Goal: Task Accomplishment & Management: Use online tool/utility

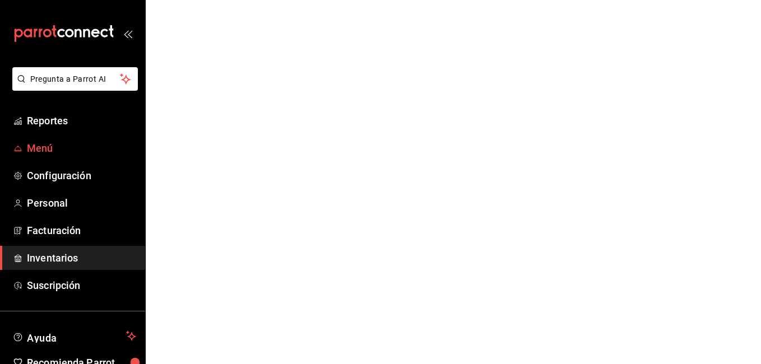
click at [47, 145] on span "Menú" at bounding box center [81, 148] width 109 height 15
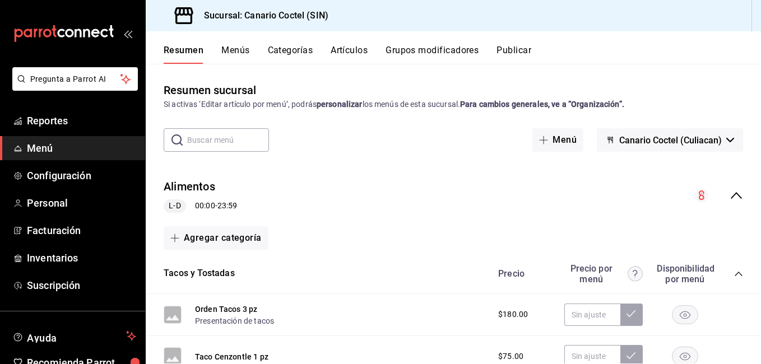
scroll to position [13, 0]
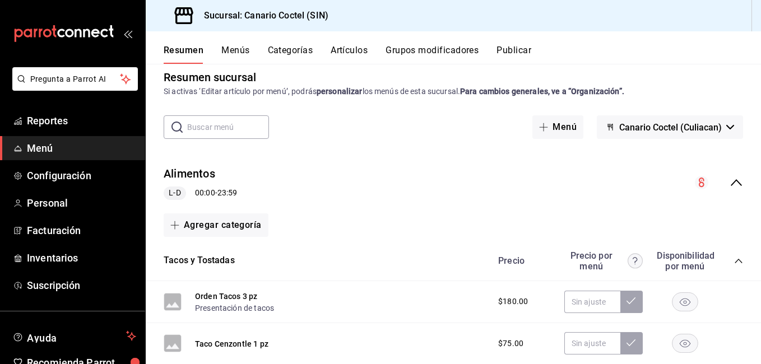
click at [347, 58] on button "Artículos" at bounding box center [348, 54] width 37 height 19
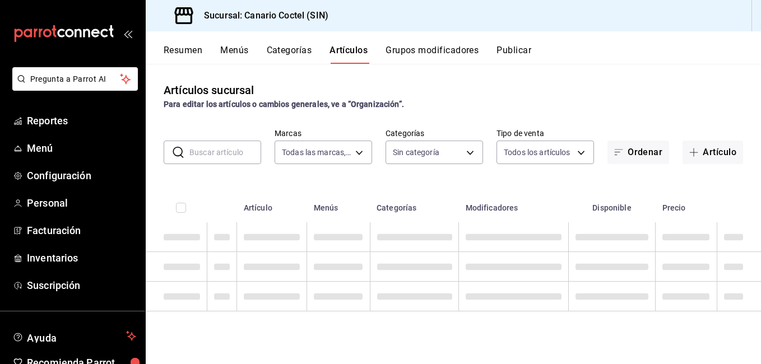
type input "1961613a-9f1c-4786-8348-f9f968c787d0"
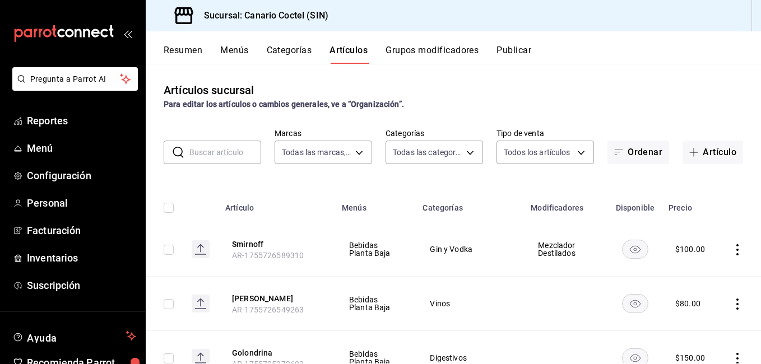
type input "81f50c04-48dd-4536-85a8-4fa36dc87030,e07b92e4-f730-4536-9b04-92e952e5a582,bb78b…"
click at [290, 48] on button "Categorías" at bounding box center [289, 54] width 45 height 19
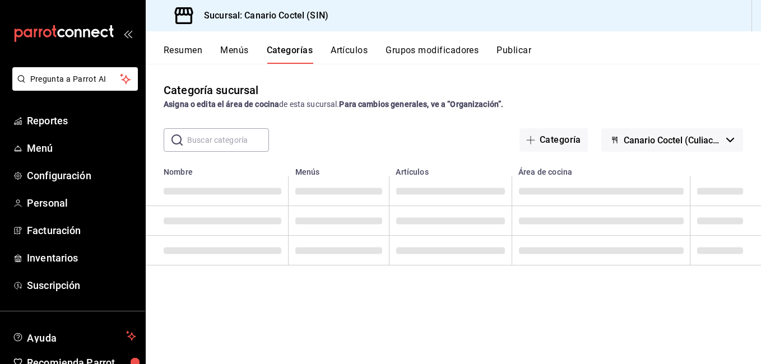
click at [367, 51] on button "Artículos" at bounding box center [348, 54] width 37 height 19
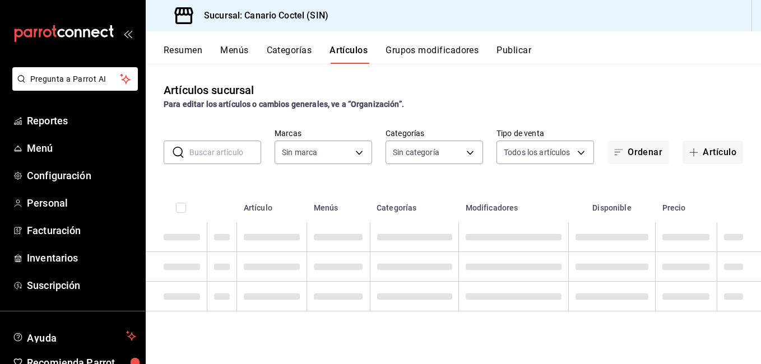
type input "1961613a-9f1c-4786-8348-f9f968c787d0"
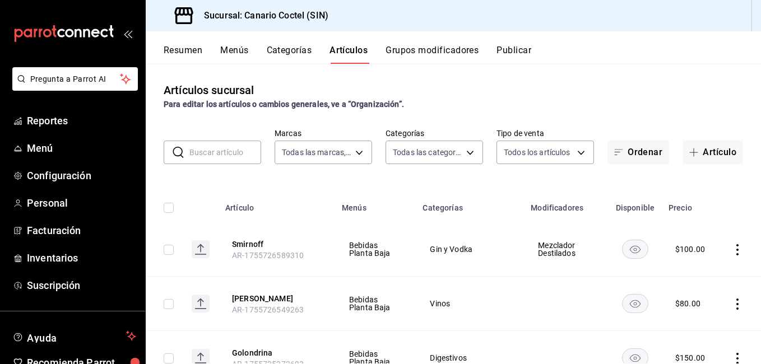
type input "81f50c04-48dd-4536-85a8-4fa36dc87030,e07b92e4-f730-4536-9b04-92e952e5a582,bb78b…"
click at [234, 154] on input "text" at bounding box center [225, 152] width 72 height 22
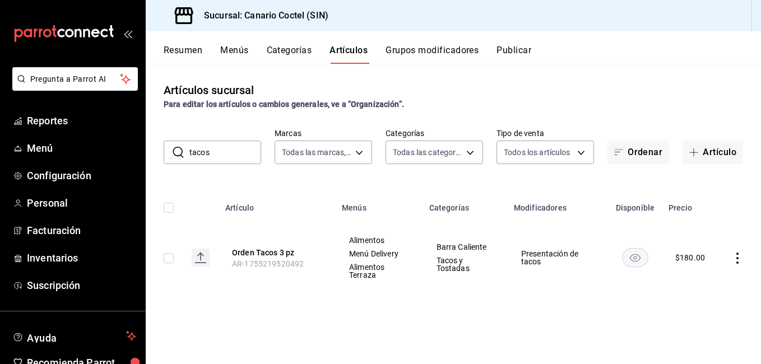
click at [238, 158] on input "tacos" at bounding box center [225, 152] width 72 height 22
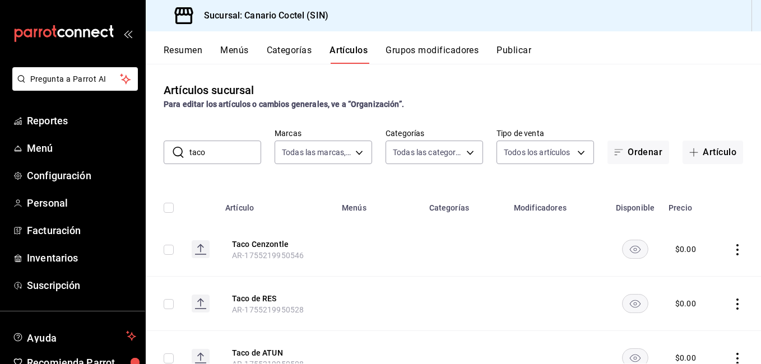
drag, startPoint x: 223, startPoint y: 148, endPoint x: 180, endPoint y: 154, distance: 43.5
click at [180, 154] on div "​ taco ​" at bounding box center [212, 153] width 97 height 24
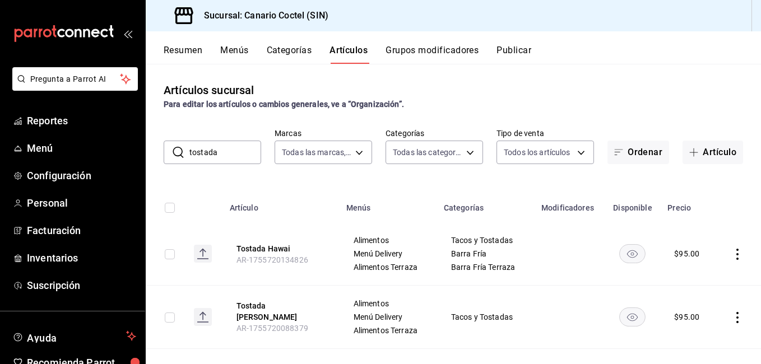
click at [231, 158] on input "tostada" at bounding box center [225, 152] width 72 height 22
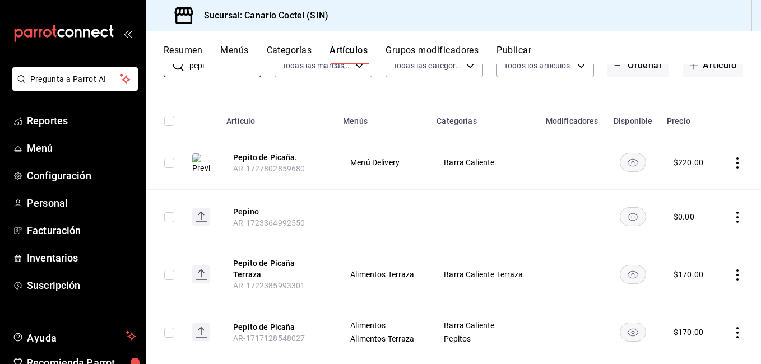
scroll to position [102, 0]
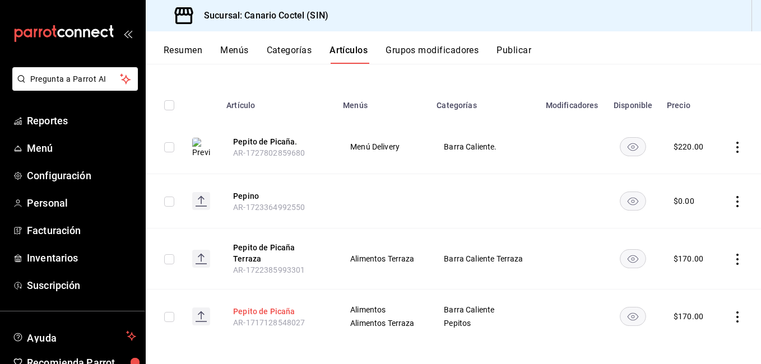
type input "pepi"
click at [254, 306] on button "Pepito de Picaña" at bounding box center [278, 311] width 90 height 11
drag, startPoint x: 254, startPoint y: 306, endPoint x: 473, endPoint y: 190, distance: 247.8
click at [254, 306] on button "Pepito de Picaña" at bounding box center [278, 311] width 90 height 11
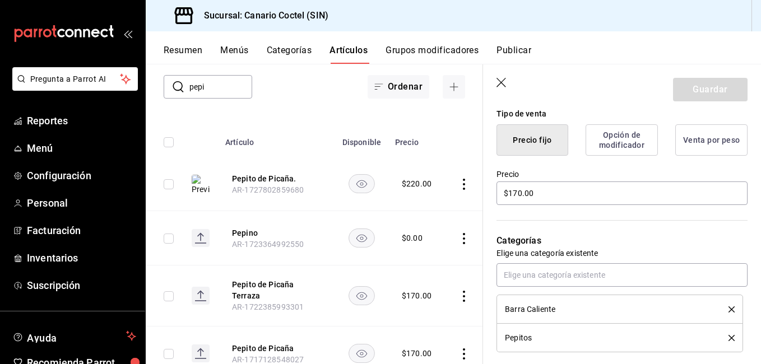
scroll to position [280, 0]
click at [576, 192] on input "$170.00" at bounding box center [621, 193] width 251 height 24
type input "$1.00"
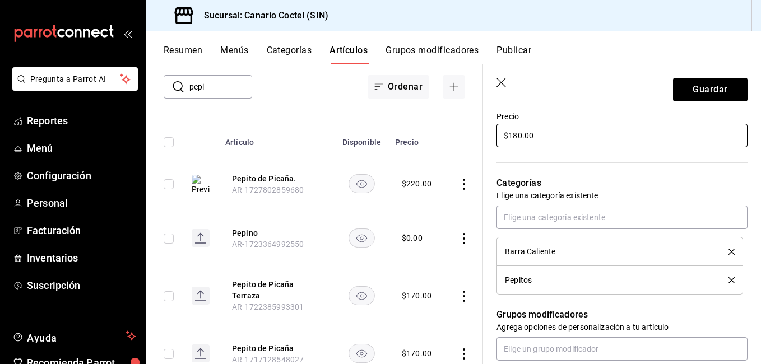
scroll to position [336, 0]
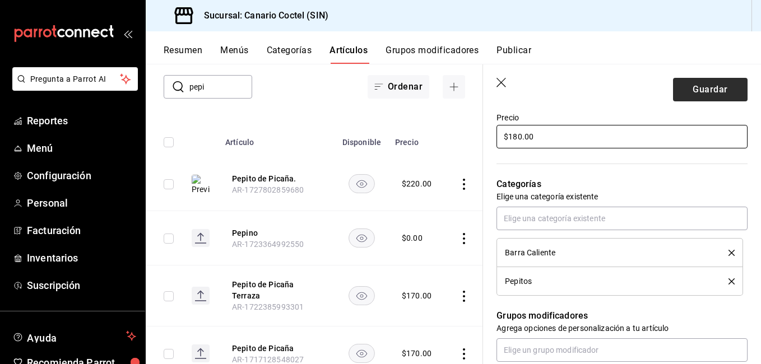
type input "$180.00"
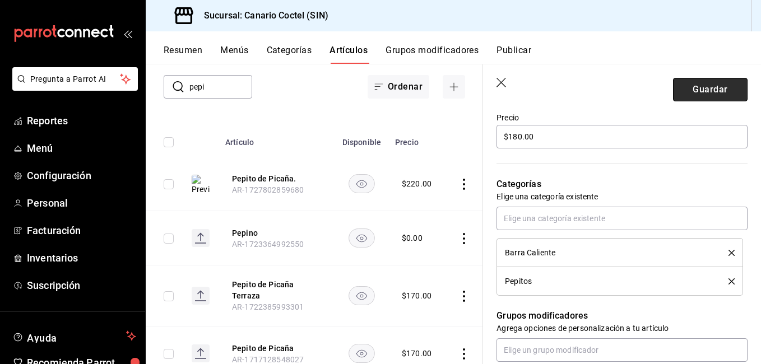
click at [712, 91] on button "Guardar" at bounding box center [710, 90] width 74 height 24
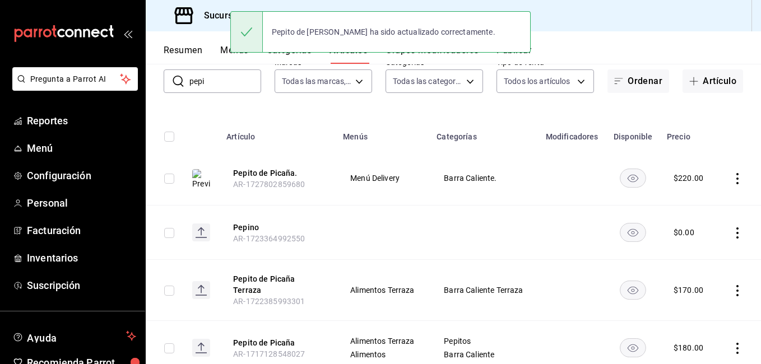
scroll to position [102, 0]
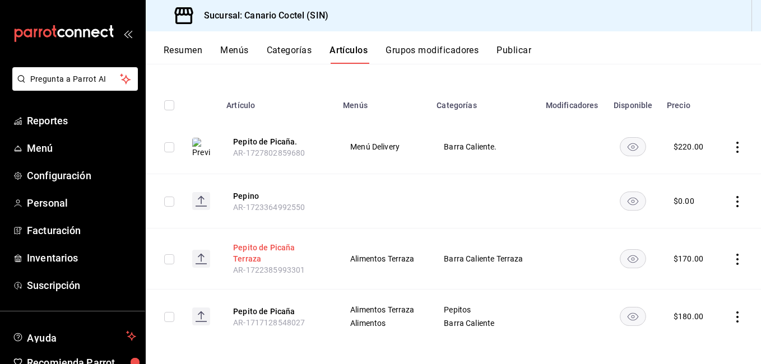
click at [300, 249] on button "Pepito de Picaña Terraza" at bounding box center [278, 253] width 90 height 22
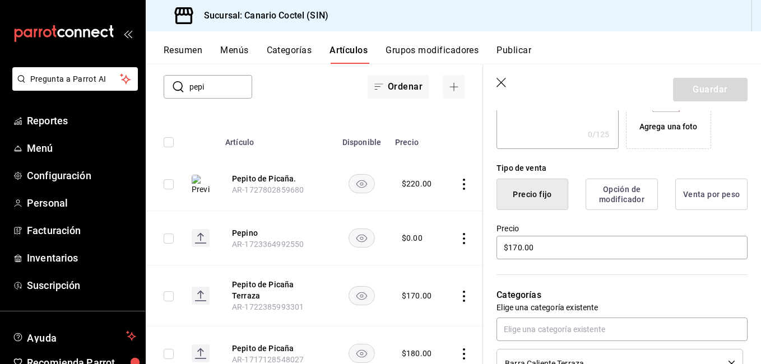
scroll to position [224, 0]
drag, startPoint x: 552, startPoint y: 248, endPoint x: 468, endPoint y: 256, distance: 85.0
click at [468, 256] on main "Artículos sucursal Para editar los artículos o cambios generales, ve a “Organiz…" at bounding box center [453, 214] width 615 height 300
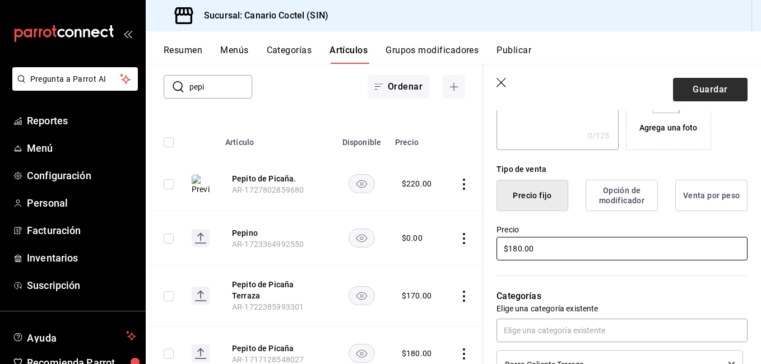
type input "$180.00"
click at [725, 79] on button "Guardar" at bounding box center [710, 90] width 74 height 24
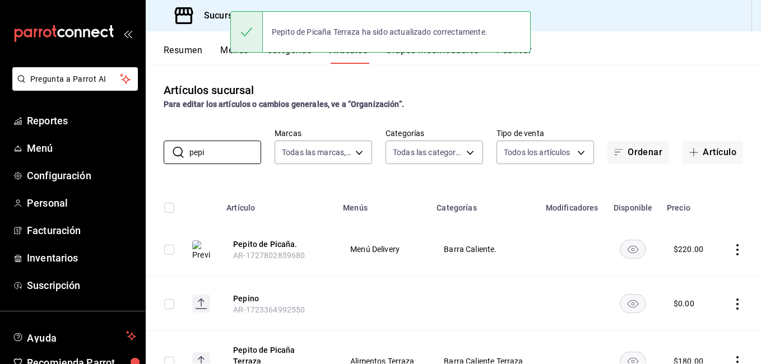
drag, startPoint x: 235, startPoint y: 156, endPoint x: 165, endPoint y: 166, distance: 70.7
click at [165, 166] on div "Artículos sucursal Para editar los artículos o cambios generales, ve a “Organiz…" at bounding box center [453, 214] width 615 height 300
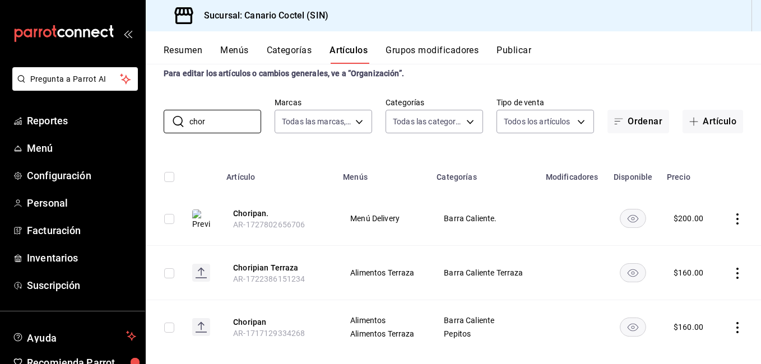
scroll to position [48, 0]
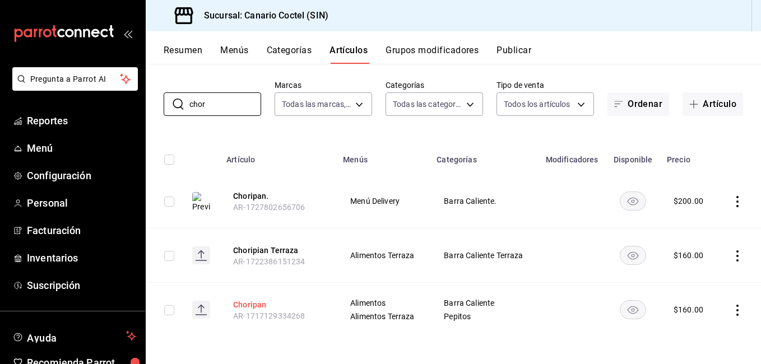
type input "chor"
click at [260, 301] on button "Choripan" at bounding box center [278, 304] width 90 height 11
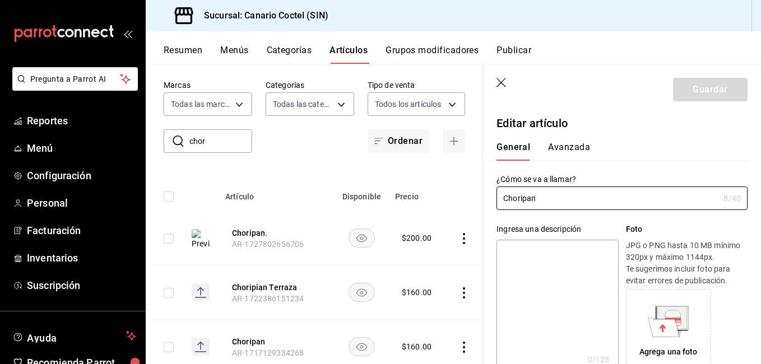
scroll to position [280, 0]
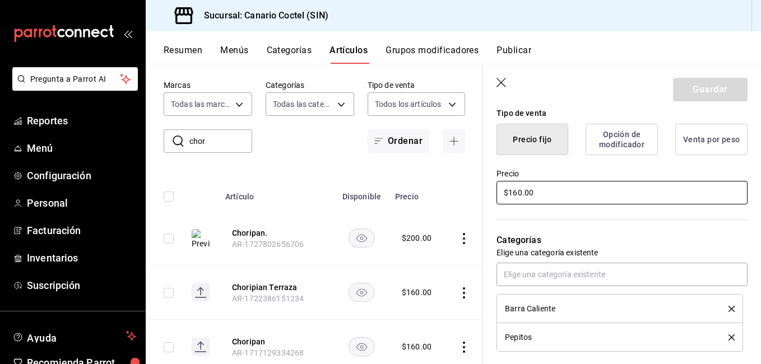
drag, startPoint x: 570, startPoint y: 192, endPoint x: 500, endPoint y: 193, distance: 69.5
click at [504, 193] on input "$160.00" at bounding box center [621, 193] width 251 height 24
click at [500, 193] on input "$160.00" at bounding box center [621, 193] width 251 height 24
click at [580, 200] on input "$160.00" at bounding box center [621, 193] width 251 height 24
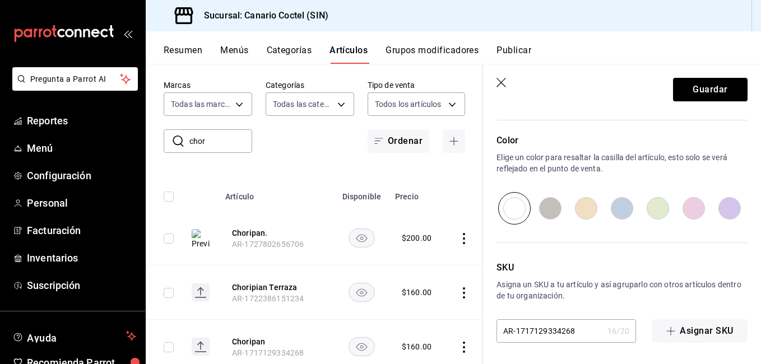
scroll to position [597, 0]
type input "$180.00"
click at [714, 91] on button "Guardar" at bounding box center [710, 90] width 74 height 24
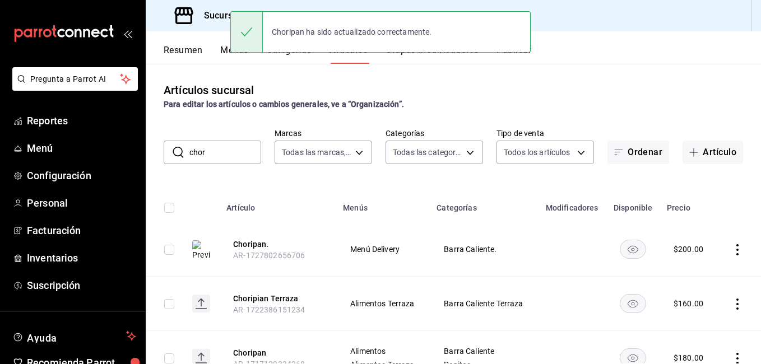
scroll to position [48, 0]
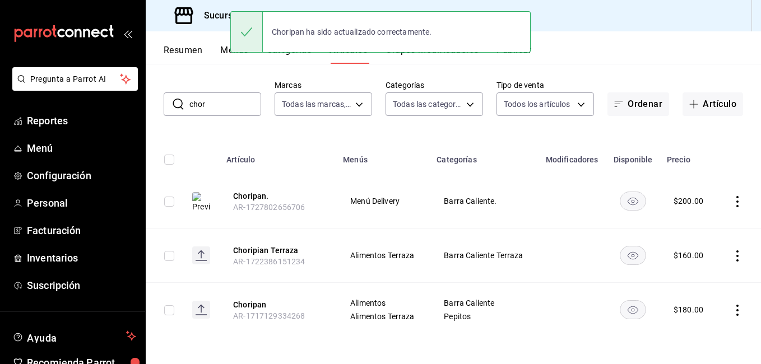
drag, startPoint x: 277, startPoint y: 252, endPoint x: 355, endPoint y: 270, distance: 80.4
click at [277, 251] on button "Choripian Terraza" at bounding box center [278, 250] width 90 height 11
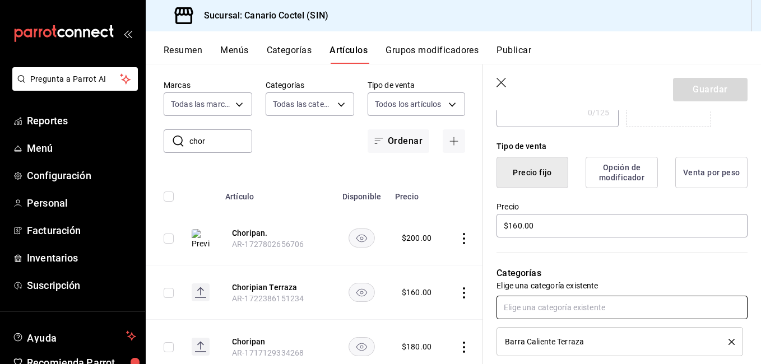
scroll to position [280, 0]
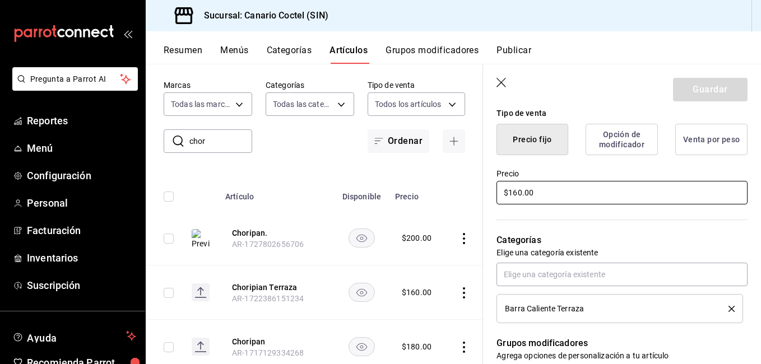
drag, startPoint x: 542, startPoint y: 192, endPoint x: 444, endPoint y: 195, distance: 98.1
click at [444, 195] on main "Artículos sucursal Para editar los artículos o cambios generales, ve a “Organiz…" at bounding box center [453, 214] width 615 height 300
type input "$180.00"
click at [719, 82] on button "Guardar" at bounding box center [710, 90] width 74 height 24
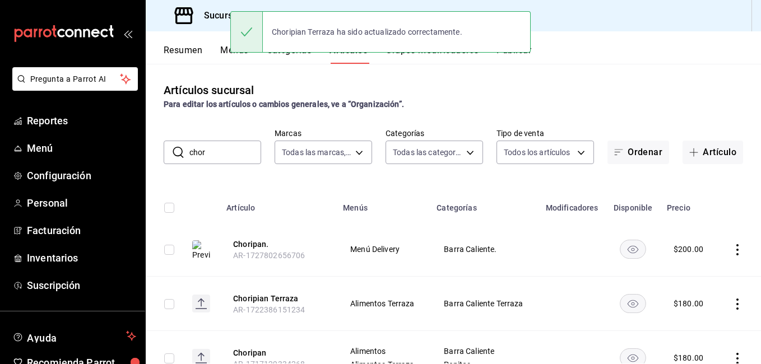
drag, startPoint x: 234, startPoint y: 154, endPoint x: 197, endPoint y: 157, distance: 37.1
click at [197, 157] on input "chor" at bounding box center [225, 152] width 72 height 22
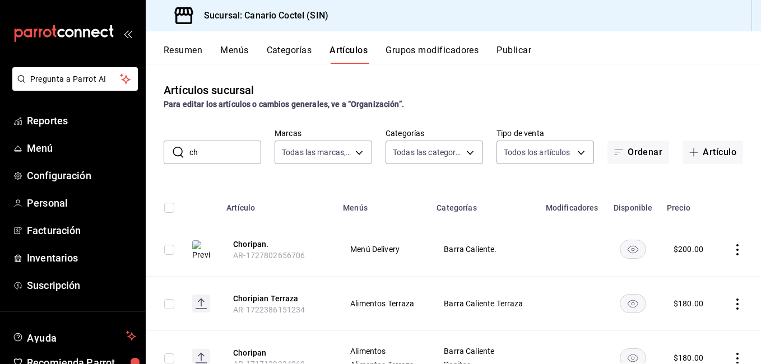
type input "c"
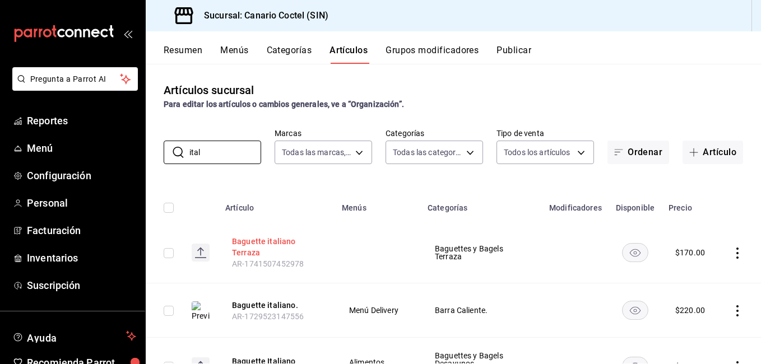
scroll to position [56, 0]
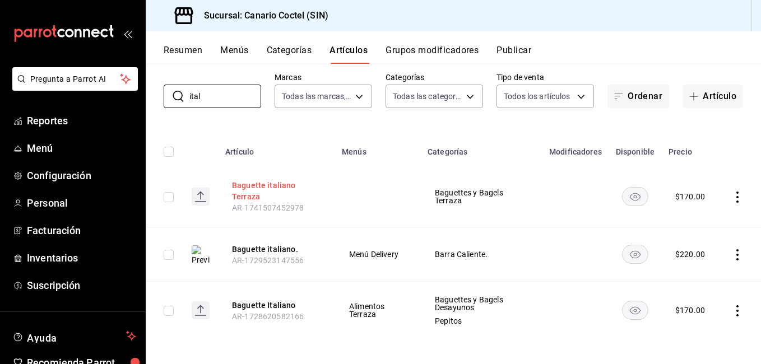
type input "ital"
click at [247, 189] on button "Baguette italiano Terraza" at bounding box center [277, 191] width 90 height 22
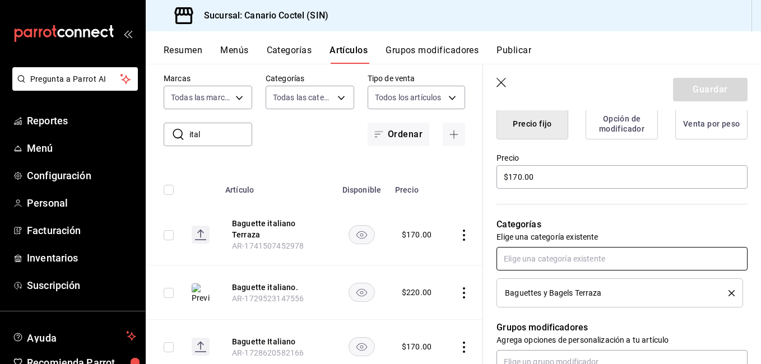
scroll to position [336, 0]
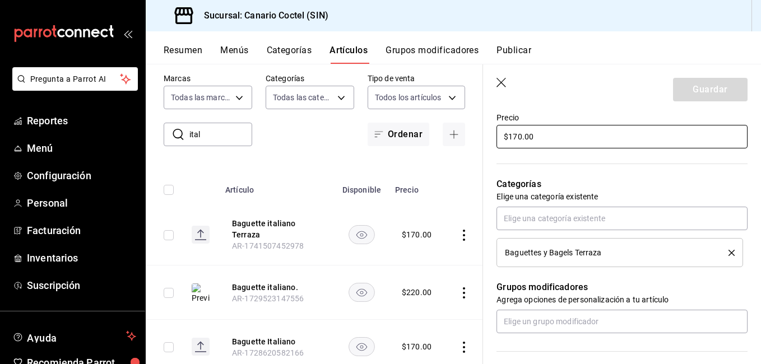
drag, startPoint x: 543, startPoint y: 127, endPoint x: 474, endPoint y: 143, distance: 70.9
click at [475, 142] on main "Artículos sucursal Para editar los artículos o cambios generales, ve a “Organiz…" at bounding box center [453, 214] width 615 height 300
type input "$180.00"
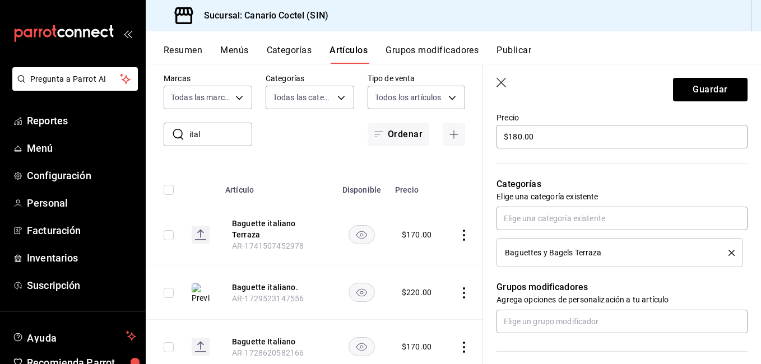
click at [722, 77] on header "Guardar" at bounding box center [622, 87] width 278 height 46
click at [720, 81] on button "Guardar" at bounding box center [710, 90] width 74 height 24
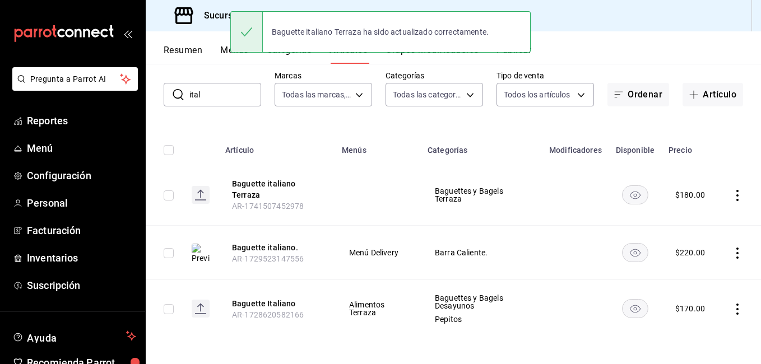
scroll to position [58, 0]
click at [263, 301] on button "Baguette Italiano" at bounding box center [277, 302] width 90 height 11
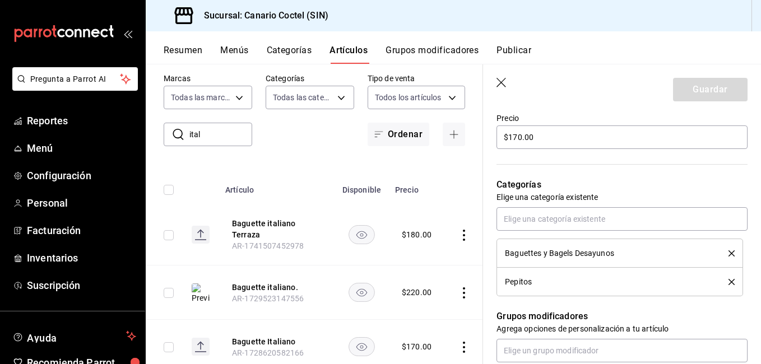
scroll to position [336, 0]
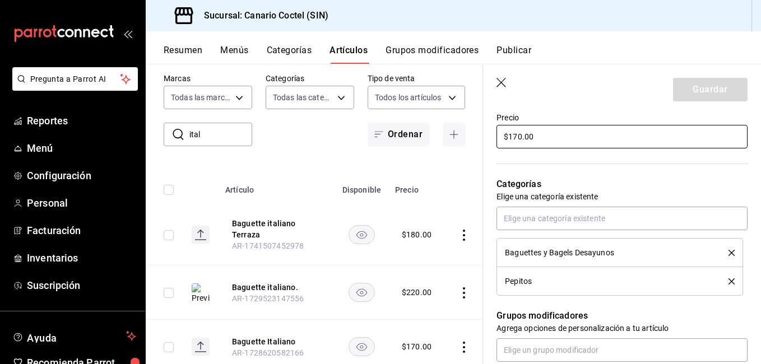
drag, startPoint x: 540, startPoint y: 132, endPoint x: 497, endPoint y: 137, distance: 42.9
click at [500, 136] on input "$170.00" at bounding box center [621, 137] width 251 height 24
type input "$180.00"
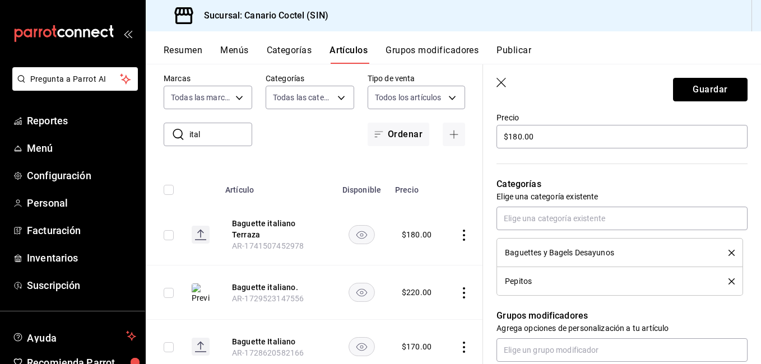
click at [706, 95] on button "Guardar" at bounding box center [710, 90] width 74 height 24
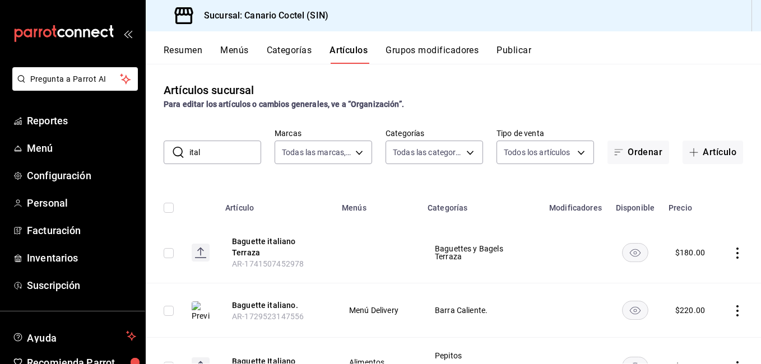
drag, startPoint x: 221, startPoint y: 155, endPoint x: 164, endPoint y: 160, distance: 56.8
click at [164, 160] on div "​ ital ​" at bounding box center [212, 153] width 97 height 24
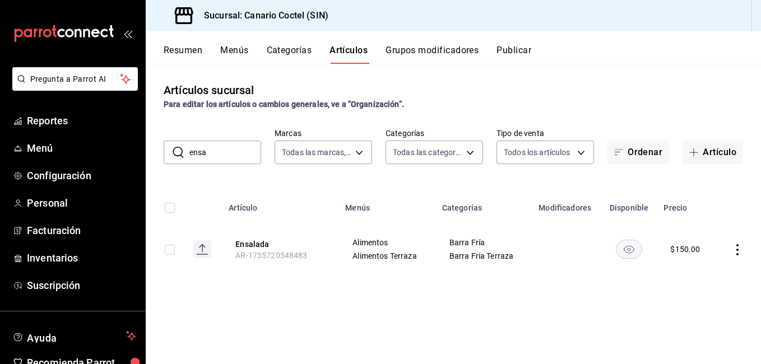
drag, startPoint x: 210, startPoint y: 154, endPoint x: 175, endPoint y: 158, distance: 35.6
click at [175, 158] on div "​ ensa ​" at bounding box center [212, 153] width 97 height 24
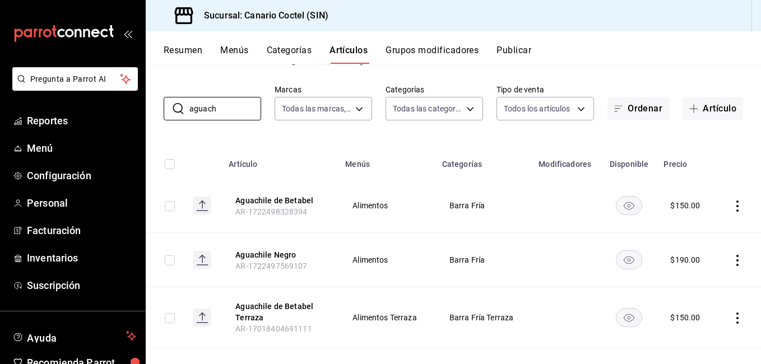
scroll to position [56, 0]
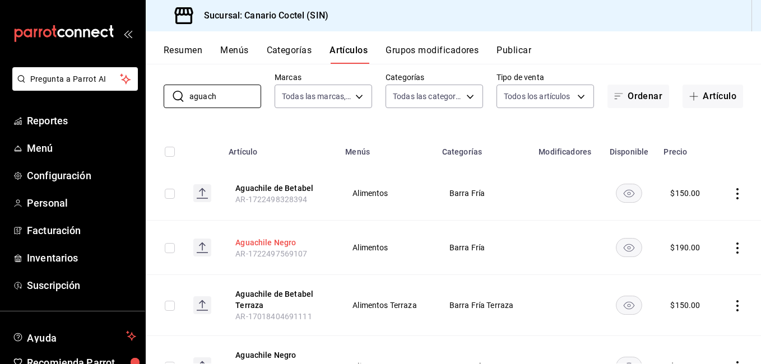
type input "aguach"
click at [279, 241] on button "Aguachile Negro" at bounding box center [280, 242] width 90 height 11
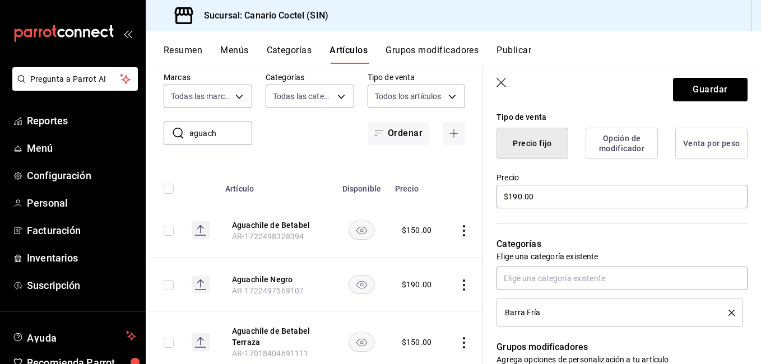
scroll to position [280, 0]
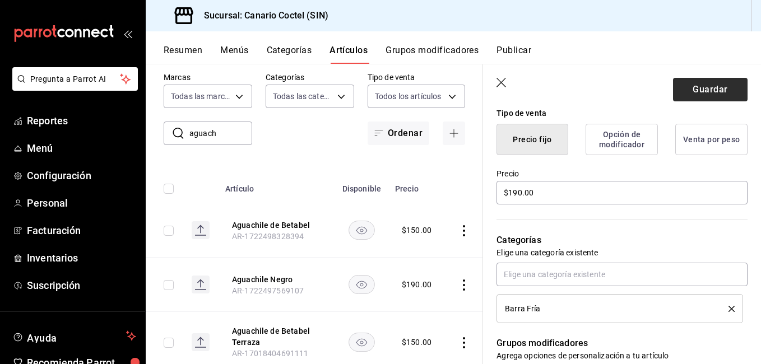
type input "Aguachile de 7 chiles"
click at [711, 83] on button "Guardar" at bounding box center [710, 90] width 74 height 24
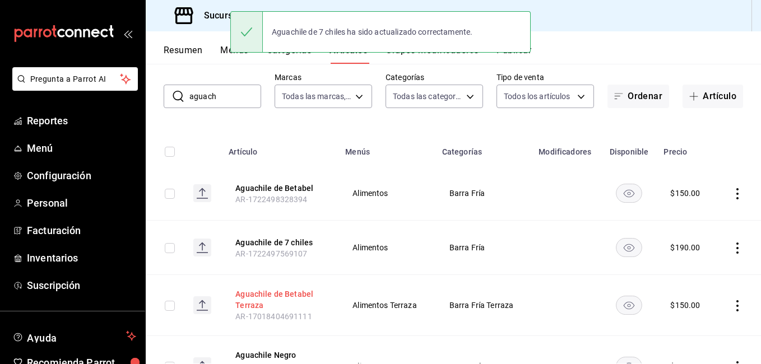
scroll to position [109, 0]
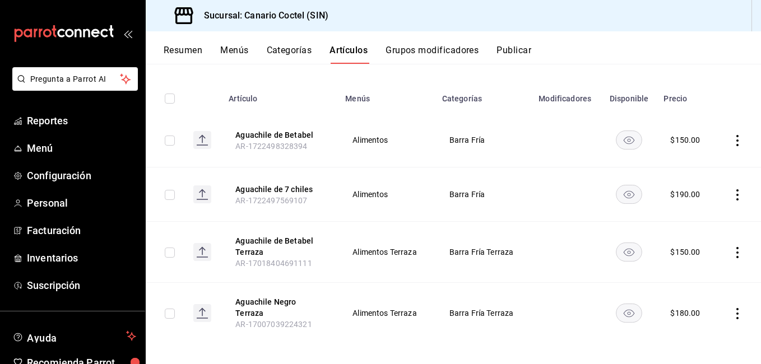
drag, startPoint x: 297, startPoint y: 304, endPoint x: 371, endPoint y: 277, distance: 78.5
click at [296, 303] on button "Aguachile Negro Terraza" at bounding box center [280, 307] width 90 height 22
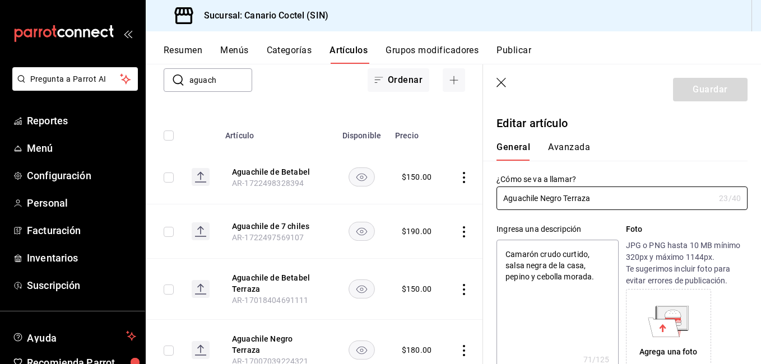
type textarea "x"
type input "$180.00"
type input "Aguachile Negro Terraz"
type textarea "x"
type input "Aguachile Negro Terra"
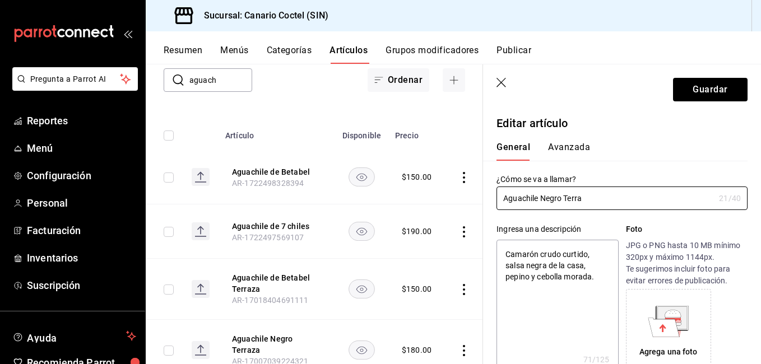
type textarea "x"
type input "Aguachile Negro Terr"
type textarea "x"
type input "Aguachile Negro Ter"
type textarea "x"
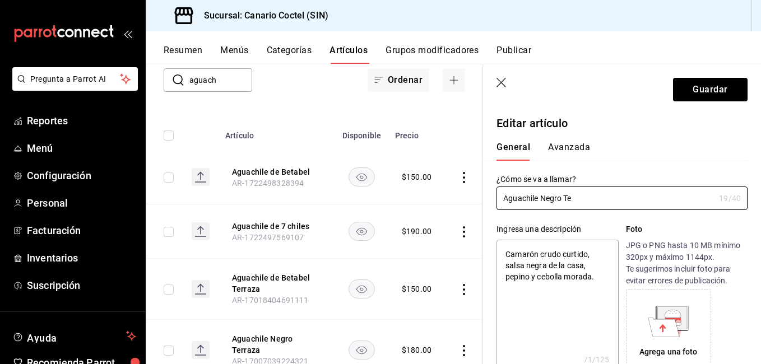
type input "Aguachile Negro T"
type textarea "x"
type input "Aguachile Negro"
type textarea "x"
type input "Aguachile Negro"
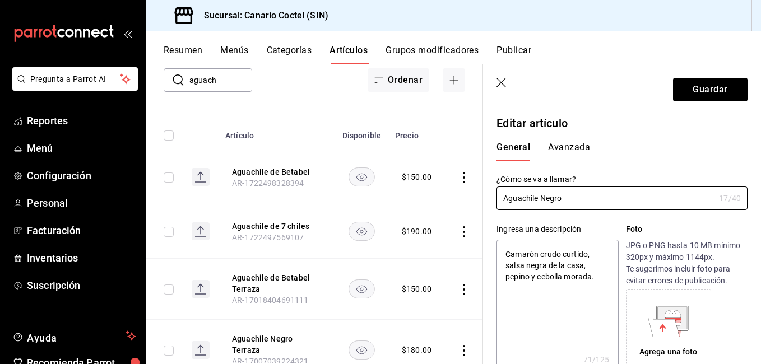
type textarea "x"
type input "Aguachile Negr"
type textarea "x"
type input "Aguachile Neg"
type textarea "x"
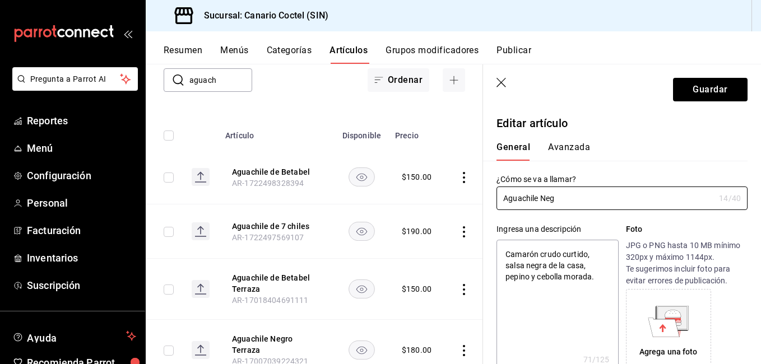
type input "Aguachile Ne"
type textarea "x"
type input "Aguachile N"
type textarea "x"
type input "Aguachile"
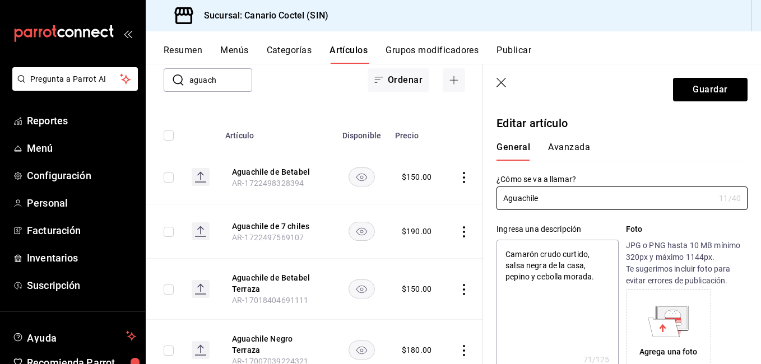
type textarea "x"
type input "Aguachile d"
type textarea "x"
type input "Aguachile de"
type textarea "x"
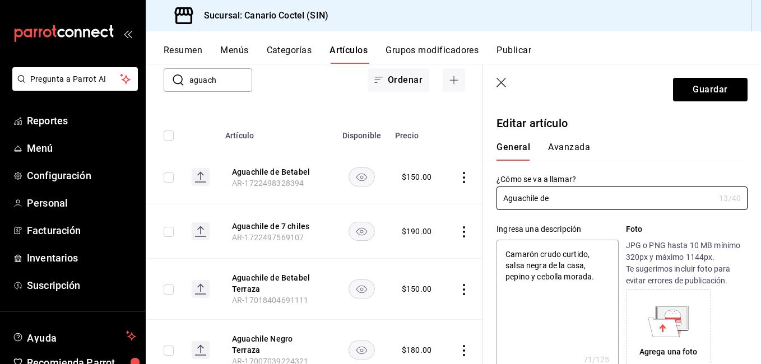
type input "Aguachile de 7"
type textarea "x"
type input "Aguachile de 7"
type textarea "x"
type input "Aguachile de 7 c"
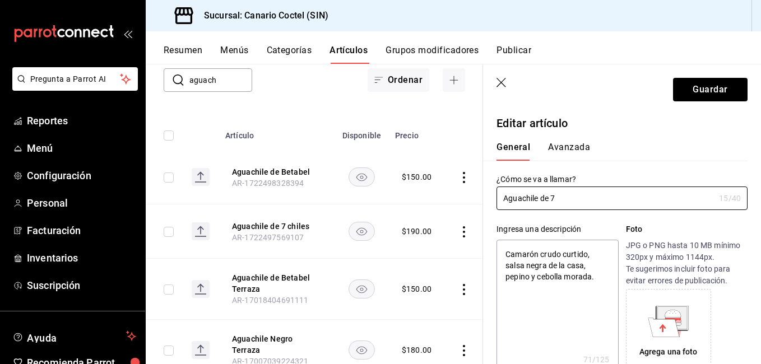
type textarea "x"
type input "Aguachile de 7 ch"
type textarea "x"
type input "Aguachile de 7 chi"
type textarea "x"
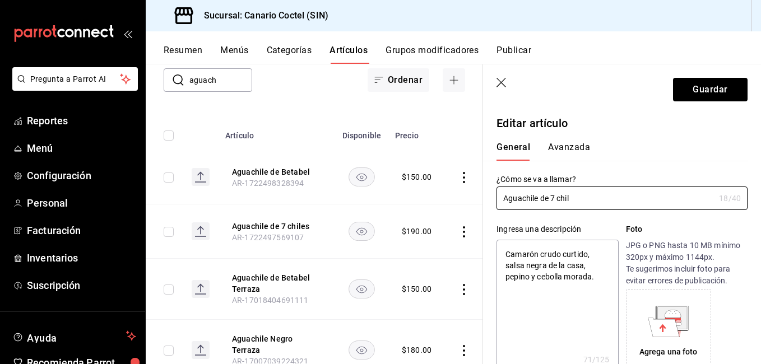
type input "Aguachile de 7 chile"
type textarea "x"
type input "Aguachile de 7 chiles"
type textarea "x"
type input "Aguachile de 7 chiles"
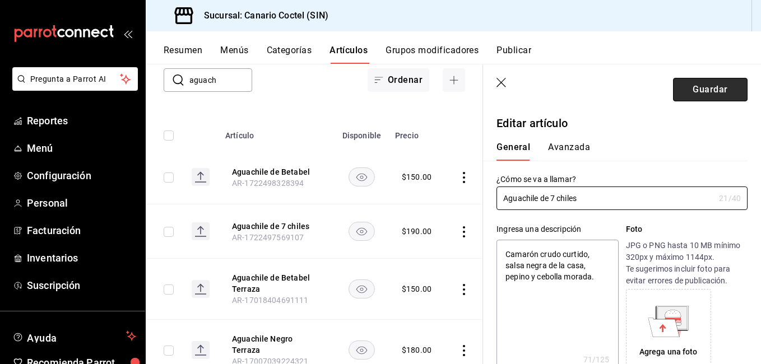
click at [708, 88] on button "Guardar" at bounding box center [710, 90] width 74 height 24
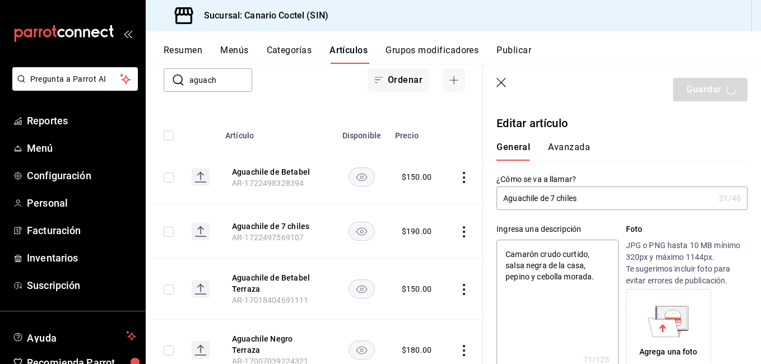
type textarea "x"
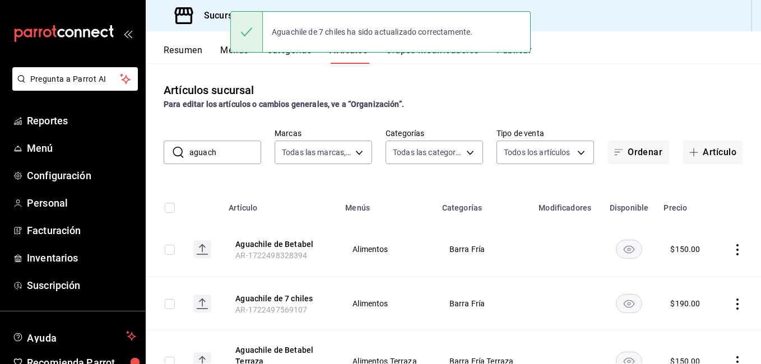
drag, startPoint x: 230, startPoint y: 156, endPoint x: 164, endPoint y: 156, distance: 66.1
click at [164, 156] on div "​ aguach ​" at bounding box center [212, 153] width 97 height 24
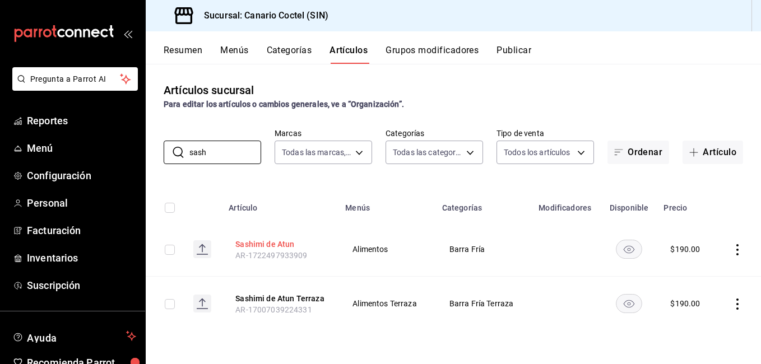
type input "sash"
click at [274, 239] on button "Sashimi de Atun" at bounding box center [280, 244] width 90 height 11
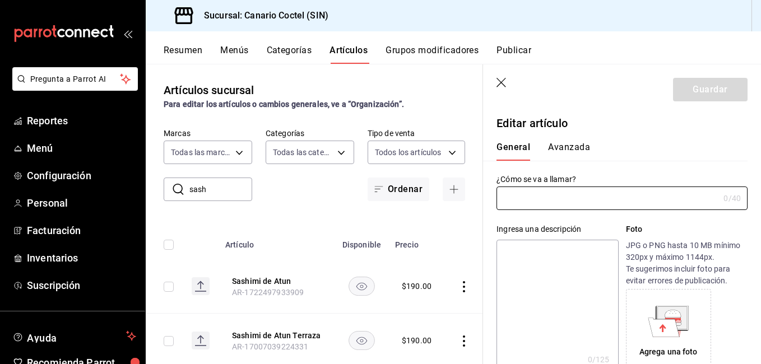
type input "Sashimi de Atun"
type input "AR-1722497933909"
type input "$190.00"
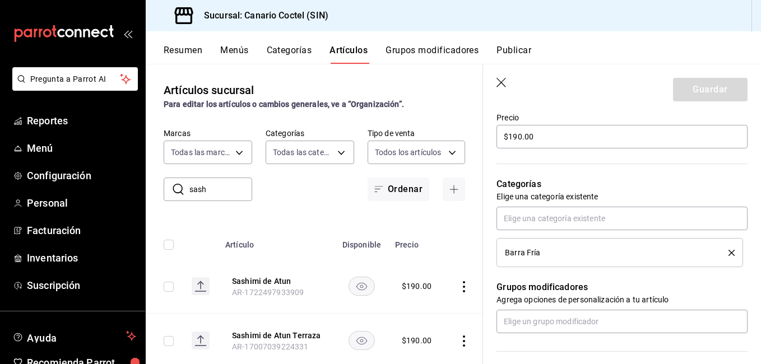
drag, startPoint x: 220, startPoint y: 186, endPoint x: 164, endPoint y: 191, distance: 56.2
click at [164, 191] on div "​ sash ​" at bounding box center [208, 190] width 88 height 24
drag, startPoint x: 210, startPoint y: 188, endPoint x: 176, endPoint y: 190, distance: 34.3
click at [176, 190] on div "​ aguach ​" at bounding box center [208, 190] width 88 height 24
type input "aguach"
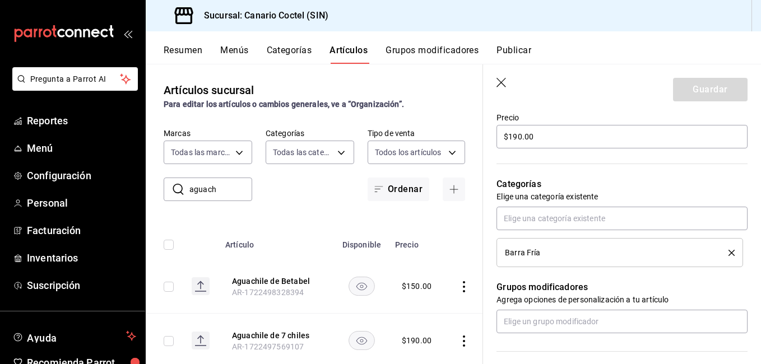
click at [175, 190] on icon at bounding box center [177, 189] width 13 height 13
click at [227, 193] on input "aguach" at bounding box center [220, 189] width 63 height 22
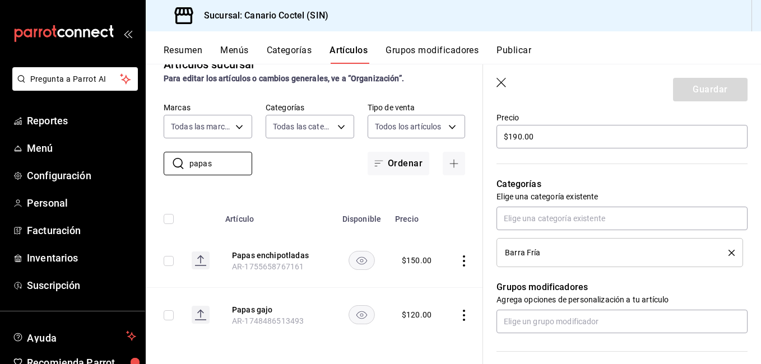
scroll to position [39, 0]
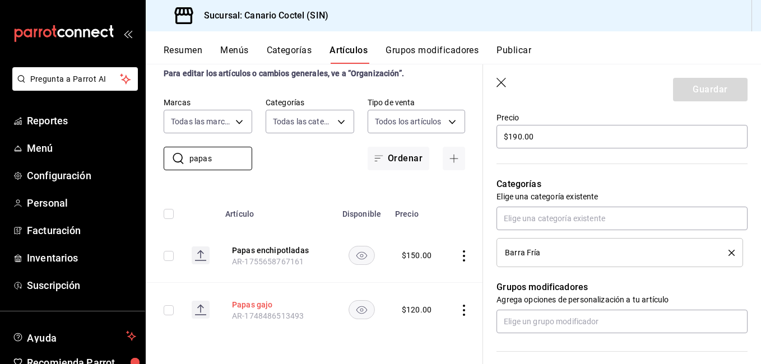
type input "papas"
click at [249, 299] on button "Papas gajo" at bounding box center [277, 304] width 90 height 11
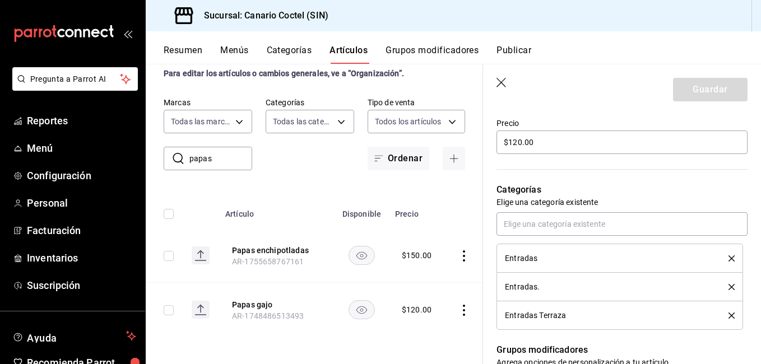
scroll to position [336, 0]
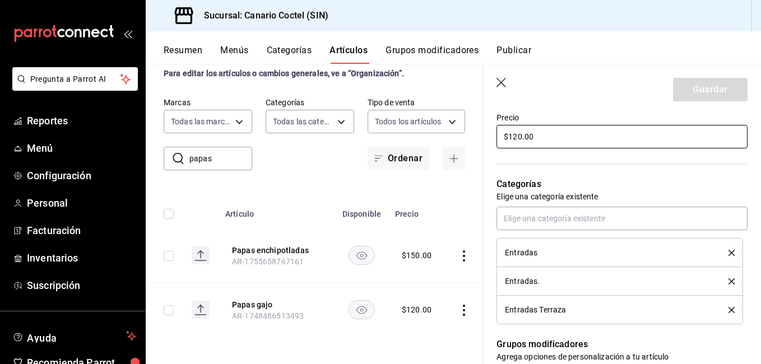
drag, startPoint x: 559, startPoint y: 137, endPoint x: 458, endPoint y: 133, distance: 102.0
click at [458, 133] on main "Artículos sucursal Para editar los artículos o cambios generales, ve a “Organiz…" at bounding box center [453, 214] width 615 height 300
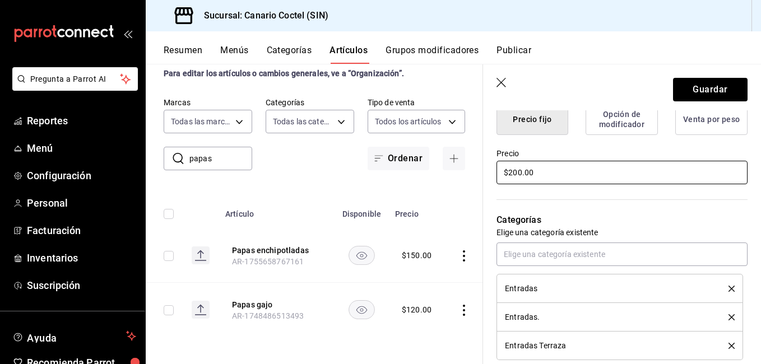
scroll to position [280, 0]
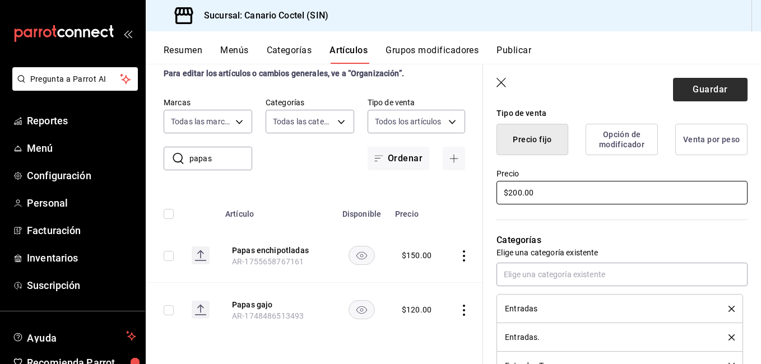
type input "$200.00"
click at [697, 91] on button "Guardar" at bounding box center [710, 90] width 74 height 24
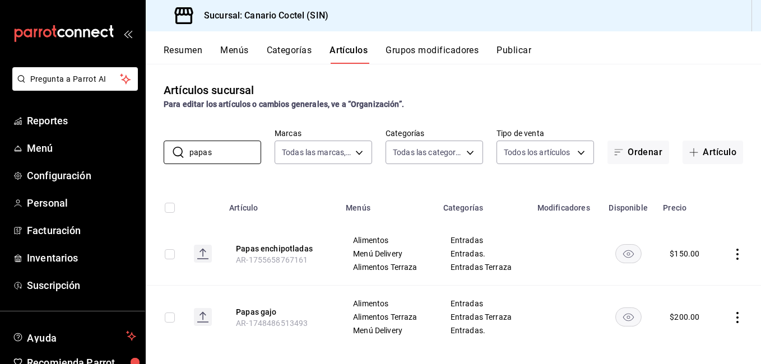
drag, startPoint x: 181, startPoint y: 137, endPoint x: 144, endPoint y: 141, distance: 37.2
click at [144, 141] on div "Pregunta a Parrot AI Reportes Menú Configuración Personal Facturación Inventari…" at bounding box center [380, 182] width 761 height 364
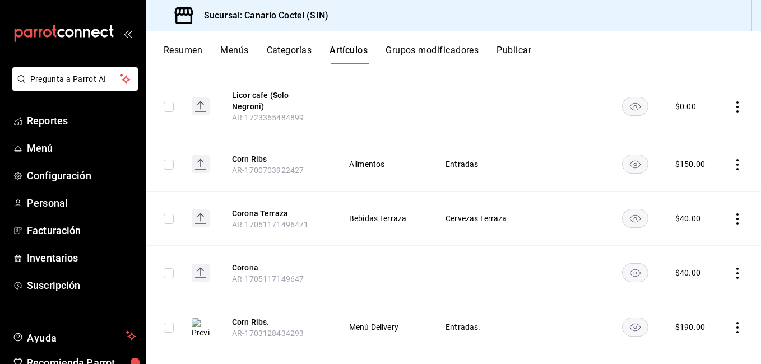
scroll to position [224, 0]
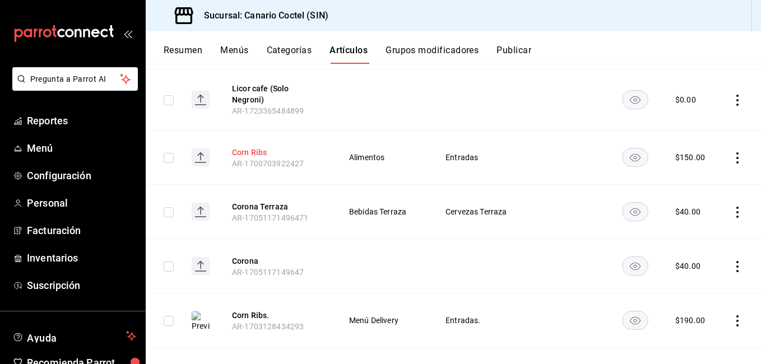
type input "cor"
click at [258, 147] on button "Corn Ribs" at bounding box center [277, 152] width 90 height 11
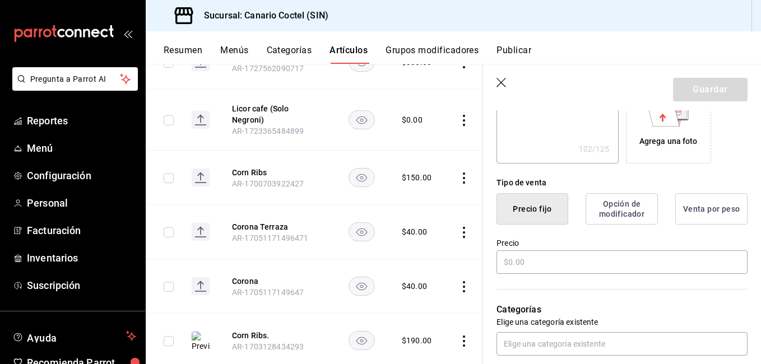
type textarea "x"
type input "$150.00"
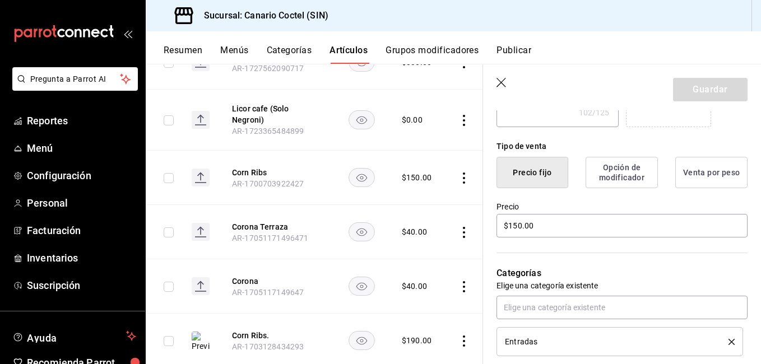
scroll to position [267, 0]
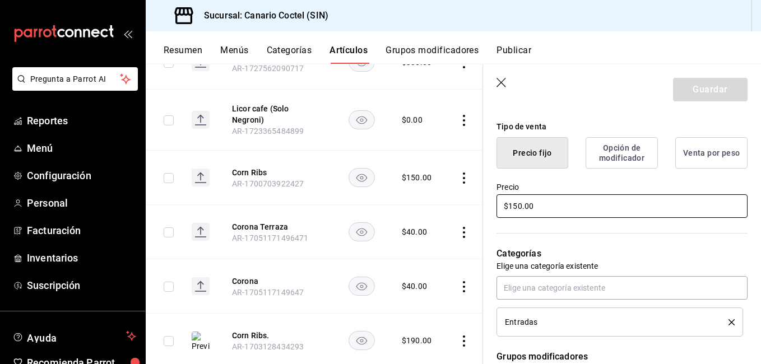
drag, startPoint x: 540, startPoint y: 204, endPoint x: 477, endPoint y: 208, distance: 64.0
click at [481, 206] on main "Artículos sucursal Para editar los artículos o cambios generales, ve a “Organiz…" at bounding box center [453, 214] width 615 height 300
type textarea "x"
type input "$1.00"
type textarea "x"
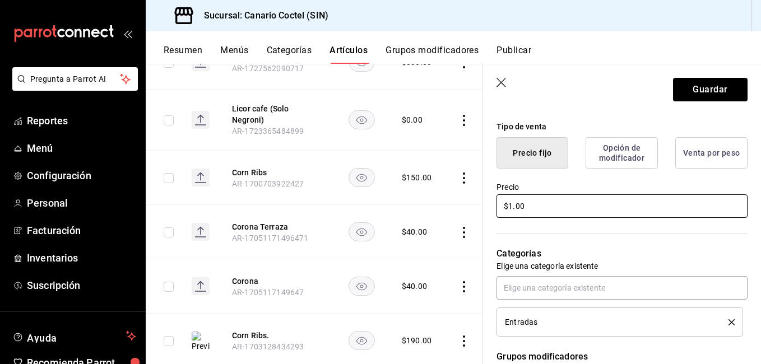
type input "$18.00"
type textarea "x"
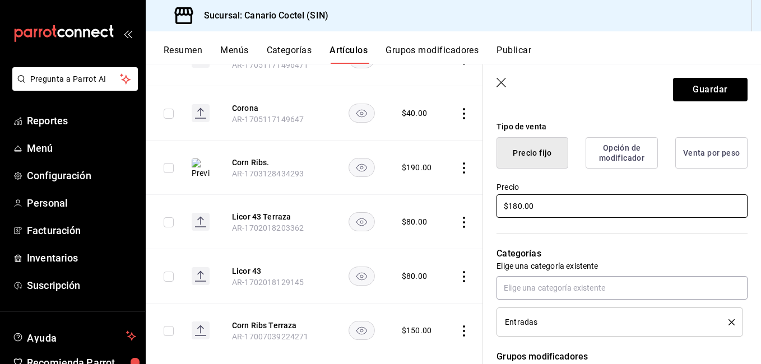
scroll to position [419, 0]
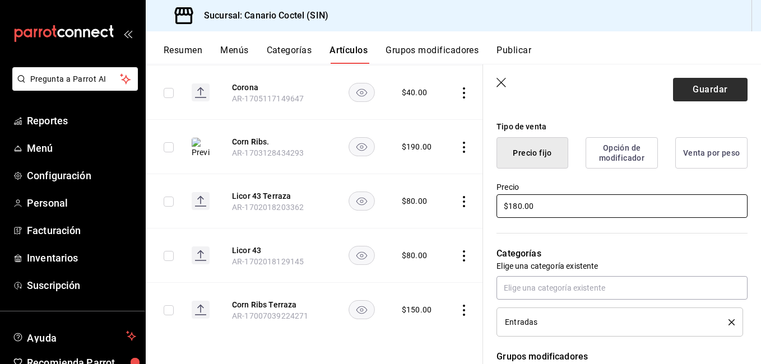
type input "$180.00"
click at [709, 94] on button "Guardar" at bounding box center [710, 90] width 74 height 24
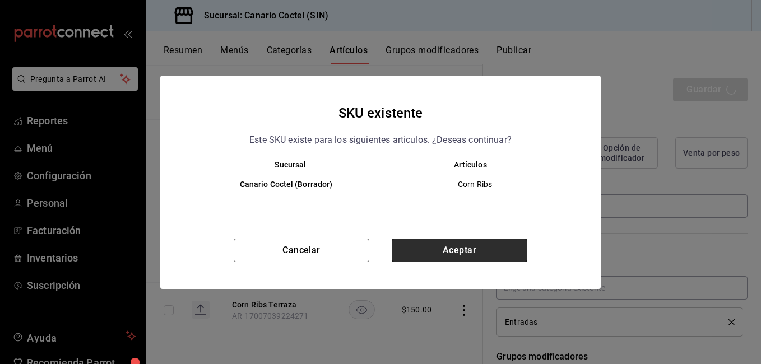
click at [474, 254] on button "Aceptar" at bounding box center [459, 251] width 136 height 24
type textarea "x"
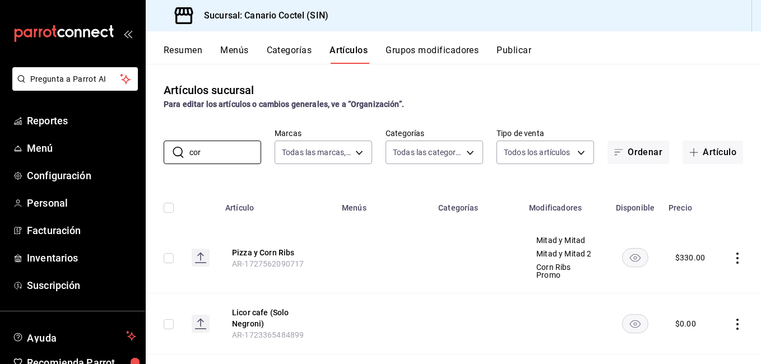
drag, startPoint x: 201, startPoint y: 150, endPoint x: 155, endPoint y: 141, distance: 47.3
click at [155, 141] on div "​ cor ​ Marcas Todas las marcas, Sin marca 1961613a-9f1c-4786-8348-f9f968c787d0…" at bounding box center [453, 146] width 615 height 36
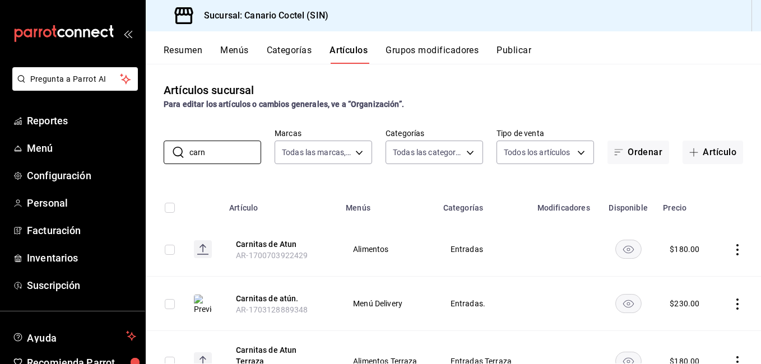
scroll to position [48, 0]
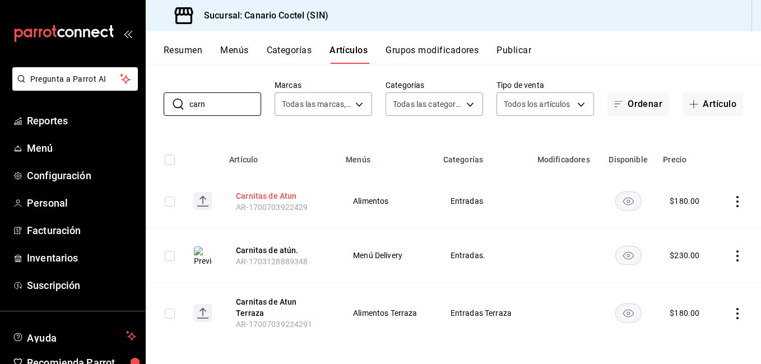
type input "carn"
click at [286, 193] on button "Carnitas de Atun" at bounding box center [281, 195] width 90 height 11
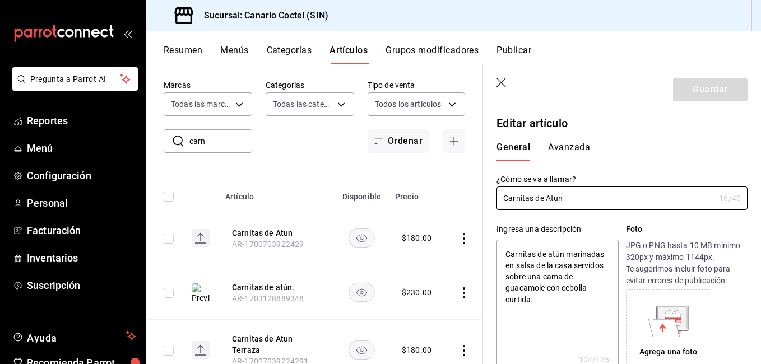
type textarea "x"
type input "$180.00"
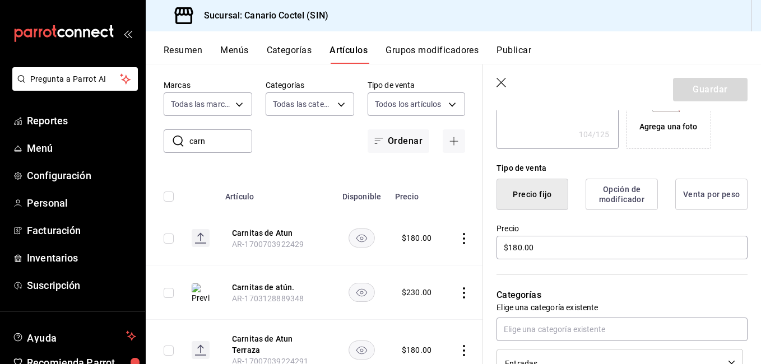
scroll to position [280, 0]
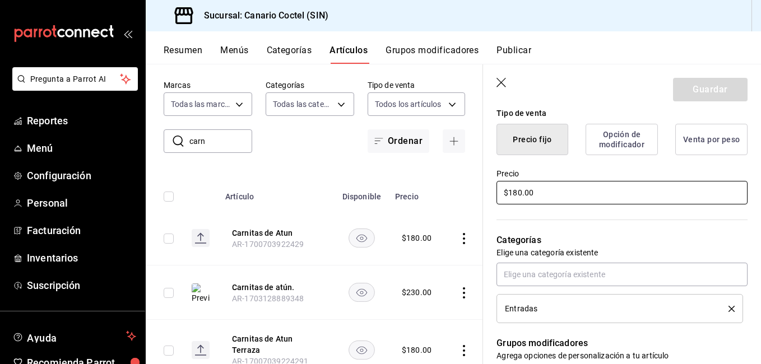
drag, startPoint x: 544, startPoint y: 189, endPoint x: 475, endPoint y: 198, distance: 69.5
click at [479, 196] on main "Artículos sucursal Para editar los artículos o cambios generales, ve a “Organiz…" at bounding box center [453, 214] width 615 height 300
type textarea "x"
type input "$2.00"
type textarea "x"
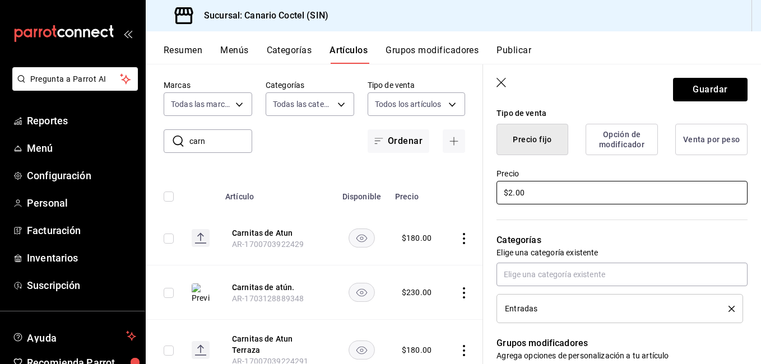
type input "$20.00"
type textarea "x"
type input "$200.00"
click at [711, 78] on button "Guardar" at bounding box center [710, 90] width 74 height 24
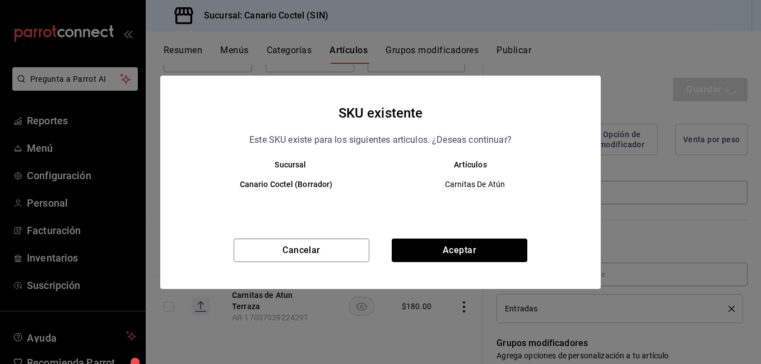
scroll to position [94, 0]
click at [419, 253] on button "Aceptar" at bounding box center [459, 251] width 136 height 24
type textarea "x"
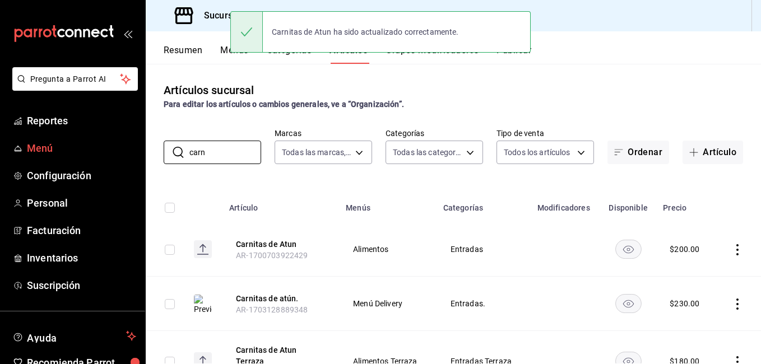
drag, startPoint x: 206, startPoint y: 150, endPoint x: 138, endPoint y: 150, distance: 67.8
click at [138, 150] on div "Pregunta a Parrot AI Reportes Menú Configuración Personal Facturación Inventari…" at bounding box center [380, 182] width 761 height 364
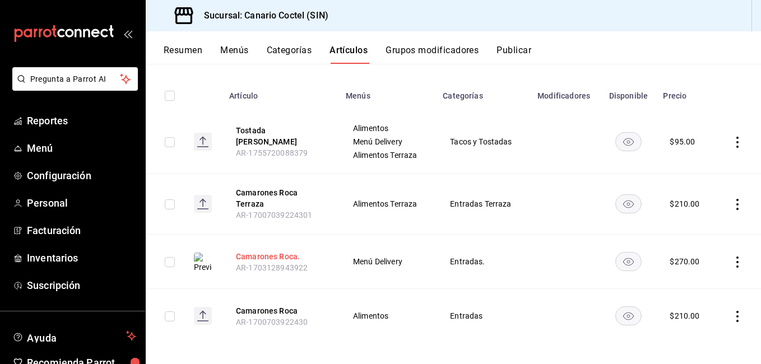
scroll to position [118, 0]
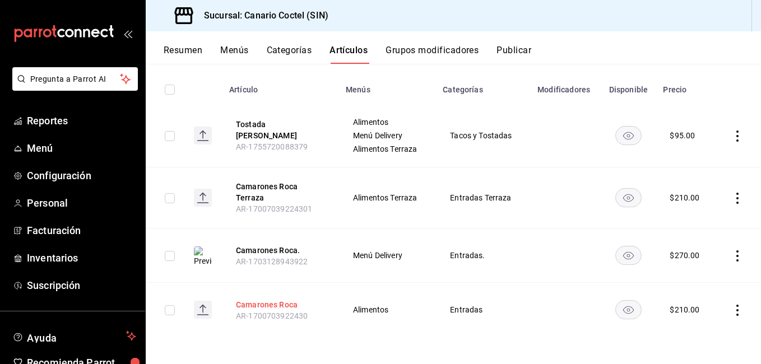
type input "cama"
drag, startPoint x: 263, startPoint y: 302, endPoint x: 274, endPoint y: 296, distance: 12.3
click at [263, 302] on button "Camarones Roca" at bounding box center [281, 304] width 90 height 11
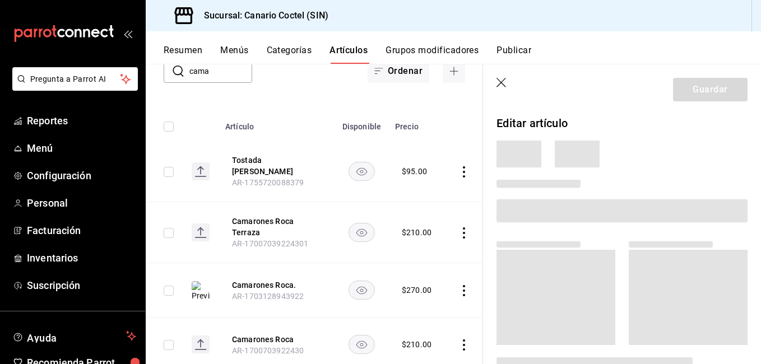
scroll to position [109, 0]
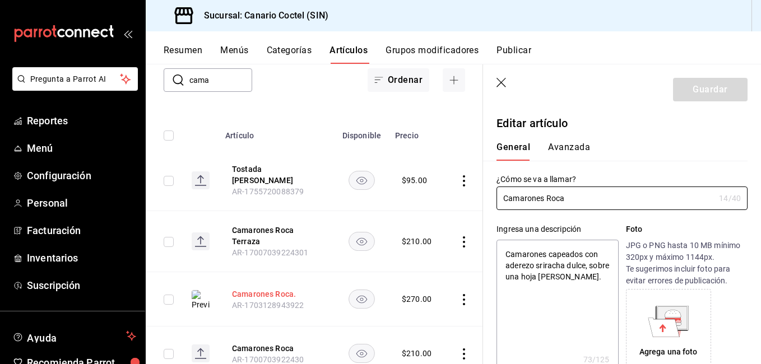
type textarea "x"
type input "$210.00"
click at [496, 80] on header "Guardar" at bounding box center [622, 87] width 278 height 46
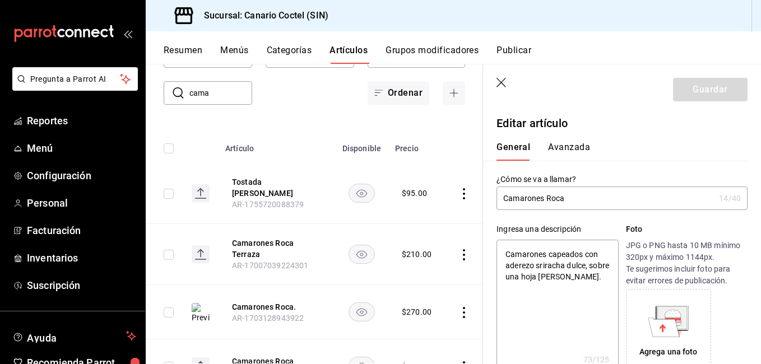
scroll to position [0, 0]
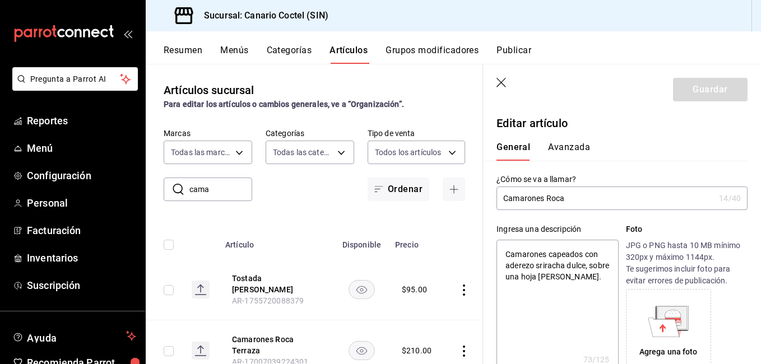
click at [183, 193] on div "​ cama ​" at bounding box center [208, 190] width 88 height 24
drag, startPoint x: 180, startPoint y: 193, endPoint x: 185, endPoint y: 188, distance: 6.7
click at [180, 193] on icon at bounding box center [177, 189] width 13 height 13
click at [189, 185] on div "​ cama ​" at bounding box center [208, 190] width 88 height 24
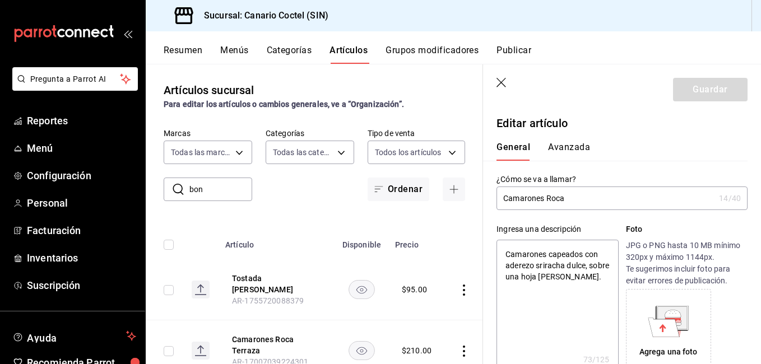
type input "bone"
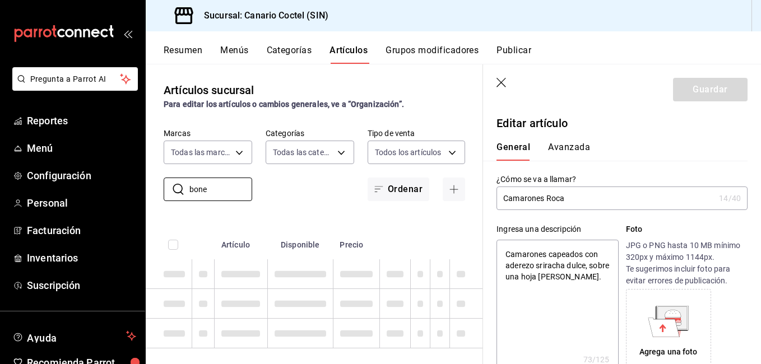
type textarea "x"
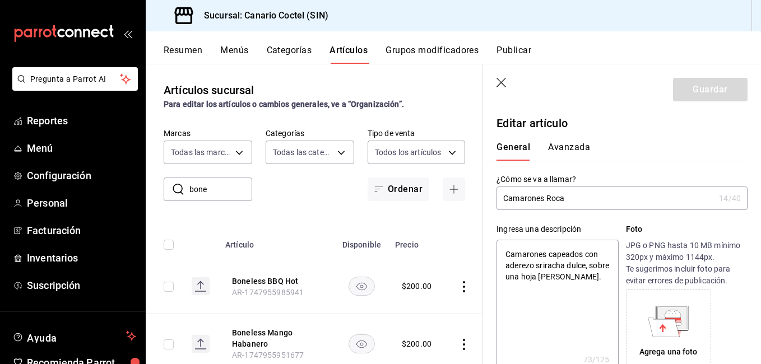
drag, startPoint x: 202, startPoint y: 193, endPoint x: 195, endPoint y: 193, distance: 6.7
click at [195, 193] on input "bone" at bounding box center [220, 189] width 63 height 22
type input "b"
type input "p"
type textarea "x"
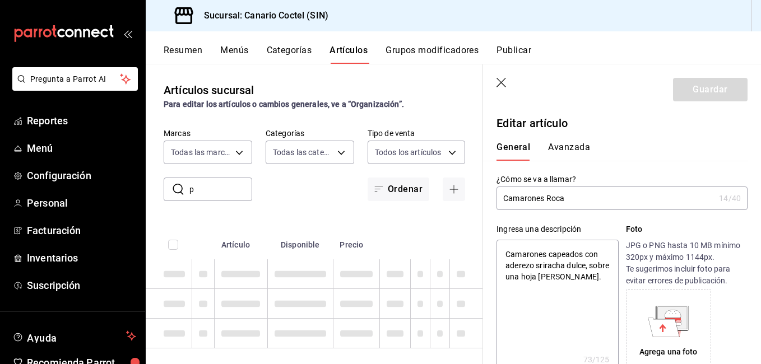
type input "pi"
type textarea "x"
type input "piz"
type textarea "x"
type input "pizz"
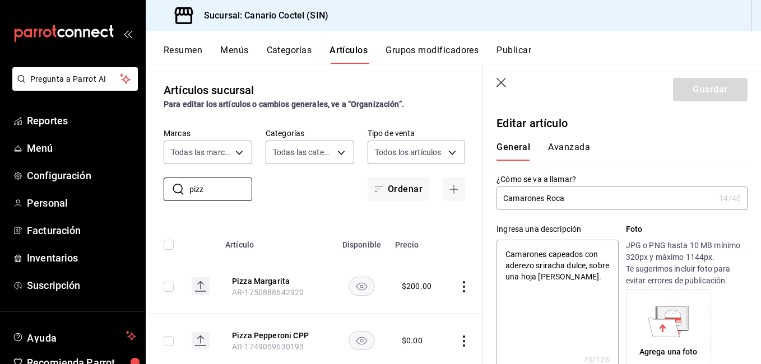
type textarea "x"
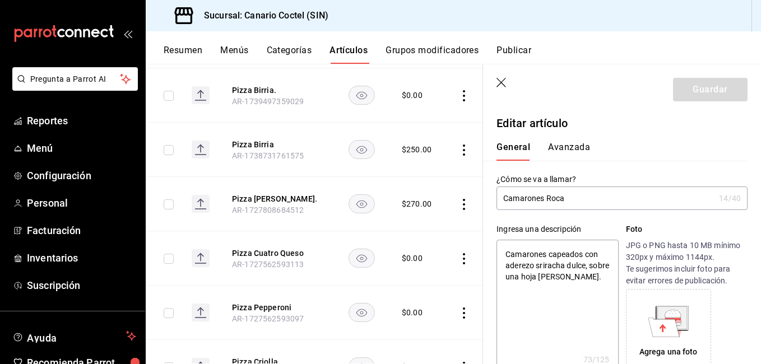
scroll to position [280, 0]
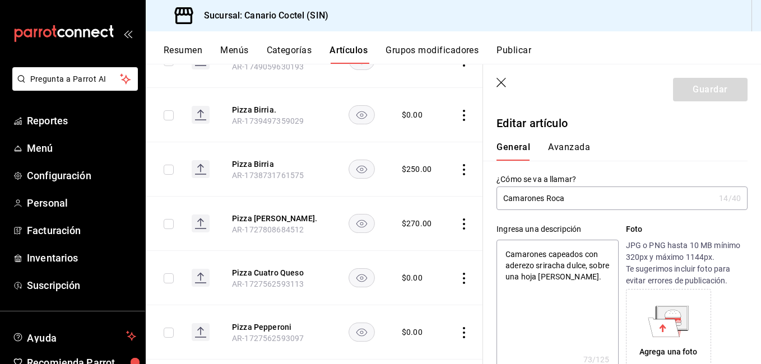
click at [496, 81] on header "Guardar" at bounding box center [622, 87] width 278 height 46
click at [502, 80] on icon "button" at bounding box center [501, 83] width 11 height 11
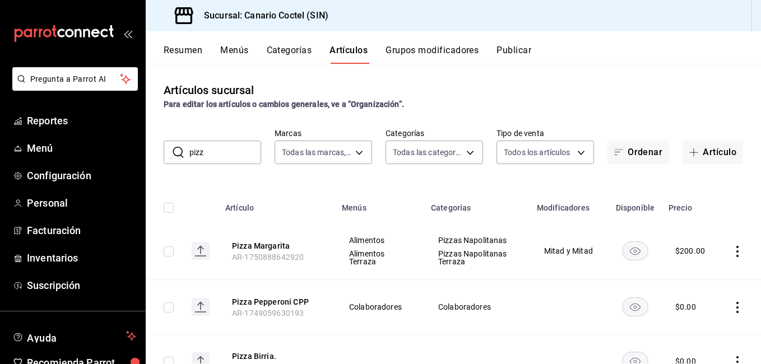
drag, startPoint x: 216, startPoint y: 157, endPoint x: 176, endPoint y: 156, distance: 39.8
click at [176, 156] on div "​ pizz ​" at bounding box center [212, 153] width 97 height 24
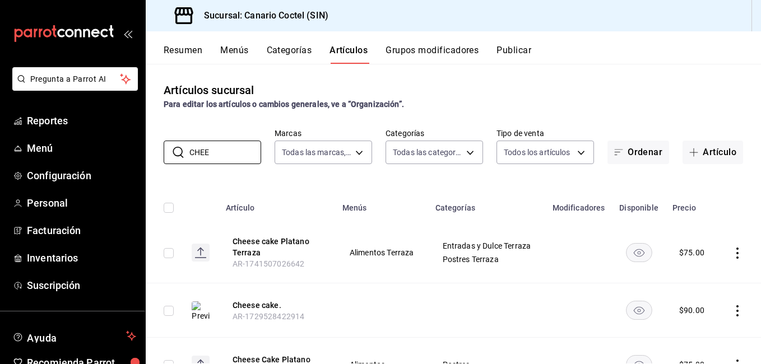
drag, startPoint x: 172, startPoint y: 144, endPoint x: 159, endPoint y: 150, distance: 14.3
click at [161, 149] on div "​ CHEE ​ Marcas Todas las marcas, Sin marca 1961613a-9f1c-4786-8348-f9f968c787d…" at bounding box center [453, 146] width 615 height 36
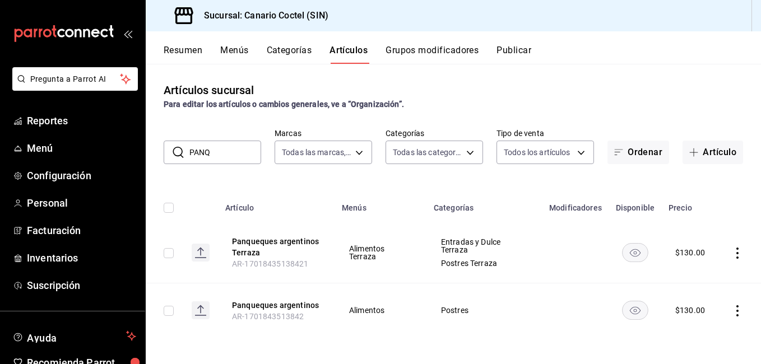
drag, startPoint x: 200, startPoint y: 156, endPoint x: 180, endPoint y: 157, distance: 20.8
click at [180, 157] on div "​ PANQ ​" at bounding box center [212, 153] width 97 height 24
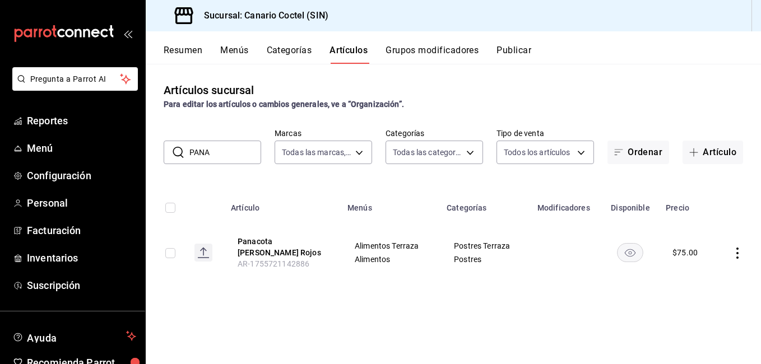
drag, startPoint x: 225, startPoint y: 153, endPoint x: 169, endPoint y: 151, distance: 56.1
click at [170, 151] on div "​ PANA ​" at bounding box center [212, 153] width 97 height 24
click at [169, 151] on div "​ PANA ​" at bounding box center [212, 153] width 97 height 24
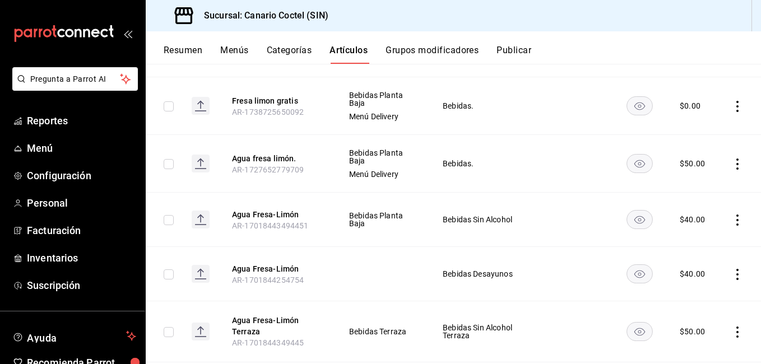
scroll to position [280, 0]
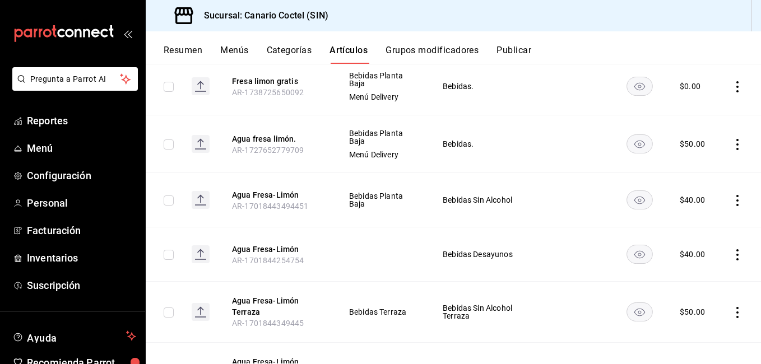
type input "FRESA"
click at [252, 187] on th "Agua Fresa-Limón AR-17018443494451" at bounding box center [276, 200] width 116 height 54
click at [254, 193] on button "Agua Fresa-Limón" at bounding box center [277, 194] width 90 height 11
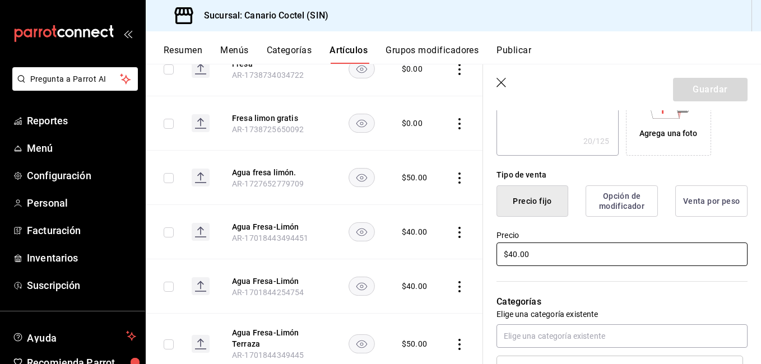
scroll to position [224, 0]
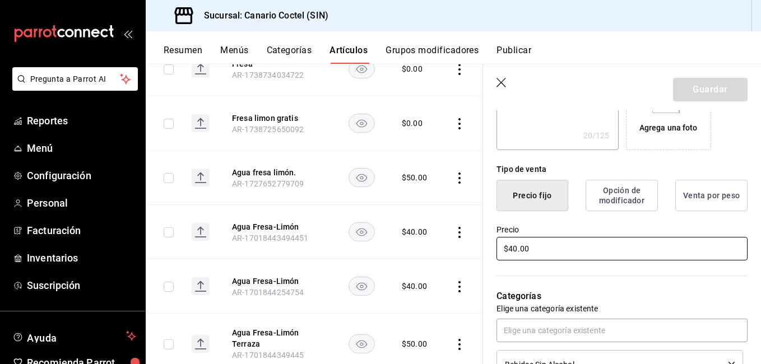
drag, startPoint x: 547, startPoint y: 248, endPoint x: 472, endPoint y: 251, distance: 74.6
click at [480, 254] on main "Artículos sucursal Para editar los artículos o cambios generales, ve a “Organiz…" at bounding box center [453, 214] width 615 height 300
type textarea "x"
type input "$5.00"
type textarea "x"
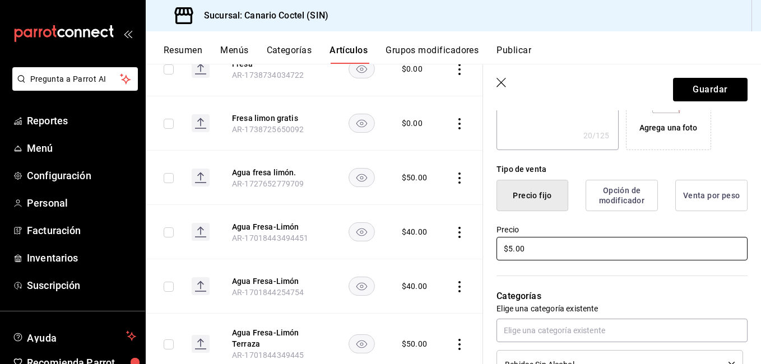
type input "$50.00"
type textarea "x"
type input "$50.00"
click at [728, 91] on button "Guardar" at bounding box center [710, 90] width 74 height 24
type textarea "x"
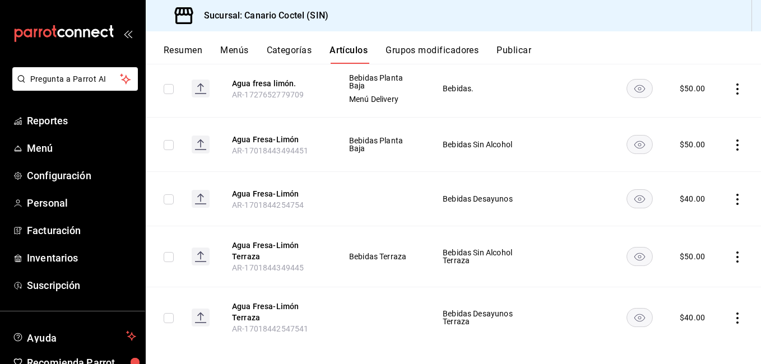
scroll to position [336, 0]
click at [259, 190] on button "Agua Fresa-Limón" at bounding box center [277, 193] width 90 height 11
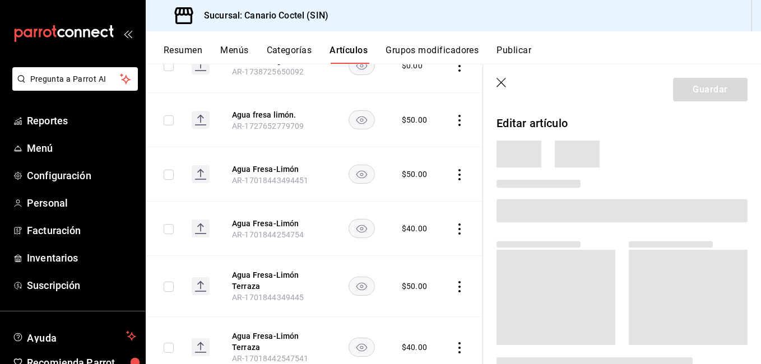
scroll to position [331, 0]
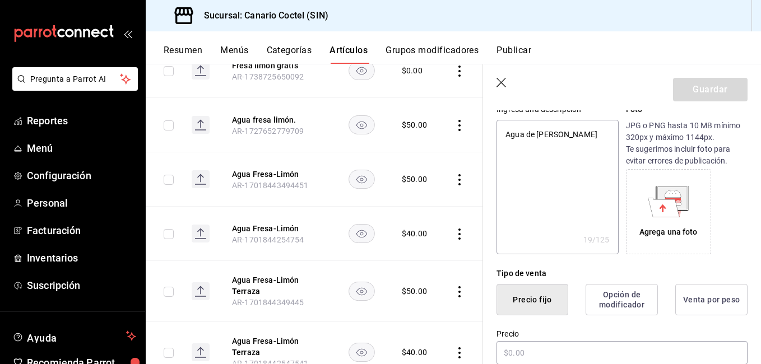
type textarea "x"
type input "$40.00"
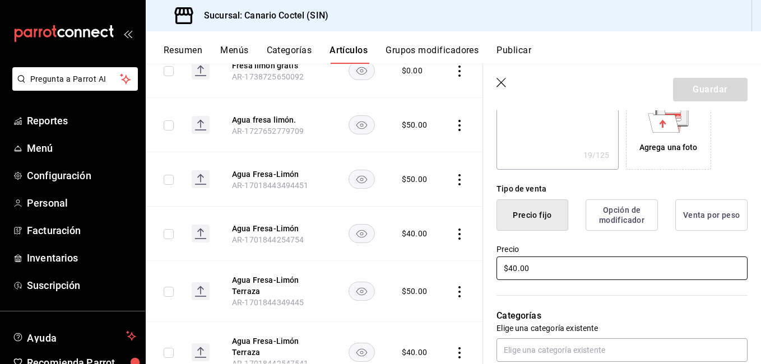
scroll to position [224, 0]
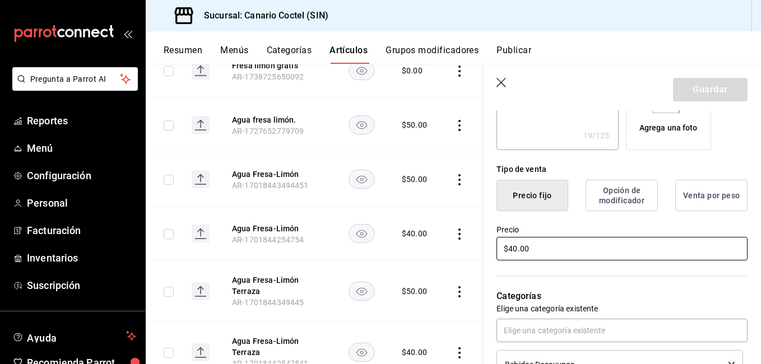
drag, startPoint x: 533, startPoint y: 253, endPoint x: 488, endPoint y: 258, distance: 44.6
click at [489, 258] on div "Precio $40.00" at bounding box center [615, 236] width 264 height 51
type textarea "x"
type input "$50.00"
type textarea "x"
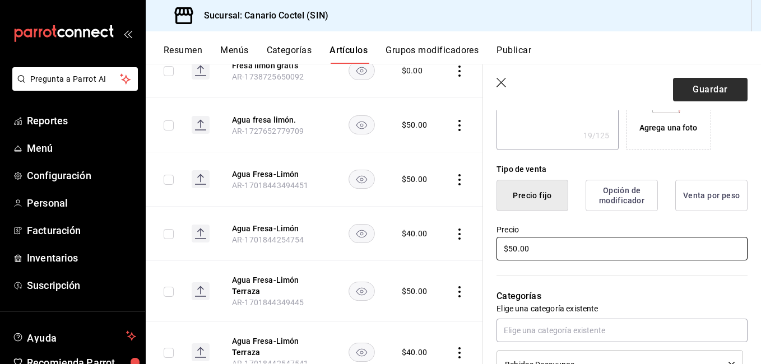
type input "$50.00"
click at [707, 90] on button "Guardar" at bounding box center [710, 90] width 74 height 24
type textarea "x"
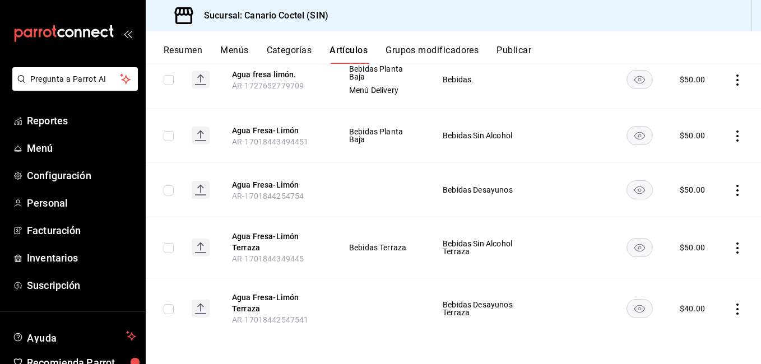
scroll to position [347, 0]
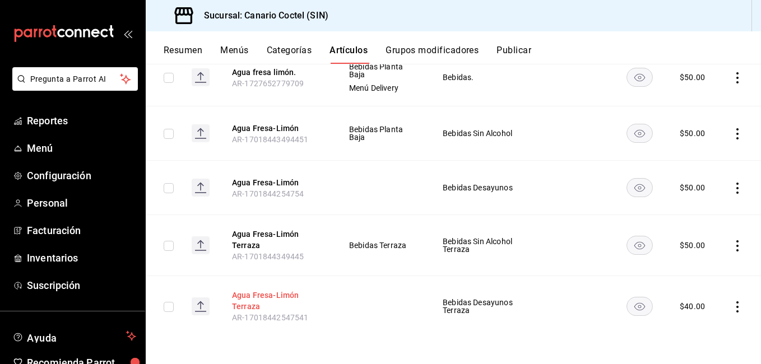
click at [267, 292] on button "Agua Fresa-Limón Terraza" at bounding box center [277, 301] width 90 height 22
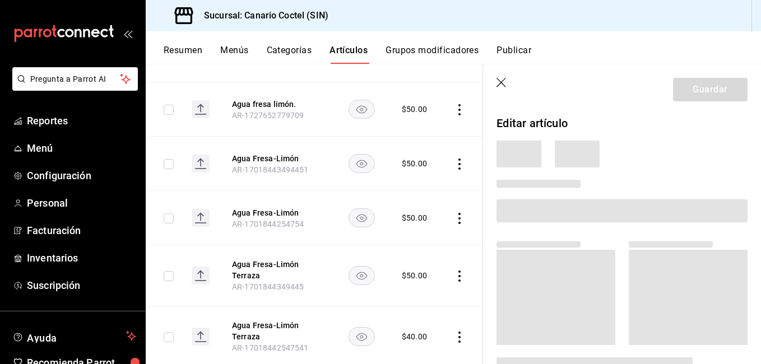
scroll to position [340, 0]
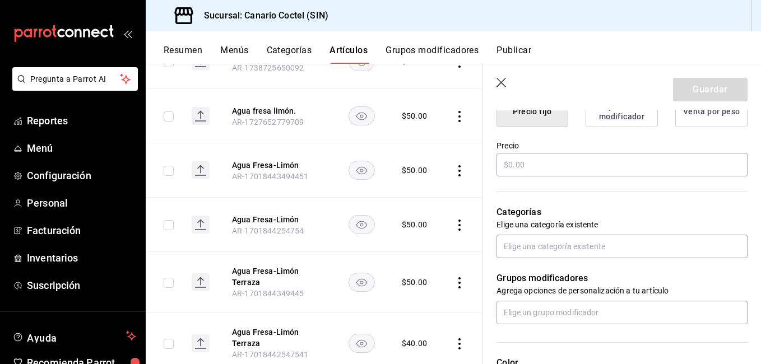
type input "Agua Fresa-Limón Terraza"
type textarea "Agua de [PERSON_NAME]"
type textarea "x"
type input "AR-17018442547541"
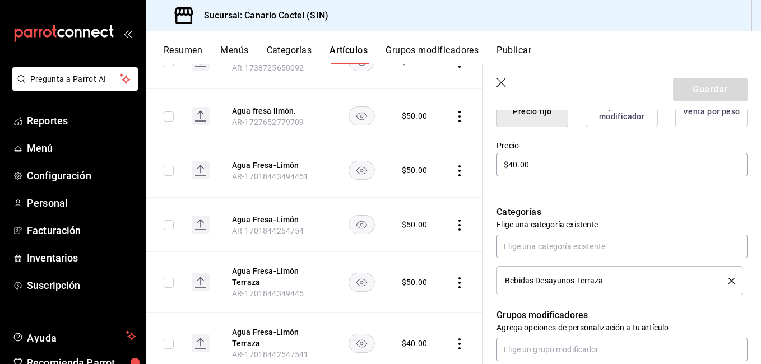
type textarea "x"
type input "$40.00"
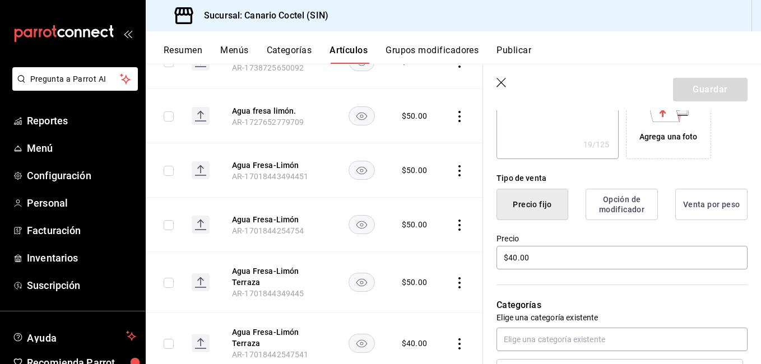
scroll to position [244, 0]
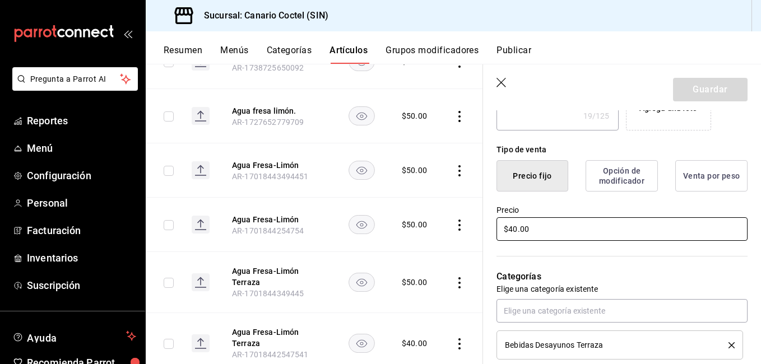
drag, startPoint x: 541, startPoint y: 226, endPoint x: 493, endPoint y: 232, distance: 48.1
click at [495, 231] on div "Precio $40.00" at bounding box center [615, 217] width 264 height 51
type textarea "x"
type input "$50.00"
type textarea "x"
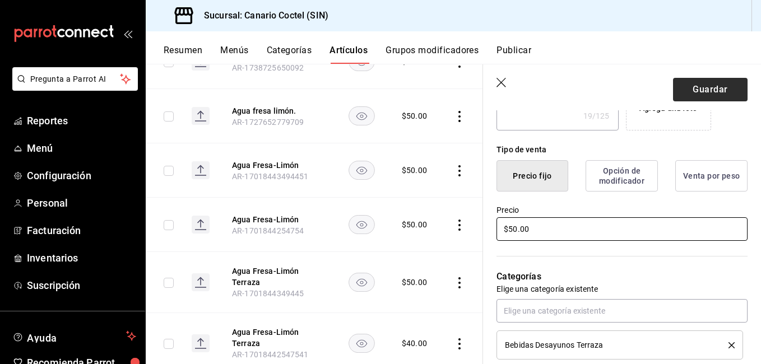
type input "$50.00"
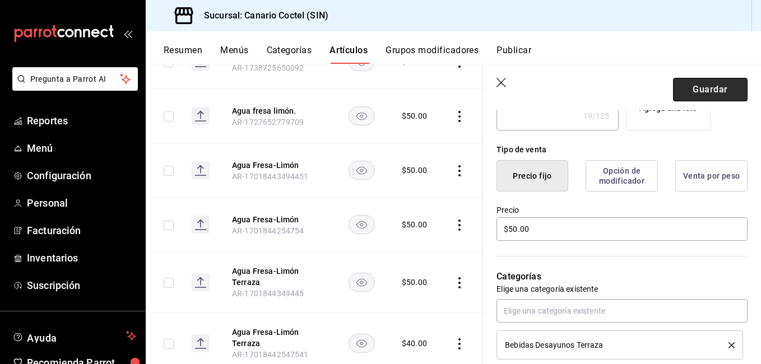
click at [723, 86] on button "Guardar" at bounding box center [710, 90] width 74 height 24
type textarea "x"
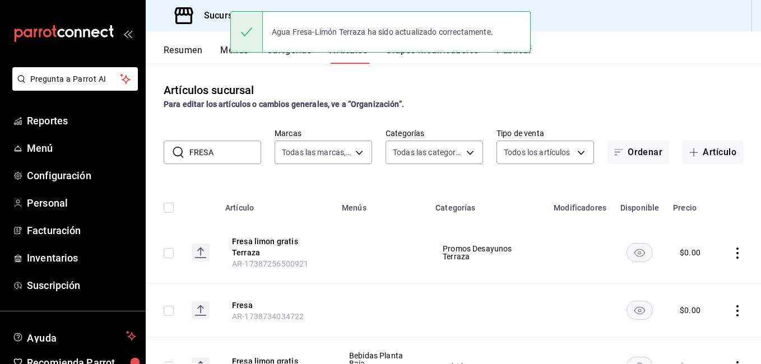
drag, startPoint x: 174, startPoint y: 147, endPoint x: 164, endPoint y: 146, distance: 9.7
click at [166, 146] on div "​ FRESA ​" at bounding box center [212, 153] width 97 height 24
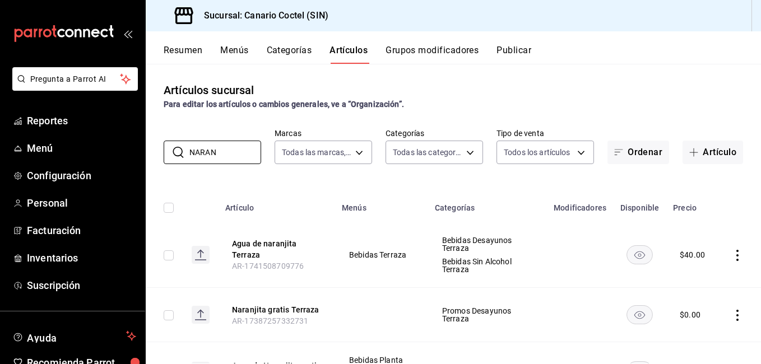
scroll to position [56, 0]
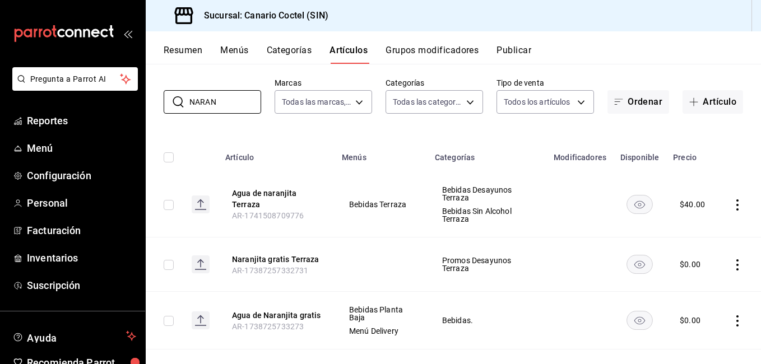
type input "NARAN"
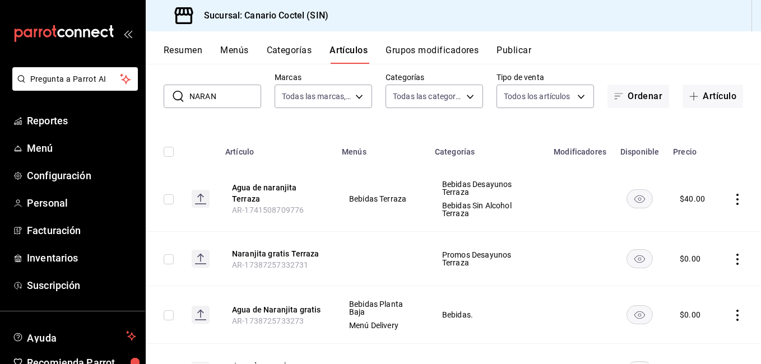
drag, startPoint x: 273, startPoint y: 245, endPoint x: 342, endPoint y: 202, distance: 81.7
click at [259, 191] on button "Agua de naranjita Terraza" at bounding box center [277, 193] width 90 height 22
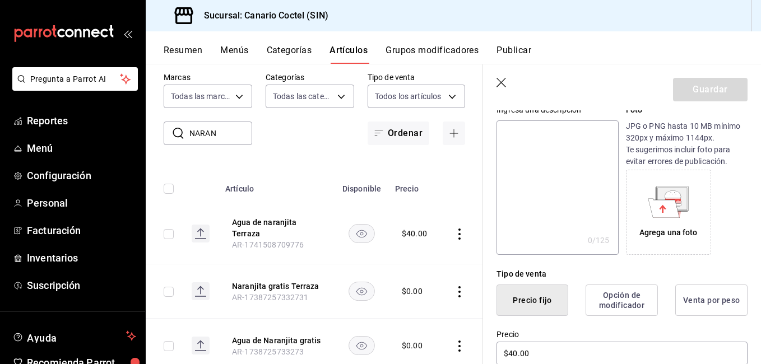
scroll to position [168, 0]
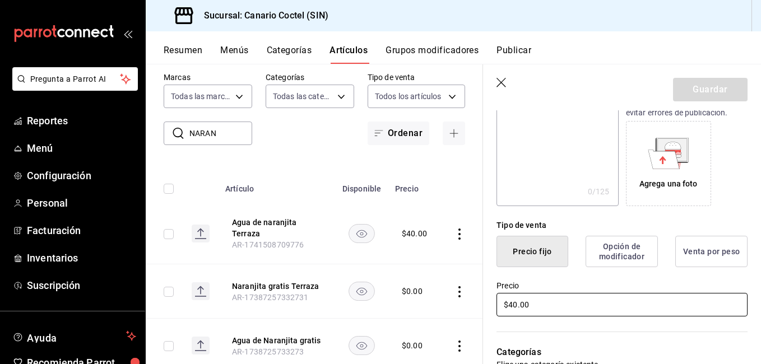
drag, startPoint x: 545, startPoint y: 302, endPoint x: 491, endPoint y: 307, distance: 55.1
click at [494, 307] on div "Precio $40.00" at bounding box center [615, 292] width 264 height 51
type input "$50.00"
click at [712, 95] on button "Guardar" at bounding box center [710, 90] width 74 height 24
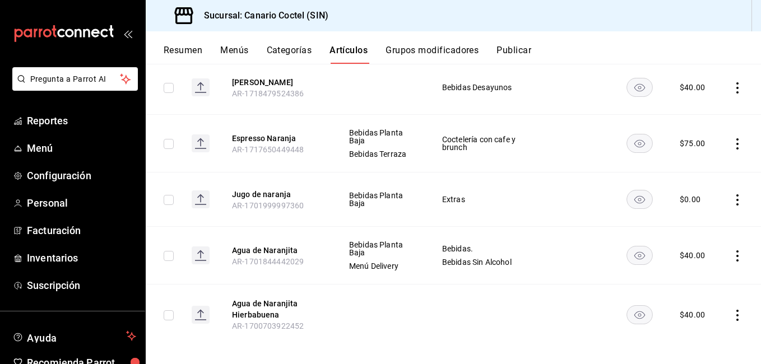
scroll to position [633, 0]
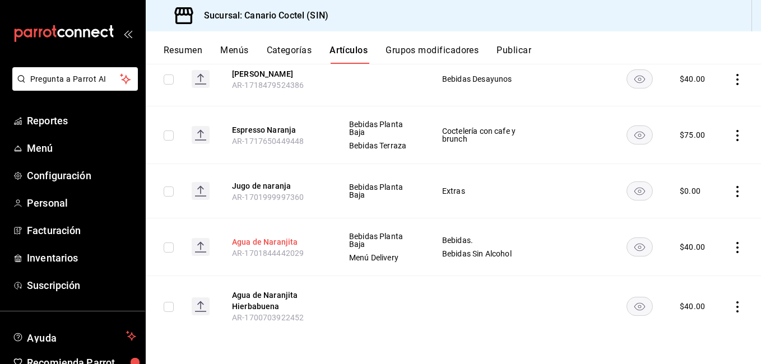
click at [282, 240] on button "Agua de Naranjita" at bounding box center [277, 241] width 90 height 11
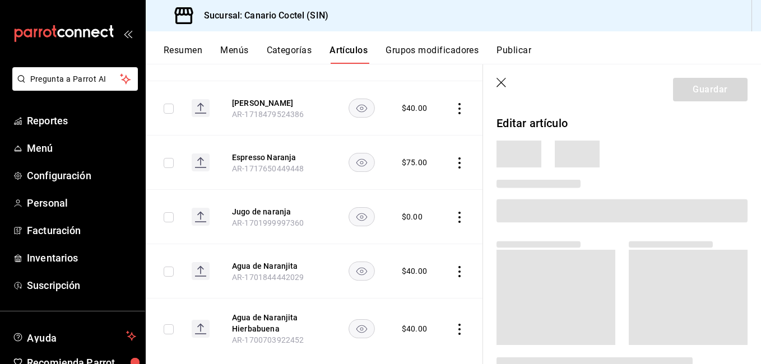
scroll to position [618, 0]
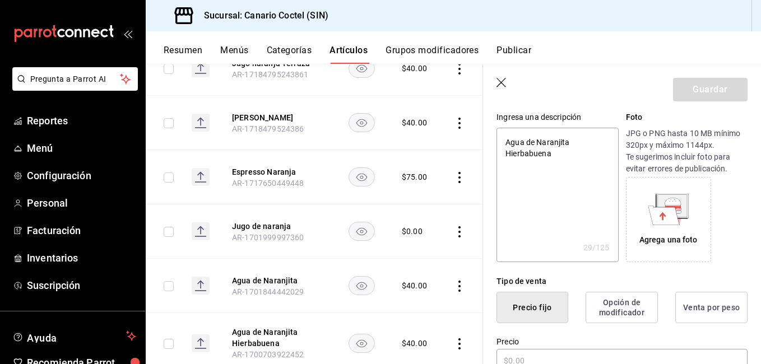
type textarea "x"
type input "$40.00"
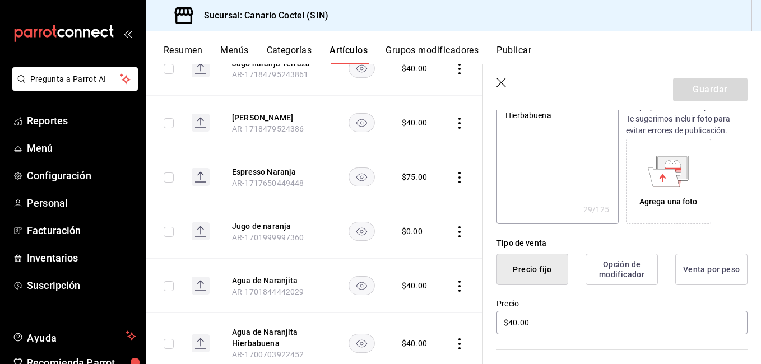
scroll to position [224, 0]
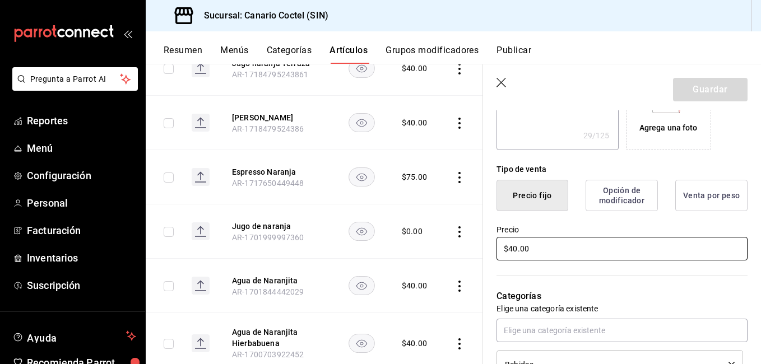
drag, startPoint x: 497, startPoint y: 250, endPoint x: 472, endPoint y: 254, distance: 25.4
click at [473, 253] on main "Artículos sucursal Para editar los artículos o cambios generales, ve a “Organiz…" at bounding box center [453, 214] width 615 height 300
type textarea "x"
type input "$50.00"
type textarea "x"
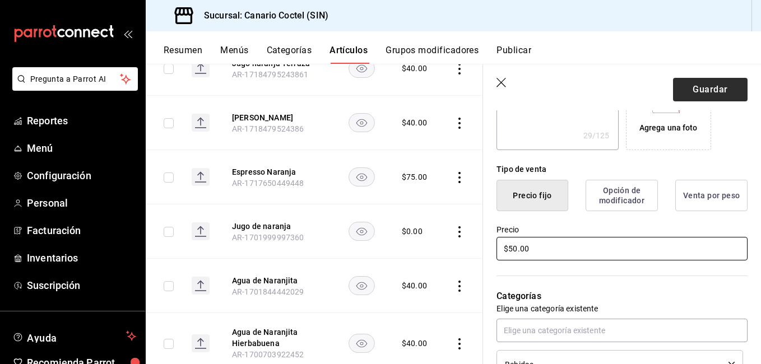
type input "$50.00"
click at [727, 95] on button "Guardar" at bounding box center [710, 90] width 74 height 24
type textarea "x"
type input "AR-1755801960525"
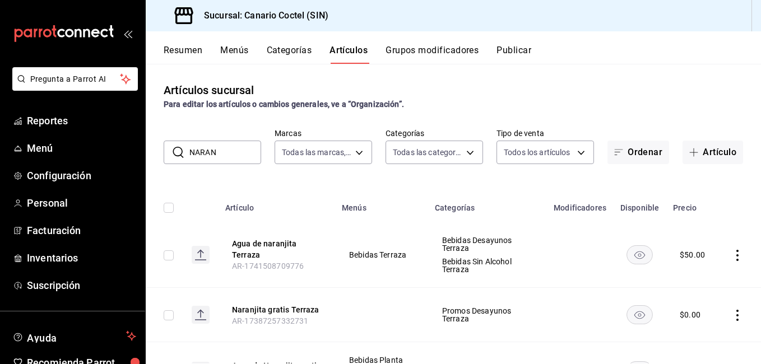
drag, startPoint x: 227, startPoint y: 155, endPoint x: 171, endPoint y: 158, distance: 56.1
click at [171, 158] on div "​ NARAN ​" at bounding box center [212, 153] width 97 height 24
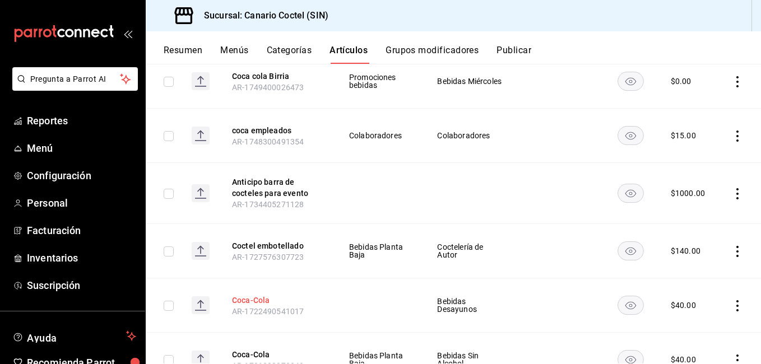
scroll to position [224, 0]
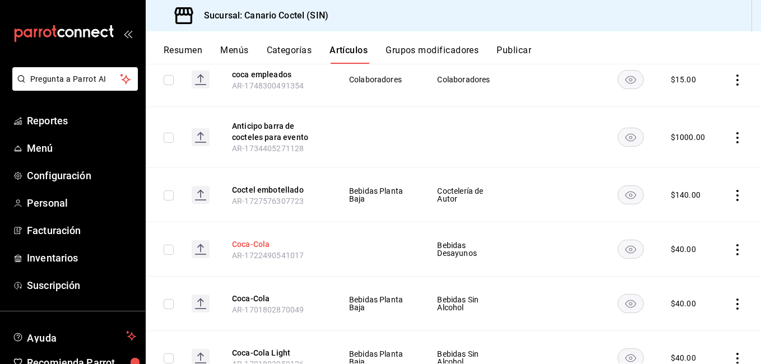
type input "COC"
click at [264, 240] on button "Coca-Cola" at bounding box center [277, 244] width 90 height 11
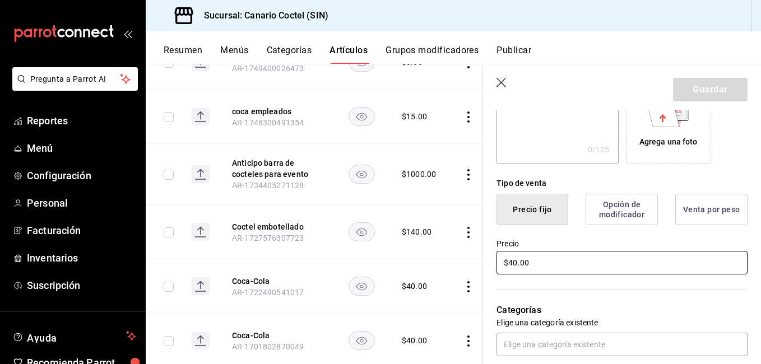
scroll to position [224, 0]
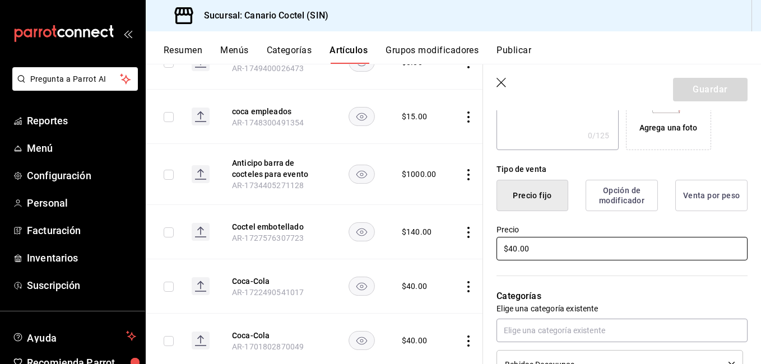
drag, startPoint x: 544, startPoint y: 251, endPoint x: 488, endPoint y: 254, distance: 55.5
click at [488, 254] on div "Precio $40.00" at bounding box center [615, 236] width 264 height 51
drag, startPoint x: 579, startPoint y: 246, endPoint x: 511, endPoint y: 268, distance: 70.7
click at [512, 267] on div "¿Cómo se va a llamar? Coca-Cola 9 /40 ¿Cómo se va a llamar? Ingresa una descrip…" at bounding box center [615, 311] width 264 height 749
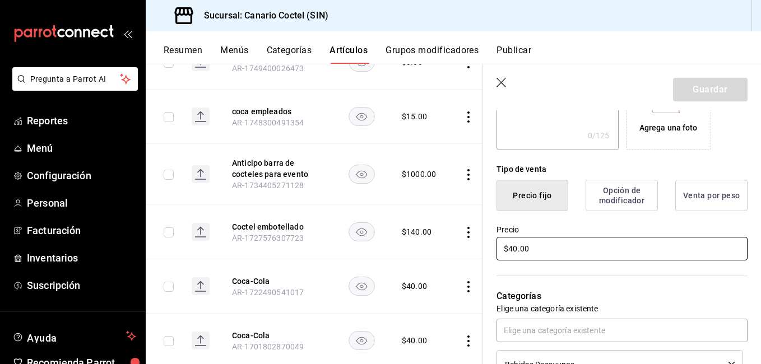
type input "$4.00"
type input "$50.00"
click at [721, 90] on button "Guardar" at bounding box center [710, 90] width 74 height 24
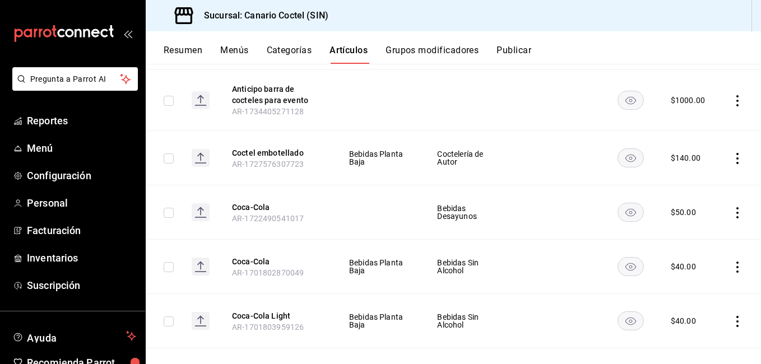
scroll to position [280, 0]
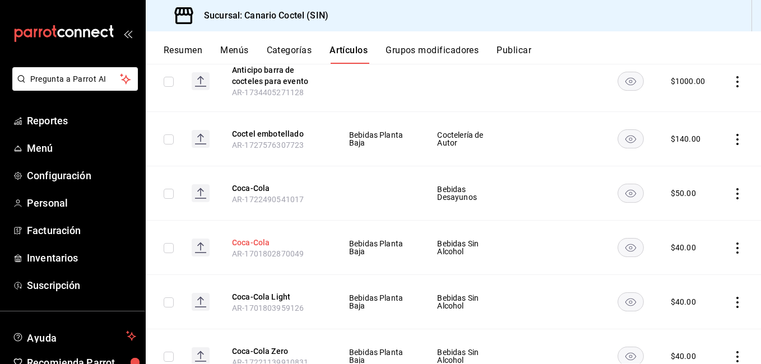
click at [262, 241] on button "Coca-Cola" at bounding box center [277, 242] width 90 height 11
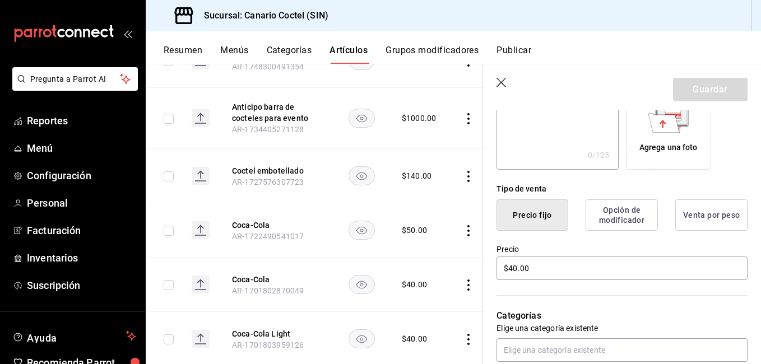
scroll to position [224, 0]
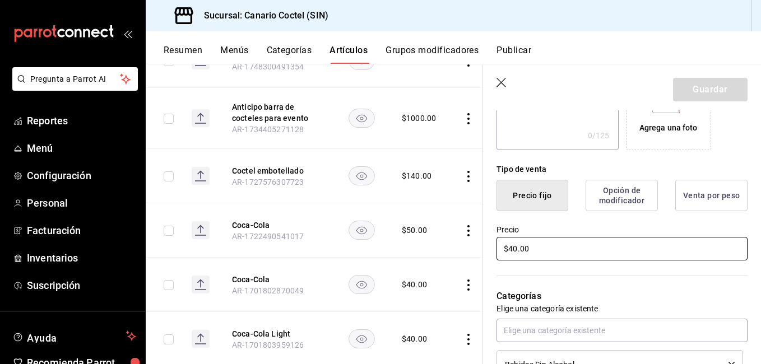
drag, startPoint x: 539, startPoint y: 250, endPoint x: 467, endPoint y: 246, distance: 71.8
click at [470, 249] on main "Artículos sucursal Para editar los artículos o cambios generales, ve a “Organiz…" at bounding box center [453, 214] width 615 height 300
type input "$50.00"
click at [707, 92] on button "Guardar" at bounding box center [710, 90] width 74 height 24
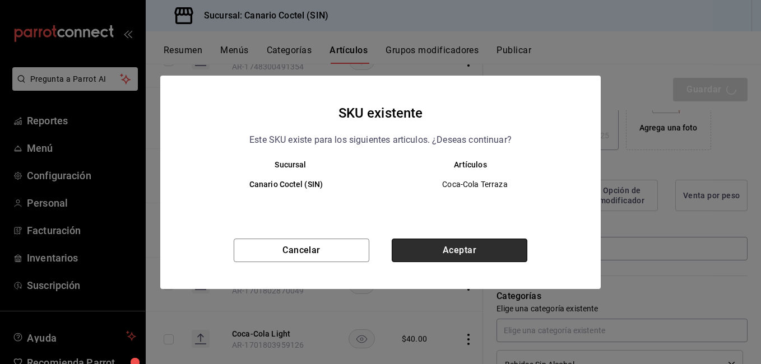
click at [432, 245] on button "Aceptar" at bounding box center [459, 251] width 136 height 24
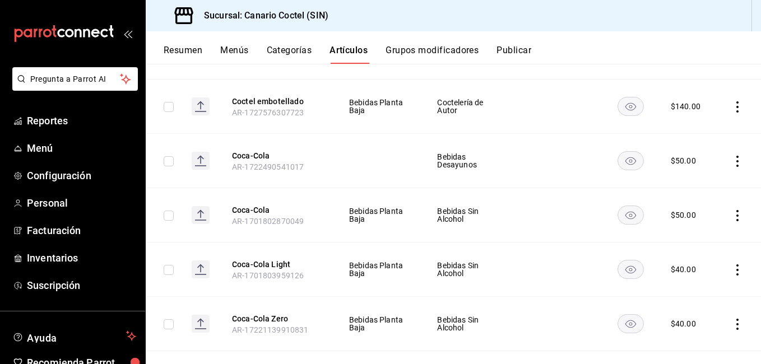
scroll to position [336, 0]
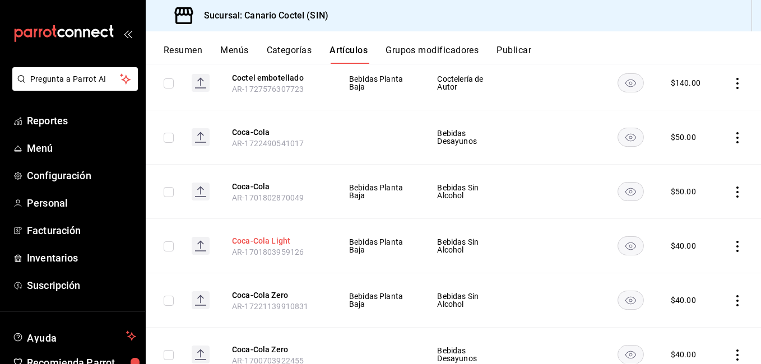
click at [274, 239] on button "Coca-Cola Light" at bounding box center [277, 240] width 90 height 11
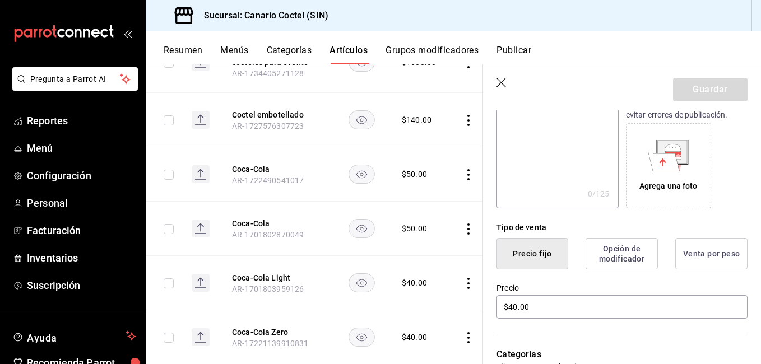
scroll to position [168, 0]
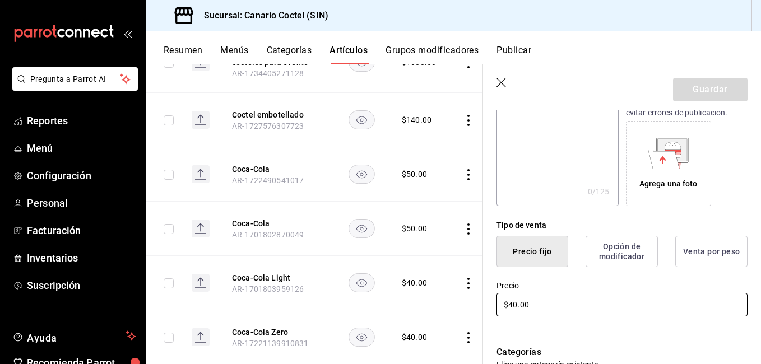
drag, startPoint x: 535, startPoint y: 307, endPoint x: 483, endPoint y: 310, distance: 52.1
click at [483, 310] on div "Precio $40.00" at bounding box center [615, 292] width 264 height 51
type input "$50.00"
click at [690, 90] on button "Guardar" at bounding box center [710, 90] width 74 height 24
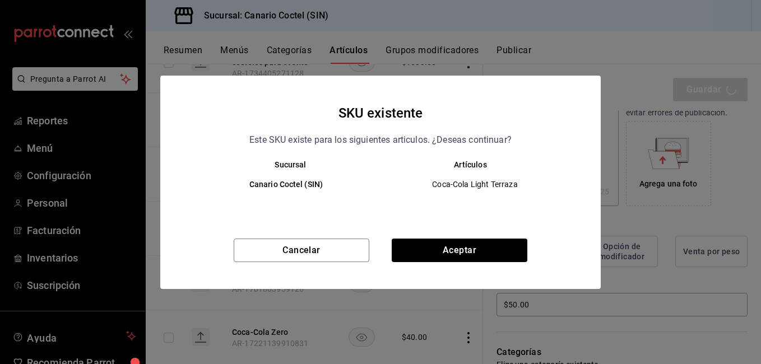
click at [445, 237] on div "SKU existente Este SKU existe para los siguientes articulos. ¿Deseas continuar?…" at bounding box center [380, 182] width 440 height 213
click at [447, 244] on button "Aceptar" at bounding box center [459, 251] width 136 height 24
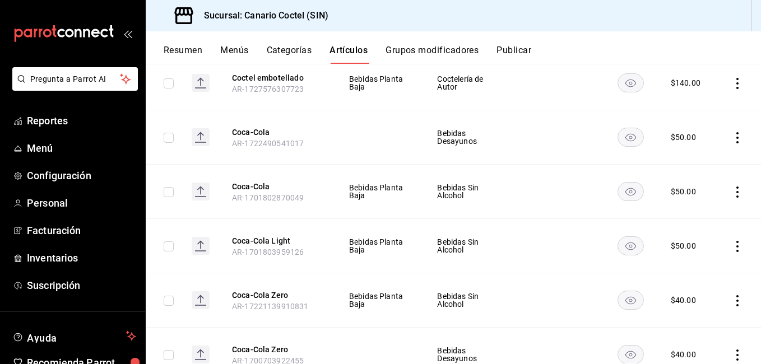
scroll to position [392, 0]
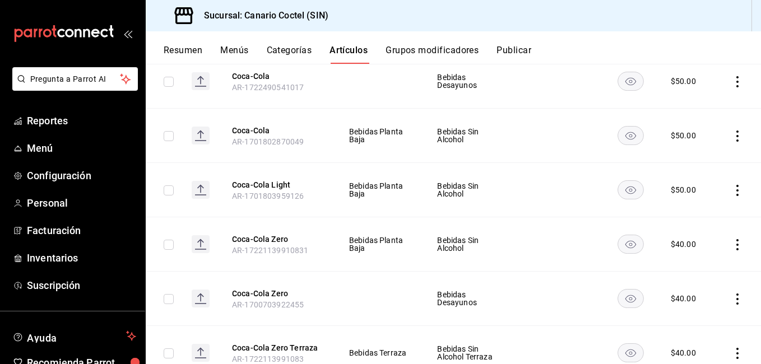
drag, startPoint x: 276, startPoint y: 240, endPoint x: 618, endPoint y: 246, distance: 342.8
click at [276, 240] on button "Coca-Cola Zero" at bounding box center [277, 239] width 90 height 11
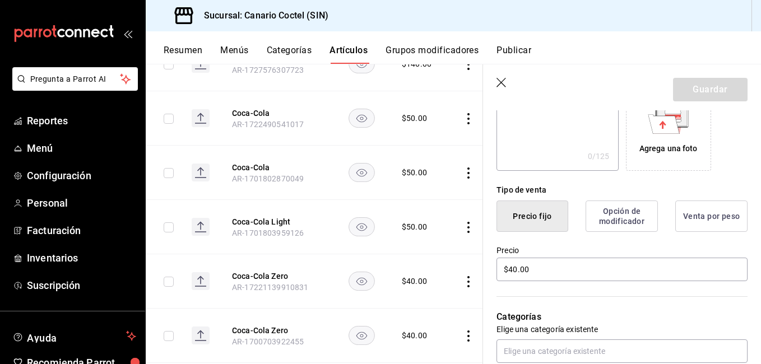
scroll to position [224, 0]
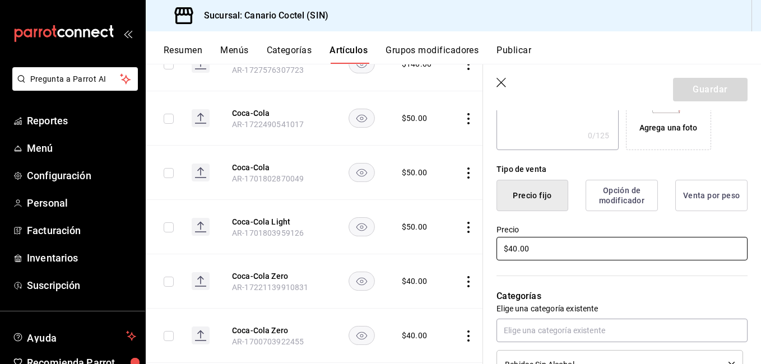
drag, startPoint x: 532, startPoint y: 246, endPoint x: 489, endPoint y: 251, distance: 42.9
click at [489, 251] on div "Precio $40.00" at bounding box center [615, 236] width 264 height 51
type input "$50.00"
click at [700, 86] on button "Guardar" at bounding box center [710, 90] width 74 height 24
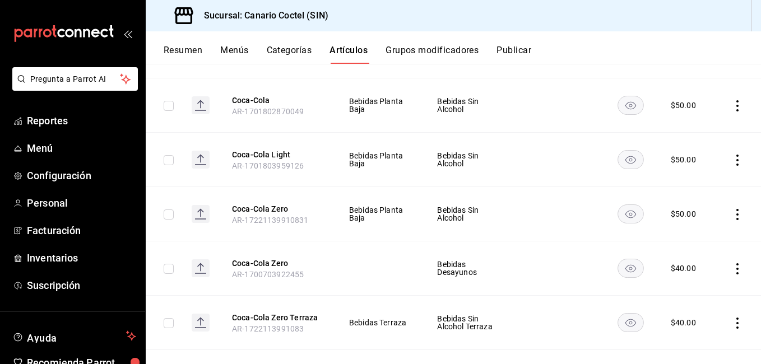
scroll to position [448, 0]
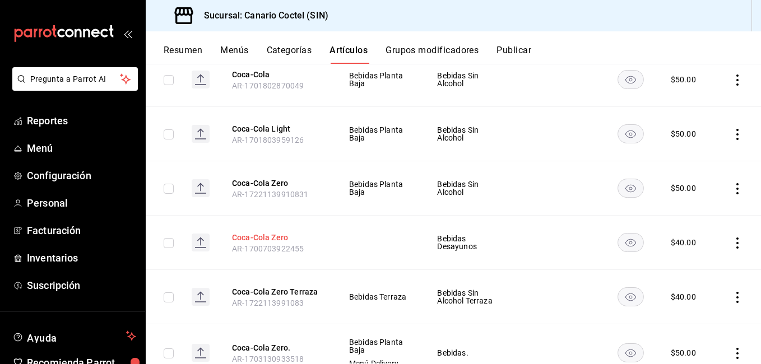
click at [251, 240] on button "Coca-Cola Zero" at bounding box center [277, 237] width 90 height 11
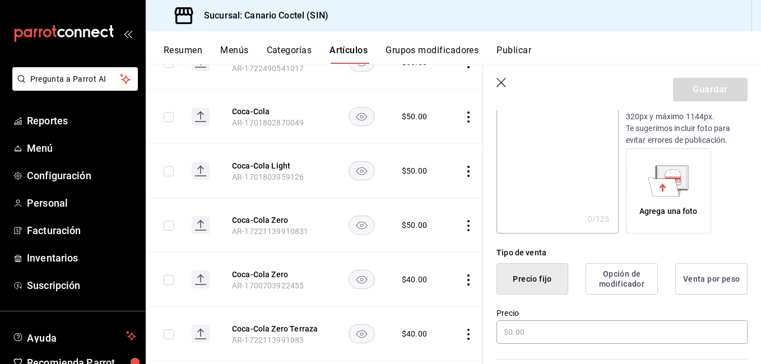
type input "Coca-Cola Zero"
type textarea "Coca-Cola Zero"
type textarea "x"
type input "AR-1700703922455"
type textarea "x"
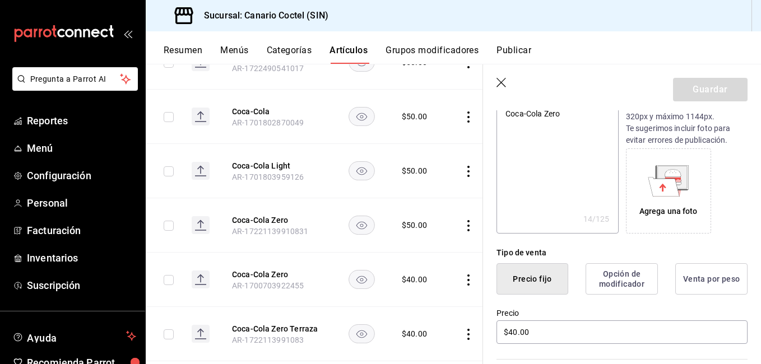
type input "$40.00"
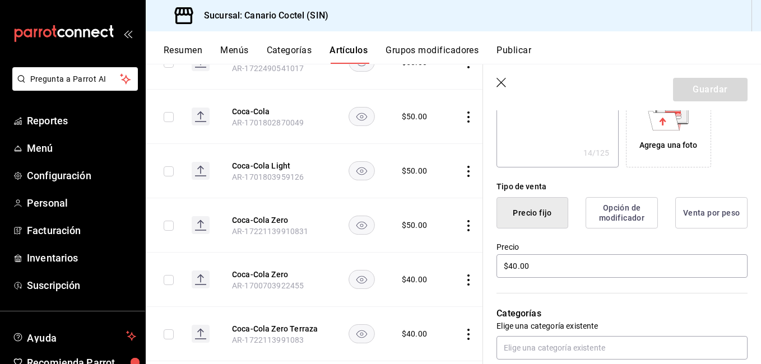
scroll to position [224, 0]
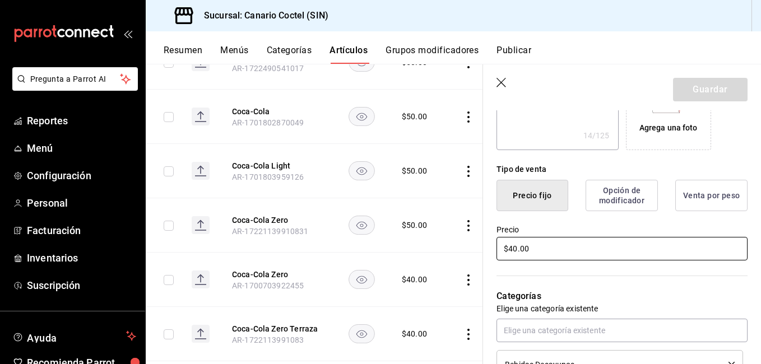
drag, startPoint x: 525, startPoint y: 250, endPoint x: 474, endPoint y: 255, distance: 51.2
click at [474, 255] on main "Artículos sucursal Para editar los artículos o cambios generales, ve a “Organiz…" at bounding box center [453, 214] width 615 height 300
type textarea "x"
type input "$5.00"
type textarea "x"
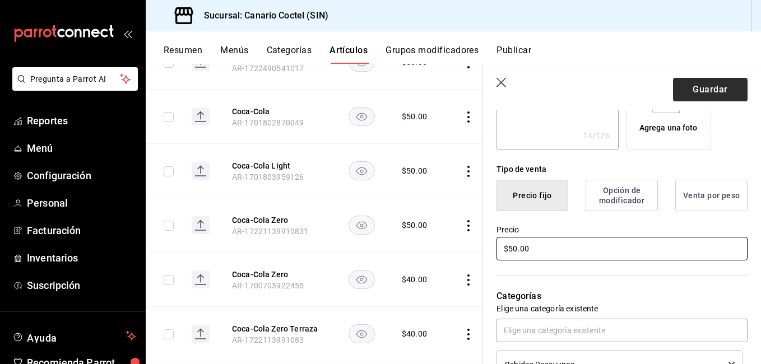
type input "$50.00"
click at [721, 82] on button "Guardar" at bounding box center [710, 90] width 74 height 24
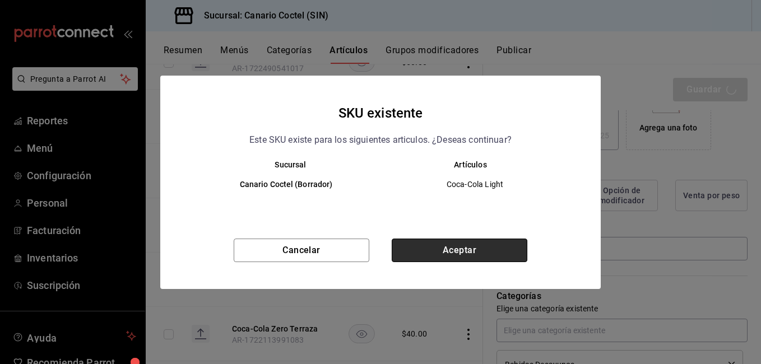
click at [488, 257] on button "Aceptar" at bounding box center [459, 251] width 136 height 24
type textarea "x"
type input "AR-1755802050318"
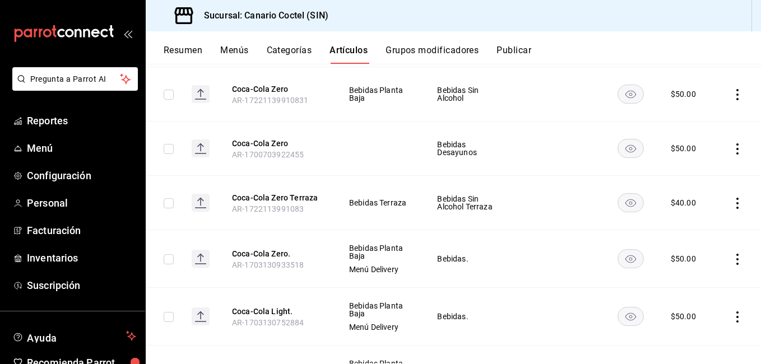
scroll to position [560, 0]
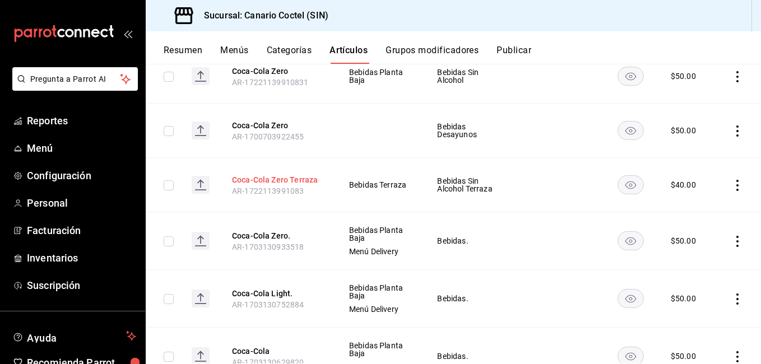
click at [287, 184] on button "Coca-Cola Zero Terraza" at bounding box center [277, 179] width 90 height 11
drag, startPoint x: 287, startPoint y: 184, endPoint x: 557, endPoint y: 212, distance: 271.4
click at [287, 184] on button "Coca-Cola Zero Terraza" at bounding box center [277, 179] width 90 height 11
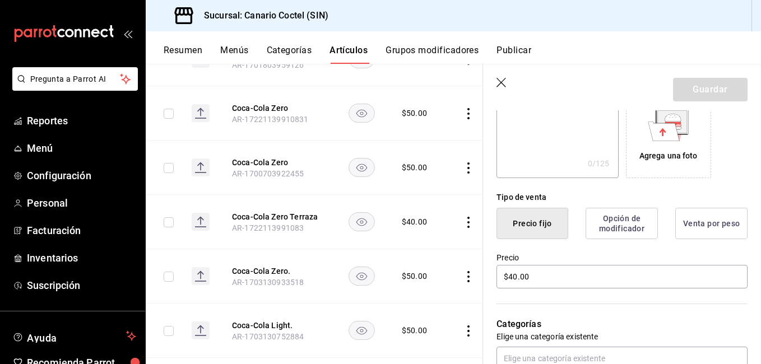
scroll to position [224, 0]
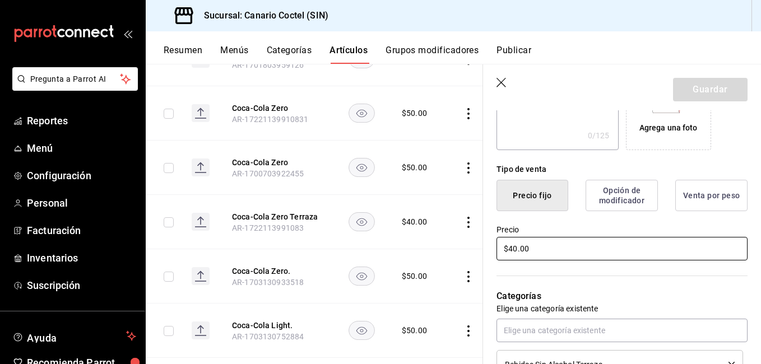
drag, startPoint x: 545, startPoint y: 250, endPoint x: 481, endPoint y: 255, distance: 65.1
click at [481, 255] on main "Artículos sucursal Para editar los artículos o cambios generales, ve a “Organiz…" at bounding box center [453, 214] width 615 height 300
type input "$50.00"
click at [724, 94] on button "Guardar" at bounding box center [710, 90] width 74 height 24
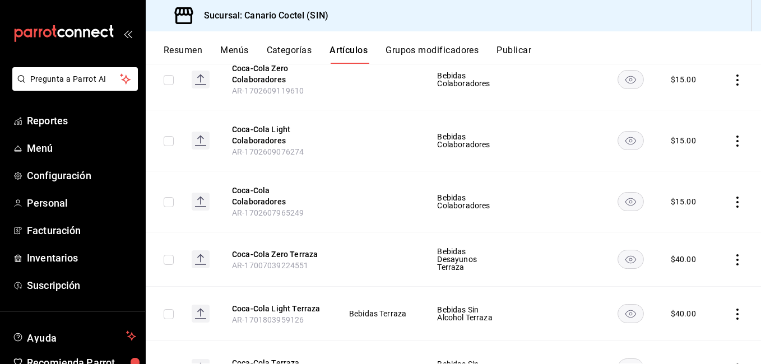
scroll to position [952, 0]
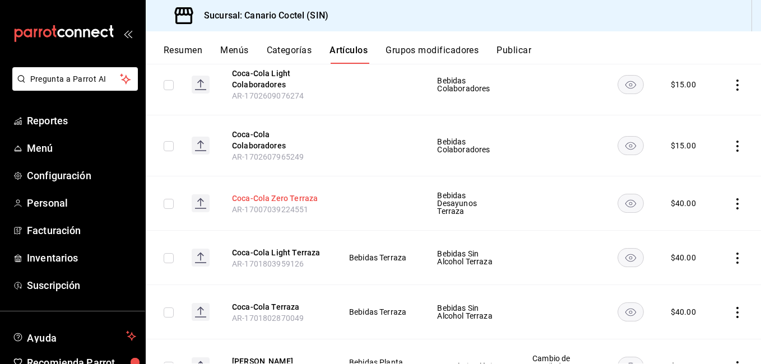
click at [261, 199] on button "Coca-Cola Zero Terraza" at bounding box center [277, 198] width 90 height 11
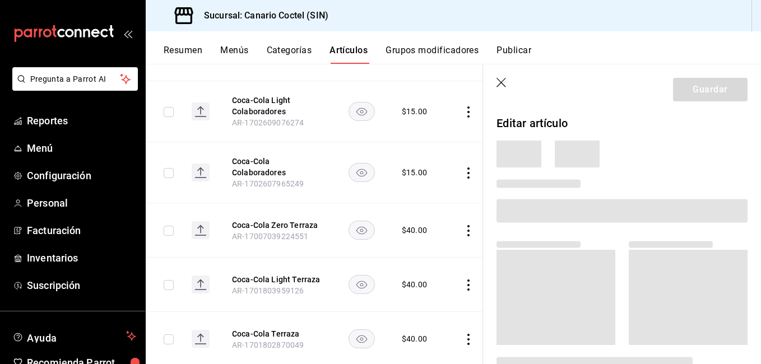
scroll to position [942, 0]
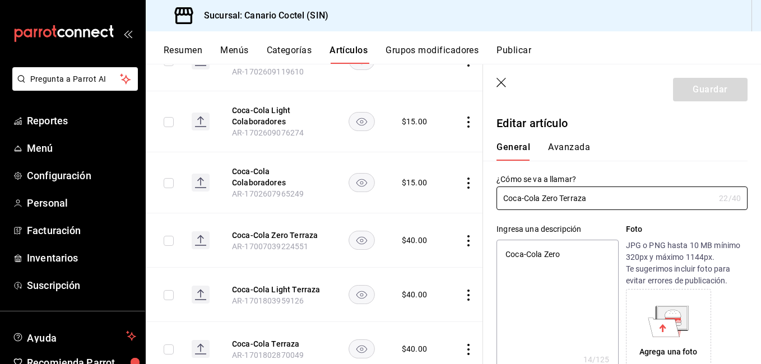
type textarea "x"
type input "$40.00"
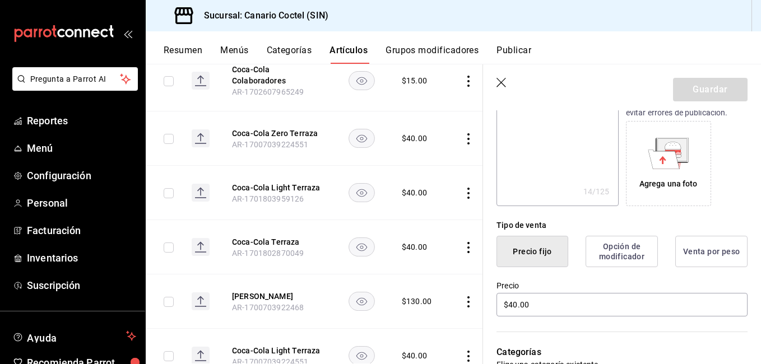
scroll to position [280, 0]
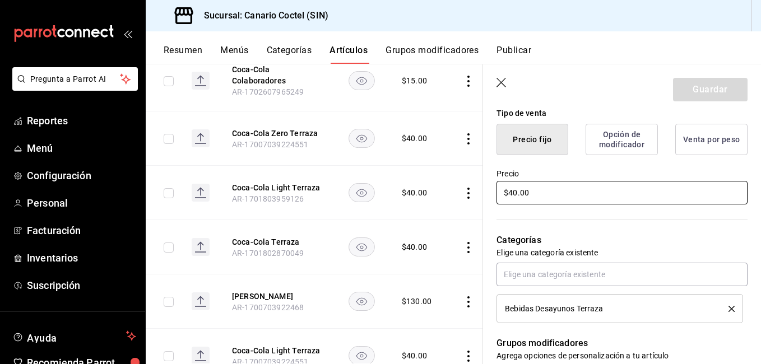
drag, startPoint x: 542, startPoint y: 197, endPoint x: 466, endPoint y: 197, distance: 76.2
click at [466, 197] on main "Artículos sucursal Para editar los artículos o cambios generales, ve a “Organiz…" at bounding box center [453, 214] width 615 height 300
type textarea "x"
type input "$5.00"
type textarea "x"
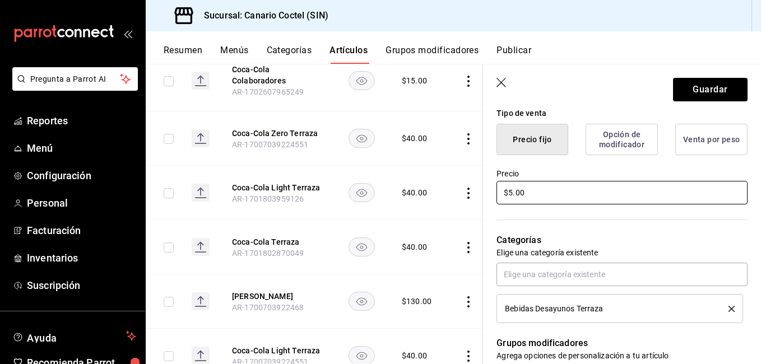
type input "$50.00"
type textarea "x"
type input "$50.00"
click at [694, 90] on button "Guardar" at bounding box center [710, 90] width 74 height 24
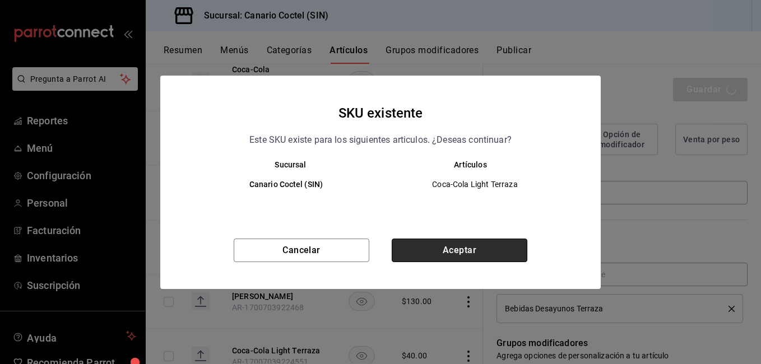
click at [473, 240] on button "Aceptar" at bounding box center [459, 251] width 136 height 24
type textarea "x"
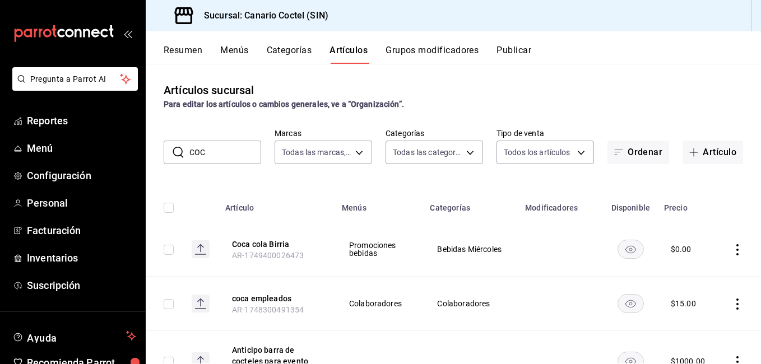
drag, startPoint x: 182, startPoint y: 154, endPoint x: 168, endPoint y: 158, distance: 14.7
click at [168, 158] on div "​ COC ​" at bounding box center [212, 153] width 97 height 24
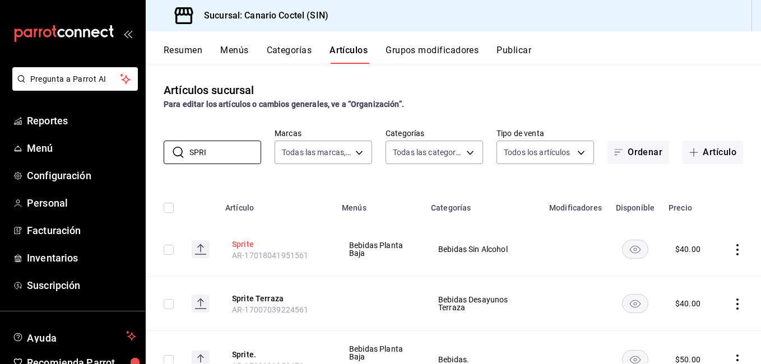
scroll to position [56, 0]
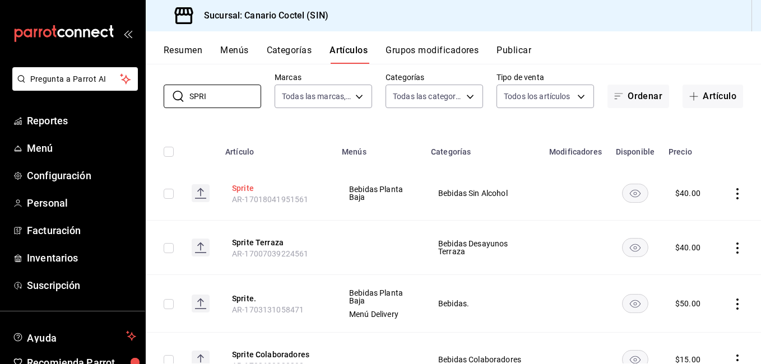
type input "SPRI"
click at [250, 188] on button "Sprite" at bounding box center [277, 188] width 90 height 11
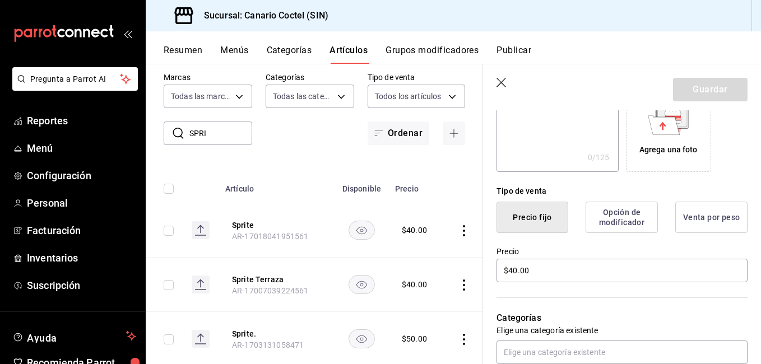
scroll to position [224, 0]
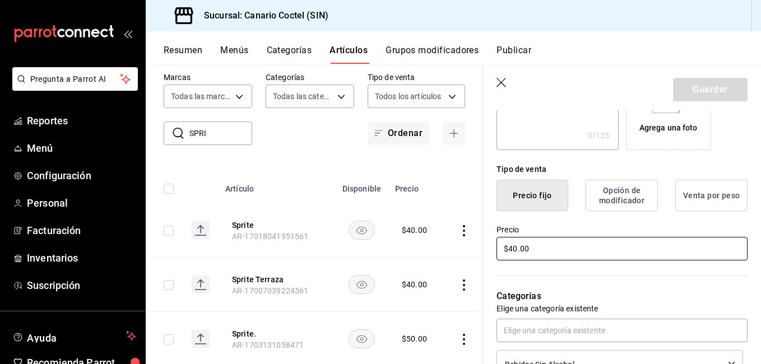
drag, startPoint x: 516, startPoint y: 251, endPoint x: 491, endPoint y: 256, distance: 25.2
click at [493, 255] on div "Precio $40.00" at bounding box center [615, 236] width 264 height 51
type input "$50.00"
click at [700, 82] on button "Guardar" at bounding box center [710, 90] width 74 height 24
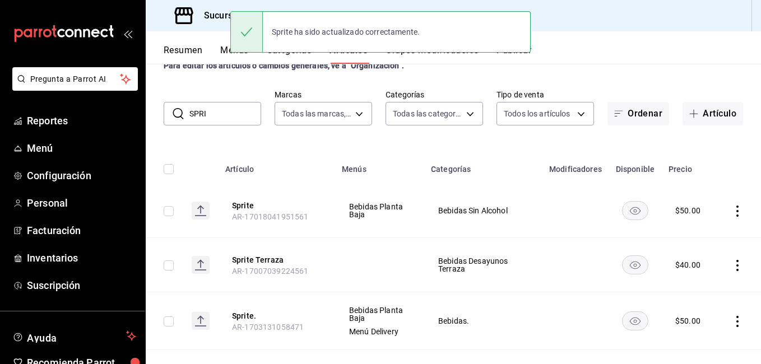
scroll to position [56, 0]
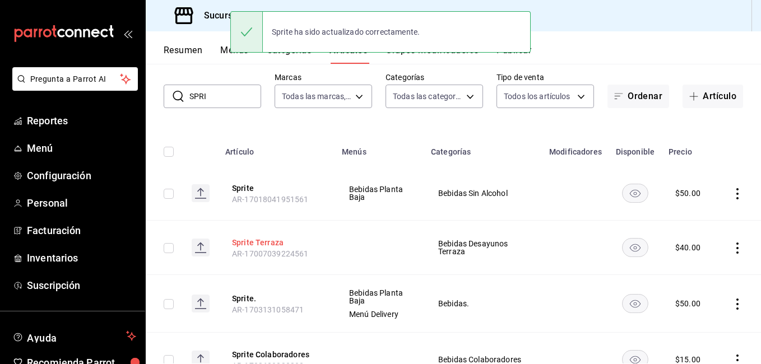
click at [270, 241] on button "Sprite Terraza" at bounding box center [277, 242] width 90 height 11
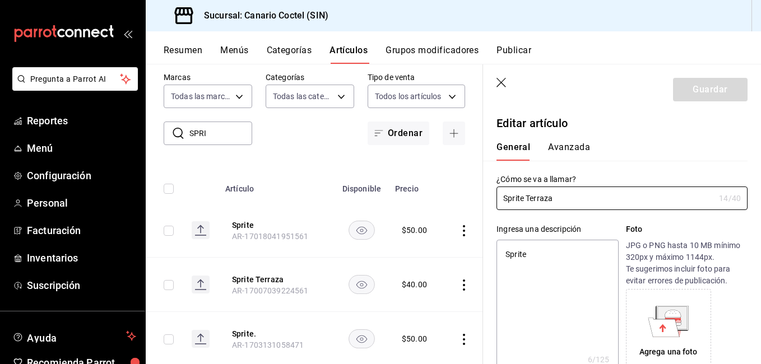
type textarea "x"
type input "$40.00"
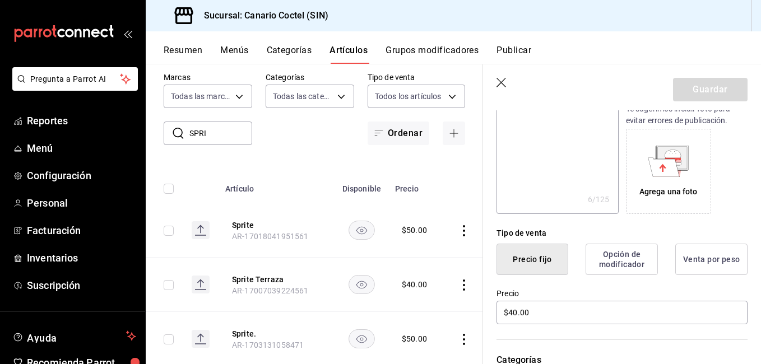
scroll to position [224, 0]
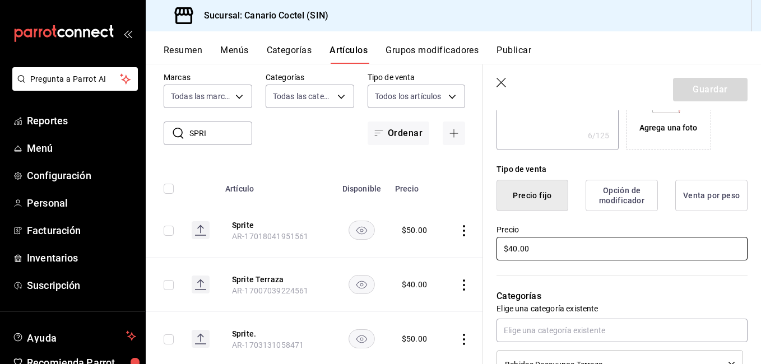
drag, startPoint x: 547, startPoint y: 251, endPoint x: 470, endPoint y: 252, distance: 76.2
click at [471, 251] on main "Artículos sucursal Para editar los artículos o cambios generales, ve a “Organiz…" at bounding box center [453, 214] width 615 height 300
drag, startPoint x: 470, startPoint y: 252, endPoint x: 464, endPoint y: 250, distance: 6.4
click at [466, 253] on td at bounding box center [466, 230] width 43 height 54
click at [526, 249] on input "$40.00" at bounding box center [621, 249] width 251 height 24
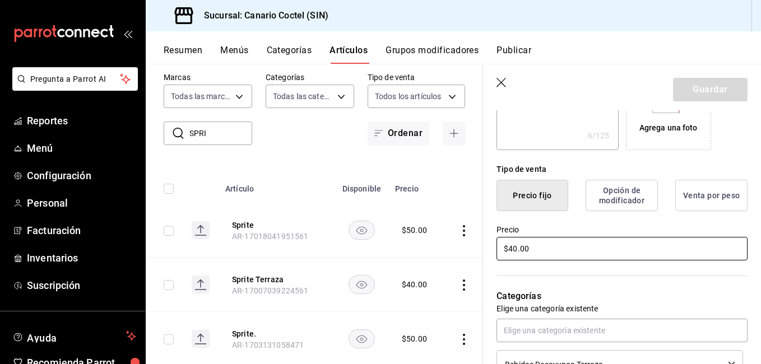
click at [526, 250] on input "$40.00" at bounding box center [621, 249] width 251 height 24
type textarea "x"
type input "$5.00"
type textarea "x"
type input "$50.00"
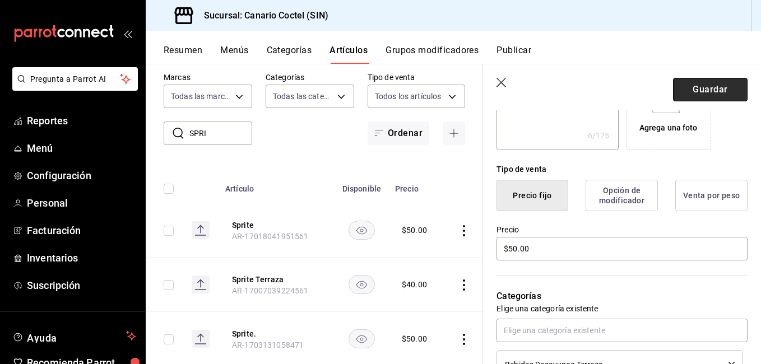
click at [699, 96] on button "Guardar" at bounding box center [710, 90] width 74 height 24
type textarea "x"
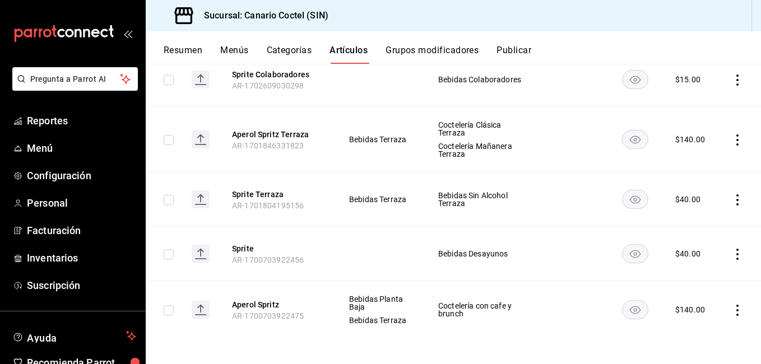
scroll to position [338, 0]
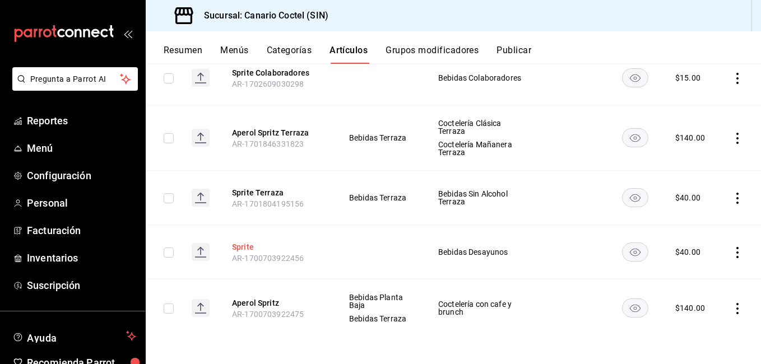
click at [244, 242] on button "Sprite" at bounding box center [277, 246] width 90 height 11
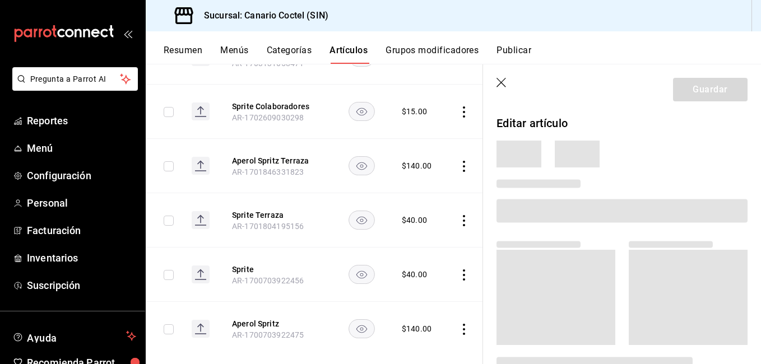
scroll to position [320, 0]
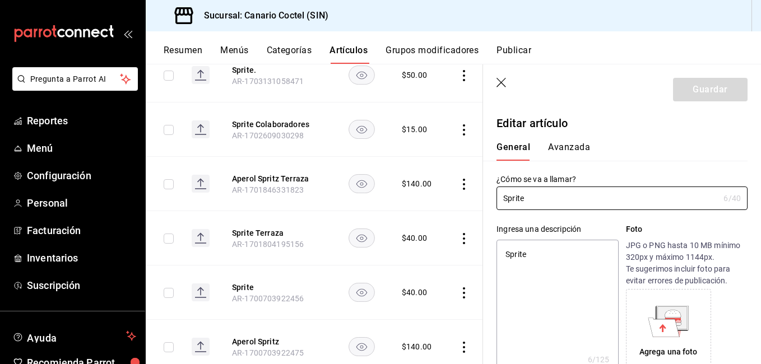
type textarea "x"
type input "$40.00"
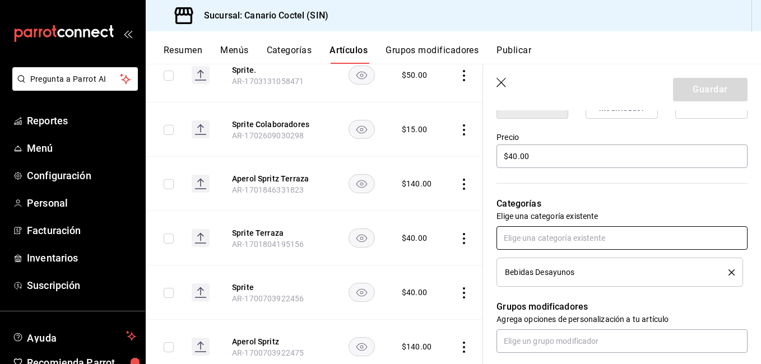
scroll to position [336, 0]
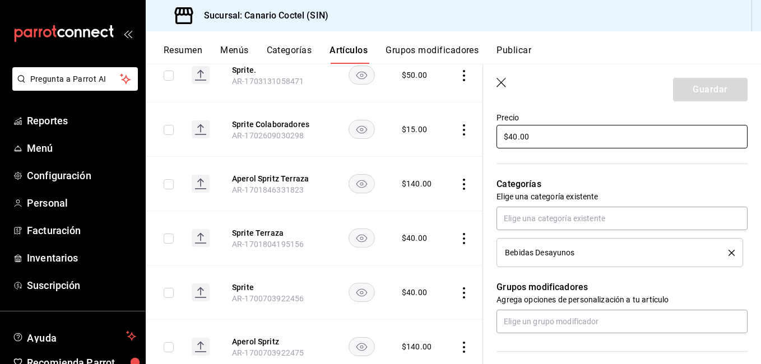
drag, startPoint x: 539, startPoint y: 137, endPoint x: 479, endPoint y: 142, distance: 60.1
click at [487, 140] on div "Precio $40.00" at bounding box center [615, 124] width 264 height 51
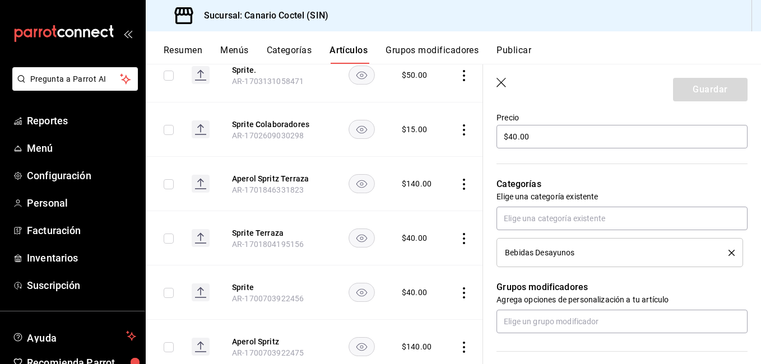
click at [480, 141] on main "Artículos sucursal Para editar los artículos o cambios generales, ve a “Organiz…" at bounding box center [453, 214] width 615 height 300
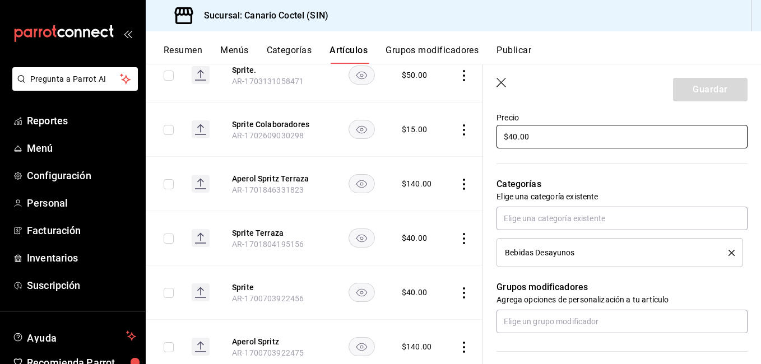
drag, startPoint x: 479, startPoint y: 142, endPoint x: 530, endPoint y: 143, distance: 51.6
click at [530, 143] on input "$40.00" at bounding box center [621, 137] width 251 height 24
type textarea "x"
type input "$50.00"
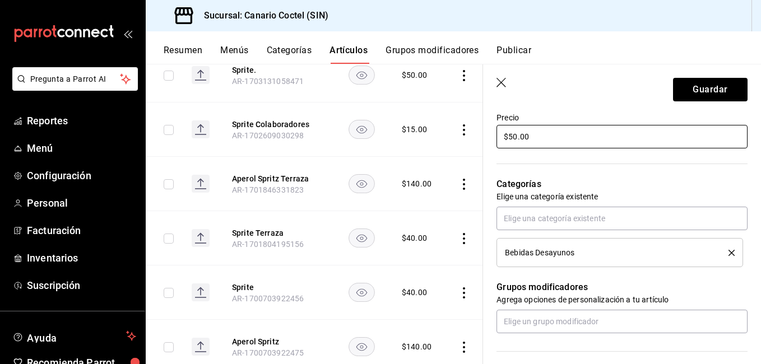
type textarea "x"
type input "$50.00"
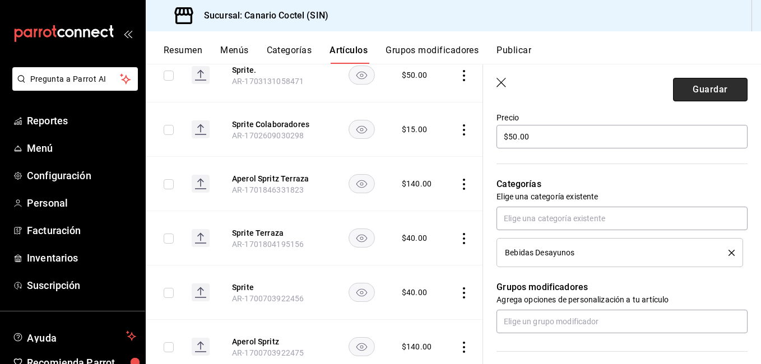
click at [679, 88] on button "Guardar" at bounding box center [710, 90] width 74 height 24
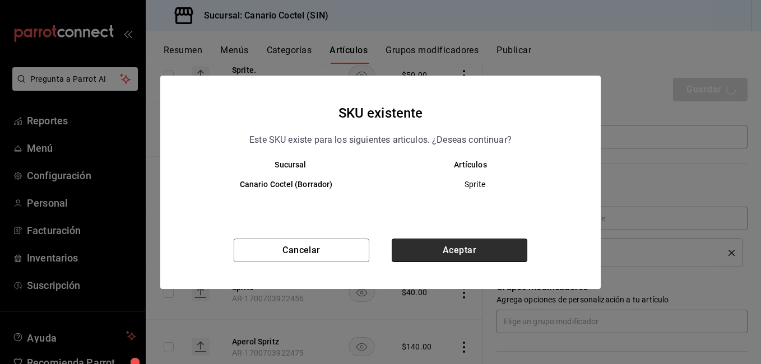
click at [483, 243] on button "Aceptar" at bounding box center [459, 251] width 136 height 24
type textarea "x"
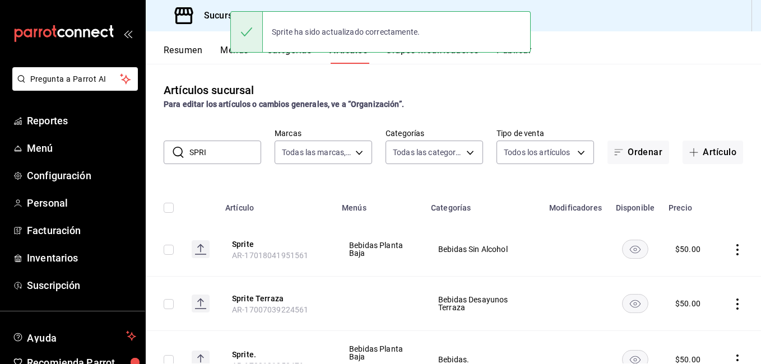
click at [209, 148] on input "SPRI" at bounding box center [225, 152] width 72 height 22
click at [213, 146] on input "SPRI" at bounding box center [225, 152] width 72 height 22
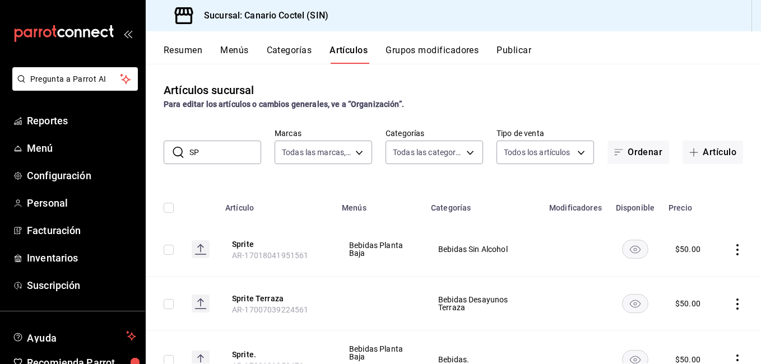
type input "S"
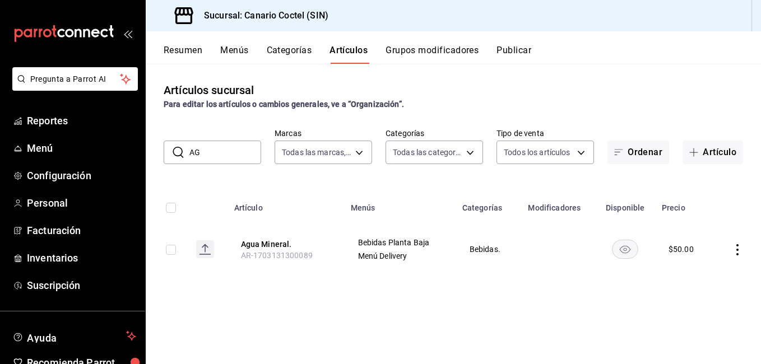
type input "A"
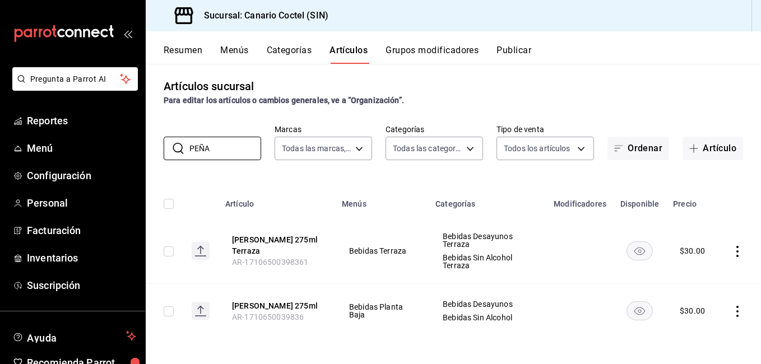
scroll to position [5, 0]
type input "PEÑA"
click at [256, 301] on button "[PERSON_NAME] 275ml" at bounding box center [277, 304] width 90 height 11
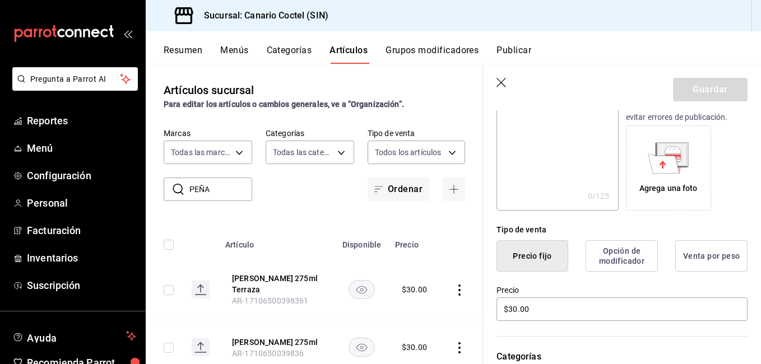
scroll to position [168, 0]
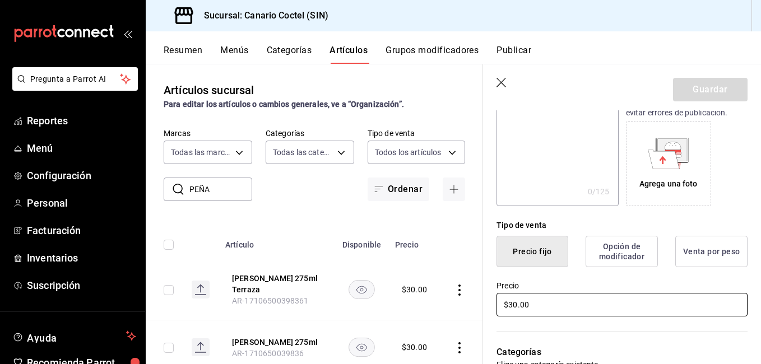
drag, startPoint x: 534, startPoint y: 302, endPoint x: 487, endPoint y: 296, distance: 48.0
click at [487, 296] on div "Precio $30.00" at bounding box center [615, 292] width 264 height 51
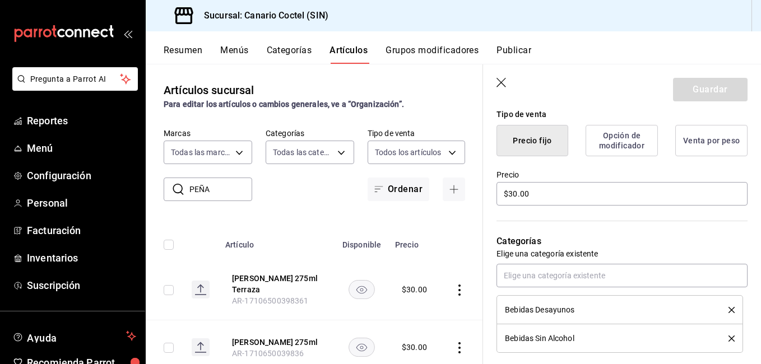
scroll to position [280, 0]
drag, startPoint x: 551, startPoint y: 185, endPoint x: 492, endPoint y: 197, distance: 60.0
click at [495, 195] on div "Precio $30.00" at bounding box center [615, 180] width 264 height 51
click at [492, 197] on div "Precio $30.00" at bounding box center [615, 180] width 264 height 51
click at [530, 194] on input "$30.00" at bounding box center [621, 193] width 251 height 24
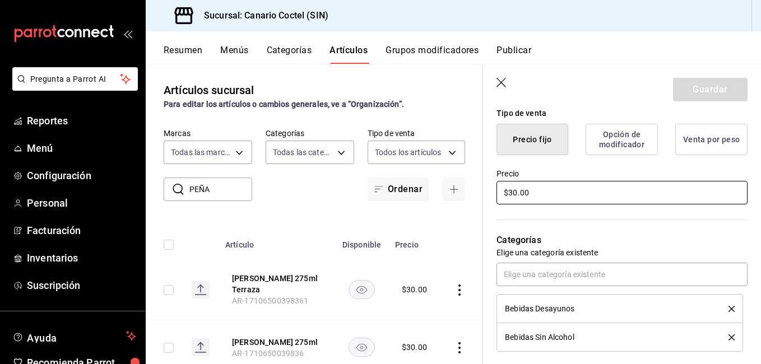
drag, startPoint x: 530, startPoint y: 194, endPoint x: 472, endPoint y: 200, distance: 59.1
click at [472, 200] on main "Artículos sucursal Para editar los artículos o cambios generales, ve a “Organiz…" at bounding box center [453, 214] width 615 height 300
type input "$50.00"
click at [708, 94] on button "Guardar" at bounding box center [710, 90] width 74 height 24
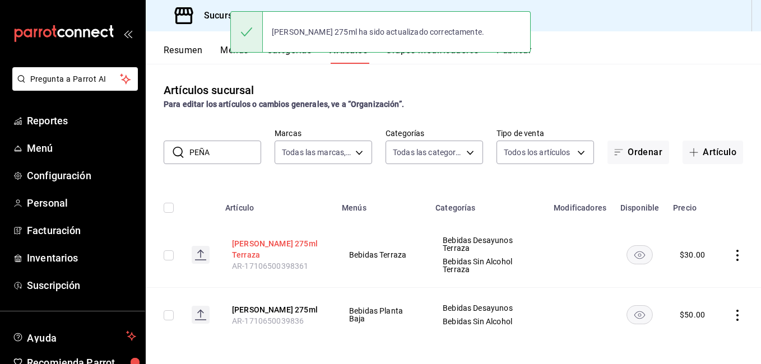
click at [279, 250] on button "[PERSON_NAME] 275ml Terraza" at bounding box center [277, 249] width 90 height 22
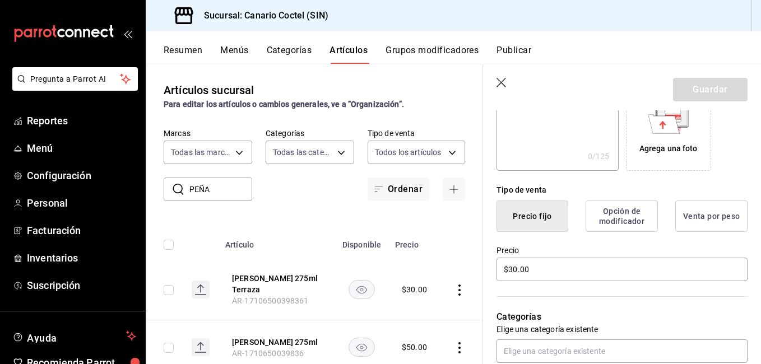
scroll to position [224, 0]
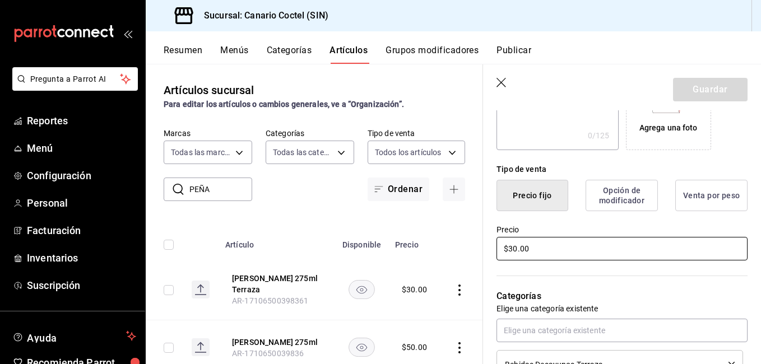
click at [516, 254] on input "$30.00" at bounding box center [621, 249] width 251 height 24
type input "$3.00"
type input "$50.00"
click at [733, 82] on button "Guardar" at bounding box center [710, 90] width 74 height 24
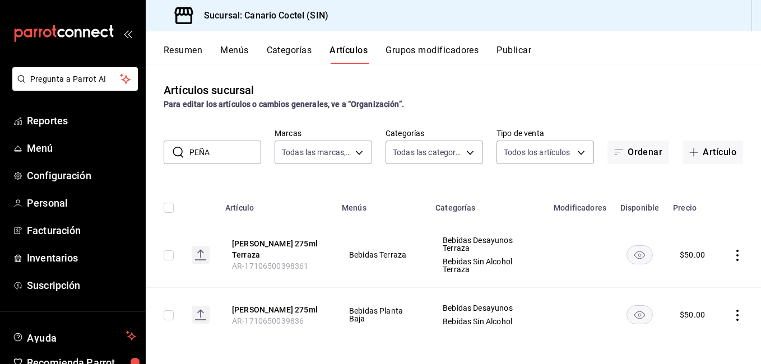
click at [232, 151] on input "PEÑA" at bounding box center [225, 152] width 72 height 22
type input "P"
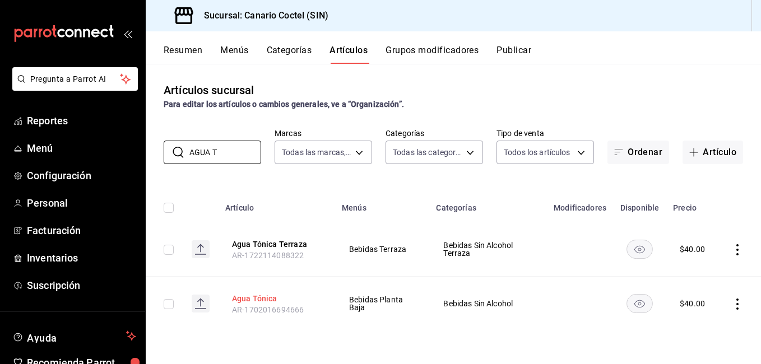
type input "AGUA T"
click at [263, 303] on button "Agua Tónica" at bounding box center [277, 298] width 90 height 11
drag, startPoint x: 263, startPoint y: 303, endPoint x: 377, endPoint y: 276, distance: 118.0
click at [263, 303] on button "Agua Tónica" at bounding box center [277, 298] width 90 height 11
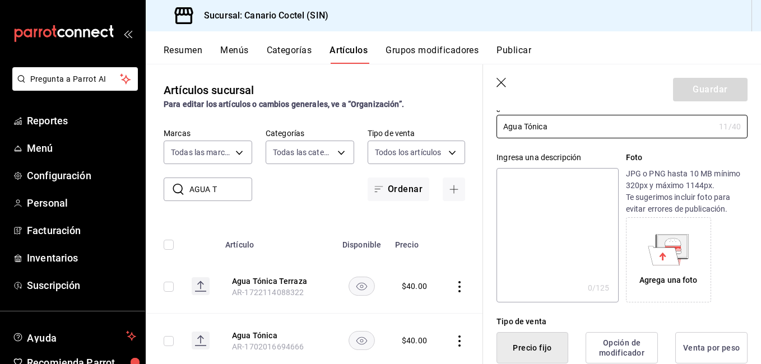
scroll to position [224, 0]
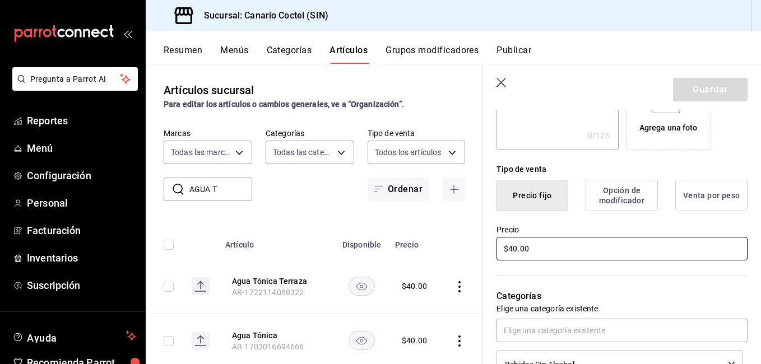
drag, startPoint x: 529, startPoint y: 246, endPoint x: 500, endPoint y: 246, distance: 29.1
click at [500, 246] on input "$40.00" at bounding box center [621, 249] width 251 height 24
type input "$50.00"
click at [695, 92] on button "Guardar" at bounding box center [710, 90] width 74 height 24
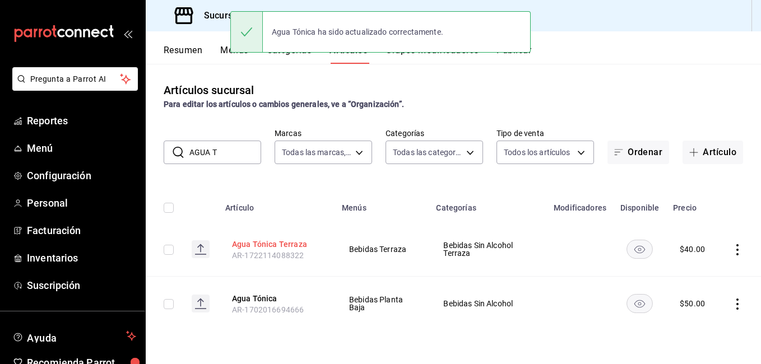
click at [282, 249] on button "Agua Tónica Terraza" at bounding box center [277, 244] width 90 height 11
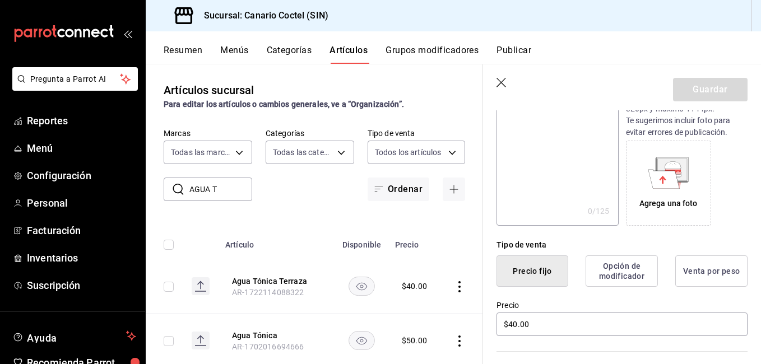
scroll to position [168, 0]
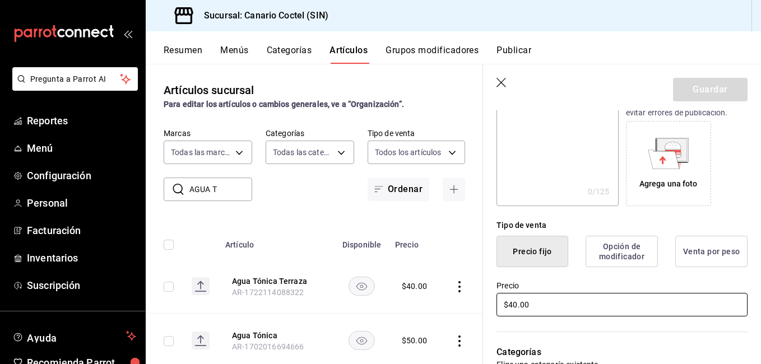
drag, startPoint x: 526, startPoint y: 304, endPoint x: 496, endPoint y: 302, distance: 30.8
click at [496, 302] on div "Precio $40.00" at bounding box center [615, 292] width 264 height 51
type input "$50.00"
click at [708, 88] on button "Guardar" at bounding box center [710, 90] width 74 height 24
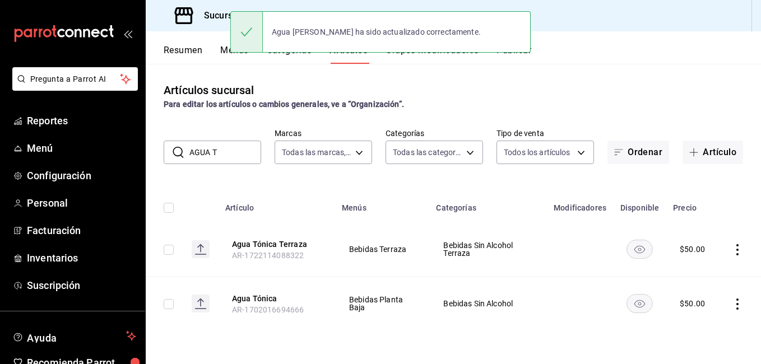
drag, startPoint x: 217, startPoint y: 154, endPoint x: 183, endPoint y: 156, distance: 34.2
click at [188, 152] on div "​ AGUA T ​" at bounding box center [212, 153] width 97 height 24
click at [185, 154] on div "​ AGUA T ​" at bounding box center [212, 153] width 97 height 24
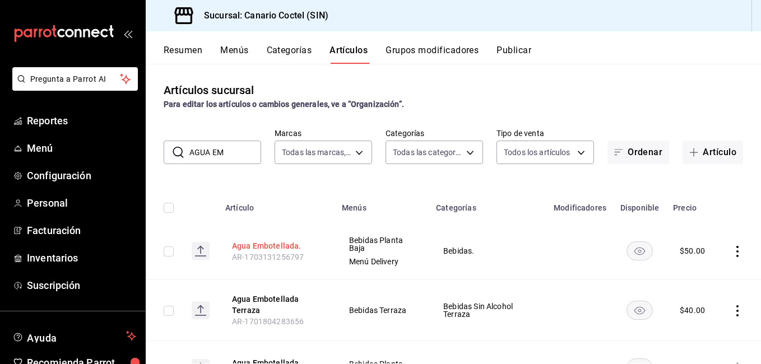
click at [298, 244] on button "Agua Embotellada." at bounding box center [277, 245] width 90 height 11
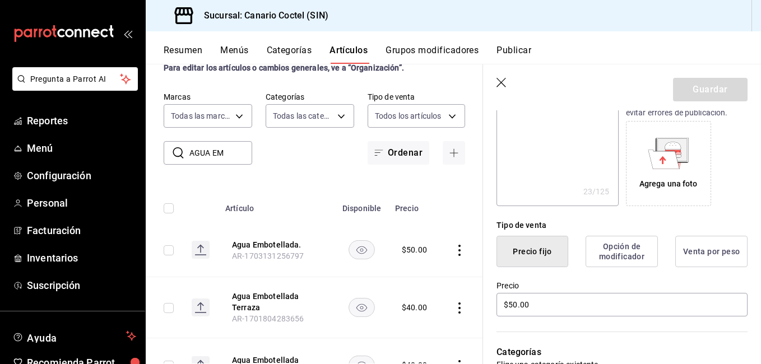
scroll to position [56, 0]
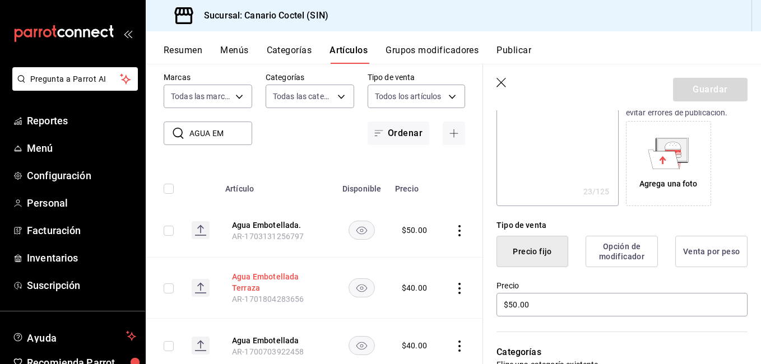
drag, startPoint x: 260, startPoint y: 271, endPoint x: 269, endPoint y: 272, distance: 9.0
click at [260, 272] on button "Agua Embotellada Terraza" at bounding box center [277, 282] width 90 height 22
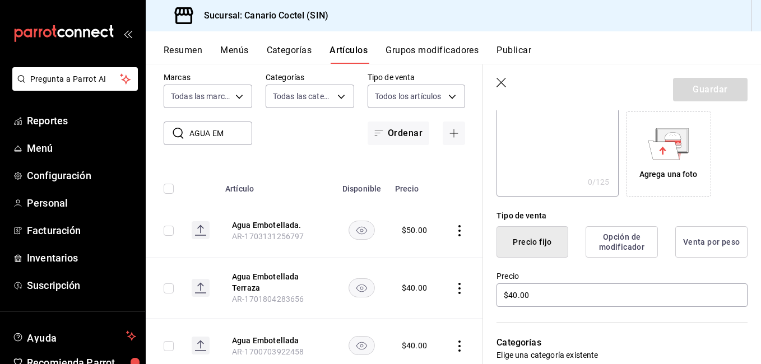
scroll to position [224, 0]
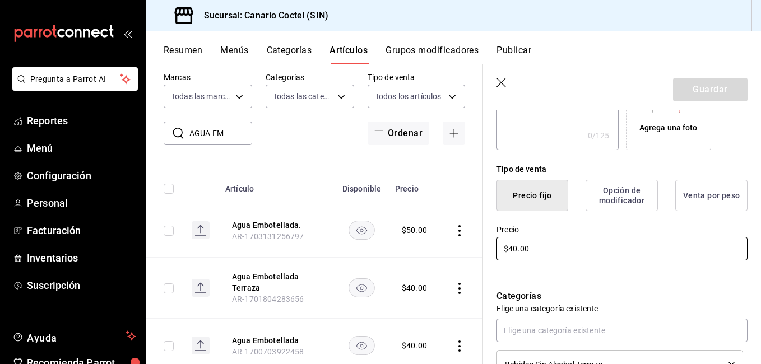
drag, startPoint x: 532, startPoint y: 250, endPoint x: 477, endPoint y: 253, distance: 55.0
click at [479, 252] on main "Artículos sucursal Para editar los artículos o cambios generales, ve a “Organiz…" at bounding box center [453, 214] width 615 height 300
click at [694, 89] on button "Guardar" at bounding box center [710, 90] width 74 height 24
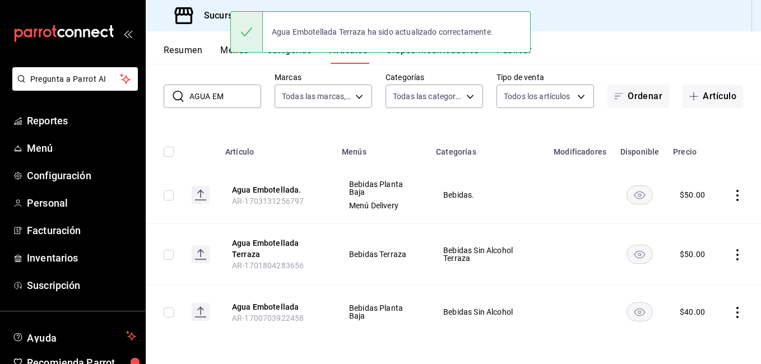
scroll to position [58, 0]
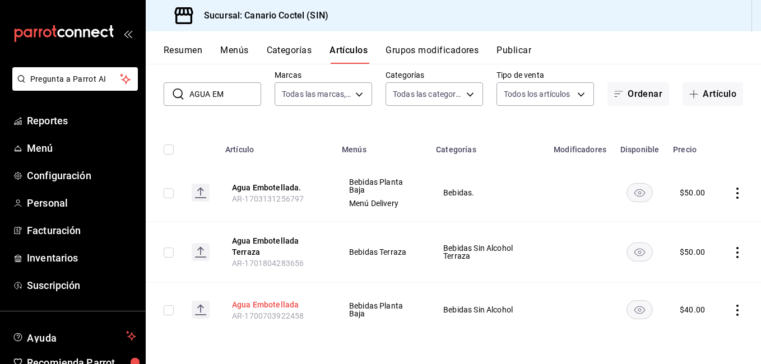
click at [286, 301] on button "Agua Embotellada" at bounding box center [277, 304] width 90 height 11
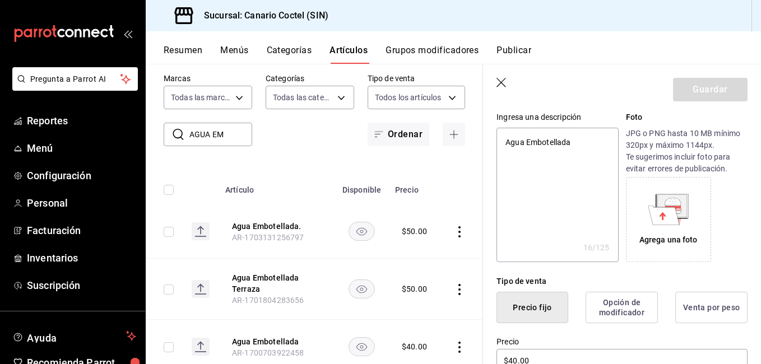
scroll to position [224, 0]
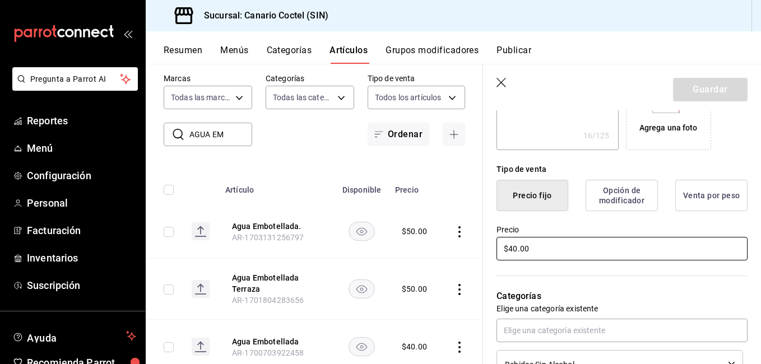
drag, startPoint x: 544, startPoint y: 246, endPoint x: 496, endPoint y: 250, distance: 48.8
click at [496, 249] on input "$40.00" at bounding box center [621, 249] width 251 height 24
click at [708, 93] on button "Guardar" at bounding box center [710, 90] width 74 height 24
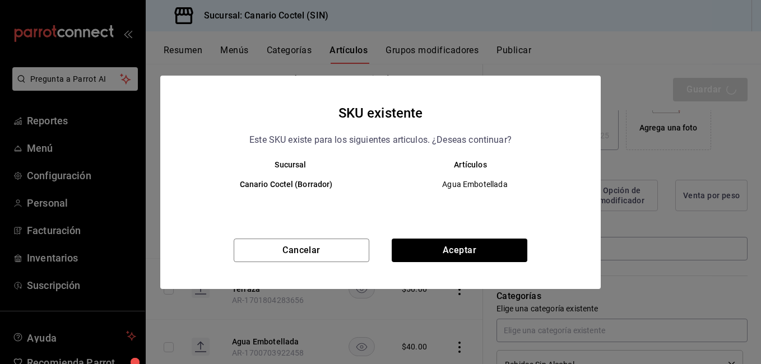
click at [495, 237] on div "SKU existente Este SKU existe para los siguientes articulos. ¿Deseas continuar?…" at bounding box center [380, 182] width 440 height 213
click at [493, 246] on button "Aceptar" at bounding box center [459, 251] width 136 height 24
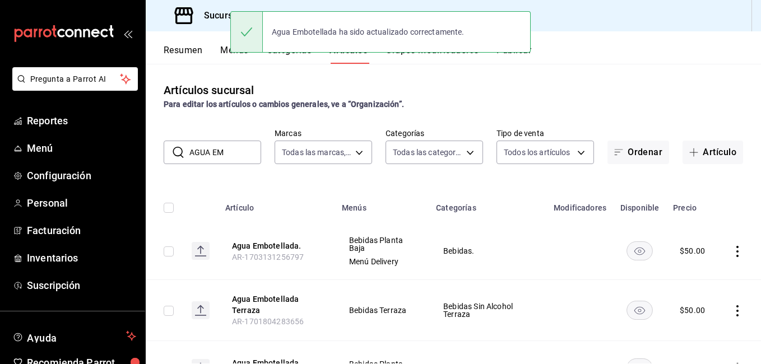
drag, startPoint x: 195, startPoint y: 153, endPoint x: 168, endPoint y: 147, distance: 28.1
click at [168, 147] on div "​ AGUA EM ​" at bounding box center [212, 153] width 97 height 24
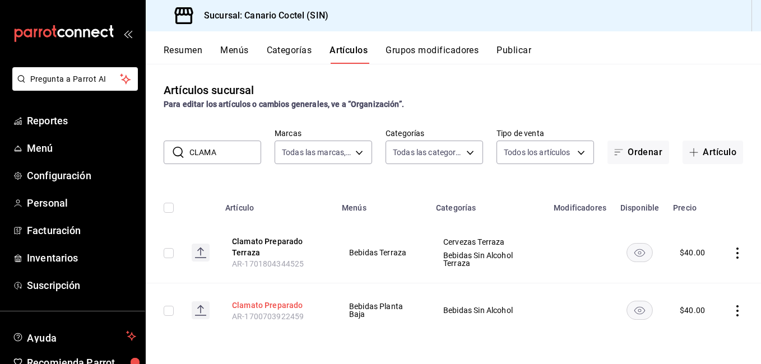
click at [251, 308] on button "Clamato Preparado" at bounding box center [277, 305] width 90 height 11
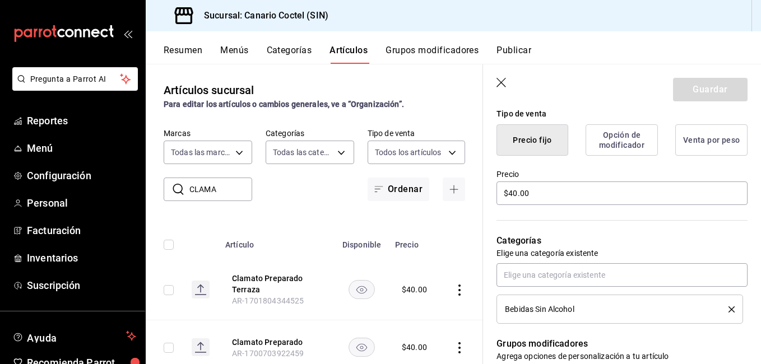
scroll to position [280, 0]
drag, startPoint x: 531, startPoint y: 192, endPoint x: 470, endPoint y: 201, distance: 61.7
click at [472, 199] on main "Artículos sucursal Para editar los artículos o cambios generales, ve a “Organiz…" at bounding box center [453, 214] width 615 height 300
click at [730, 86] on button "Guardar" at bounding box center [710, 90] width 74 height 24
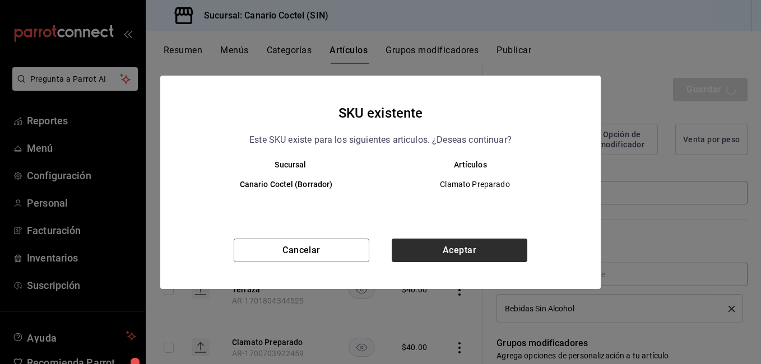
drag, startPoint x: 461, startPoint y: 270, endPoint x: 477, endPoint y: 259, distance: 18.8
click at [462, 269] on div "Cancelar Aceptar" at bounding box center [380, 264] width 440 height 50
click at [465, 267] on div "Cancelar Aceptar" at bounding box center [380, 264] width 440 height 50
click at [481, 253] on button "Aceptar" at bounding box center [459, 251] width 136 height 24
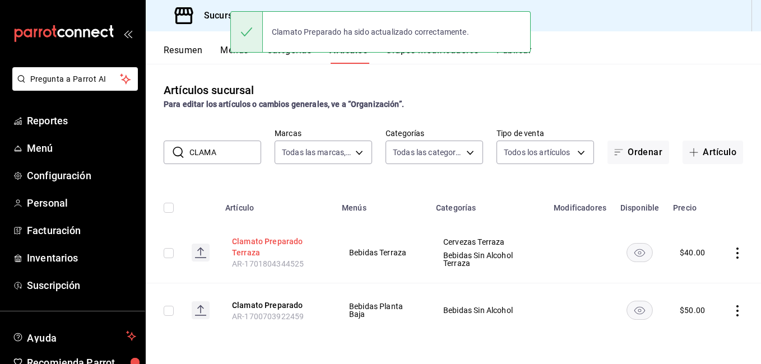
click at [261, 243] on button "Clamato Preparado Terraza" at bounding box center [277, 247] width 90 height 22
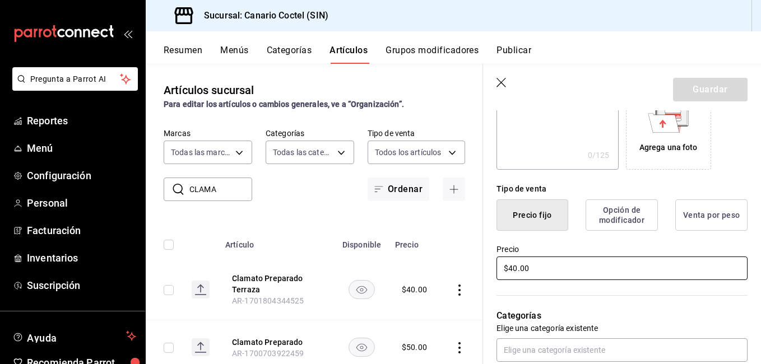
scroll to position [224, 0]
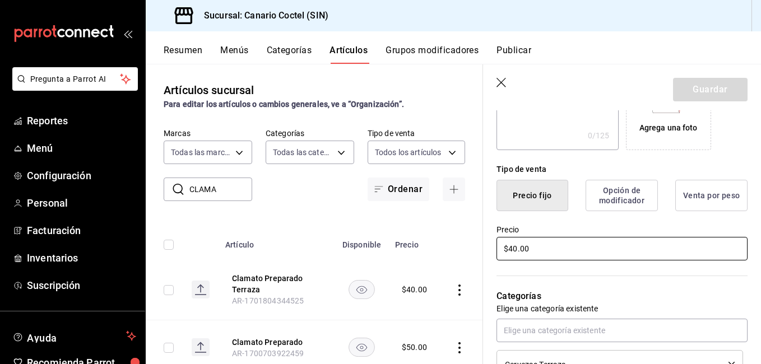
drag, startPoint x: 542, startPoint y: 250, endPoint x: 486, endPoint y: 255, distance: 56.2
click at [486, 255] on div "Precio $40.00" at bounding box center [615, 236] width 264 height 51
click at [484, 256] on div "Precio $40.00" at bounding box center [615, 236] width 264 height 51
drag, startPoint x: 533, startPoint y: 250, endPoint x: 450, endPoint y: 249, distance: 83.5
click at [450, 249] on main "Artículos sucursal Para editar los artículos o cambios generales, ve a “Organiz…" at bounding box center [453, 214] width 615 height 300
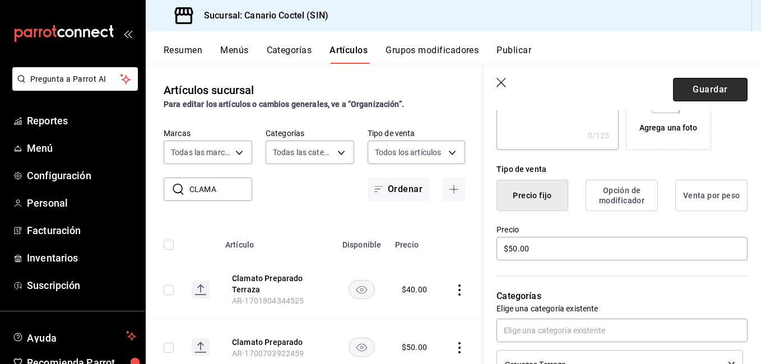
click at [728, 86] on button "Guardar" at bounding box center [710, 90] width 74 height 24
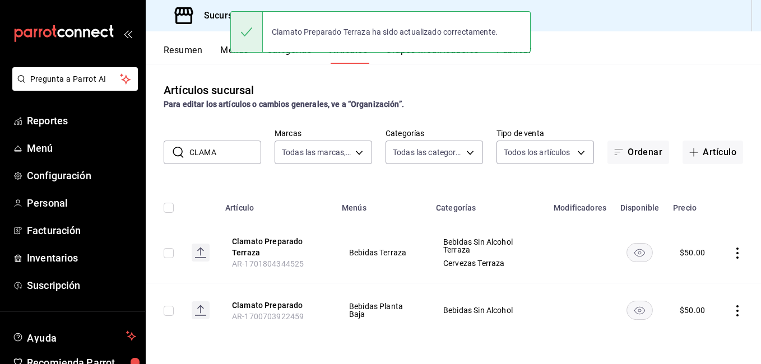
scroll to position [1, 0]
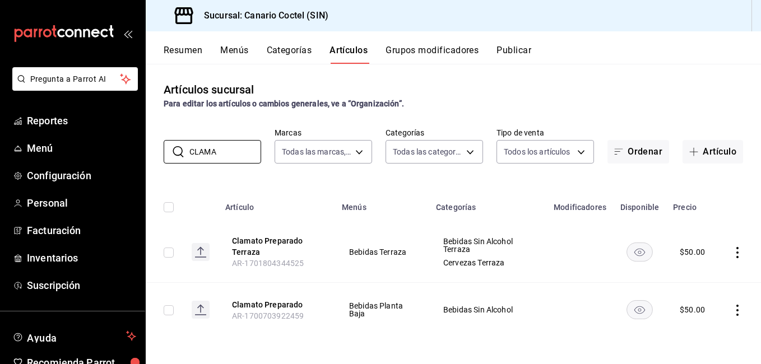
drag, startPoint x: 186, startPoint y: 149, endPoint x: 158, endPoint y: 152, distance: 28.8
click at [159, 152] on div "​ CLAMA ​ Marcas Todas las marcas, Sin marca 1961613a-9f1c-4786-8348-f9f968c787…" at bounding box center [453, 146] width 615 height 36
click at [158, 152] on div "​ CLAMA ​ Marcas Todas las marcas, Sin marca 1961613a-9f1c-4786-8348-f9f968c787…" at bounding box center [453, 146] width 615 height 36
drag, startPoint x: 221, startPoint y: 153, endPoint x: 200, endPoint y: 155, distance: 20.8
click at [200, 155] on input "CLAMA" at bounding box center [225, 152] width 72 height 22
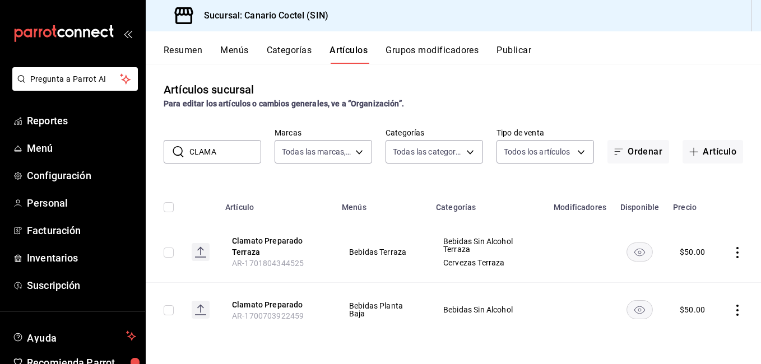
click at [178, 156] on icon at bounding box center [178, 151] width 11 height 11
click at [200, 157] on input "CLAMA" at bounding box center [225, 152] width 72 height 22
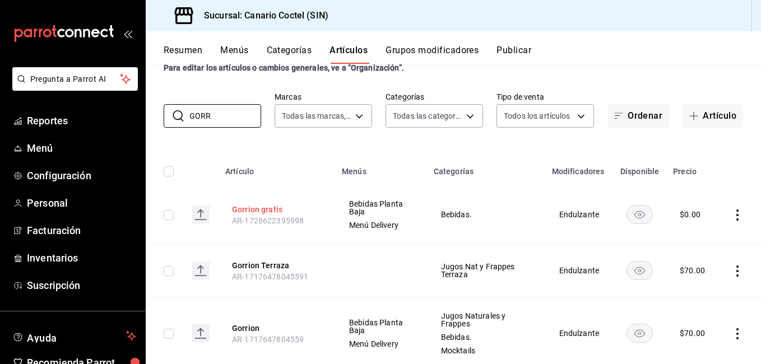
scroll to position [56, 0]
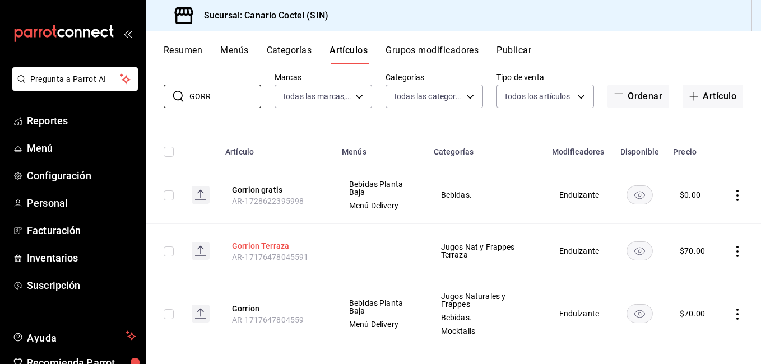
type input "GORR"
click at [273, 243] on button "Gorrion Terraza" at bounding box center [277, 245] width 90 height 11
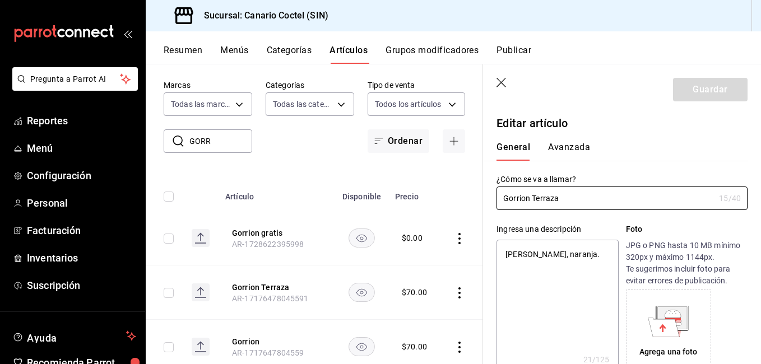
scroll to position [168, 0]
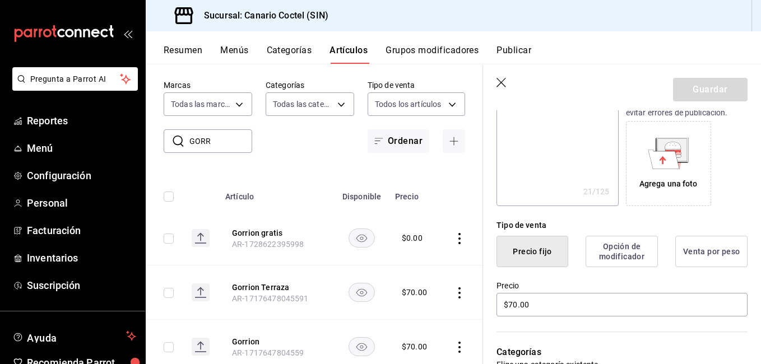
type textarea "x"
type input "$70.00"
drag, startPoint x: 528, startPoint y: 305, endPoint x: 493, endPoint y: 305, distance: 34.7
click at [495, 304] on div "Precio $70.00" at bounding box center [615, 292] width 264 height 51
type textarea "x"
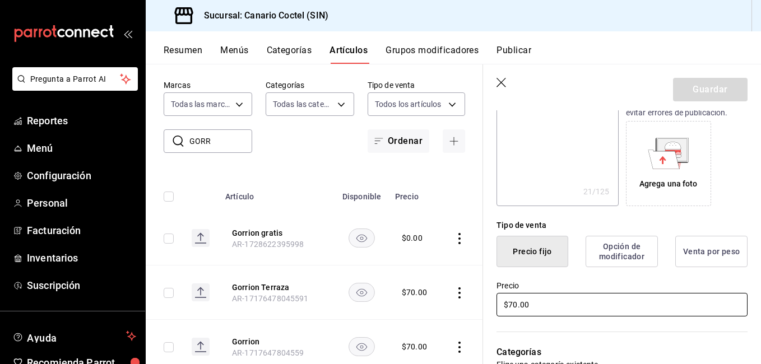
type input "$8.00"
type textarea "x"
type input "$80.00"
type textarea "x"
type input "$80.00"
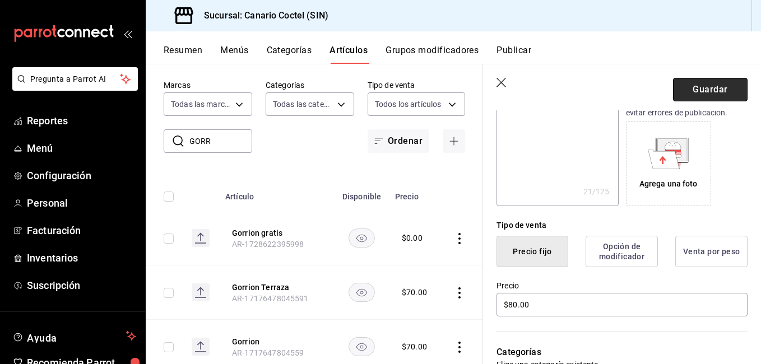
click at [702, 93] on button "Guardar" at bounding box center [710, 90] width 74 height 24
type textarea "x"
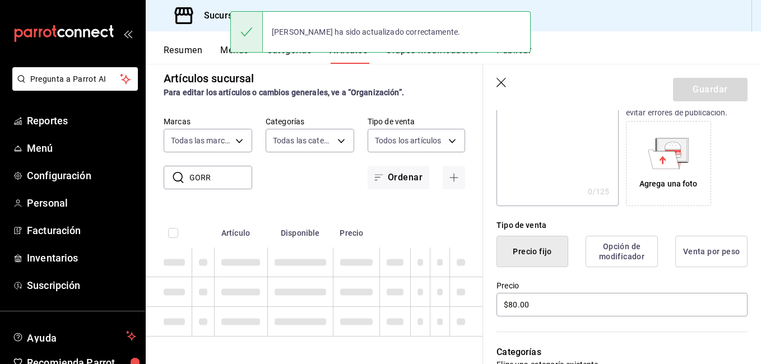
type textarea "x"
type input "AR-1755802316130"
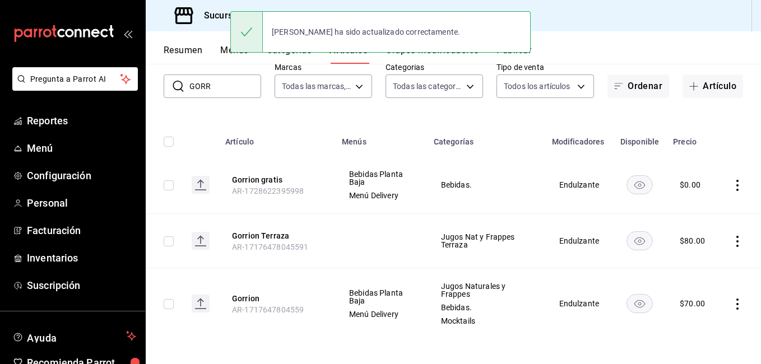
scroll to position [68, 0]
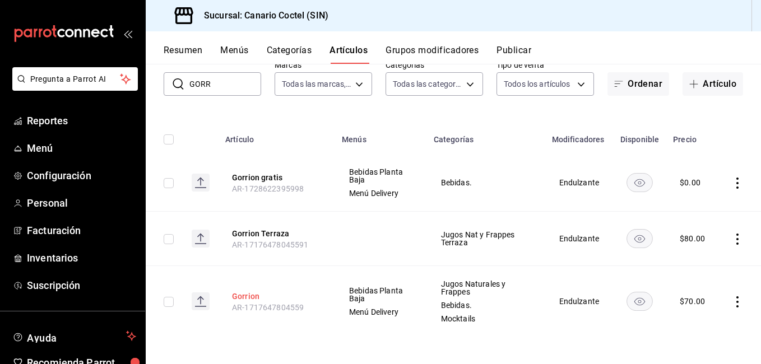
click at [239, 292] on button "Gorrion" at bounding box center [277, 296] width 90 height 11
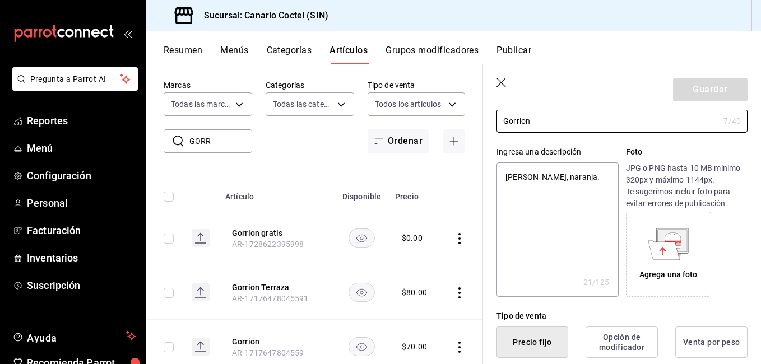
scroll to position [168, 0]
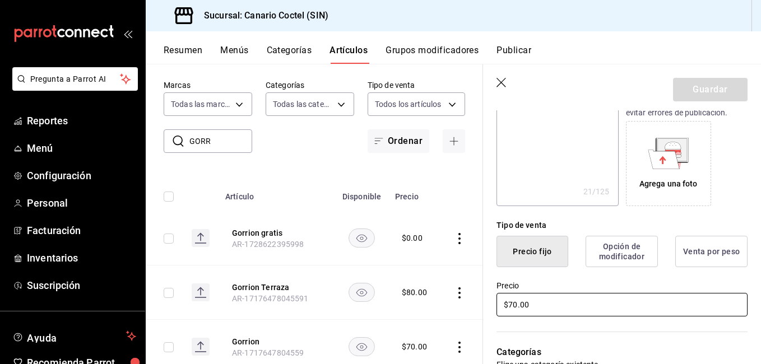
drag, startPoint x: 531, startPoint y: 309, endPoint x: 495, endPoint y: 308, distance: 35.9
click at [495, 308] on div "Precio $70.00" at bounding box center [615, 292] width 264 height 51
drag, startPoint x: 539, startPoint y: 304, endPoint x: 503, endPoint y: 312, distance: 36.7
click at [503, 312] on input "$70.00" at bounding box center [621, 305] width 251 height 24
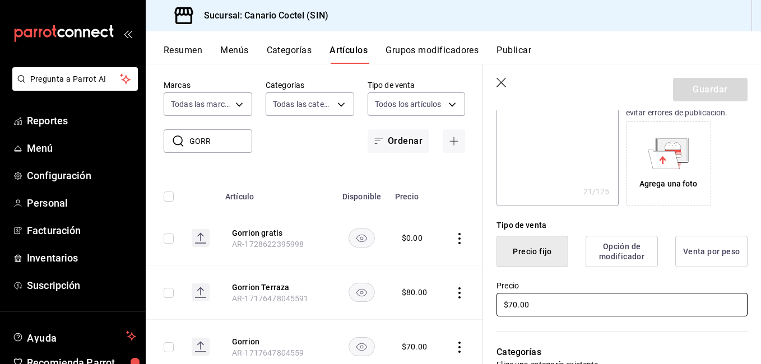
type input "$8.00"
type textarea "x"
type input "$80.00"
type textarea "x"
type input "$80.00"
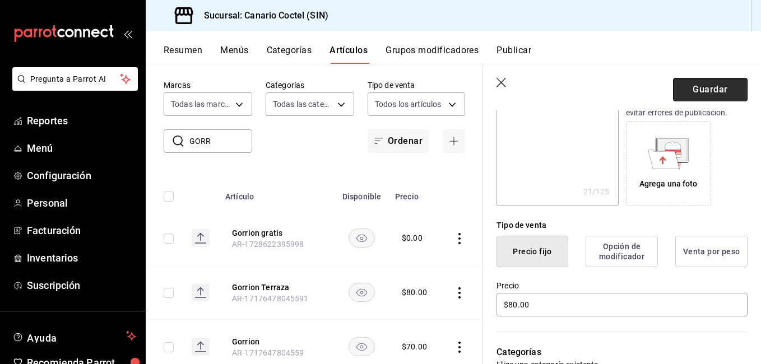
click at [691, 96] on button "Guardar" at bounding box center [710, 90] width 74 height 24
type textarea "x"
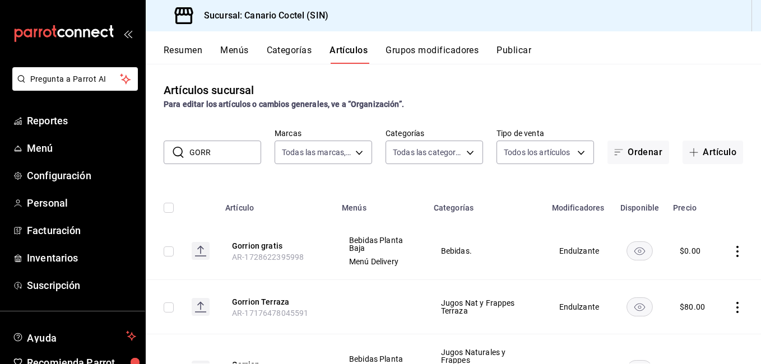
drag, startPoint x: 230, startPoint y: 146, endPoint x: 173, endPoint y: 155, distance: 57.2
click at [183, 148] on div "​ GORR ​" at bounding box center [212, 153] width 97 height 24
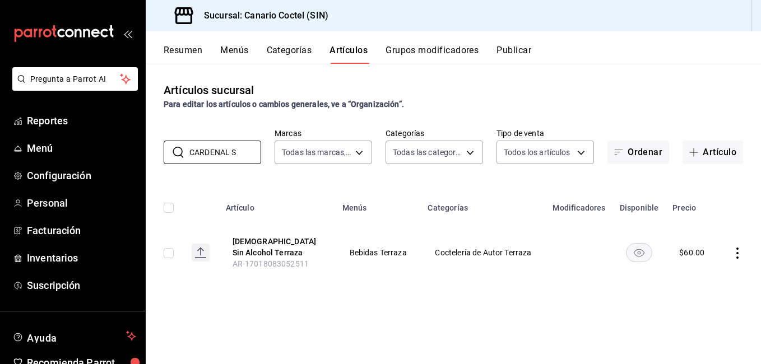
drag, startPoint x: 248, startPoint y: 151, endPoint x: 157, endPoint y: 147, distance: 90.8
click at [157, 147] on div "​ CARDENAL S ​ Marcas Todas las marcas, Sin marca 1961613a-9f1c-4786-8348-f9f96…" at bounding box center [453, 146] width 615 height 36
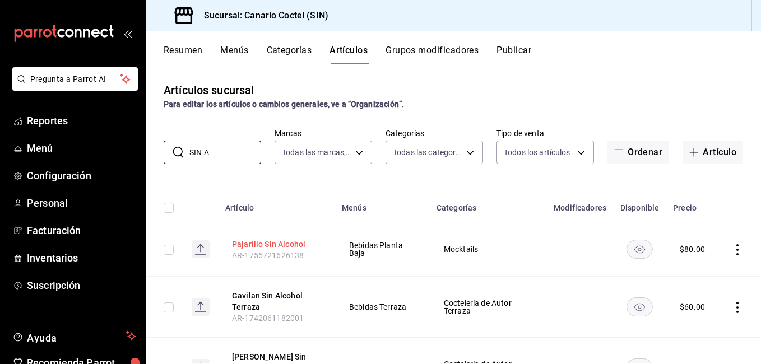
type input "SIN A"
click at [296, 239] on button "Pajarillo Sin Alcohol" at bounding box center [277, 244] width 90 height 11
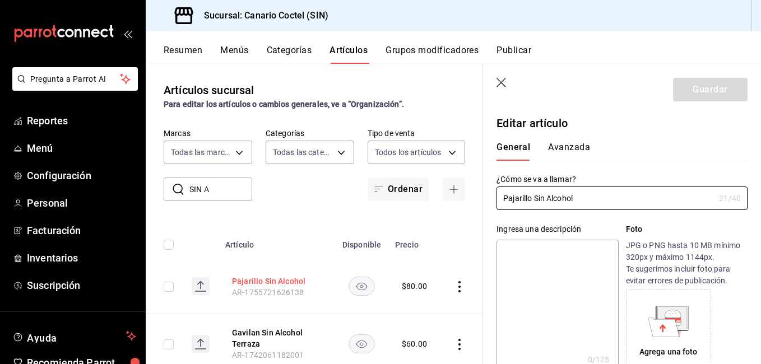
type input "$80.00"
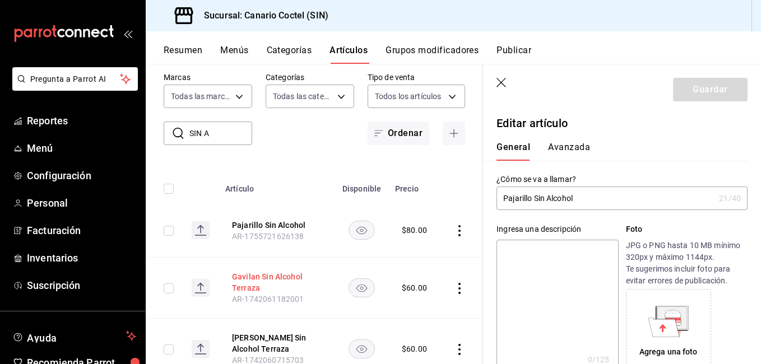
click at [273, 272] on button "Gavilan Sin Alcohol Terraza" at bounding box center [277, 282] width 90 height 22
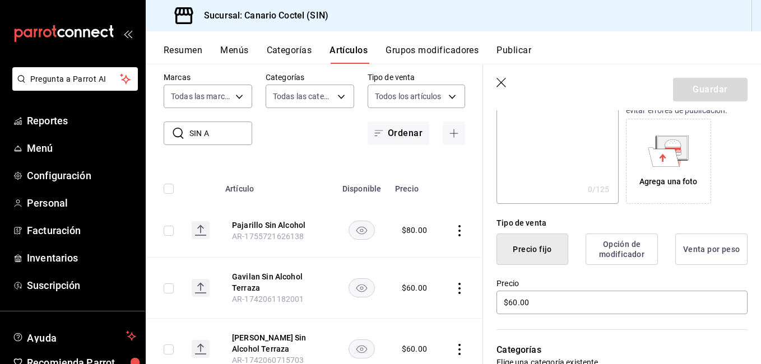
scroll to position [224, 0]
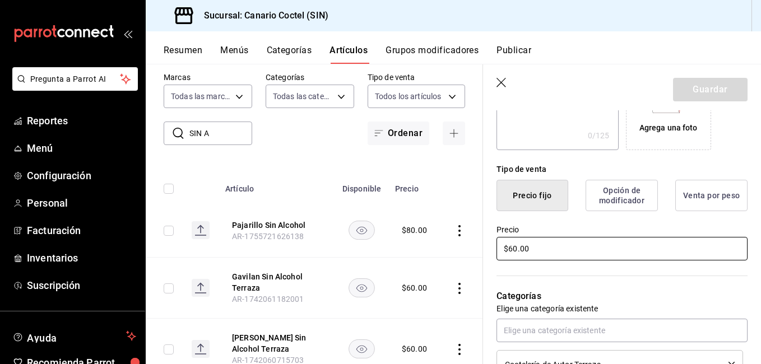
drag, startPoint x: 542, startPoint y: 254, endPoint x: 474, endPoint y: 254, distance: 67.8
click at [475, 254] on main "Artículos sucursal Para editar los artículos o cambios generales, ve a “Organiz…" at bounding box center [453, 214] width 615 height 300
type input "$80.00"
click at [692, 85] on button "Guardar" at bounding box center [710, 90] width 74 height 24
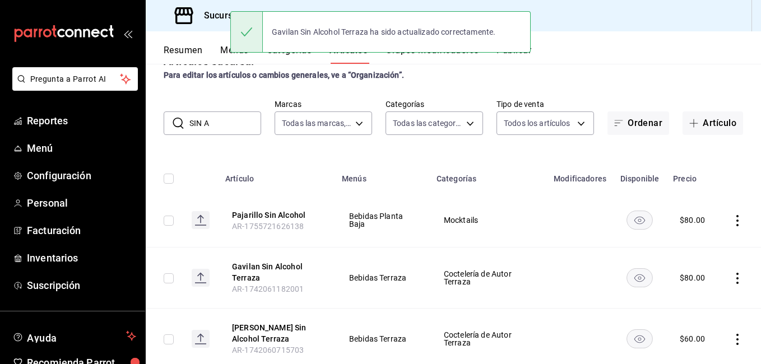
scroll to position [56, 0]
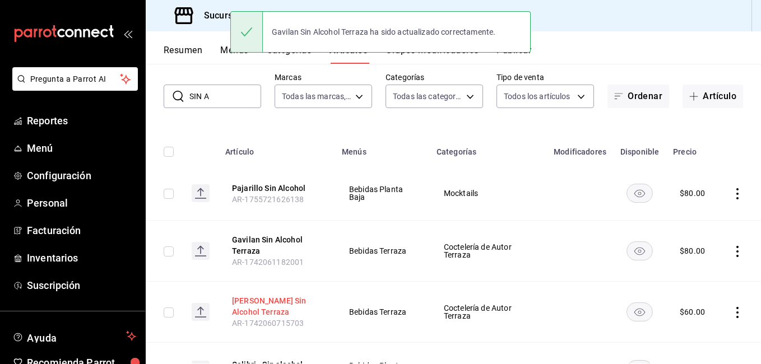
click at [283, 304] on button "Garza Sin Alcohol Terraza" at bounding box center [277, 306] width 90 height 22
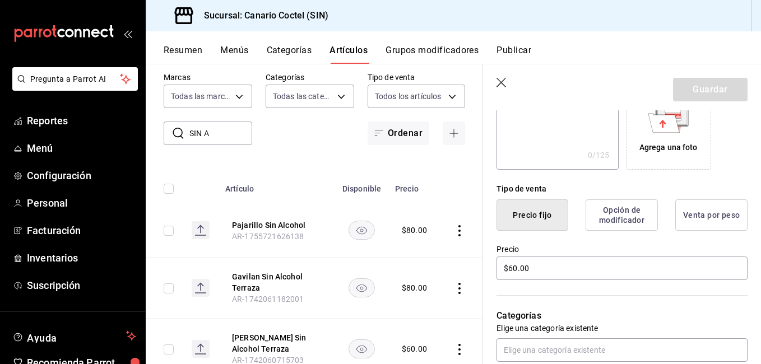
scroll to position [224, 0]
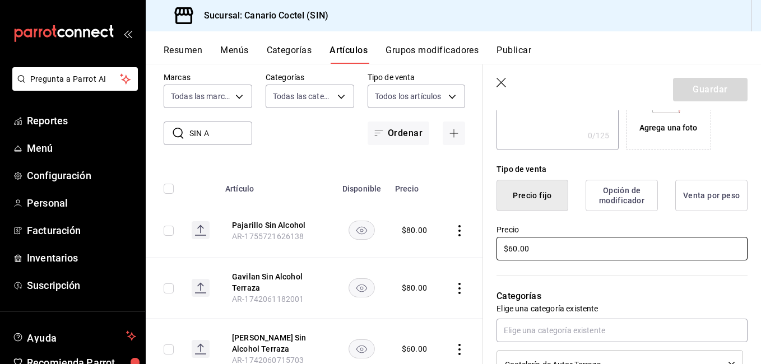
drag, startPoint x: 506, startPoint y: 250, endPoint x: 484, endPoint y: 254, distance: 22.2
click at [487, 254] on div "Precio $60.00" at bounding box center [615, 236] width 264 height 51
type input "$80.00"
click at [703, 91] on button "Guardar" at bounding box center [710, 90] width 74 height 24
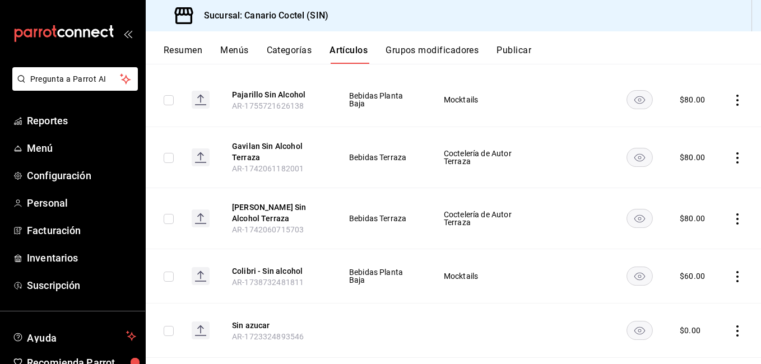
scroll to position [168, 0]
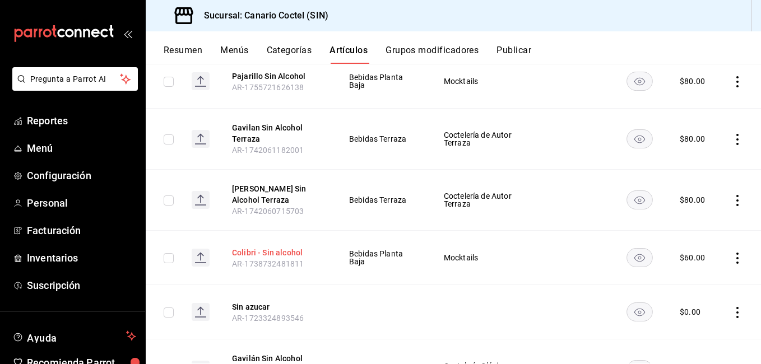
click at [238, 253] on button "Colibri - Sin alcohol" at bounding box center [277, 252] width 90 height 11
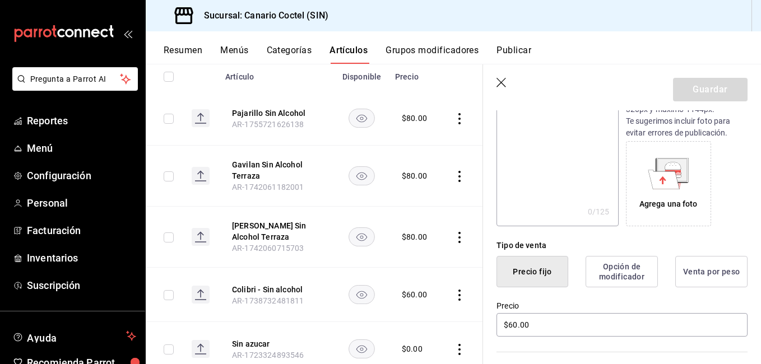
scroll to position [168, 0]
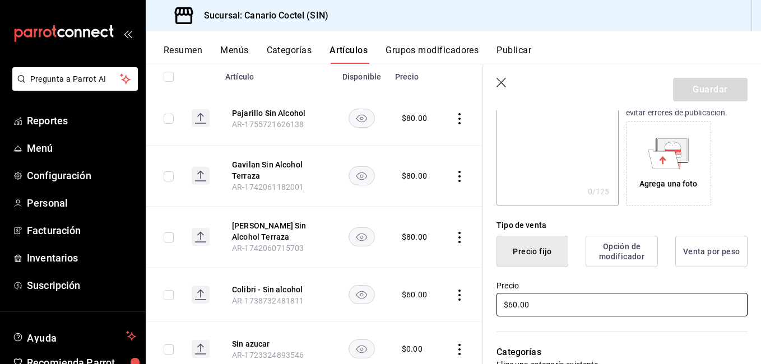
drag, startPoint x: 536, startPoint y: 306, endPoint x: 487, endPoint y: 301, distance: 49.0
click at [487, 301] on div "Precio $60.00" at bounding box center [615, 292] width 264 height 51
click at [486, 301] on div "Precio $60.00" at bounding box center [615, 292] width 264 height 51
drag, startPoint x: 547, startPoint y: 301, endPoint x: 488, endPoint y: 300, distance: 58.8
click at [488, 299] on div "Precio $60.00" at bounding box center [615, 292] width 264 height 51
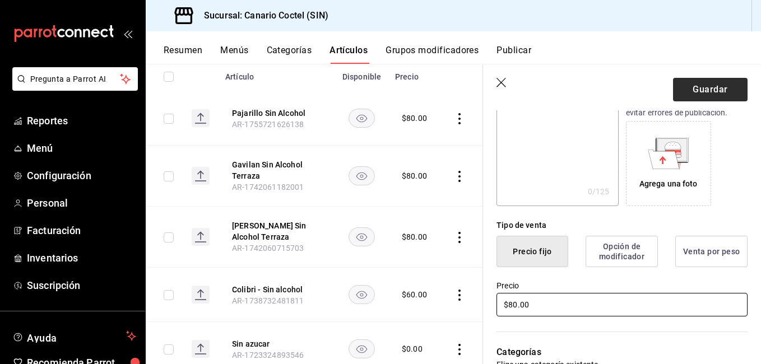
type input "$80.00"
click at [700, 94] on button "Guardar" at bounding box center [710, 90] width 74 height 24
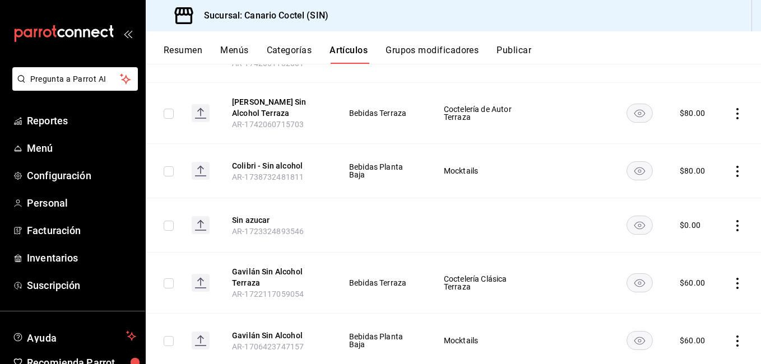
scroll to position [280, 0]
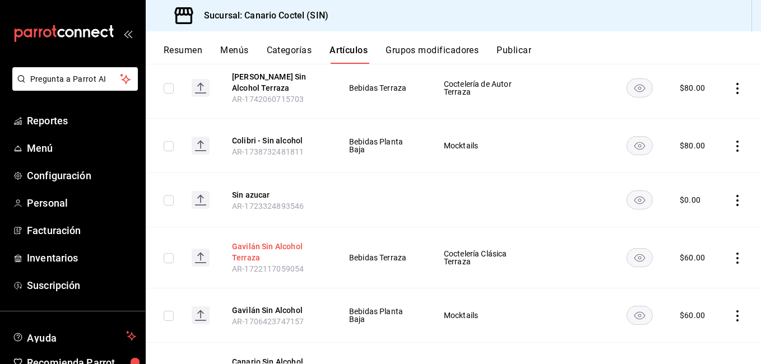
click at [246, 250] on button "Gavilán Sin Alcohol Terraza" at bounding box center [277, 252] width 90 height 22
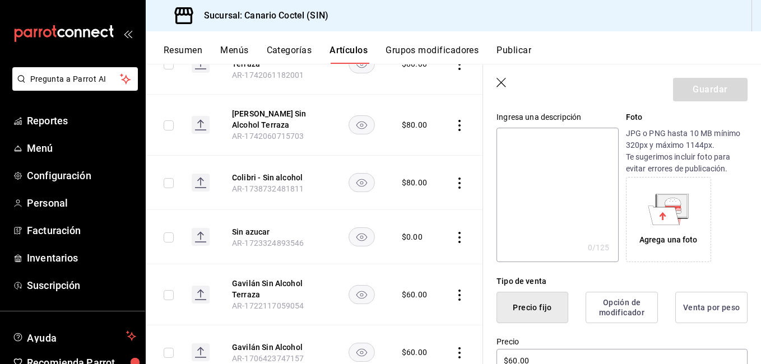
scroll to position [168, 0]
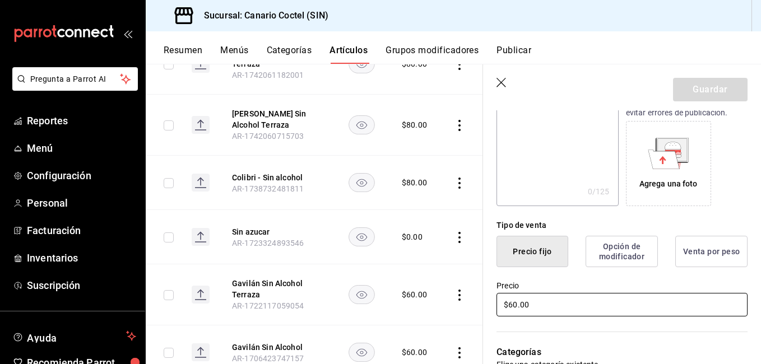
drag, startPoint x: 524, startPoint y: 306, endPoint x: 493, endPoint y: 307, distance: 30.8
click at [494, 307] on div "Precio $60.00" at bounding box center [615, 292] width 264 height 51
click at [493, 307] on div "Precio $60.00" at bounding box center [615, 292] width 264 height 51
drag, startPoint x: 565, startPoint y: 309, endPoint x: 482, endPoint y: 301, distance: 83.3
click at [482, 301] on main "Artículos sucursal Para editar los artículos o cambios generales, ve a “Organiz…" at bounding box center [453, 214] width 615 height 300
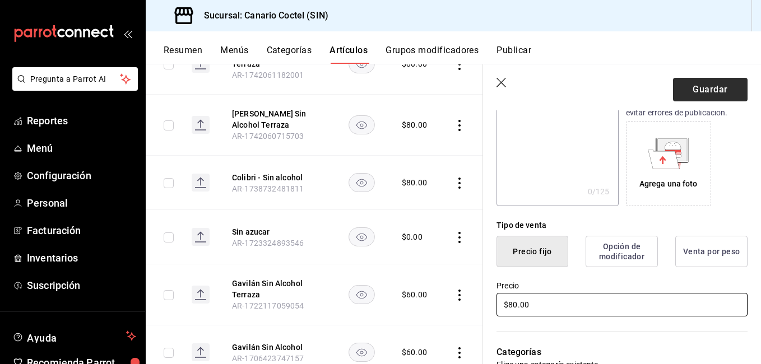
type input "$80.00"
click at [715, 85] on button "Guardar" at bounding box center [710, 90] width 74 height 24
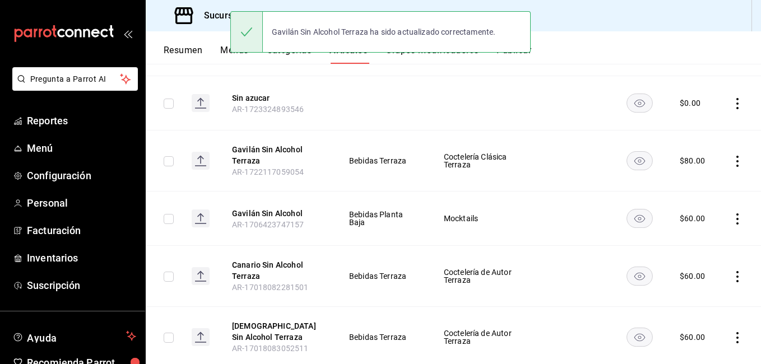
scroll to position [392, 0]
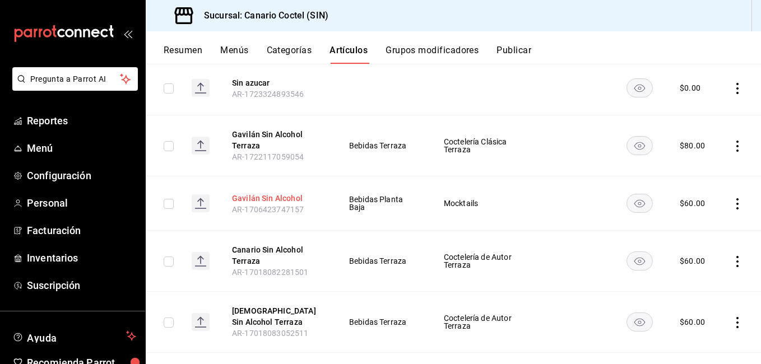
click at [265, 193] on button "Gavilán Sin Alcohol" at bounding box center [277, 198] width 90 height 11
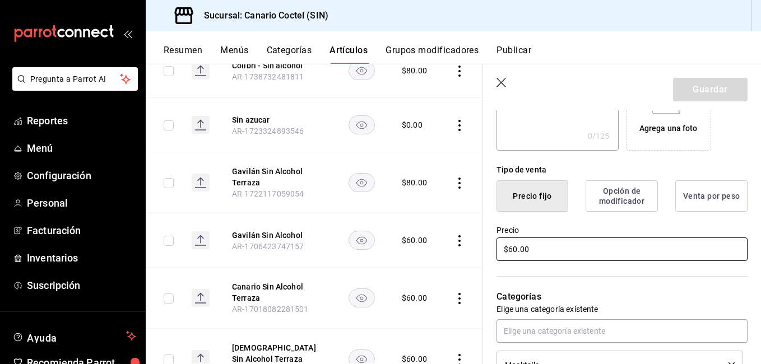
scroll to position [224, 0]
drag, startPoint x: 497, startPoint y: 250, endPoint x: 487, endPoint y: 250, distance: 9.5
click at [487, 250] on div "Precio $60.00" at bounding box center [615, 236] width 264 height 51
type input "$80.00"
click at [696, 93] on button "Guardar" at bounding box center [710, 90] width 74 height 24
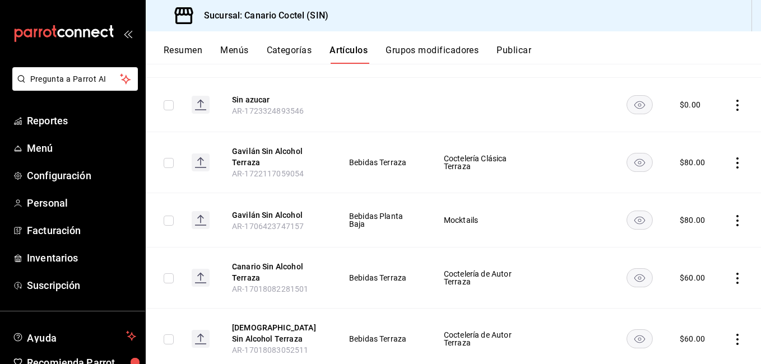
scroll to position [392, 0]
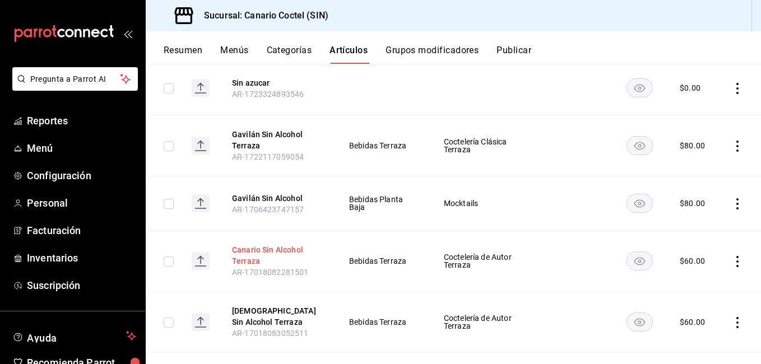
click at [239, 248] on button "Canario Sin Alcohol Terraza" at bounding box center [277, 255] width 90 height 22
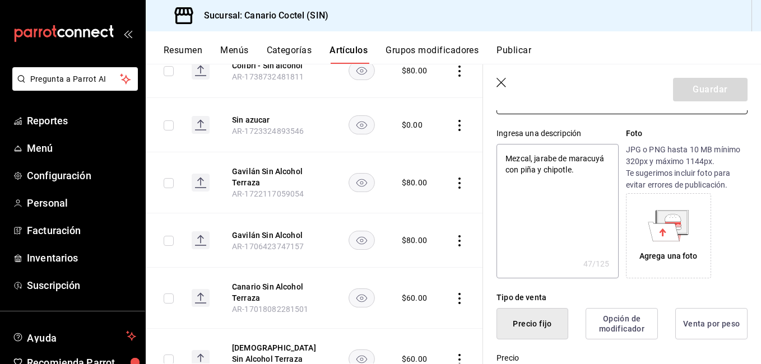
type textarea "x"
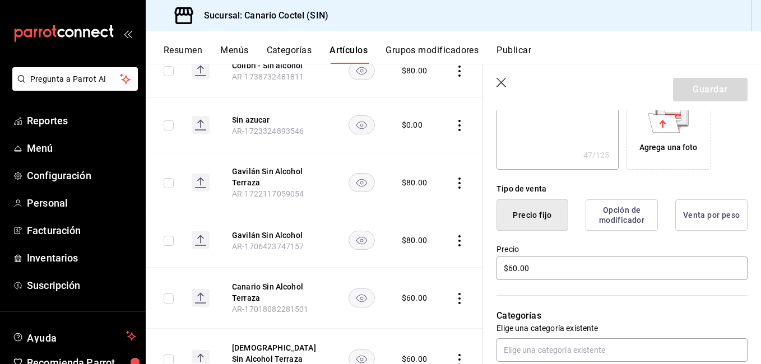
scroll to position [224, 0]
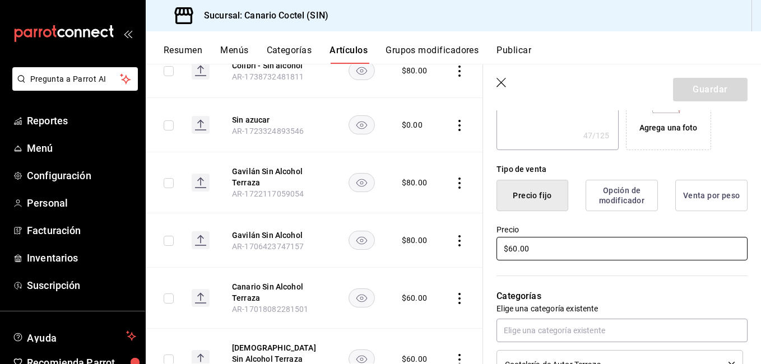
drag, startPoint x: 517, startPoint y: 248, endPoint x: 485, endPoint y: 250, distance: 32.0
click at [486, 249] on div "Precio $60.00" at bounding box center [615, 236] width 264 height 51
type input "$8.00"
type textarea "x"
type input "$80.00"
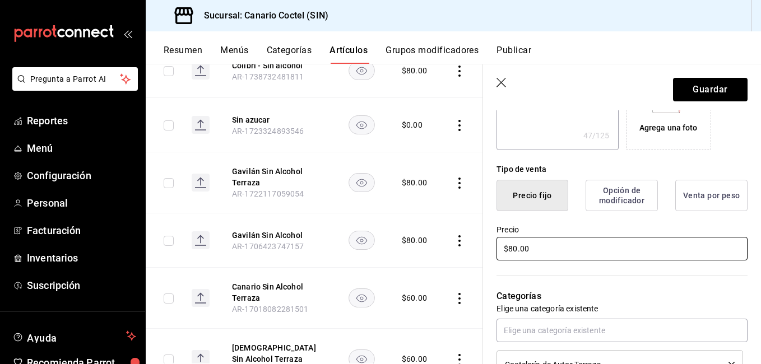
type textarea "x"
type input "$80.00"
click at [689, 92] on button "Guardar" at bounding box center [710, 90] width 74 height 24
type textarea "x"
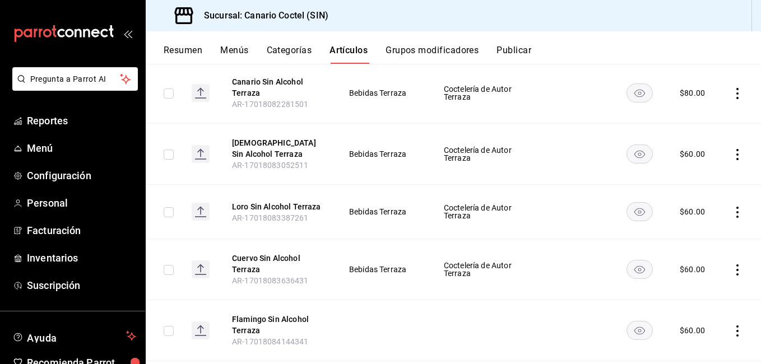
scroll to position [504, 0]
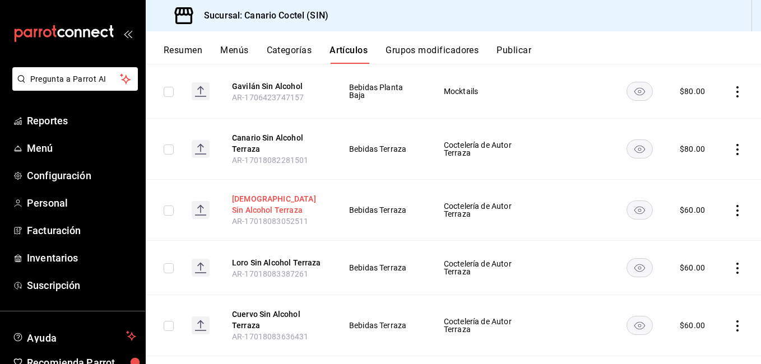
click at [255, 203] on button "[DEMOGRAPHIC_DATA] Sin Alcohol Terraza" at bounding box center [277, 204] width 90 height 22
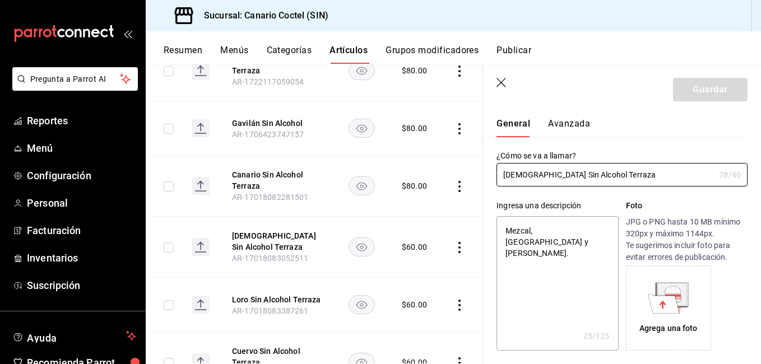
type textarea "x"
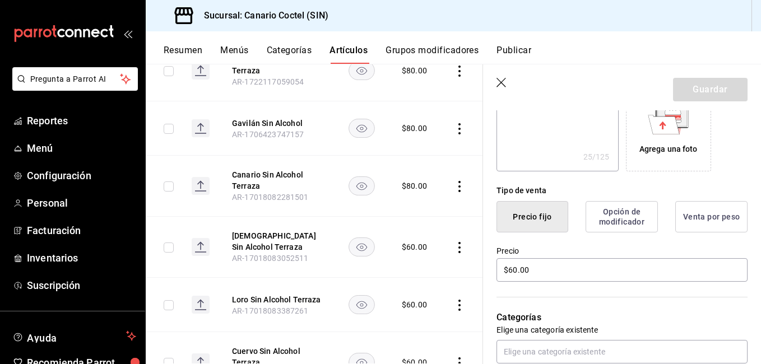
scroll to position [245, 0]
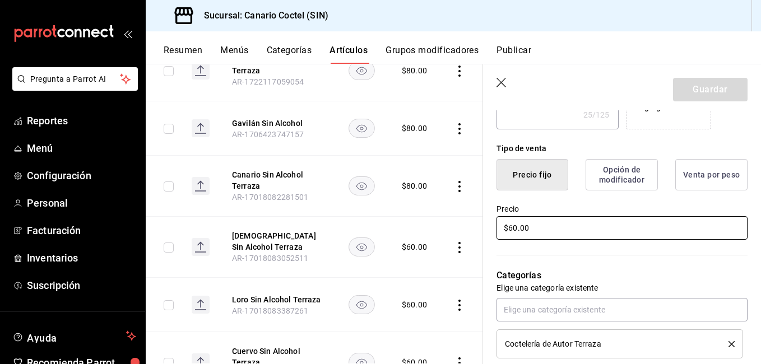
drag, startPoint x: 542, startPoint y: 225, endPoint x: 470, endPoint y: 231, distance: 72.5
click at [470, 231] on main "Artículos sucursal Para editar los artículos o cambios generales, ve a “Organiz…" at bounding box center [453, 214] width 615 height 300
type input "$8.00"
type textarea "x"
type input "$80.00"
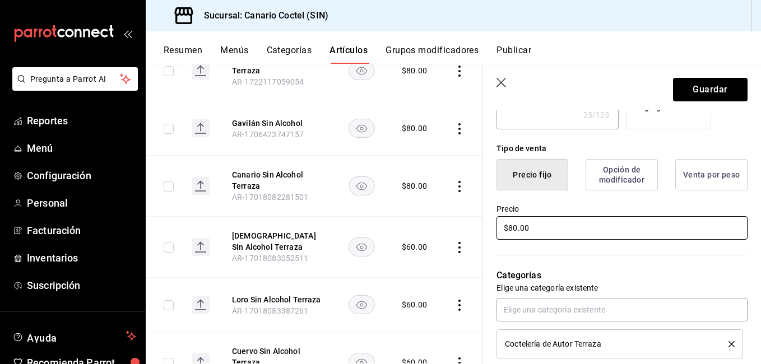
type textarea "x"
type input "$80.00"
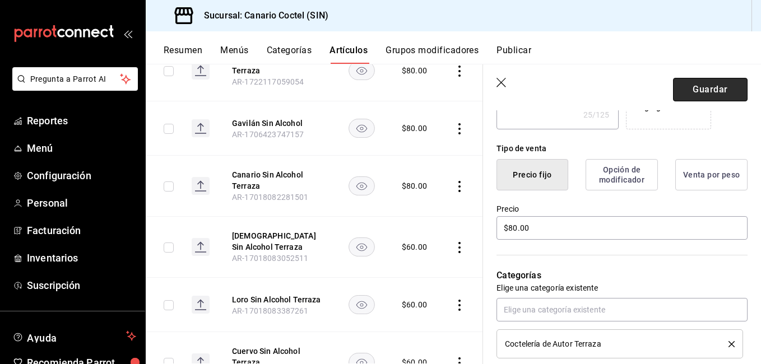
click at [703, 95] on button "Guardar" at bounding box center [710, 90] width 74 height 24
type textarea "x"
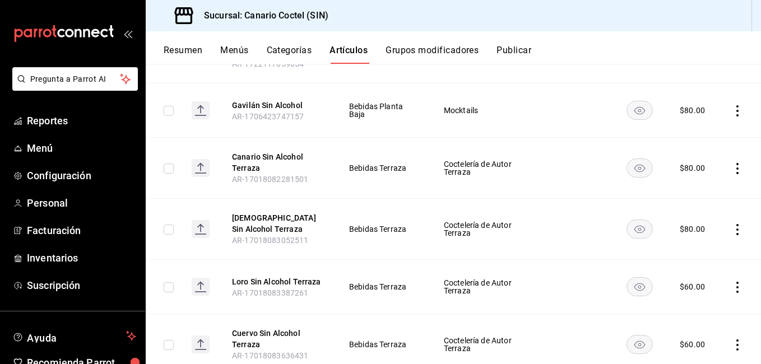
scroll to position [504, 0]
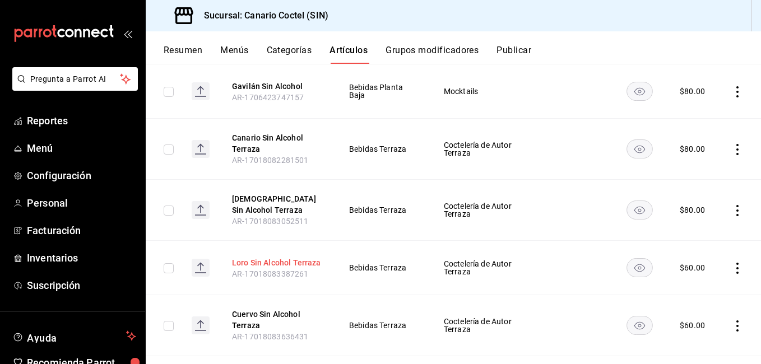
drag, startPoint x: 443, startPoint y: 302, endPoint x: 276, endPoint y: 260, distance: 172.6
click at [276, 260] on button "Loro Sin Alcohol Terraza" at bounding box center [277, 262] width 90 height 11
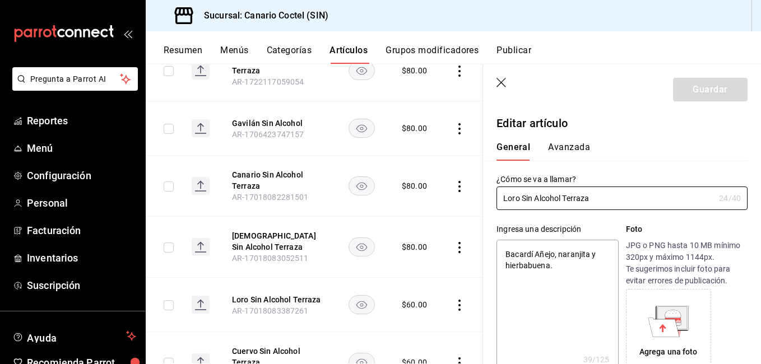
type textarea "x"
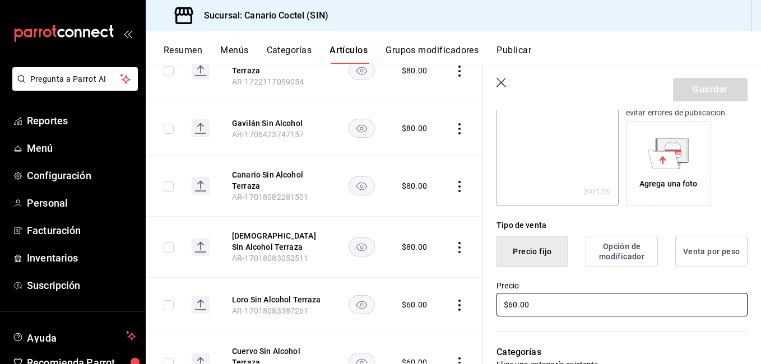
drag, startPoint x: 526, startPoint y: 304, endPoint x: 484, endPoint y: 303, distance: 42.6
click at [500, 305] on input "$60.00" at bounding box center [621, 305] width 251 height 24
click at [489, 303] on div "Precio $60.00" at bounding box center [615, 292] width 264 height 51
click at [484, 303] on div "Precio $60.00" at bounding box center [615, 292] width 264 height 51
drag, startPoint x: 535, startPoint y: 305, endPoint x: 488, endPoint y: 306, distance: 47.1
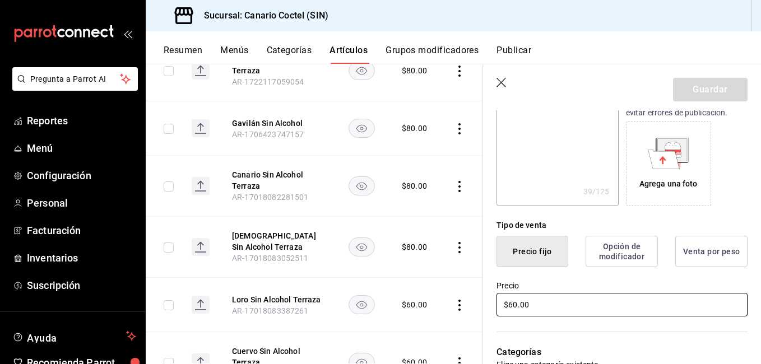
click at [490, 306] on div "Precio $60.00" at bounding box center [615, 292] width 264 height 51
type input "$8.00"
type textarea "x"
type input "$80.00"
type textarea "x"
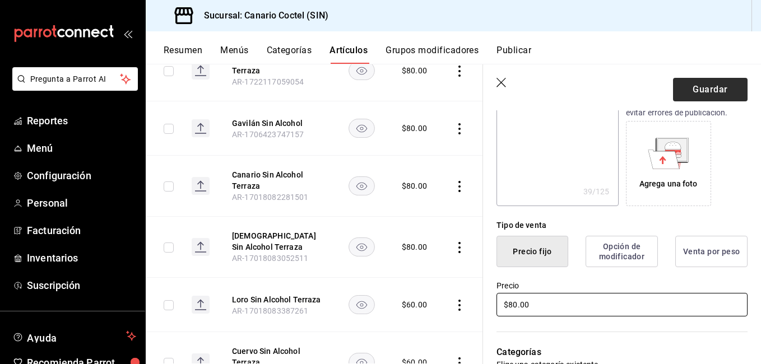
type input "$80.00"
click at [697, 92] on button "Guardar" at bounding box center [710, 90] width 74 height 24
type textarea "x"
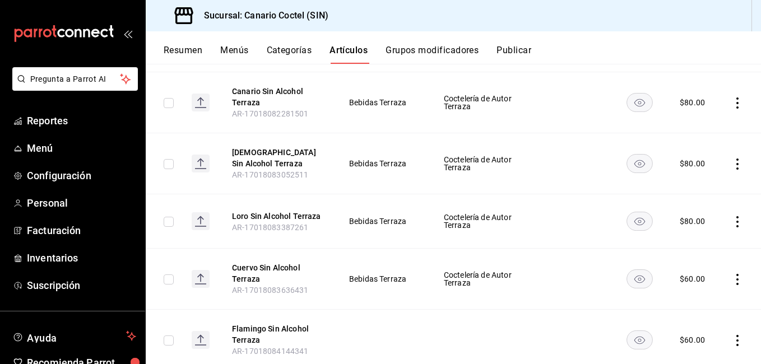
scroll to position [560, 0]
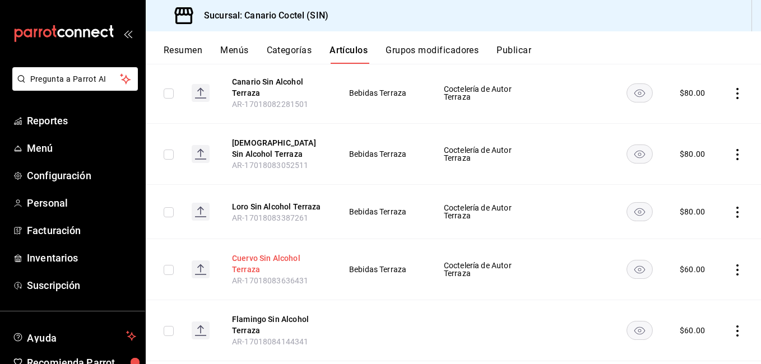
click at [246, 256] on button "Cuervo Sin Alcohol Terraza" at bounding box center [277, 264] width 90 height 22
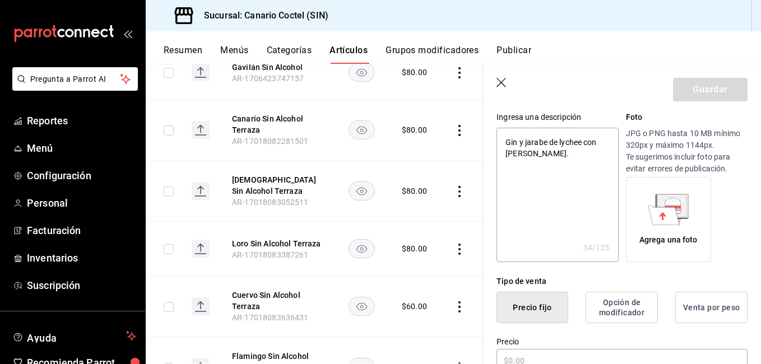
type textarea "x"
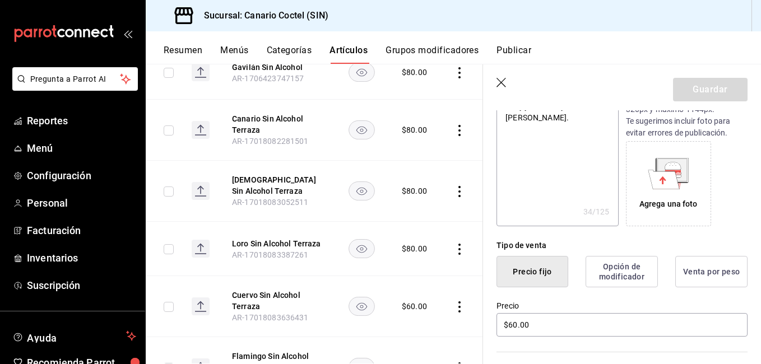
scroll to position [224, 0]
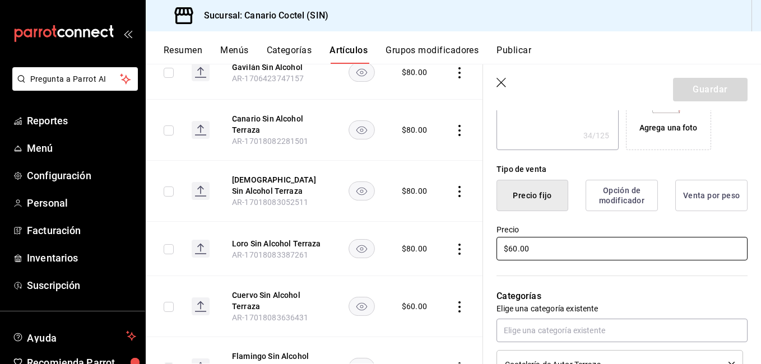
drag, startPoint x: 543, startPoint y: 251, endPoint x: 477, endPoint y: 255, distance: 66.2
click at [477, 254] on main "Artículos sucursal Para editar los artículos o cambios generales, ve a “Organiz…" at bounding box center [453, 214] width 615 height 300
type input "$8.00"
type textarea "x"
type input "$80.00"
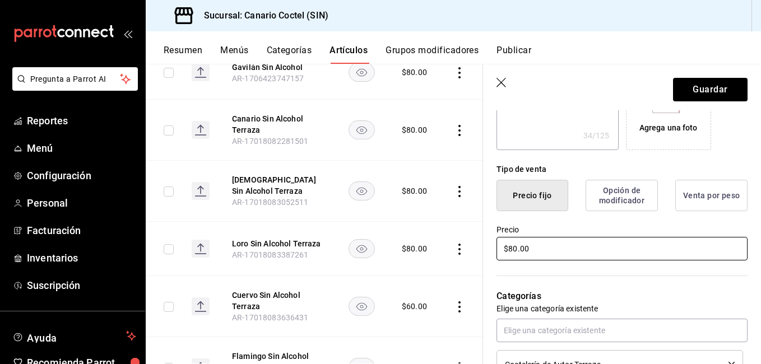
type textarea "x"
type input "$80.00"
click at [724, 80] on button "Guardar" at bounding box center [710, 90] width 74 height 24
type textarea "x"
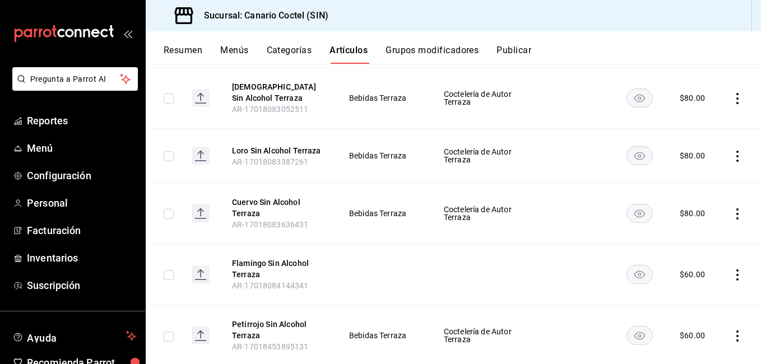
scroll to position [672, 0]
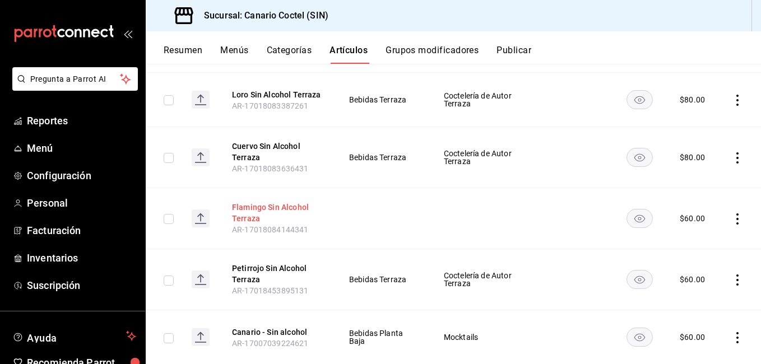
click at [269, 204] on button "Flamingo Sin Alcohol Terraza" at bounding box center [277, 213] width 90 height 22
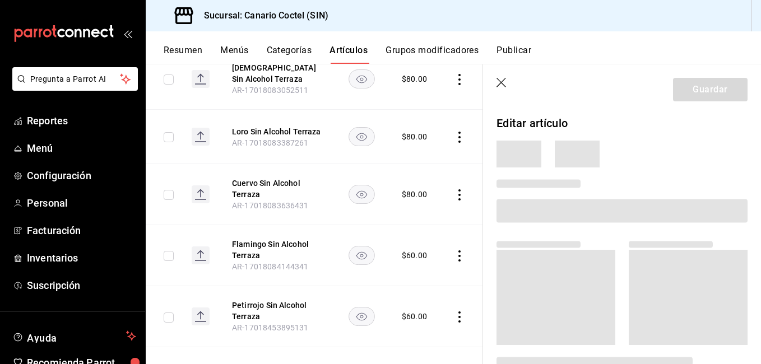
click at [501, 80] on icon "button" at bounding box center [501, 83] width 11 height 11
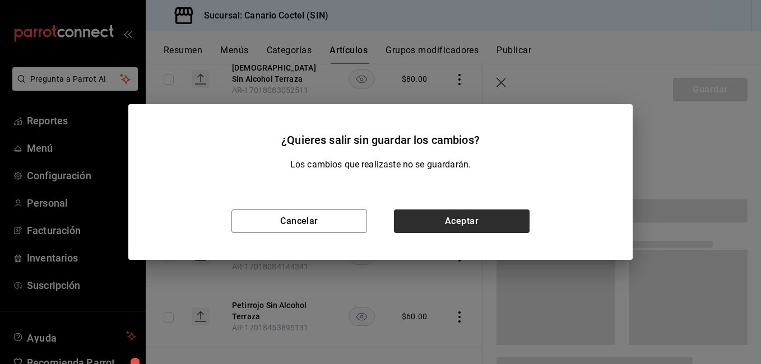
drag, startPoint x: 475, startPoint y: 237, endPoint x: 484, endPoint y: 221, distance: 18.3
click at [476, 237] on div "Cancelar Aceptar" at bounding box center [380, 221] width 504 height 77
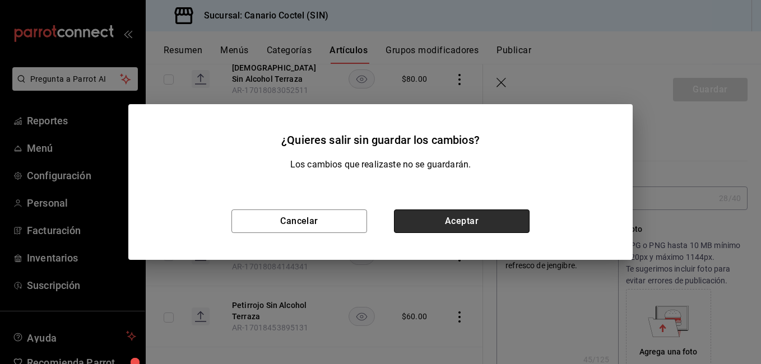
type textarea "x"
type input "$60.00"
click at [484, 221] on button "Aceptar" at bounding box center [462, 221] width 136 height 24
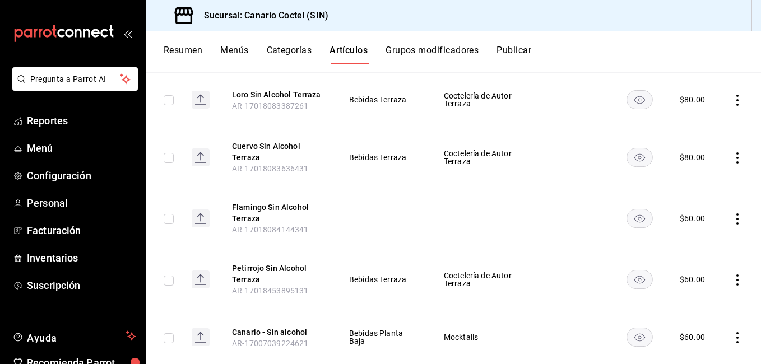
scroll to position [691, 0]
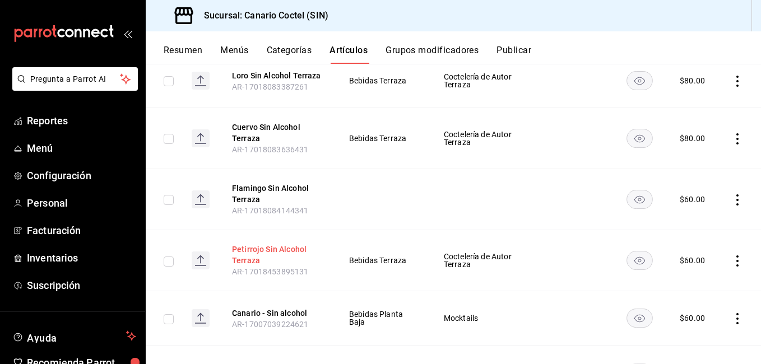
click at [232, 250] on button "Petirrojo Sin Alcohol Terraza" at bounding box center [277, 255] width 90 height 22
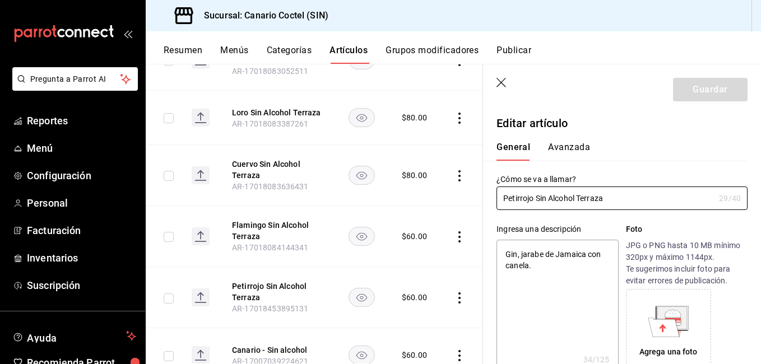
type textarea "x"
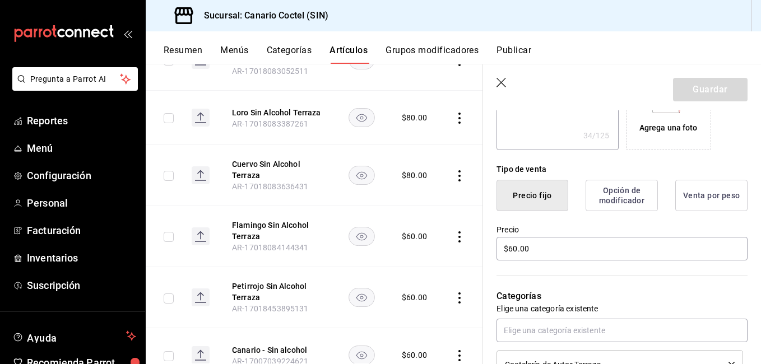
scroll to position [280, 0]
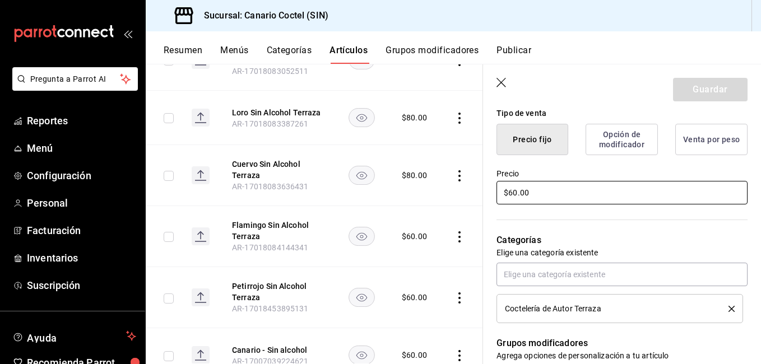
drag, startPoint x: 549, startPoint y: 189, endPoint x: 474, endPoint y: 194, distance: 75.2
click at [474, 194] on main "Artículos sucursal Para editar los artículos o cambios generales, ve a “Organiz…" at bounding box center [453, 214] width 615 height 300
click at [468, 195] on td at bounding box center [461, 175] width 43 height 61
click at [528, 197] on input "$60.00" at bounding box center [621, 193] width 251 height 24
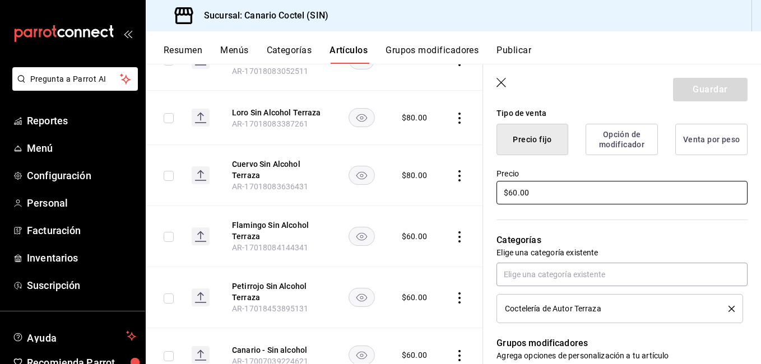
type input "$8.00"
type textarea "x"
type input "$80.00"
type textarea "x"
type input "$80.00"
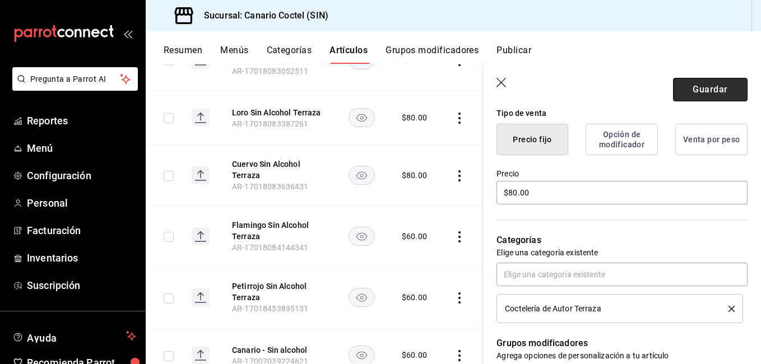
click at [710, 86] on button "Guardar" at bounding box center [710, 90] width 74 height 24
type textarea "x"
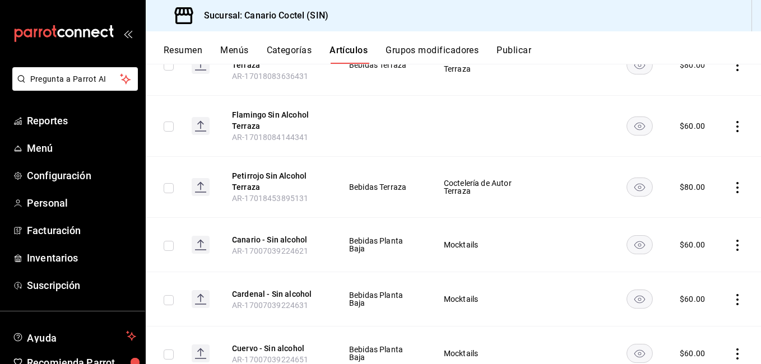
scroll to position [784, 0]
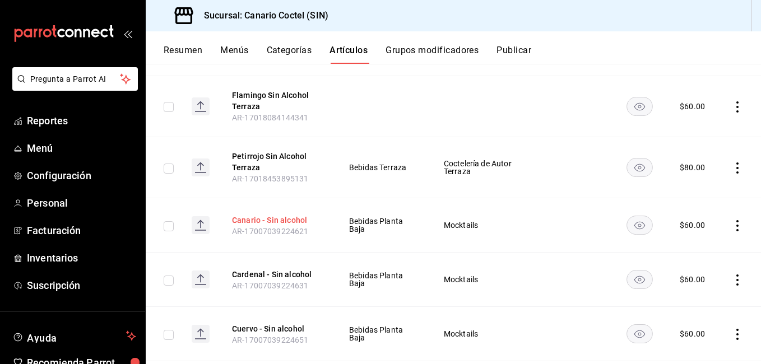
click at [242, 223] on button "Canario - Sin alcohol" at bounding box center [277, 219] width 90 height 11
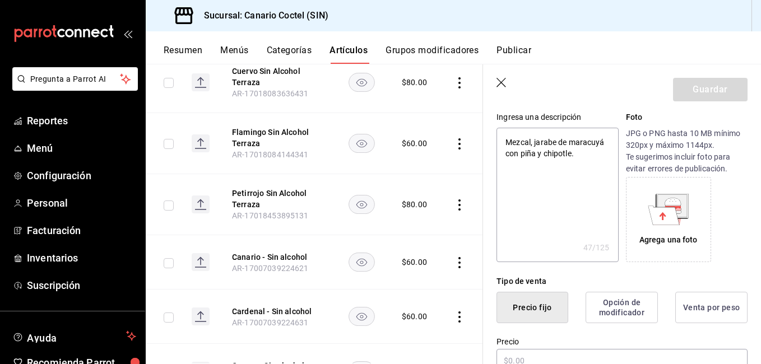
type textarea "x"
type input "$60.00"
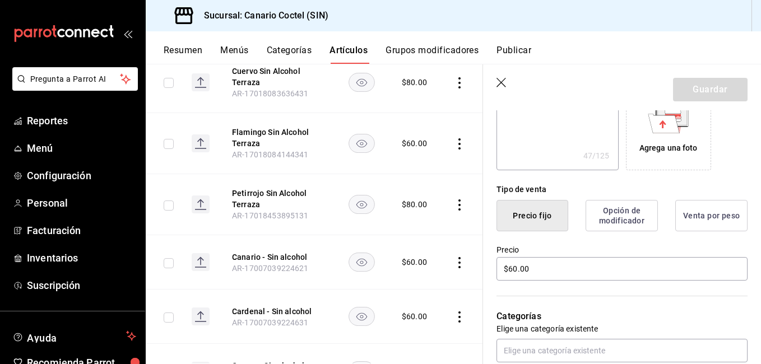
scroll to position [224, 0]
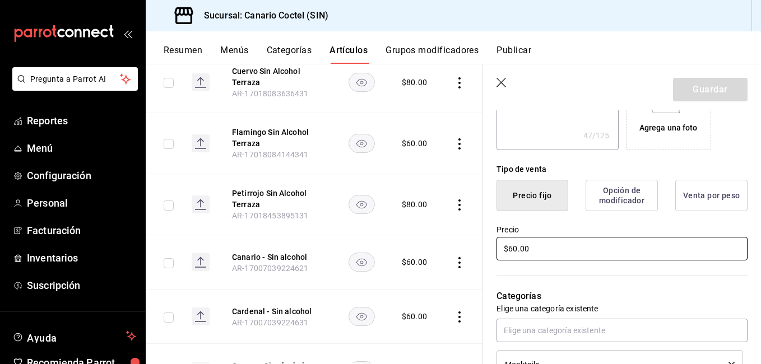
drag, startPoint x: 536, startPoint y: 253, endPoint x: 450, endPoint y: 258, distance: 85.8
click at [450, 258] on main "Artículos sucursal Para editar los artículos o cambios generales, ve a “Organiz…" at bounding box center [453, 214] width 615 height 300
type textarea "x"
type input "$80.00"
type textarea "x"
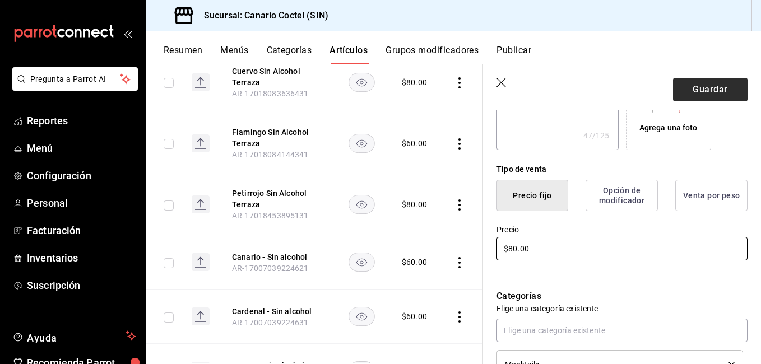
type input "$80.00"
click at [718, 88] on button "Guardar" at bounding box center [710, 90] width 74 height 24
type textarea "x"
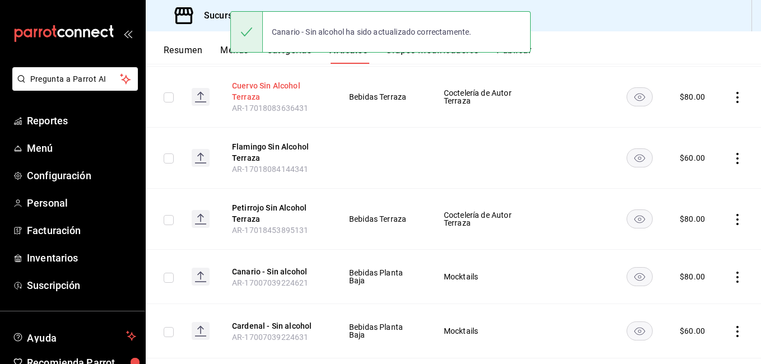
scroll to position [784, 0]
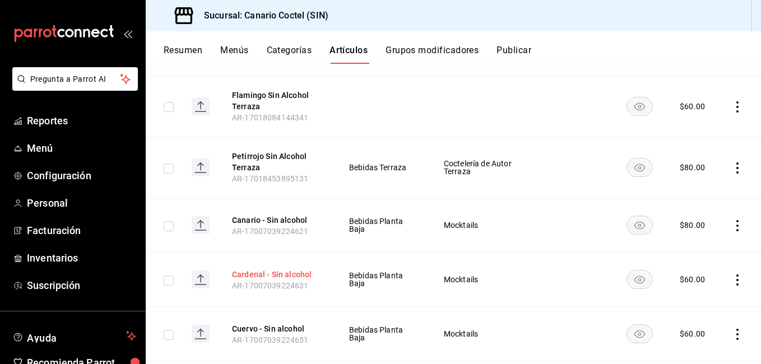
click at [266, 273] on button "Cardenal - Sin alcohol" at bounding box center [277, 274] width 90 height 11
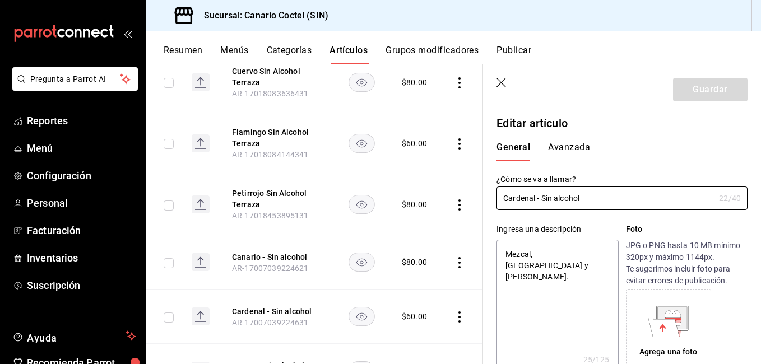
type textarea "x"
type input "$60.00"
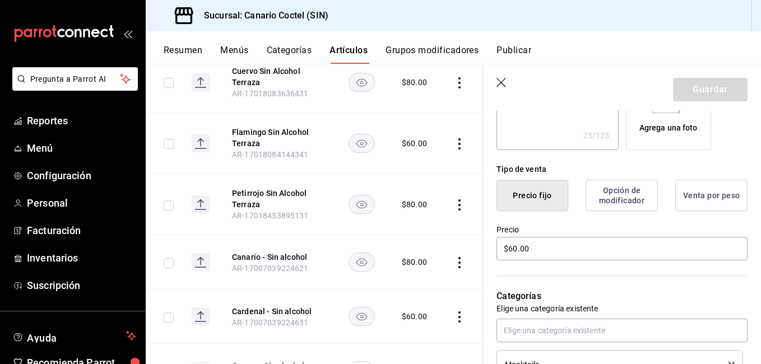
scroll to position [280, 0]
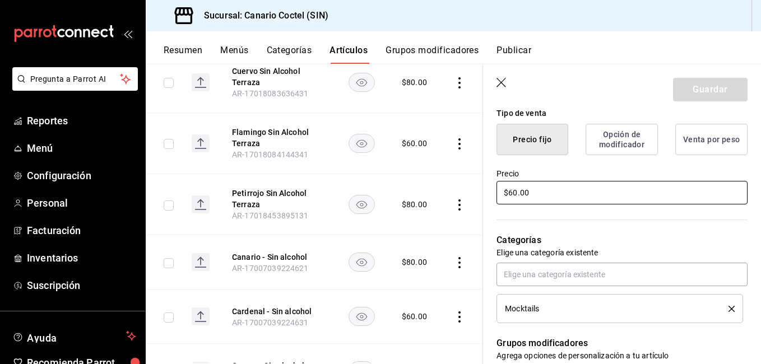
click at [473, 195] on main "Artículos sucursal Para editar los artículos o cambios generales, ve a “Organiz…" at bounding box center [453, 214] width 615 height 300
type textarea "x"
type input "$8.00"
type textarea "x"
type input "$80.00"
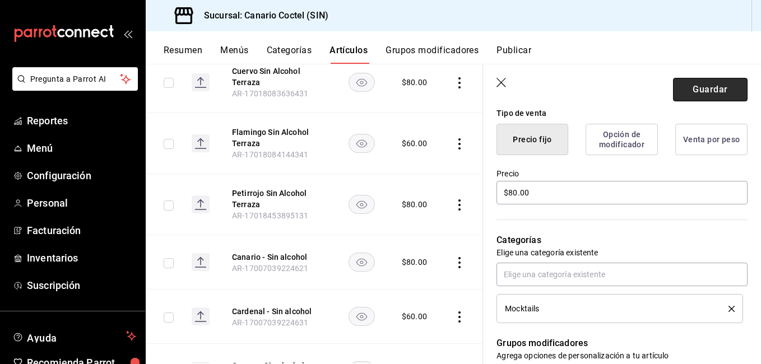
click at [717, 96] on button "Guardar" at bounding box center [710, 90] width 74 height 24
type textarea "x"
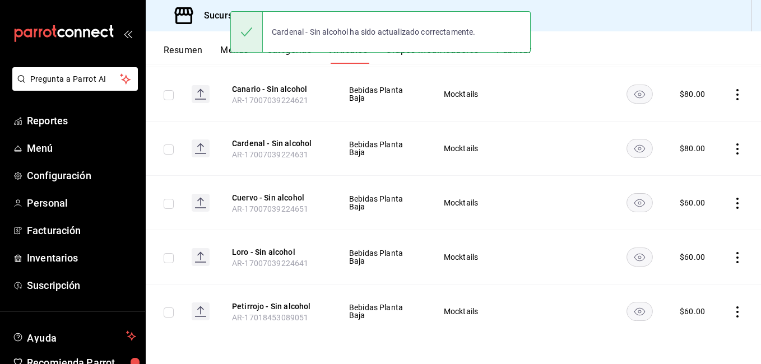
scroll to position [917, 0]
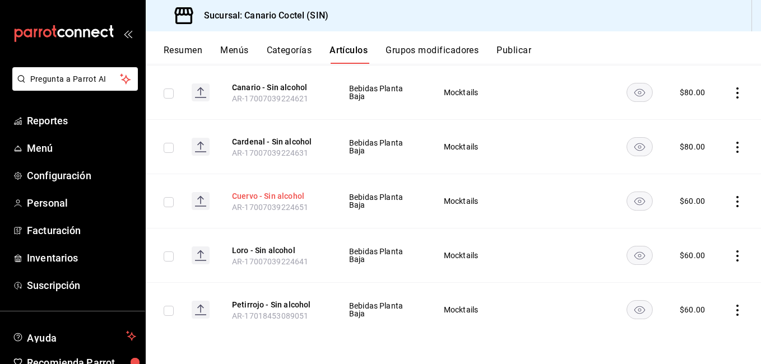
click at [278, 200] on button "Cuervo - Sin alcohol" at bounding box center [277, 195] width 90 height 11
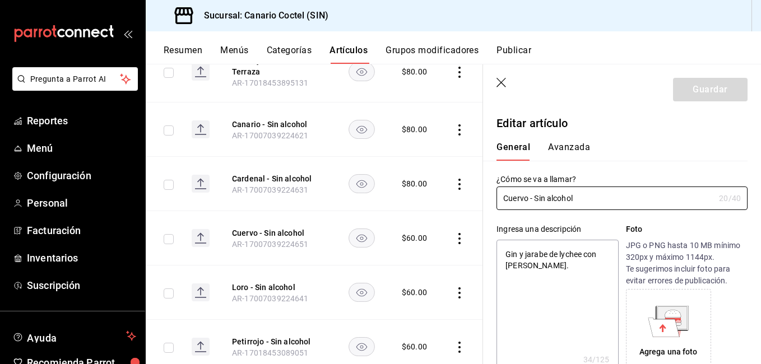
type textarea "x"
type input "$60.00"
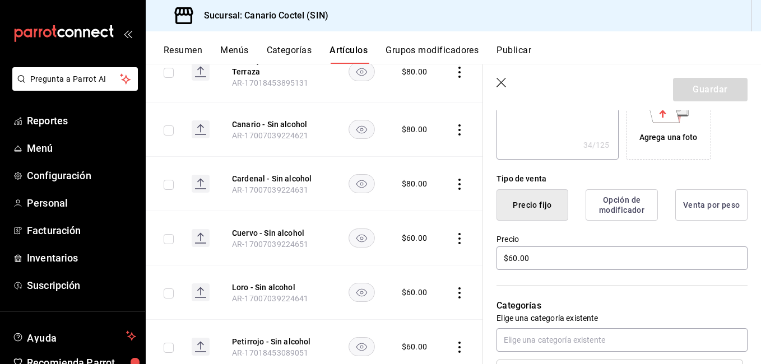
scroll to position [243, 0]
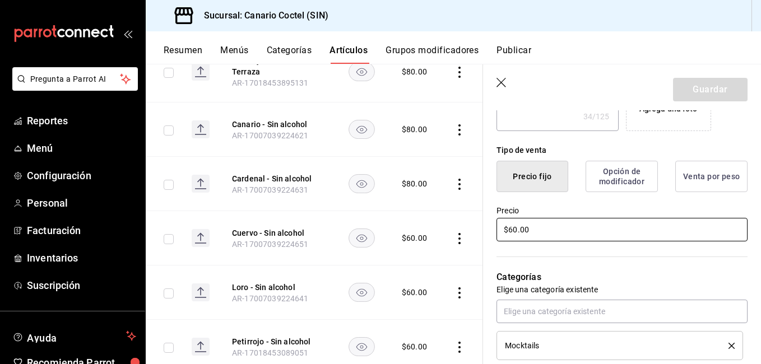
drag, startPoint x: 538, startPoint y: 232, endPoint x: 479, endPoint y: 236, distance: 58.9
click at [481, 235] on main "Artículos sucursal Para editar los artículos o cambios generales, ve a “Organiz…" at bounding box center [453, 214] width 615 height 300
type textarea "x"
type input "$80.00"
type textarea "x"
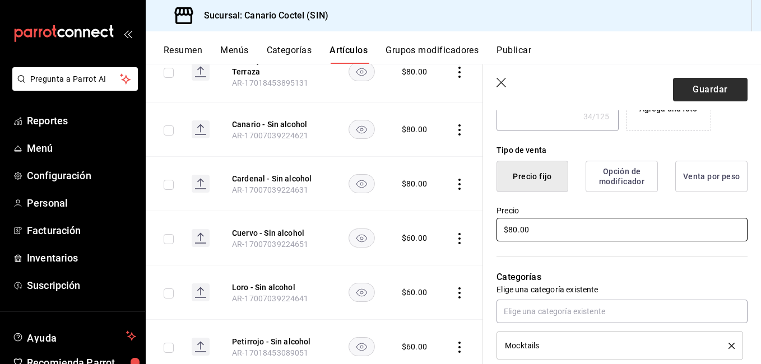
type input "$80.00"
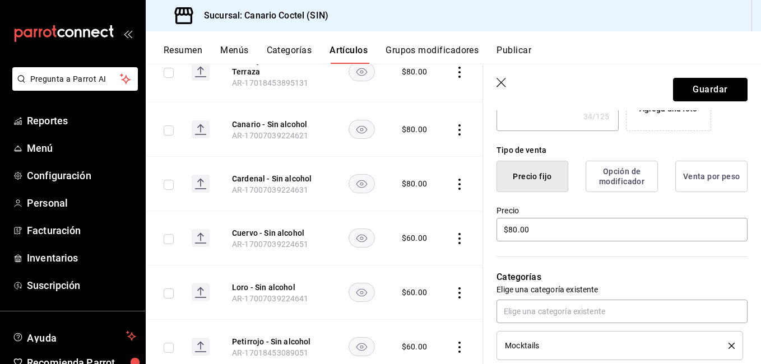
click at [696, 91] on button "Guardar" at bounding box center [710, 90] width 74 height 24
type textarea "x"
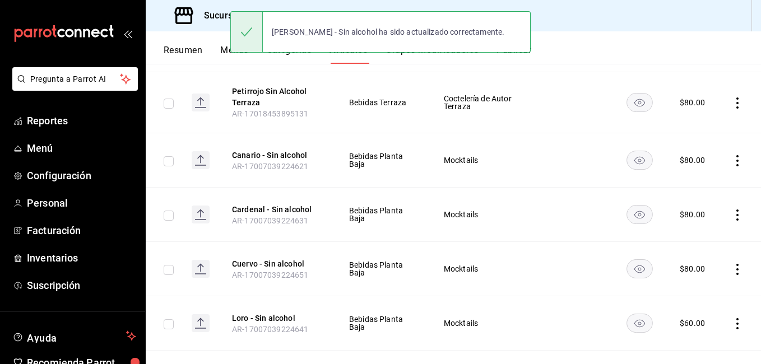
scroll to position [917, 0]
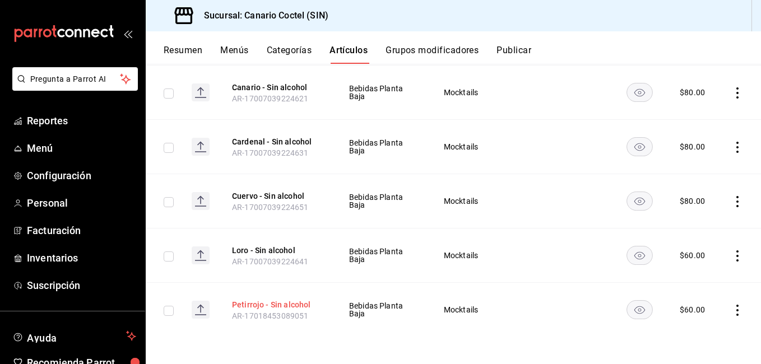
click at [306, 304] on button "Petirrojo - Sin alcohol" at bounding box center [277, 304] width 90 height 11
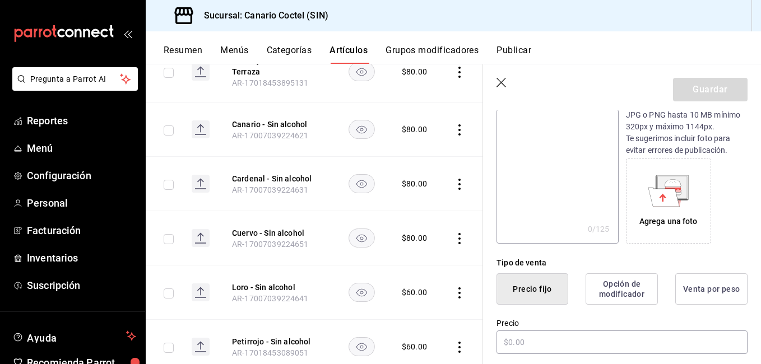
type input "Petirrojo - Sin alcohol"
type textarea "Gin, jarabe de Jamaica con canela."
type textarea "x"
type input "AR-17018453089051"
type textarea "x"
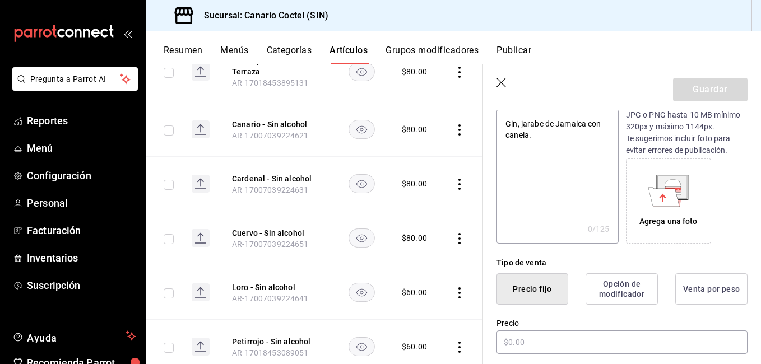
type input "$60.00"
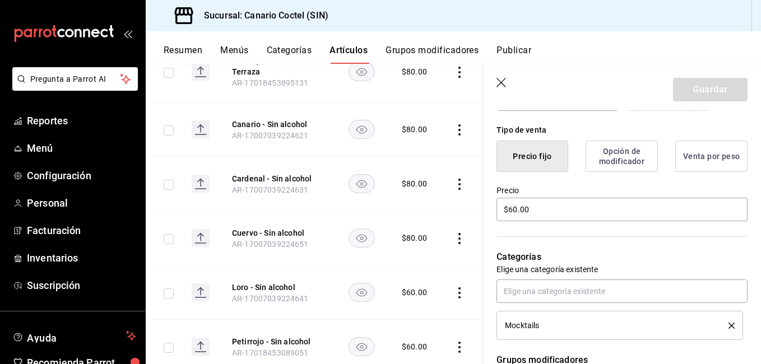
scroll to position [319, 0]
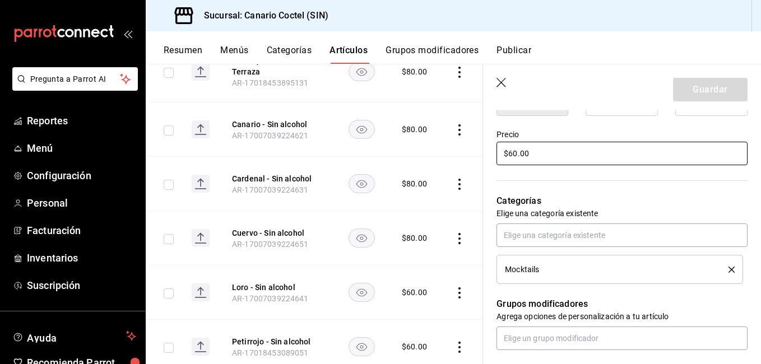
drag, startPoint x: 544, startPoint y: 153, endPoint x: 468, endPoint y: 158, distance: 76.9
click at [468, 158] on main "Artículos sucursal Para editar los artículos o cambios generales, ve a “Organiz…" at bounding box center [453, 214] width 615 height 300
type textarea "x"
type input "$8.00"
type textarea "x"
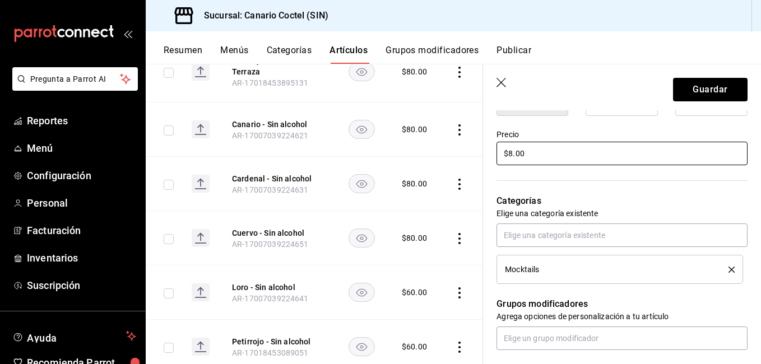
type input "$80.00"
type textarea "x"
type input "$80.00"
click at [698, 84] on button "Guardar" at bounding box center [710, 90] width 74 height 24
type textarea "x"
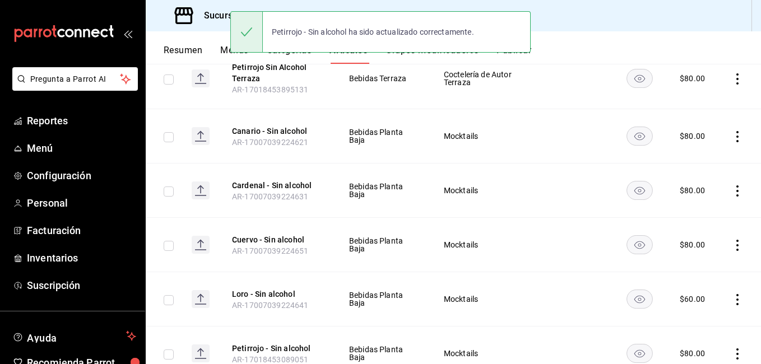
scroll to position [917, 0]
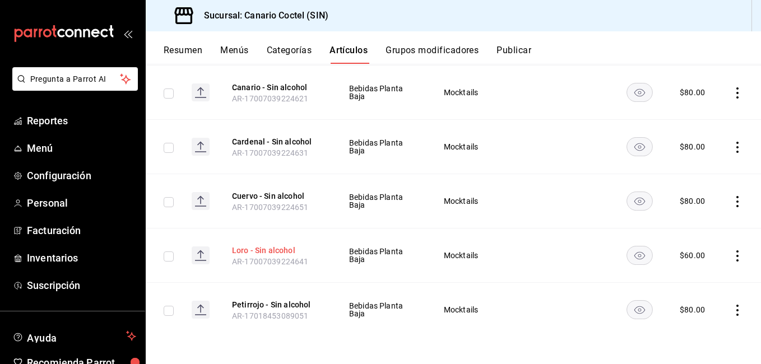
click at [244, 250] on button "Loro - Sin alcohol" at bounding box center [277, 250] width 90 height 11
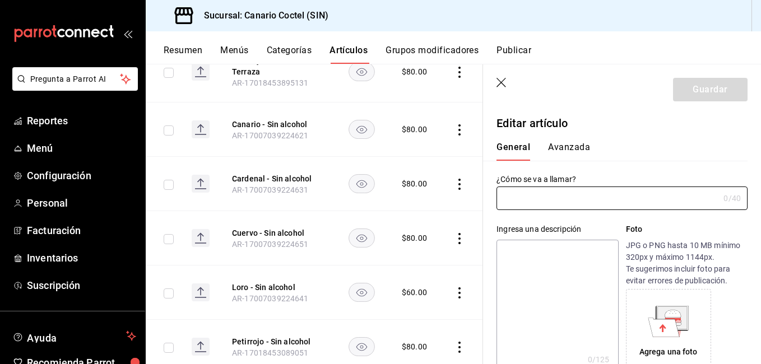
type input "Loro - Sin alcohol"
type textarea "Bacardí Añejo, naranjita y hierbabuena."
type textarea "x"
type input "AR-17007039224641"
type textarea "x"
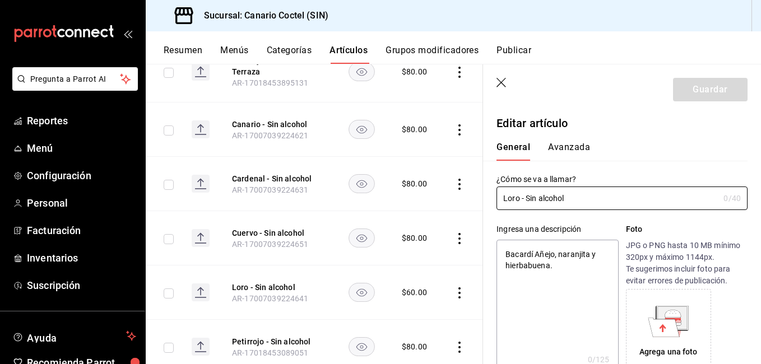
type input "$60.00"
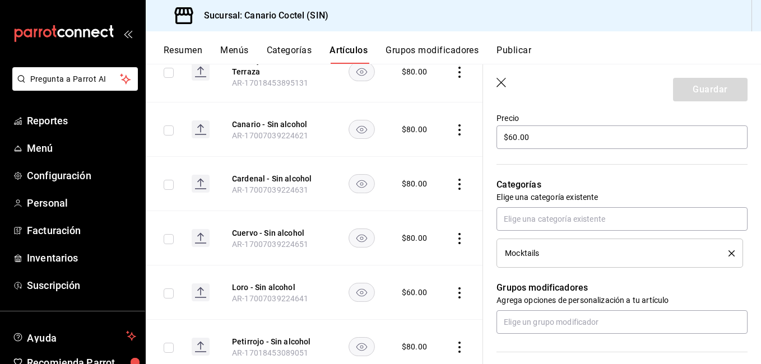
scroll to position [336, 0]
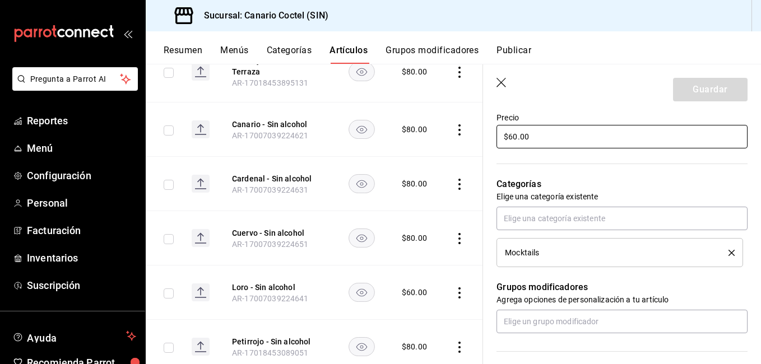
drag, startPoint x: 491, startPoint y: 137, endPoint x: 473, endPoint y: 142, distance: 19.3
click at [480, 139] on main "Artículos sucursal Para editar los artículos o cambios generales, ve a “Organiz…" at bounding box center [453, 214] width 615 height 300
type textarea "x"
type input "$80.00"
type textarea "x"
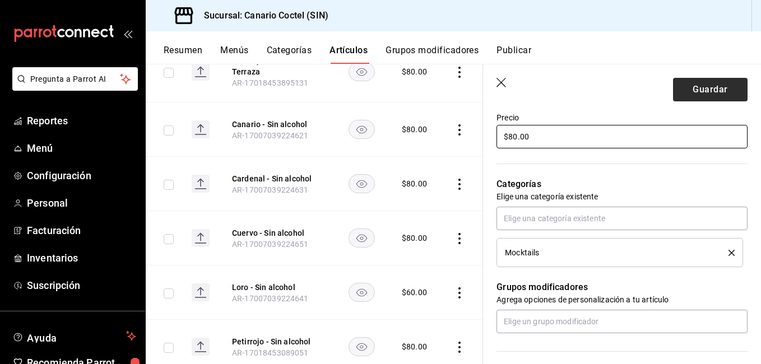
type input "$80.00"
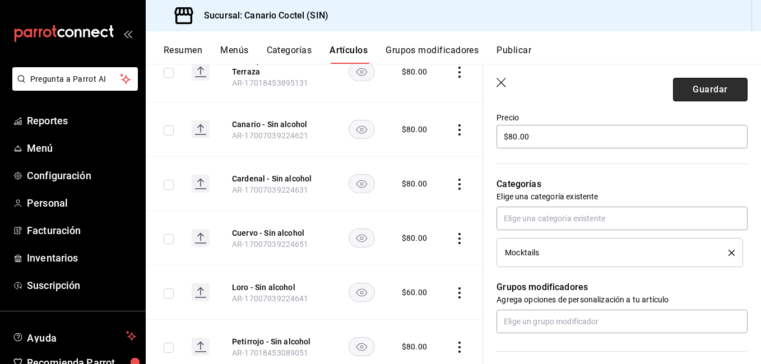
click at [675, 92] on button "Guardar" at bounding box center [710, 90] width 74 height 24
type textarea "x"
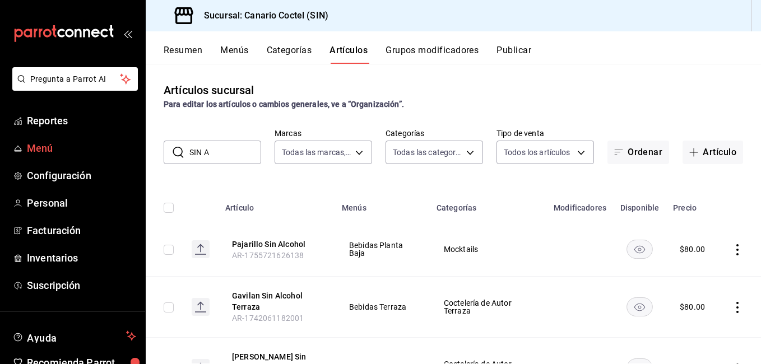
drag, startPoint x: 152, startPoint y: 155, endPoint x: 135, endPoint y: 157, distance: 17.6
click at [136, 157] on div "Pregunta a Parrot AI Reportes Menú Configuración Personal Facturación Inventari…" at bounding box center [380, 182] width 761 height 364
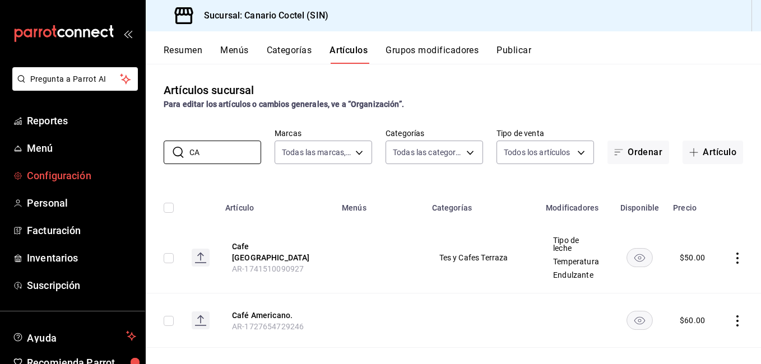
type input "C"
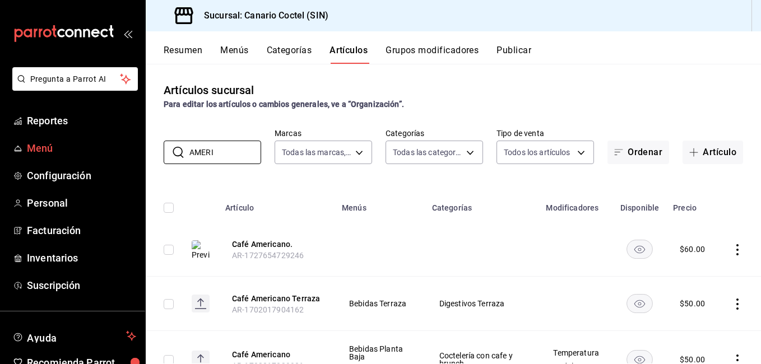
drag, startPoint x: 221, startPoint y: 152, endPoint x: 136, endPoint y: 155, distance: 85.2
click at [156, 148] on div "​ AMERI ​ Marcas Todas las marcas, Sin marca 1961613a-9f1c-4786-8348-f9f968c787…" at bounding box center [453, 146] width 615 height 36
click at [154, 149] on div "​ AMERI ​ Marcas Todas las marcas, Sin marca 1961613a-9f1c-4786-8348-f9f968c787…" at bounding box center [453, 146] width 615 height 36
click at [228, 152] on input "AMERI" at bounding box center [225, 152] width 72 height 22
click at [225, 155] on input "AMERI" at bounding box center [225, 152] width 72 height 22
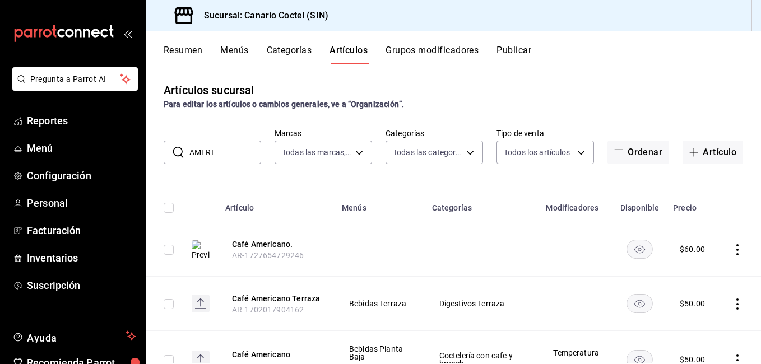
click at [225, 155] on input "AMERI" at bounding box center [225, 152] width 72 height 22
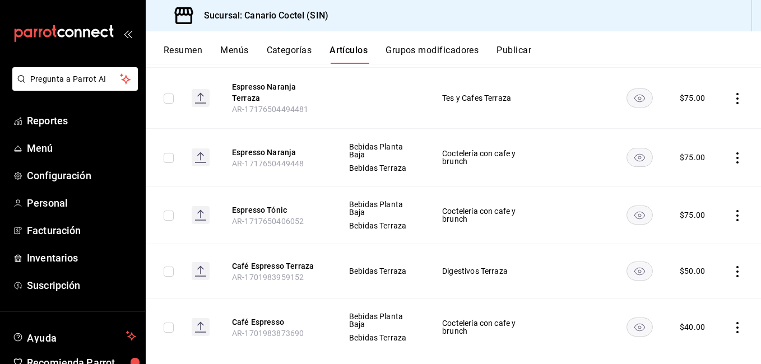
scroll to position [282, 0]
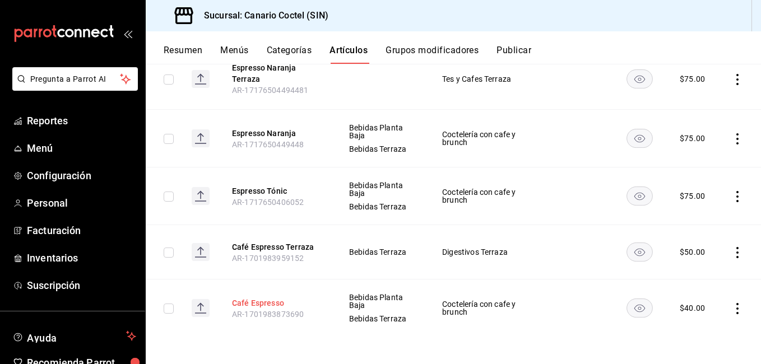
type input "ESPRE"
click at [281, 300] on button "Café Espresso" at bounding box center [277, 302] width 90 height 11
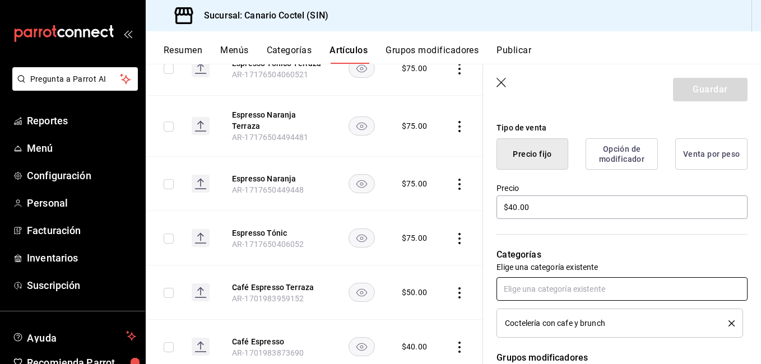
scroll to position [279, 0]
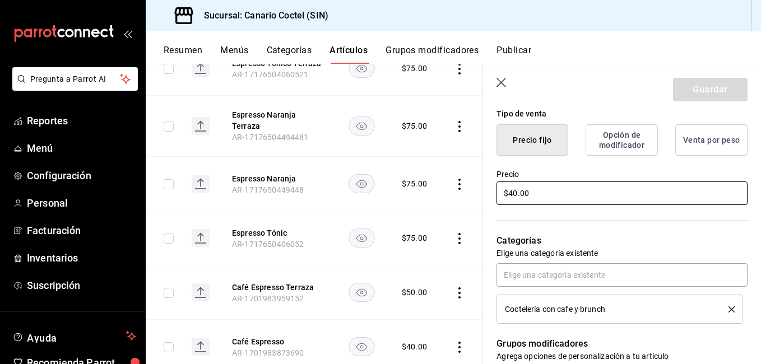
drag, startPoint x: 538, startPoint y: 197, endPoint x: 482, endPoint y: 199, distance: 56.1
click at [482, 199] on div "Guardar Editar artículo General Avanzada ¿Cómo se va a llamar? Café Espresso 13…" at bounding box center [621, 246] width 278 height 364
type input "$50.00"
click at [680, 92] on button "Guardar" at bounding box center [710, 90] width 74 height 24
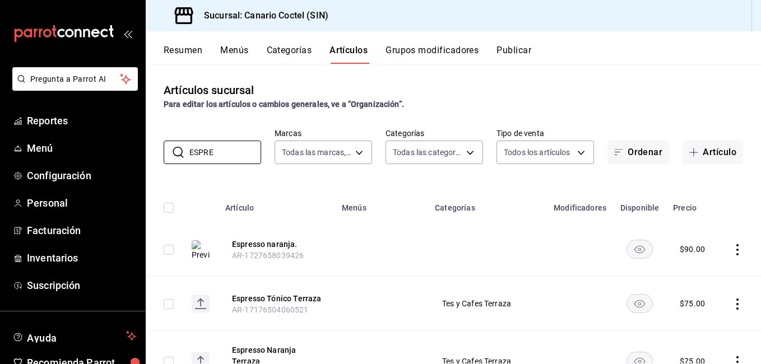
drag, startPoint x: 218, startPoint y: 147, endPoint x: 153, endPoint y: 150, distance: 65.6
click at [153, 150] on div "​ ESPRE ​ Marcas Todas las marcas, Sin marca 1961613a-9f1c-4786-8348-f9f968c787…" at bounding box center [453, 146] width 615 height 36
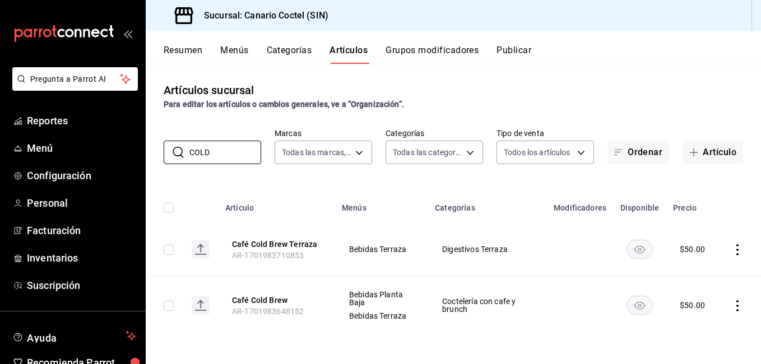
drag, startPoint x: 228, startPoint y: 157, endPoint x: 159, endPoint y: 157, distance: 69.4
click at [159, 157] on div "​ COLD ​ Marcas Todas las marcas, Sin marca 1961613a-9f1c-4786-8348-f9f968c787d…" at bounding box center [453, 146] width 615 height 36
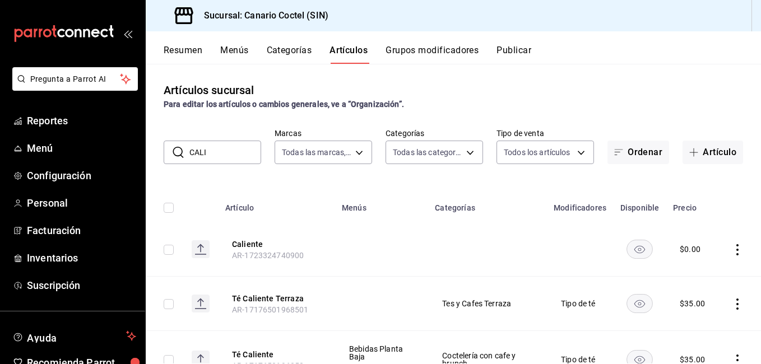
drag, startPoint x: 213, startPoint y: 159, endPoint x: 174, endPoint y: 157, distance: 39.8
click at [174, 157] on div "​ CALI ​" at bounding box center [212, 153] width 97 height 24
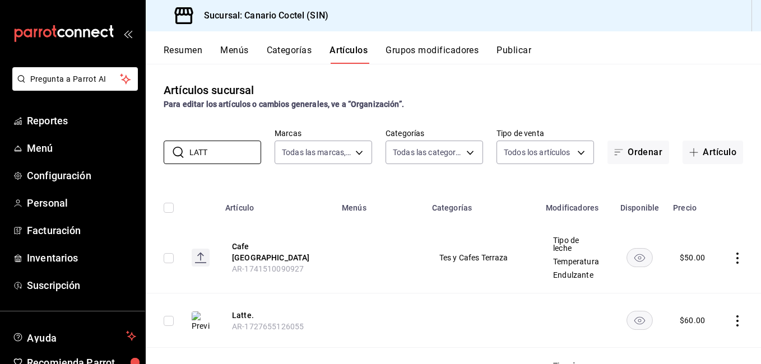
drag, startPoint x: 175, startPoint y: 151, endPoint x: 161, endPoint y: 155, distance: 14.5
click at [164, 152] on div "​ LATT ​" at bounding box center [212, 153] width 97 height 24
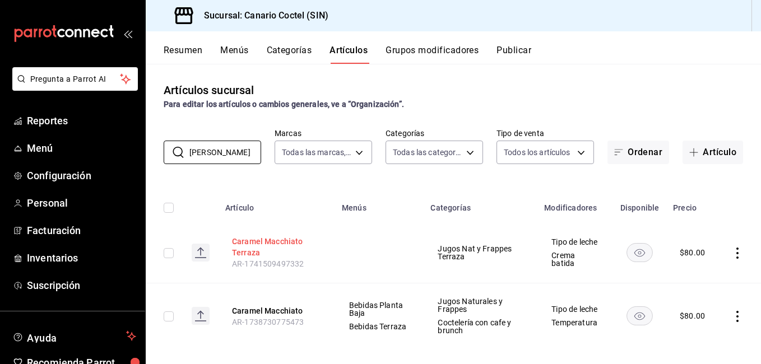
scroll to position [16, 0]
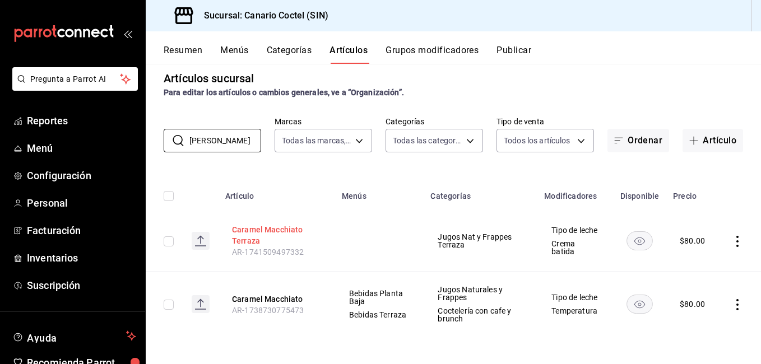
type input "CARAM"
click at [255, 227] on button "Caramel Macchiato Terraza" at bounding box center [277, 235] width 90 height 22
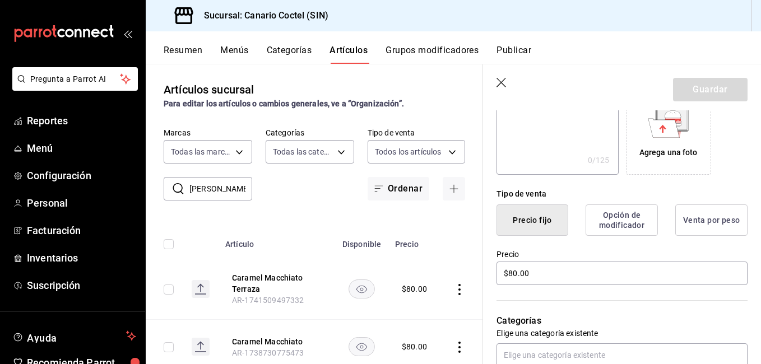
scroll to position [220, 0]
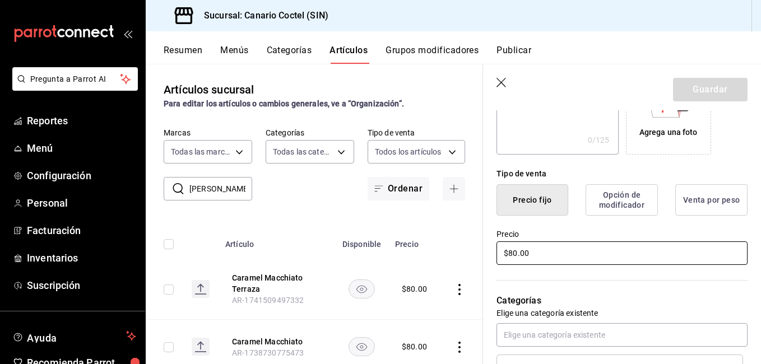
drag, startPoint x: 546, startPoint y: 260, endPoint x: 474, endPoint y: 255, distance: 72.5
click at [475, 253] on main "Artículos sucursal Para editar los artículos o cambios generales, ve a “Organiz…" at bounding box center [453, 214] width 615 height 300
type input "$60.00"
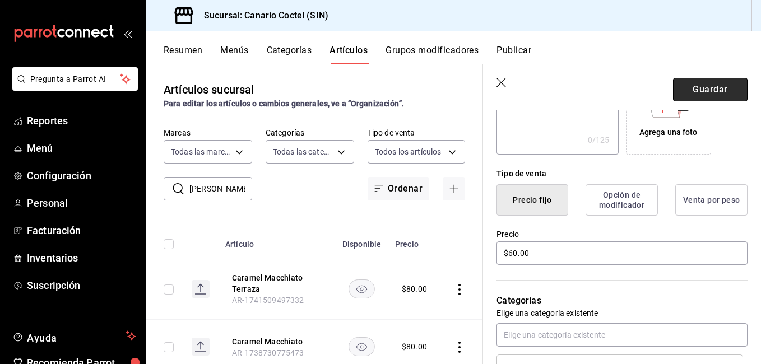
click at [720, 93] on button "Guardar" at bounding box center [710, 90] width 74 height 24
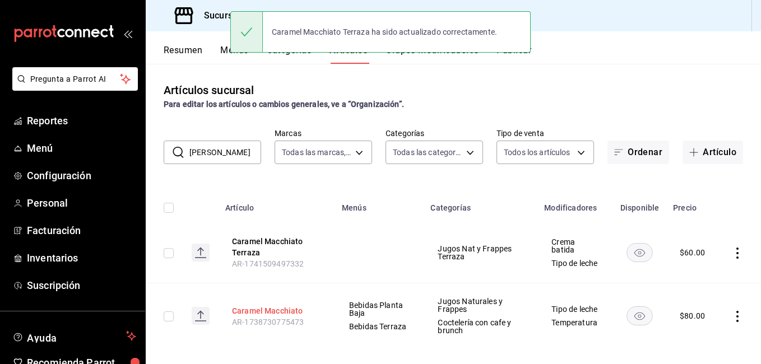
click at [265, 315] on button "Caramel Macchiato" at bounding box center [277, 310] width 90 height 11
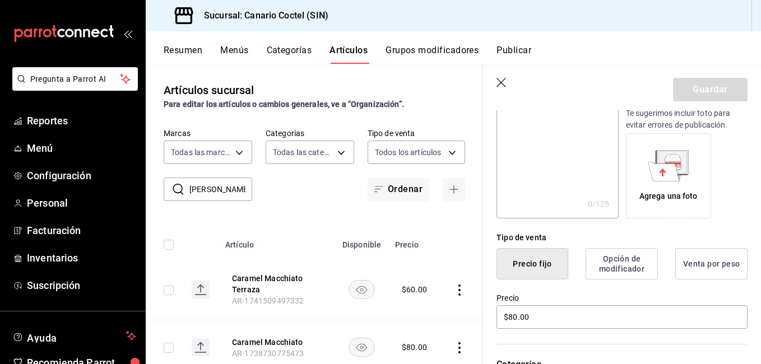
scroll to position [168, 0]
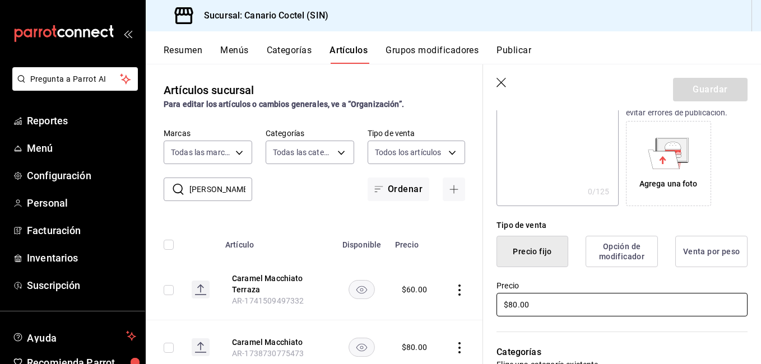
drag, startPoint x: 546, startPoint y: 309, endPoint x: 486, endPoint y: 306, distance: 60.5
click at [487, 305] on div "Precio $80.00" at bounding box center [615, 292] width 264 height 51
click at [486, 306] on div "Precio $80.00" at bounding box center [615, 292] width 264 height 51
click at [545, 309] on input "$80.00" at bounding box center [621, 305] width 251 height 24
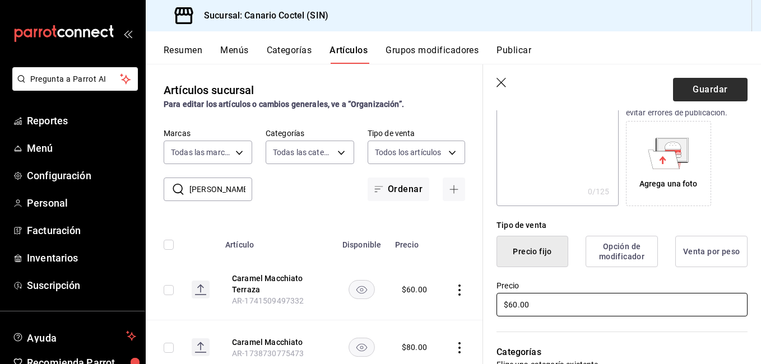
type input "$60.00"
click at [703, 92] on button "Guardar" at bounding box center [710, 90] width 74 height 24
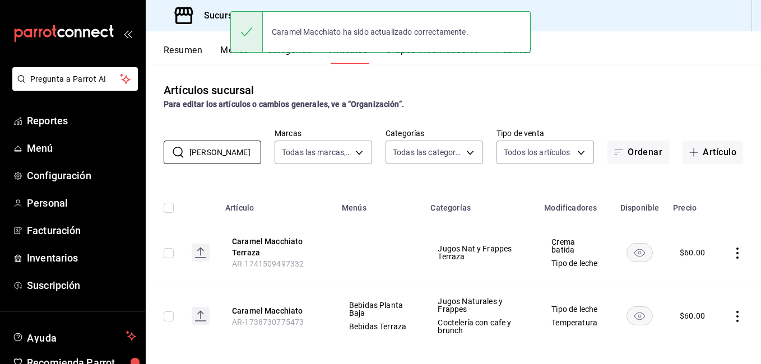
drag, startPoint x: 238, startPoint y: 155, endPoint x: 197, endPoint y: 165, distance: 42.1
click at [197, 165] on div "Artículos sucursal Para editar los artículos o cambios generales, ve a “Organiz…" at bounding box center [453, 214] width 615 height 300
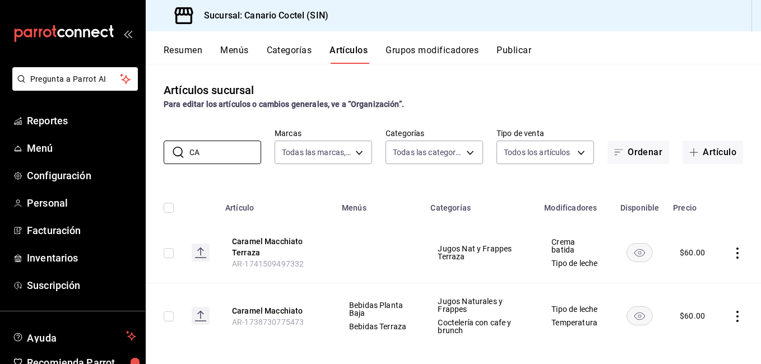
type input "C"
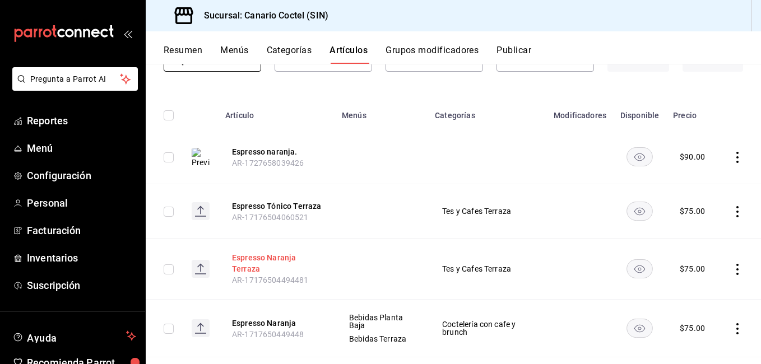
scroll to position [112, 0]
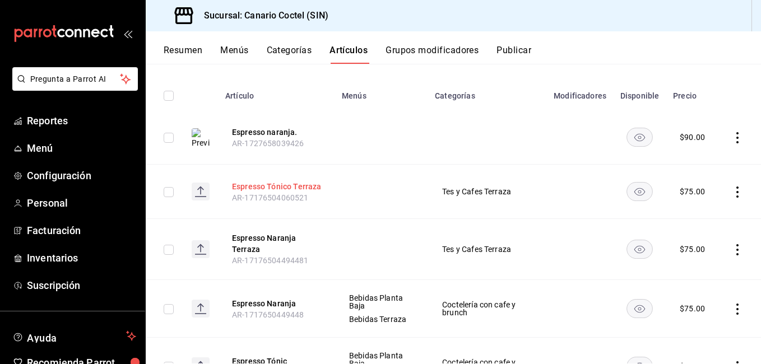
type input "ESPRE"
drag, startPoint x: 300, startPoint y: 181, endPoint x: 331, endPoint y: 182, distance: 30.8
click at [300, 181] on button "Espresso Tónico Terraza" at bounding box center [277, 186] width 90 height 11
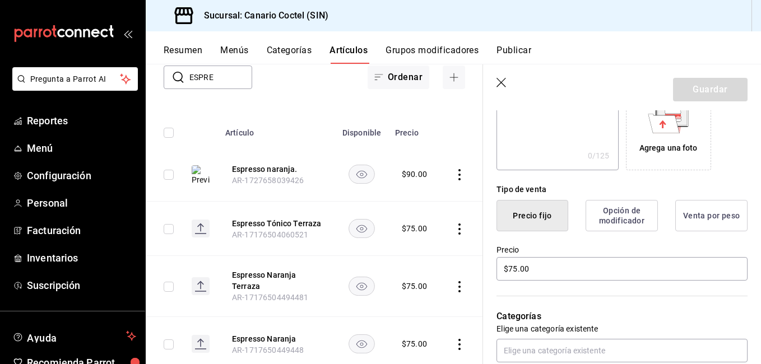
scroll to position [224, 0]
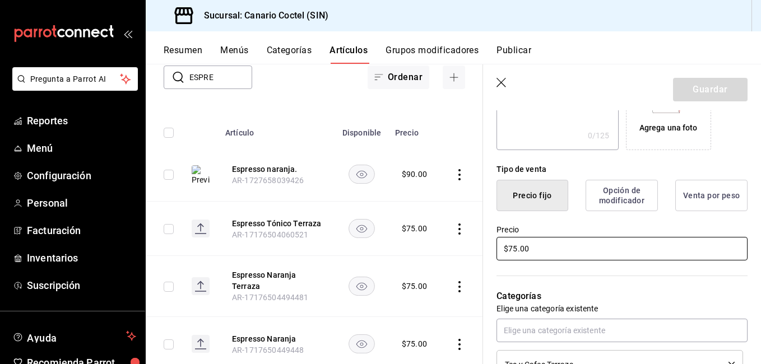
drag, startPoint x: 540, startPoint y: 251, endPoint x: 465, endPoint y: 246, distance: 75.2
click at [465, 246] on main "Artículos sucursal Para editar los artículos o cambios generales, ve a “Organiz…" at bounding box center [453, 214] width 615 height 300
type input "$60.00"
click at [698, 95] on button "Guardar" at bounding box center [710, 90] width 74 height 24
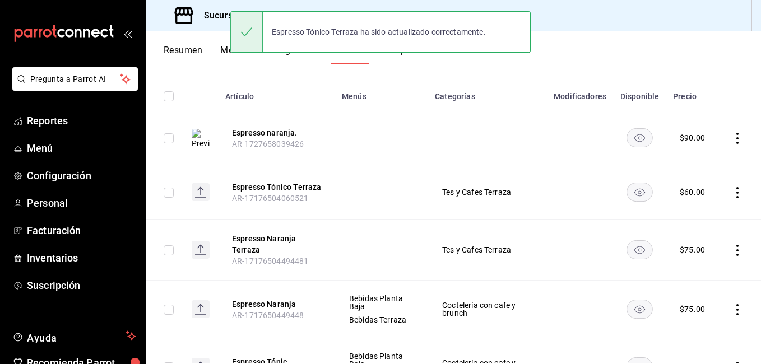
scroll to position [112, 0]
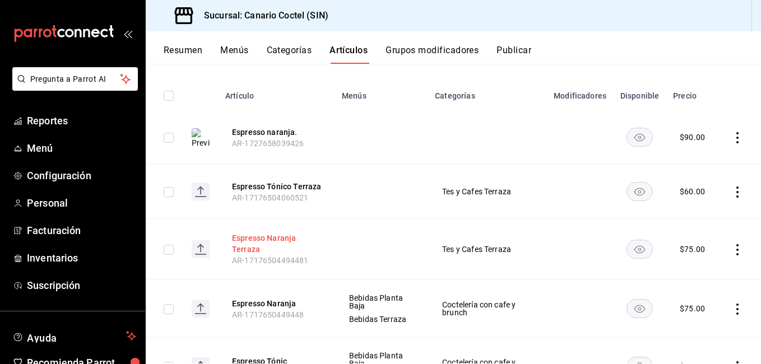
click at [260, 240] on button "Espresso Naranja Terraza" at bounding box center [277, 243] width 90 height 22
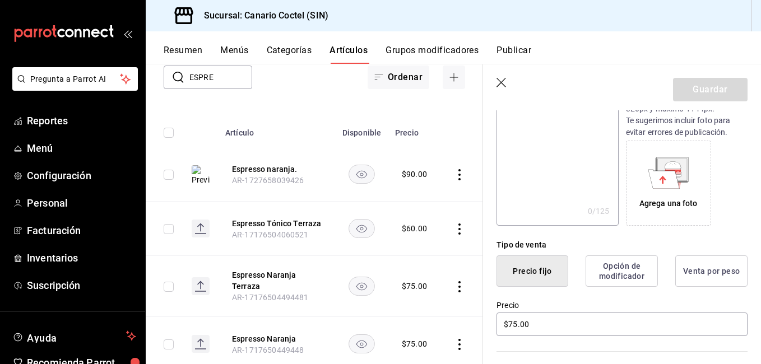
scroll to position [168, 0]
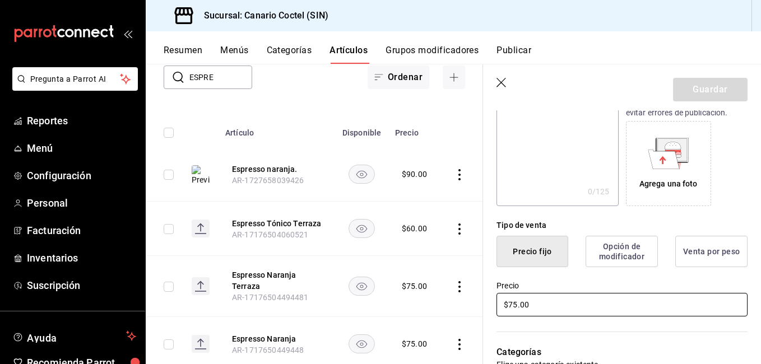
drag, startPoint x: 509, startPoint y: 305, endPoint x: 495, endPoint y: 306, distance: 14.0
click at [495, 306] on div "Precio $75.00" at bounding box center [615, 292] width 264 height 51
type input "$60.00"
click at [734, 87] on button "Guardar" at bounding box center [710, 90] width 74 height 24
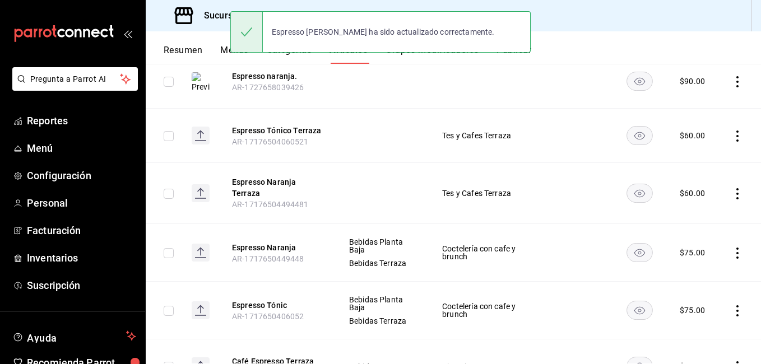
scroll to position [224, 0]
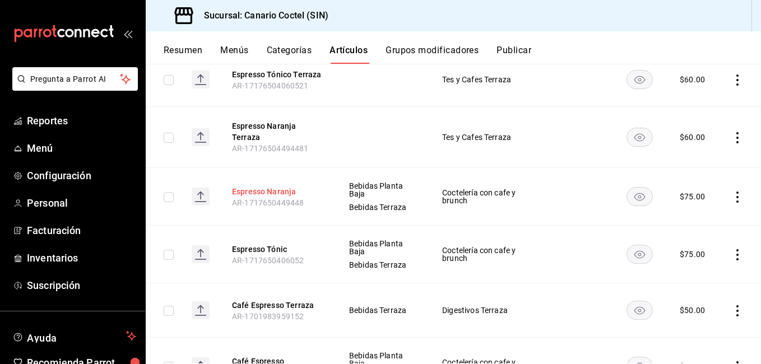
click at [269, 192] on button "Espresso Naranja" at bounding box center [277, 191] width 90 height 11
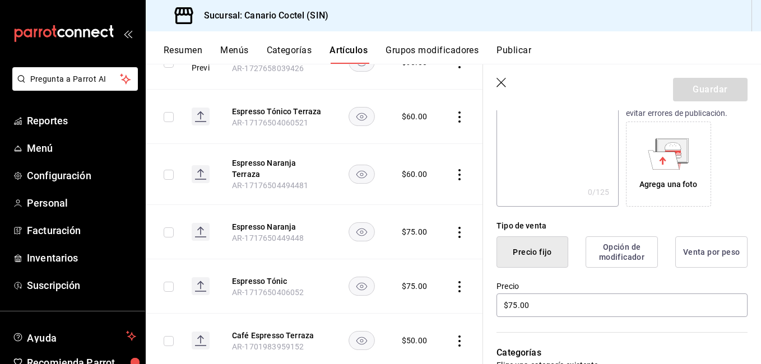
scroll to position [168, 0]
drag, startPoint x: 533, startPoint y: 304, endPoint x: 496, endPoint y: 305, distance: 37.5
click at [496, 305] on div "Precio $75.00" at bounding box center [615, 292] width 264 height 51
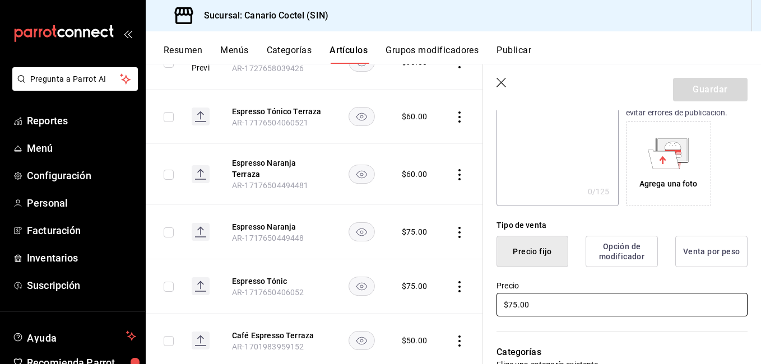
drag, startPoint x: 496, startPoint y: 305, endPoint x: 534, endPoint y: 308, distance: 38.2
click at [534, 308] on input "$75.00" at bounding box center [621, 305] width 251 height 24
click at [535, 307] on input "$75.00" at bounding box center [621, 305] width 251 height 24
type input "$60.00"
click at [728, 91] on button "Guardar" at bounding box center [710, 90] width 74 height 24
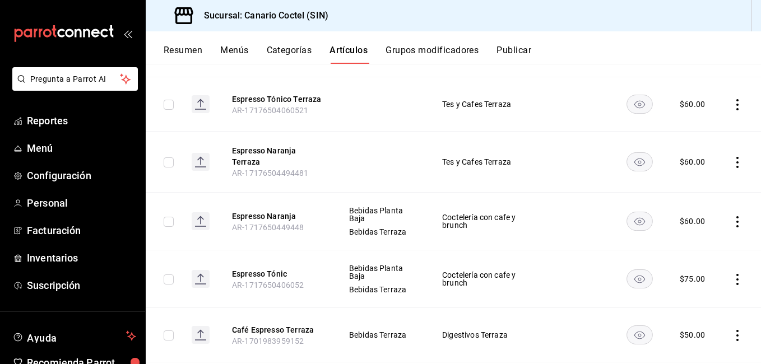
scroll to position [224, 0]
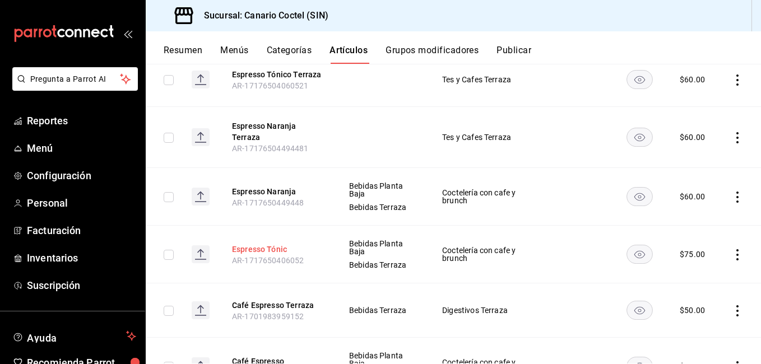
click at [260, 245] on button "Espresso Tónic" at bounding box center [277, 249] width 90 height 11
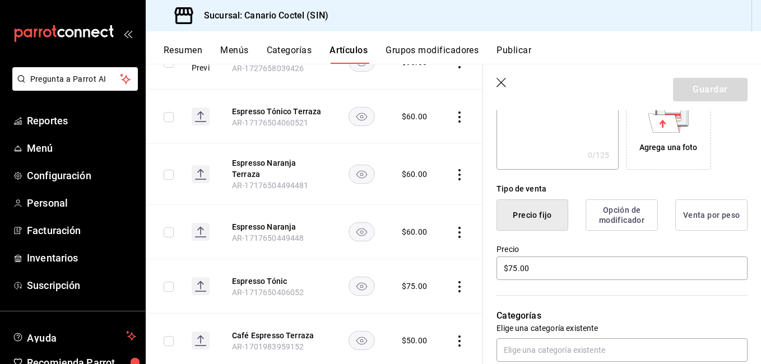
scroll to position [224, 0]
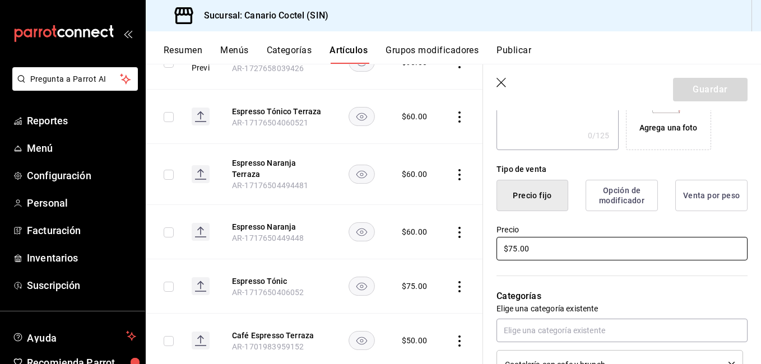
drag, startPoint x: 544, startPoint y: 251, endPoint x: 476, endPoint y: 240, distance: 69.2
click at [476, 240] on main "Artículos sucursal Para editar los artículos o cambios generales, ve a “Organiz…" at bounding box center [453, 214] width 615 height 300
type input "$60.00"
click at [697, 95] on button "Guardar" at bounding box center [710, 90] width 74 height 24
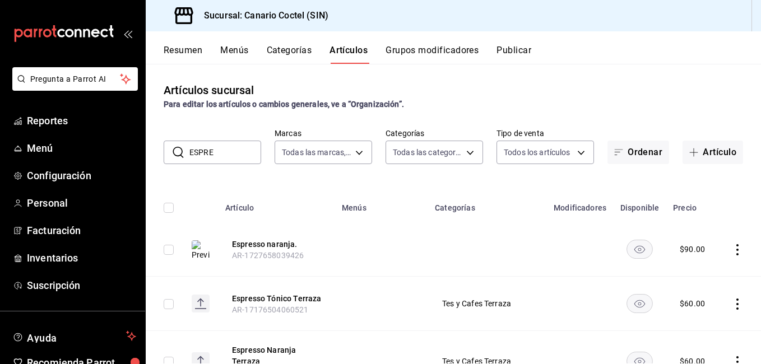
drag, startPoint x: 214, startPoint y: 144, endPoint x: 188, endPoint y: 149, distance: 26.7
click at [192, 147] on input "ESPRE" at bounding box center [225, 152] width 72 height 22
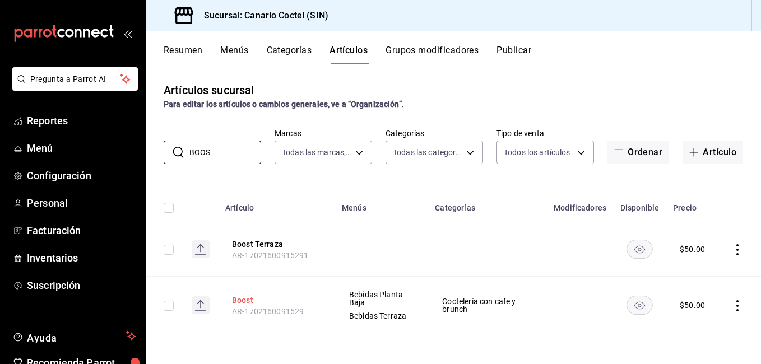
type input "BOOS"
click at [247, 299] on button "Boost" at bounding box center [277, 300] width 90 height 11
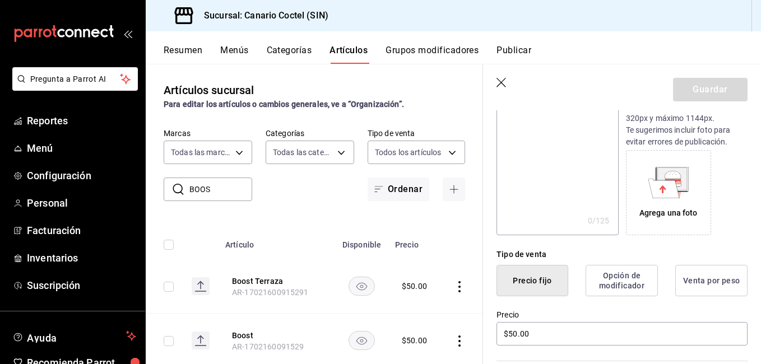
scroll to position [168, 0]
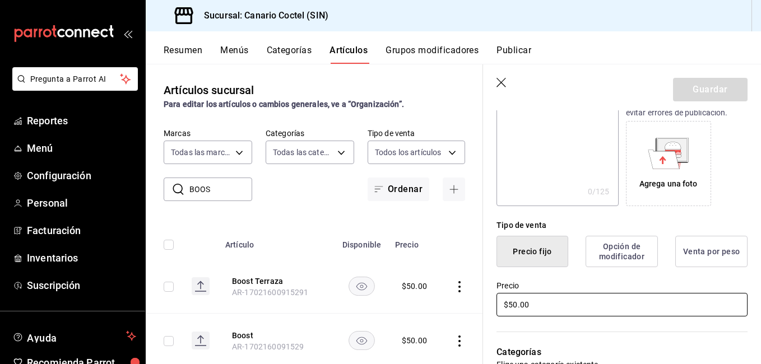
drag, startPoint x: 542, startPoint y: 303, endPoint x: 503, endPoint y: 305, distance: 38.1
click at [503, 305] on input "$50.00" at bounding box center [621, 305] width 251 height 24
type input "$6.00"
type input "$50.00"
click at [502, 84] on icon "button" at bounding box center [501, 83] width 11 height 11
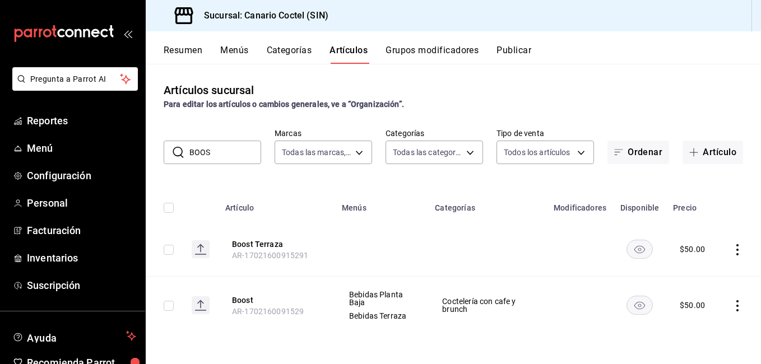
drag, startPoint x: 234, startPoint y: 151, endPoint x: 199, endPoint y: 147, distance: 35.4
click at [204, 148] on input "BOOS" at bounding box center [225, 152] width 72 height 22
type input "B"
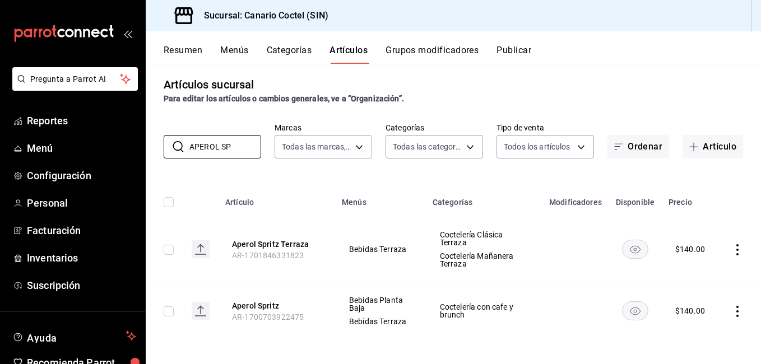
scroll to position [8, 0]
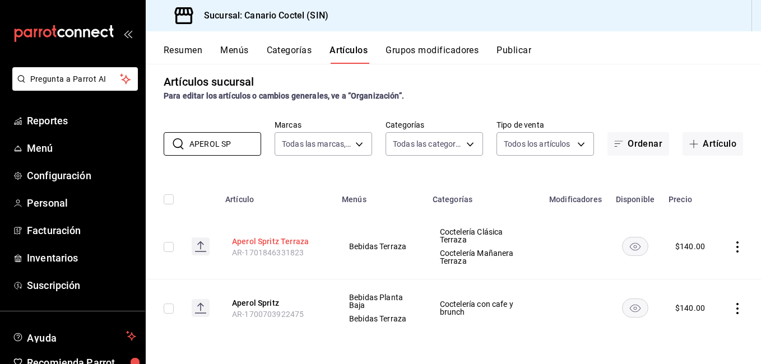
type input "APEROL SP"
click at [265, 238] on button "Aperol Spritz Terraza" at bounding box center [277, 241] width 90 height 11
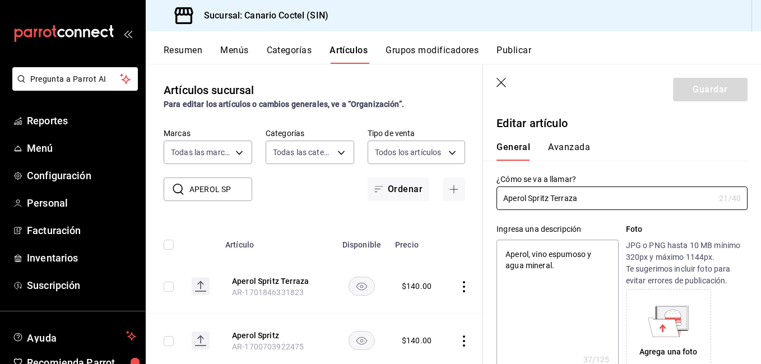
type textarea "x"
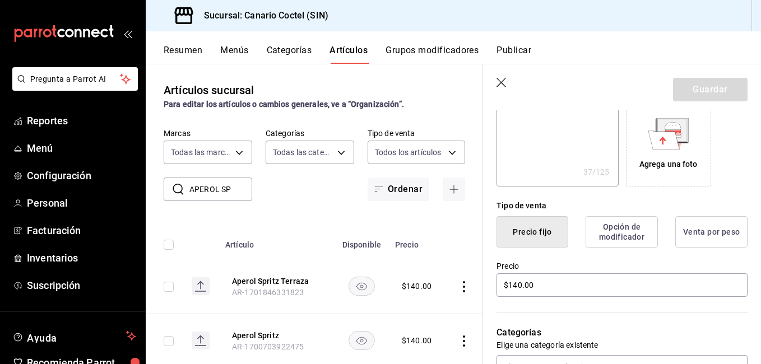
scroll to position [224, 0]
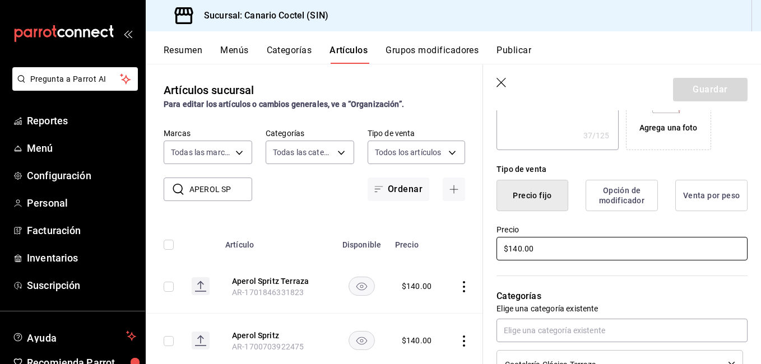
drag, startPoint x: 545, startPoint y: 252, endPoint x: 486, endPoint y: 250, distance: 58.8
click at [487, 250] on div "Precio $140.00" at bounding box center [615, 236] width 264 height 51
type input "$1.00"
type textarea "x"
type input "$15.00"
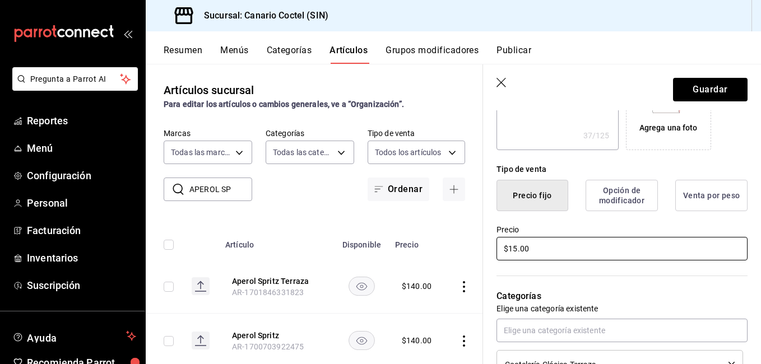
type textarea "x"
type input "$150.00"
type textarea "x"
type input "$150.00"
click at [711, 90] on button "Guardar" at bounding box center [710, 90] width 74 height 24
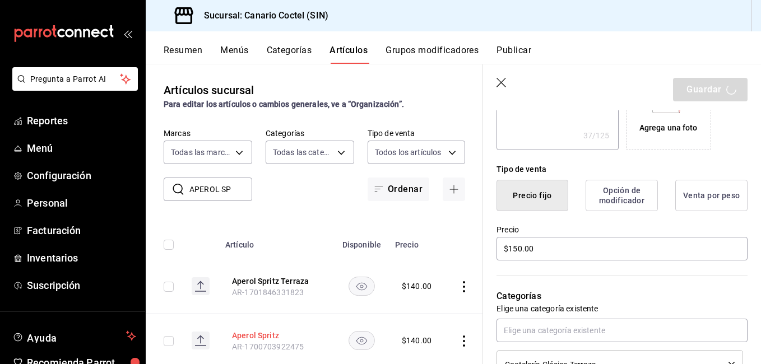
type textarea "x"
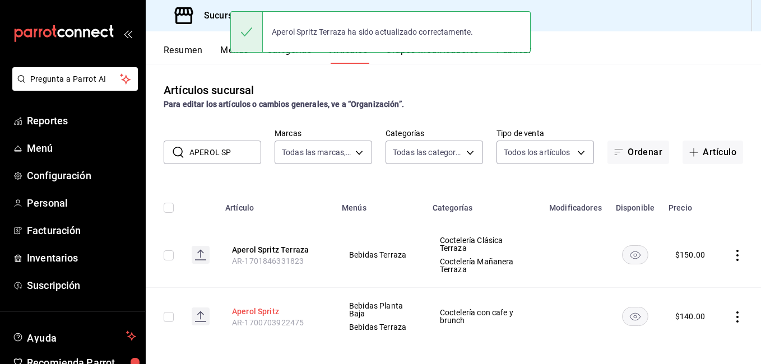
click at [256, 314] on button "Aperol Spritz" at bounding box center [277, 311] width 90 height 11
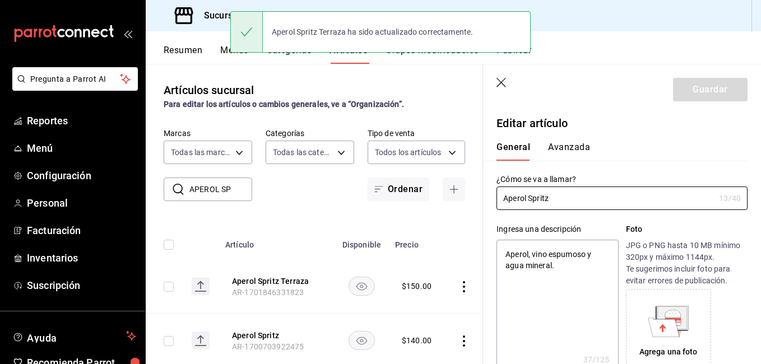
type textarea "x"
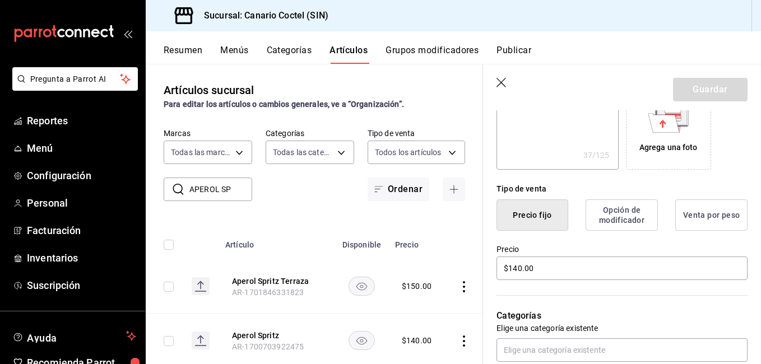
scroll to position [224, 0]
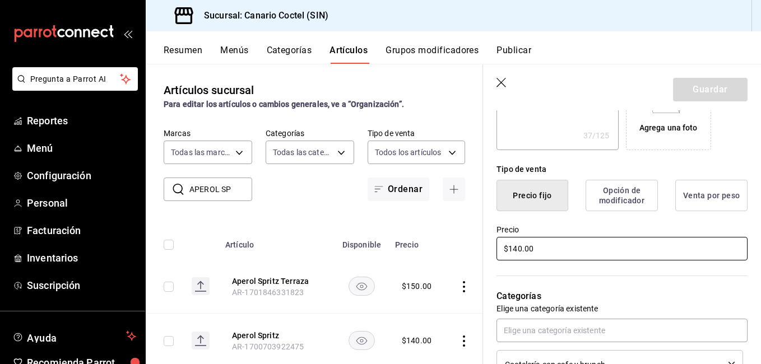
drag, startPoint x: 510, startPoint y: 254, endPoint x: 491, endPoint y: 258, distance: 20.0
click at [493, 256] on div "Precio $140.00" at bounding box center [615, 236] width 264 height 51
click at [492, 256] on div "Precio $140.00" at bounding box center [615, 236] width 264 height 51
click at [518, 250] on input "$140.00" at bounding box center [621, 249] width 251 height 24
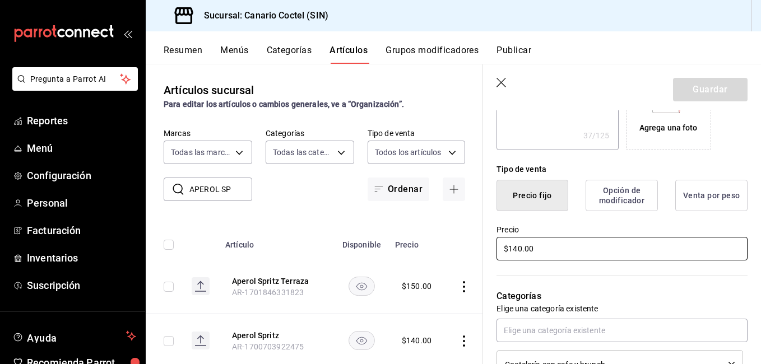
type input "$1.00"
type textarea "x"
type input "$15.00"
type textarea "x"
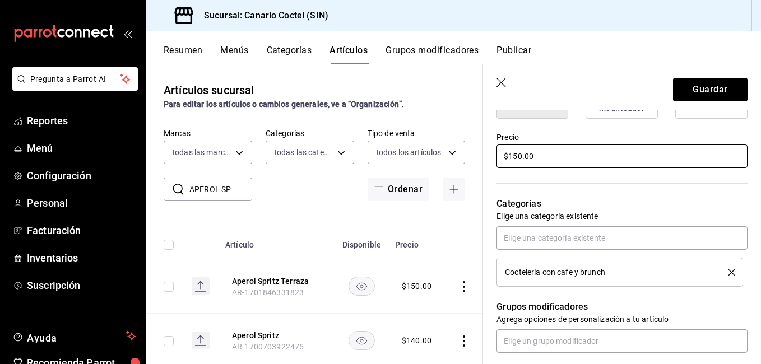
scroll to position [336, 0]
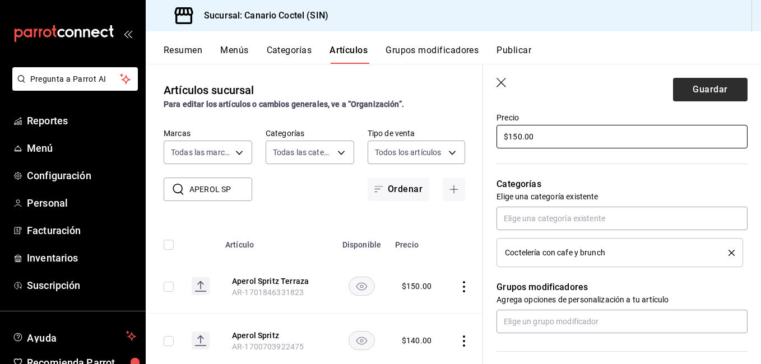
type input "$150.00"
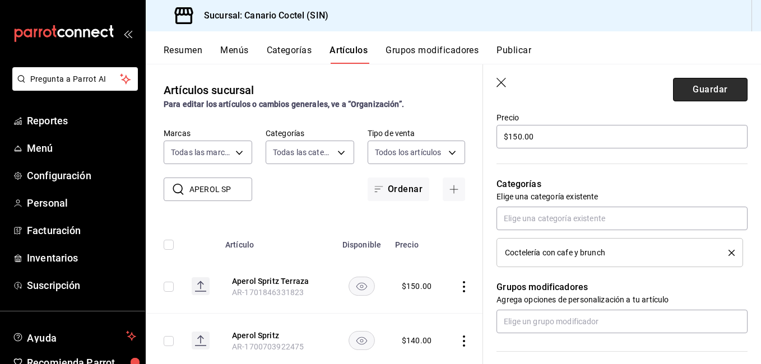
click at [710, 99] on button "Guardar" at bounding box center [710, 90] width 74 height 24
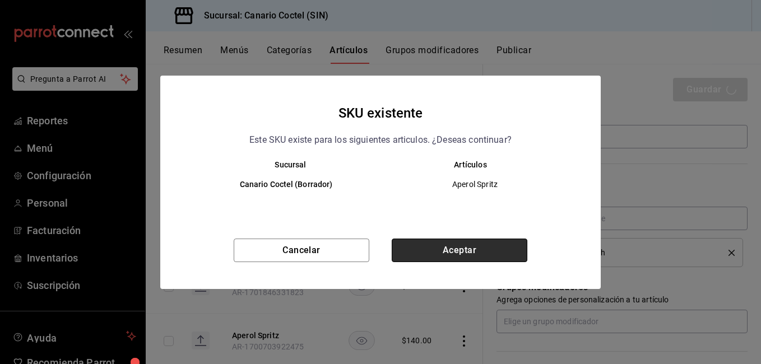
click at [436, 258] on button "Aceptar" at bounding box center [459, 251] width 136 height 24
type textarea "x"
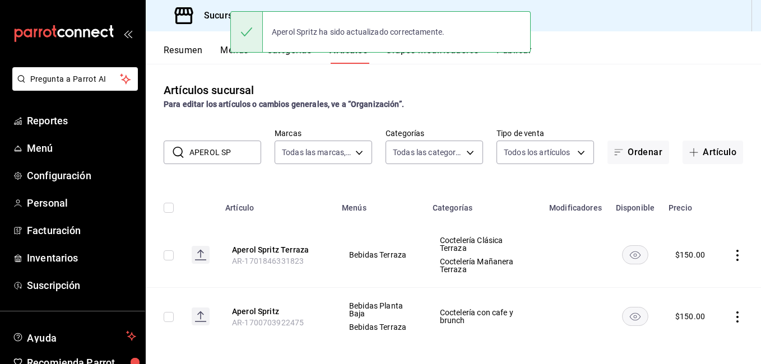
scroll to position [8, 0]
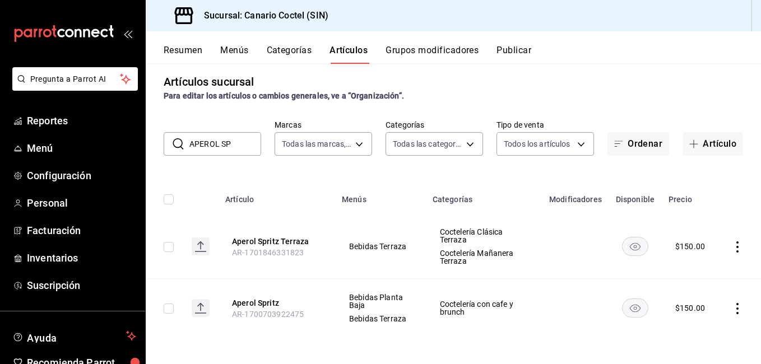
drag, startPoint x: 231, startPoint y: 146, endPoint x: 185, endPoint y: 146, distance: 45.9
click at [185, 146] on div "​ APEROL SP ​" at bounding box center [212, 144] width 97 height 24
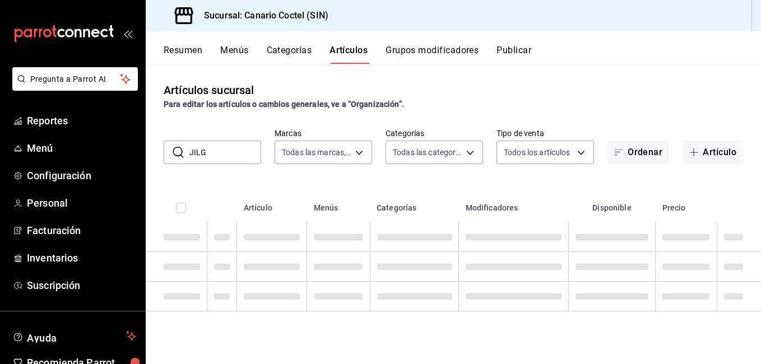
scroll to position [0, 0]
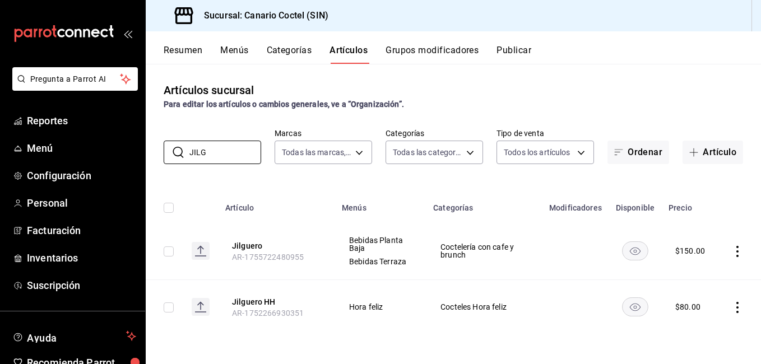
drag, startPoint x: 220, startPoint y: 153, endPoint x: 161, endPoint y: 146, distance: 59.8
click at [161, 146] on div "​ JILG ​ Marcas Todas las marcas, Sin marca 1961613a-9f1c-4786-8348-f9f968c787d…" at bounding box center [453, 146] width 615 height 36
click at [225, 154] on input "JILG" at bounding box center [225, 152] width 72 height 22
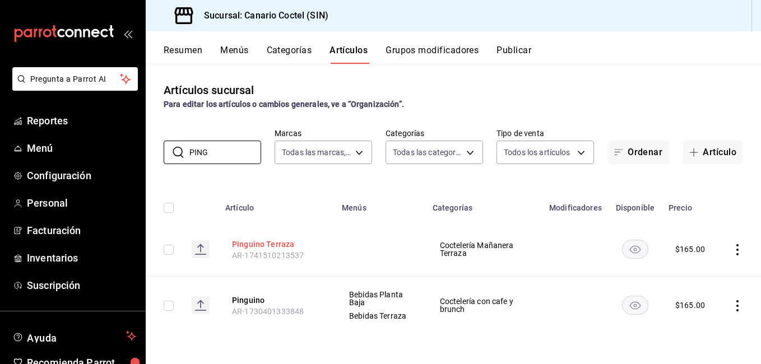
type input "PING"
click at [280, 242] on button "Pinguino Terraza" at bounding box center [277, 244] width 90 height 11
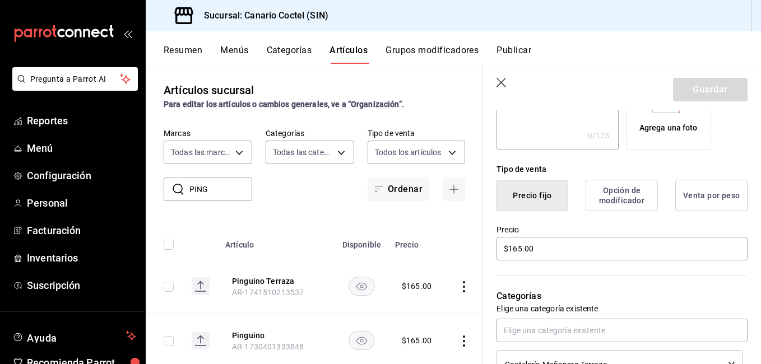
scroll to position [227, 0]
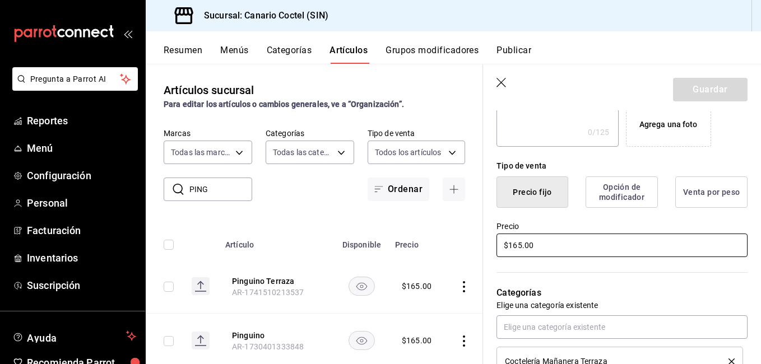
drag, startPoint x: 547, startPoint y: 249, endPoint x: 490, endPoint y: 251, distance: 56.6
click at [492, 250] on div "Precio $165.00" at bounding box center [615, 233] width 264 height 51
type input "$180.00"
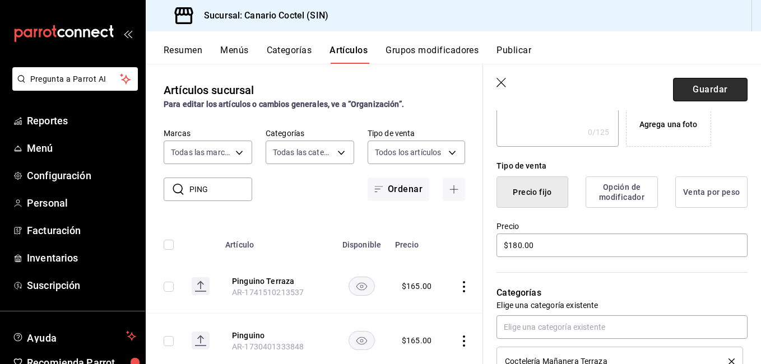
click at [712, 86] on button "Guardar" at bounding box center [710, 90] width 74 height 24
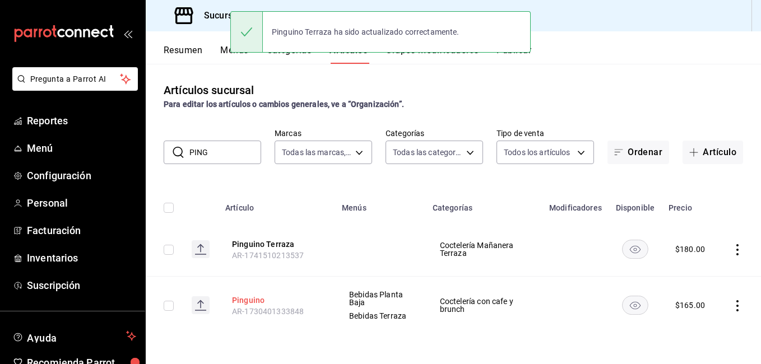
click at [248, 298] on button "Pinguino" at bounding box center [277, 300] width 90 height 11
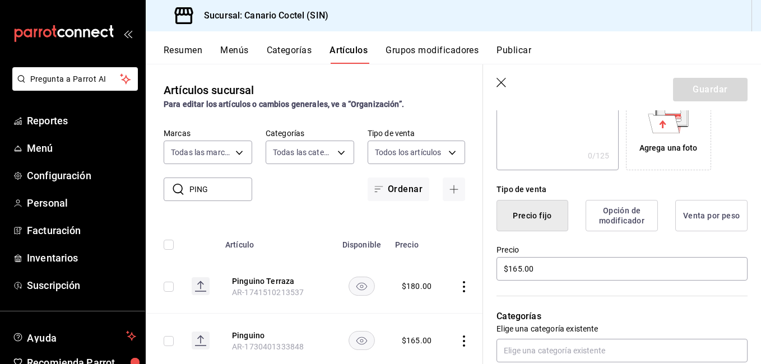
scroll to position [224, 0]
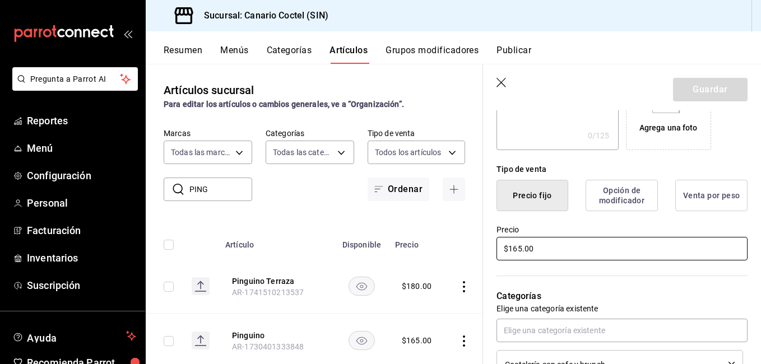
drag, startPoint x: 561, startPoint y: 249, endPoint x: 500, endPoint y: 251, distance: 60.5
click at [501, 251] on input "$165.00" at bounding box center [621, 249] width 251 height 24
type input "$180.00"
click at [714, 93] on button "Guardar" at bounding box center [710, 90] width 74 height 24
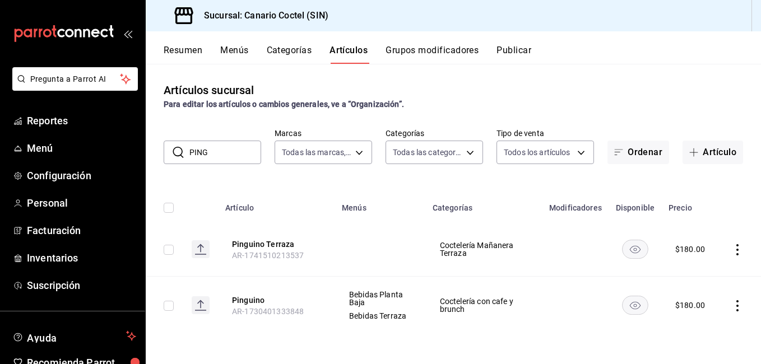
click at [237, 157] on input "PING" at bounding box center [225, 152] width 72 height 22
click at [205, 151] on input "PING" at bounding box center [225, 152] width 72 height 22
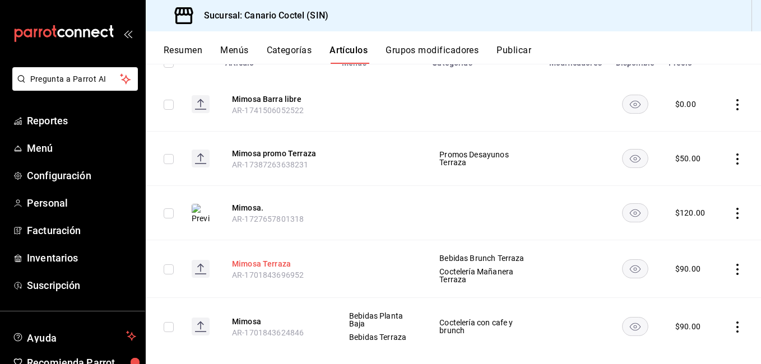
scroll to position [164, 0]
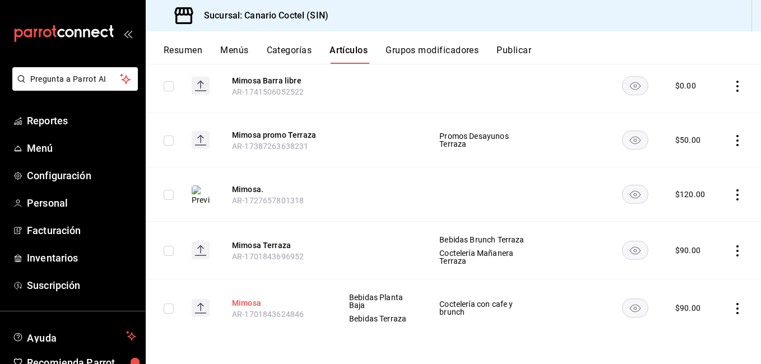
type input "MIMO"
click at [244, 304] on button "Mimosa" at bounding box center [277, 302] width 90 height 11
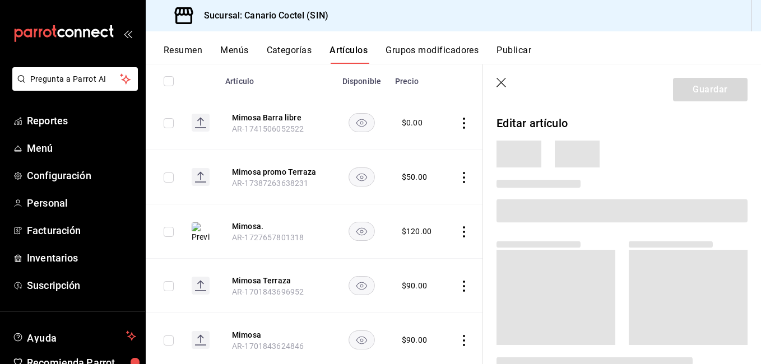
scroll to position [157, 0]
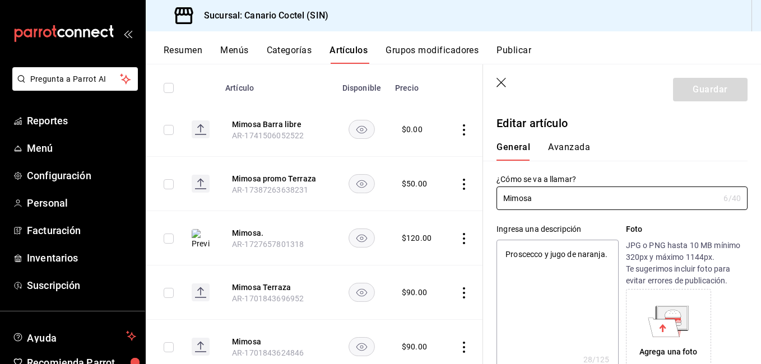
type textarea "x"
type input "$90.00"
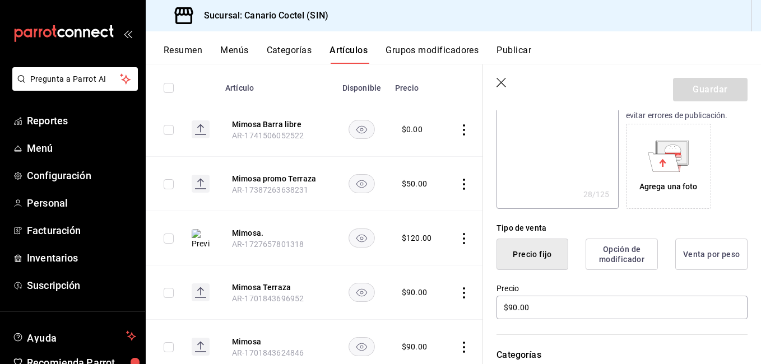
scroll to position [168, 0]
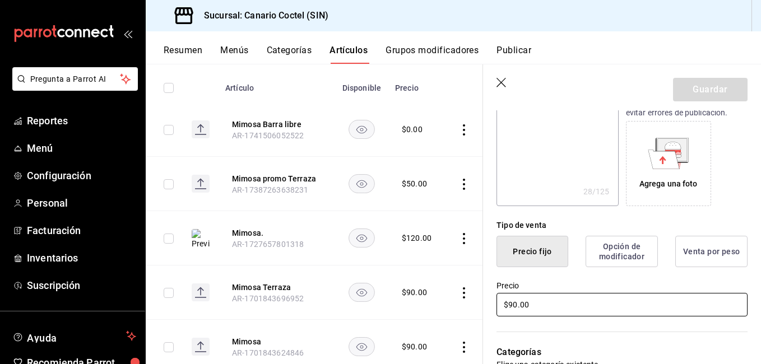
drag, startPoint x: 558, startPoint y: 305, endPoint x: 477, endPoint y: 308, distance: 81.8
click at [477, 308] on main "Artículos sucursal Para editar los artículos o cambios generales, ve a “Organiz…" at bounding box center [453, 214] width 615 height 300
type textarea "x"
type input "$1.00"
type textarea "x"
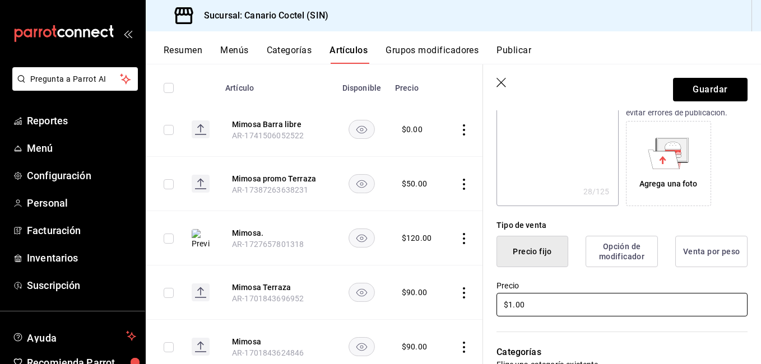
type input "$10.00"
type textarea "x"
type input "$100.00"
click at [695, 87] on button "Guardar" at bounding box center [710, 90] width 74 height 24
type textarea "x"
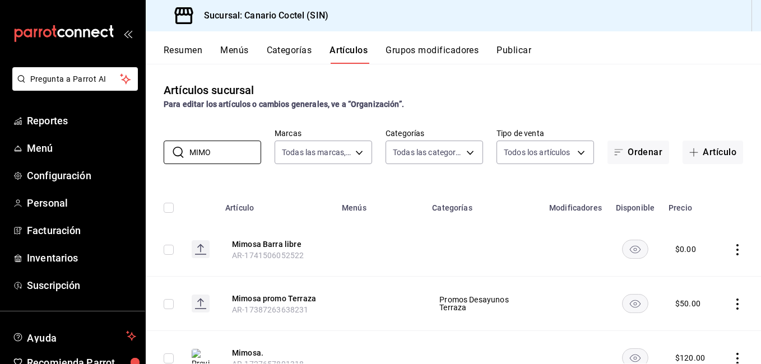
drag, startPoint x: 218, startPoint y: 144, endPoint x: 161, endPoint y: 154, distance: 57.5
click at [174, 151] on div "​ MIMO ​" at bounding box center [212, 153] width 97 height 24
click at [161, 154] on div "​ MIMO ​ Marcas Todas las marcas, Sin marca 1961613a-9f1c-4786-8348-f9f968c787d…" at bounding box center [453, 146] width 615 height 36
drag, startPoint x: 161, startPoint y: 154, endPoint x: 208, endPoint y: 153, distance: 47.0
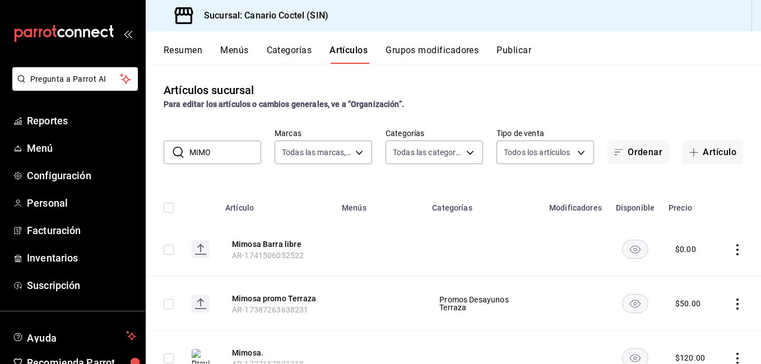
click at [209, 155] on input "MIMO" at bounding box center [225, 152] width 72 height 22
click at [208, 153] on input "MIMO" at bounding box center [225, 152] width 72 height 22
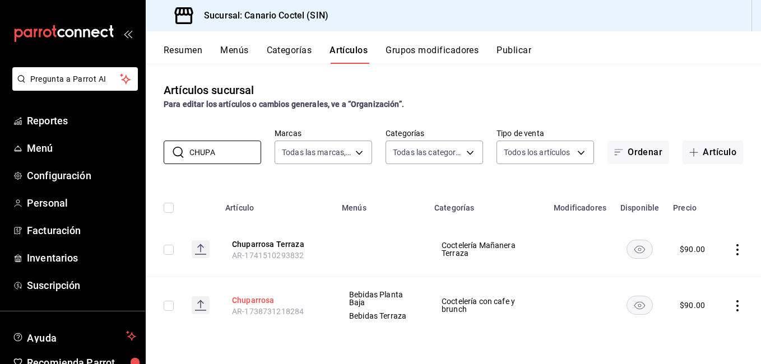
type input "CHUPA"
click at [268, 300] on button "Chuparrosa" at bounding box center [277, 300] width 90 height 11
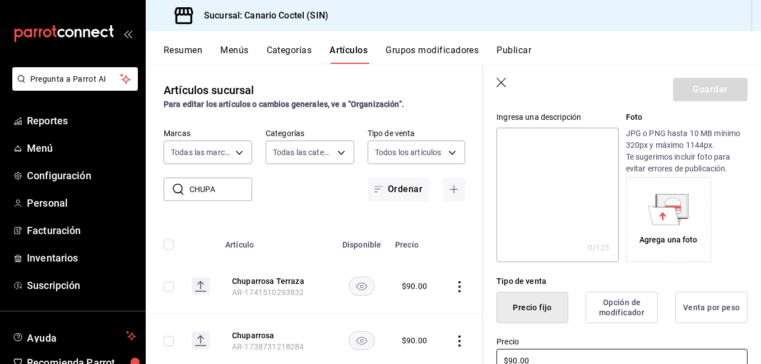
scroll to position [168, 0]
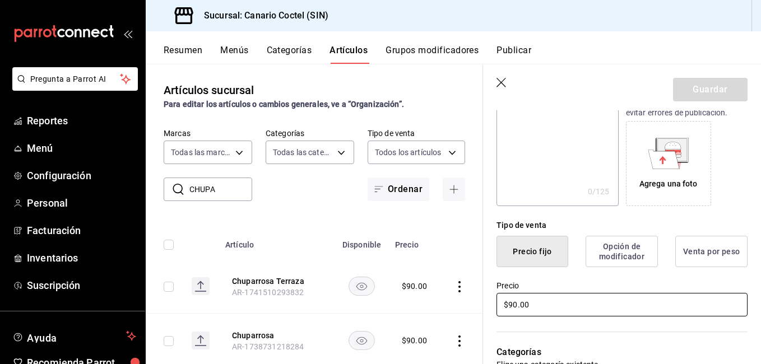
click at [529, 301] on input "$90.00" at bounding box center [621, 305] width 251 height 24
type input "$100.00"
click at [712, 96] on button "Guardar" at bounding box center [710, 90] width 74 height 24
click at [712, 96] on div "Guardar" at bounding box center [710, 90] width 74 height 24
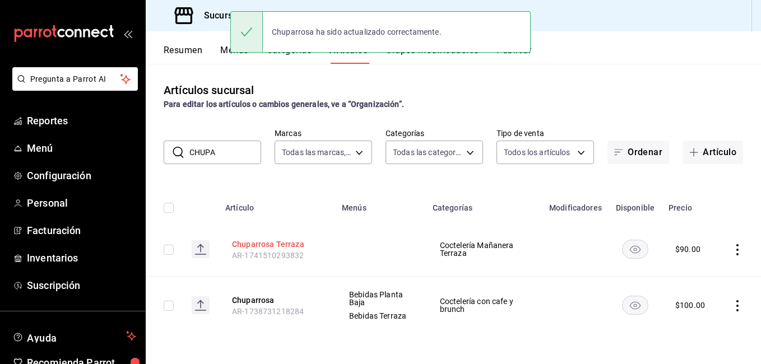
click at [288, 245] on button "Chuparrosa Terraza" at bounding box center [277, 244] width 90 height 11
drag, startPoint x: 288, startPoint y: 245, endPoint x: 376, endPoint y: 300, distance: 103.9
click at [288, 245] on button "Chuparrosa Terraza" at bounding box center [277, 244] width 90 height 11
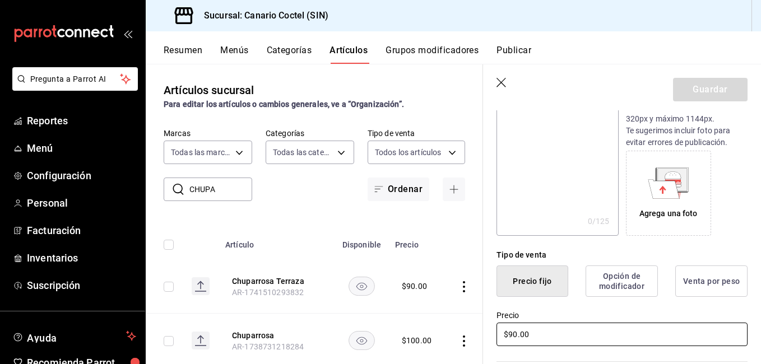
scroll to position [168, 0]
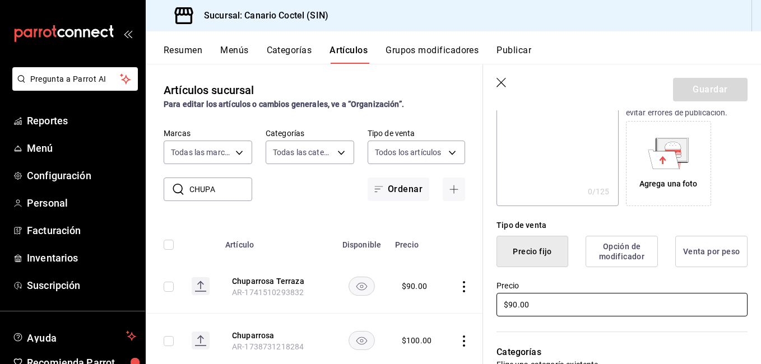
click at [551, 306] on input "$90.00" at bounding box center [621, 305] width 251 height 24
type input "$100.00"
click at [707, 85] on button "Guardar" at bounding box center [710, 90] width 74 height 24
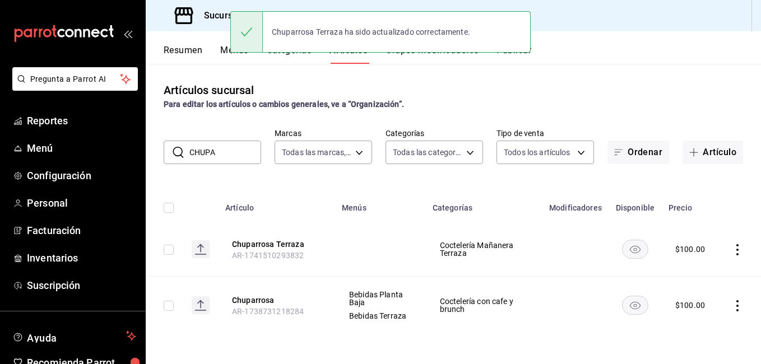
click at [226, 155] on input "CHUPA" at bounding box center [225, 152] width 72 height 22
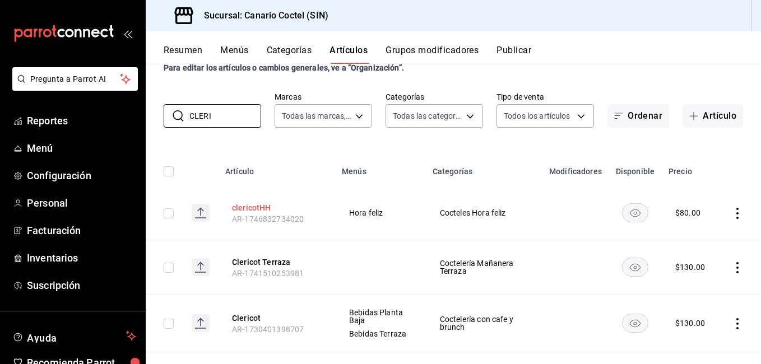
scroll to position [56, 0]
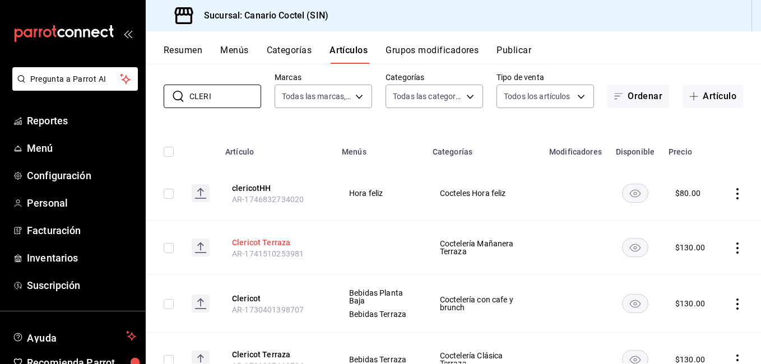
type input "CLERI"
click at [272, 243] on button "Clericot Terraza" at bounding box center [277, 242] width 90 height 11
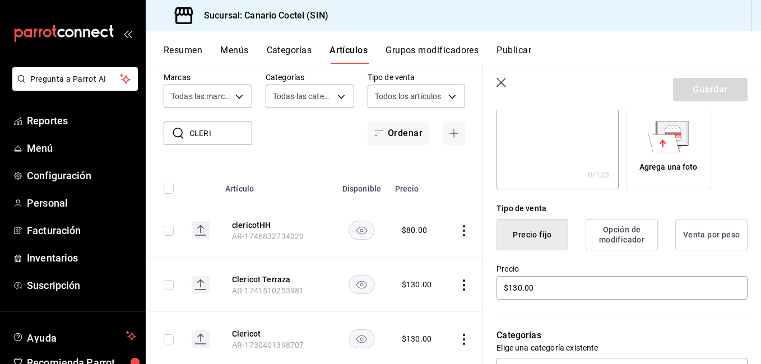
scroll to position [280, 0]
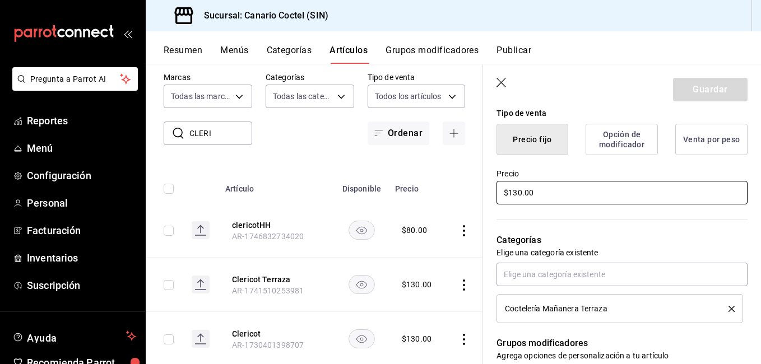
drag, startPoint x: 536, startPoint y: 192, endPoint x: 482, endPoint y: 194, distance: 54.3
click at [482, 192] on div "Guardar Editar artículo General Avanzada ¿Cómo se va a llamar? Clericot Terraza…" at bounding box center [621, 246] width 278 height 364
type input "$150.00"
click at [710, 86] on button "Guardar" at bounding box center [710, 90] width 74 height 24
click at [710, 86] on div "Guardar" at bounding box center [710, 90] width 74 height 24
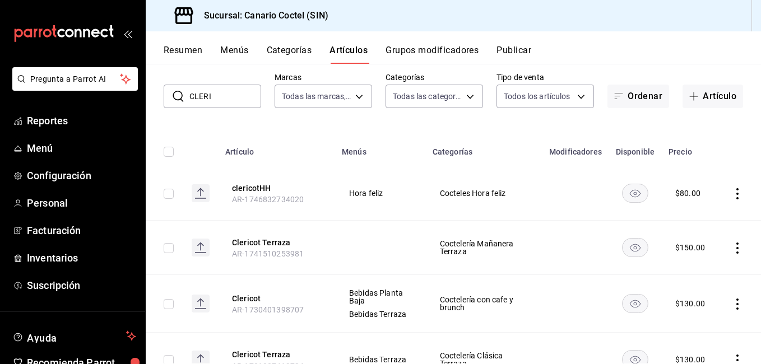
scroll to position [112, 0]
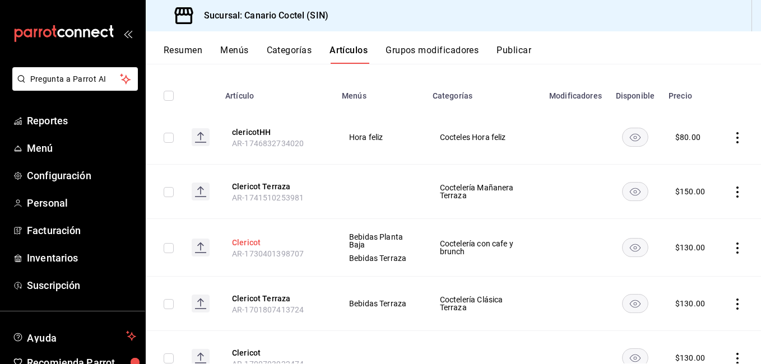
click at [246, 244] on button "Clericot" at bounding box center [277, 242] width 90 height 11
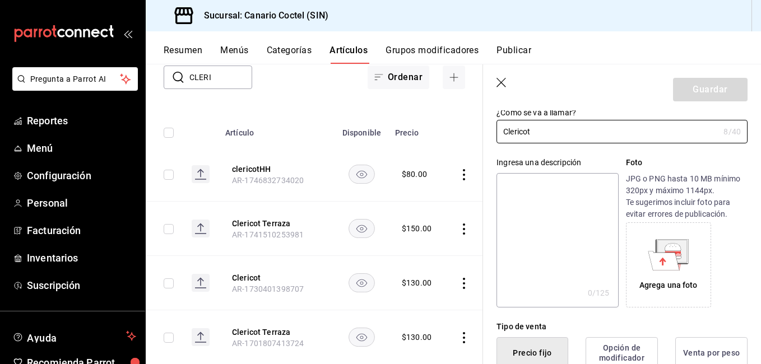
scroll to position [168, 0]
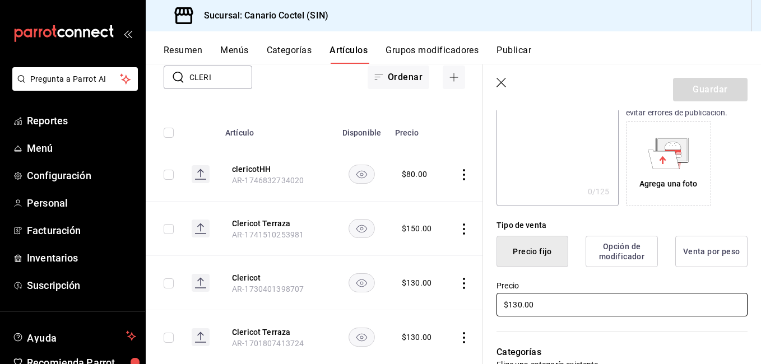
drag, startPoint x: 544, startPoint y: 306, endPoint x: 463, endPoint y: 305, distance: 81.2
click at [470, 305] on main "Artículos sucursal Para editar los artículos o cambios generales, ve a “Organiz…" at bounding box center [453, 214] width 615 height 300
type input "$150.00"
click at [721, 91] on button "Guardar" at bounding box center [710, 90] width 74 height 24
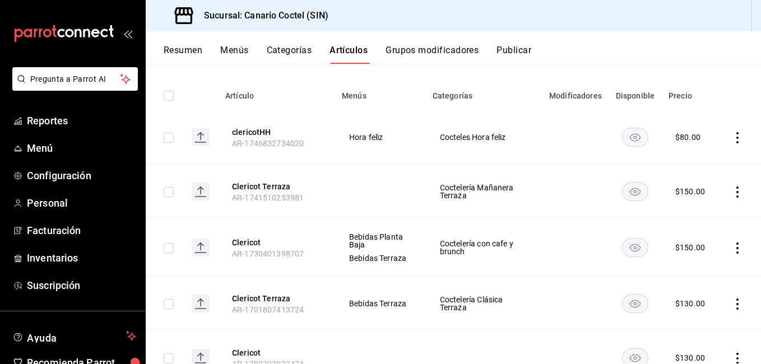
scroll to position [160, 0]
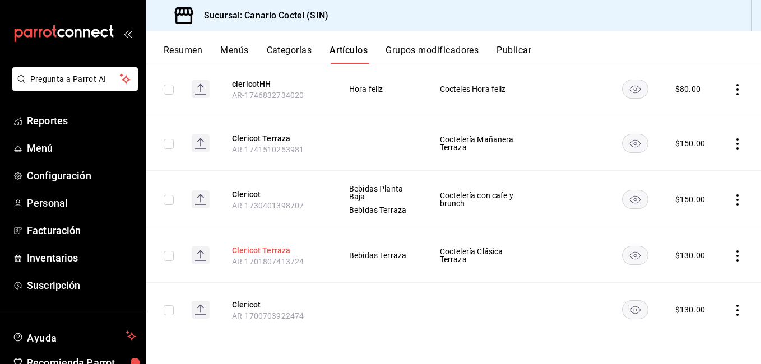
click at [274, 250] on button "Clericot Terraza" at bounding box center [277, 250] width 90 height 11
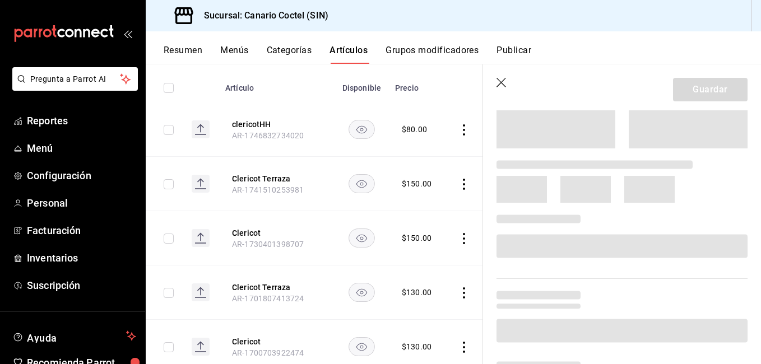
scroll to position [224, 0]
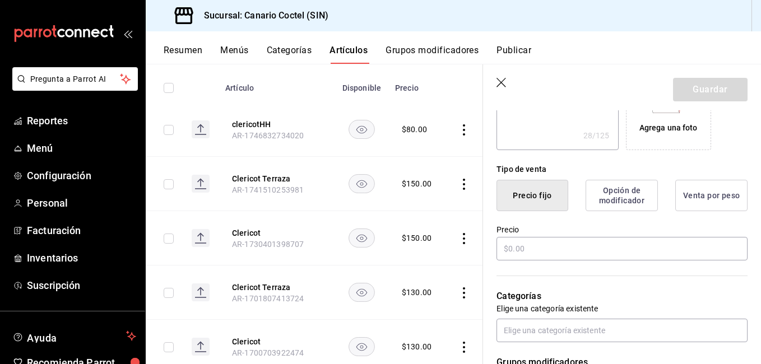
type textarea "x"
type input "$130.00"
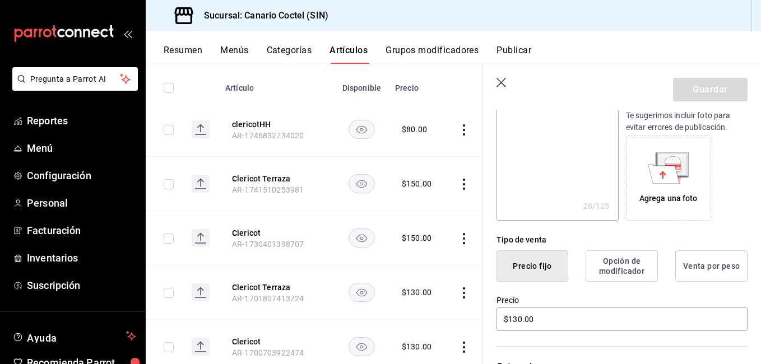
scroll to position [168, 0]
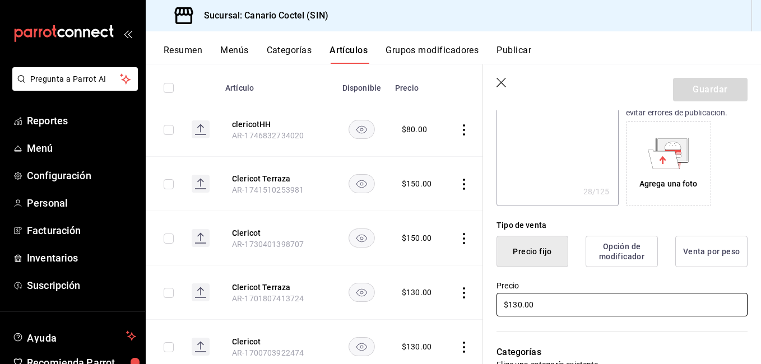
drag, startPoint x: 554, startPoint y: 310, endPoint x: 514, endPoint y: 313, distance: 41.0
click at [515, 313] on input "$130.00" at bounding box center [621, 305] width 251 height 24
click at [516, 305] on input "$130.00" at bounding box center [621, 305] width 251 height 24
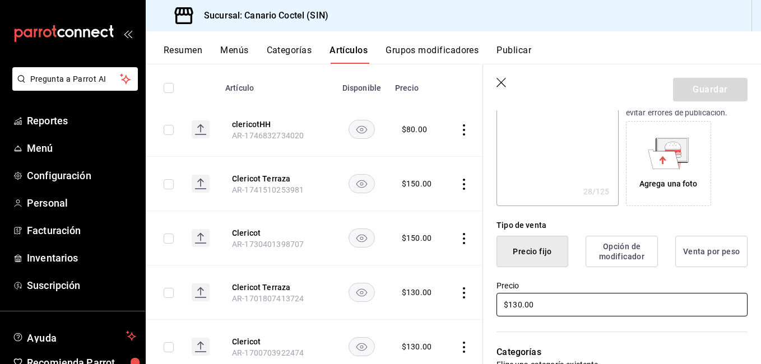
type textarea "x"
type input "$1.00"
type textarea "x"
type input "$15.00"
type textarea "x"
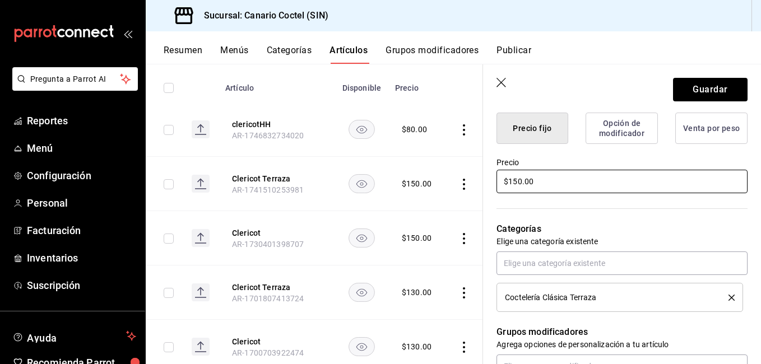
scroll to position [392, 0]
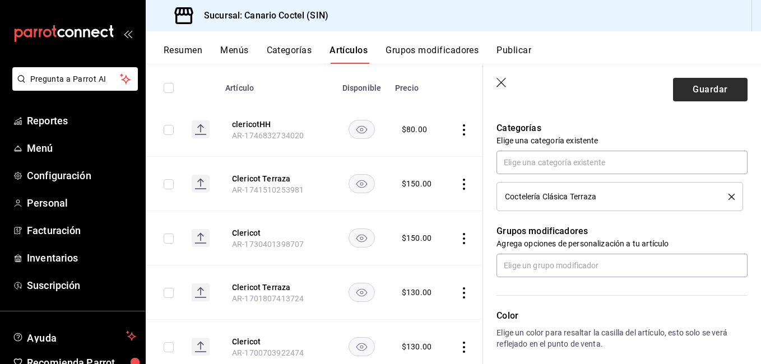
type input "$150.00"
click at [708, 90] on button "Guardar" at bounding box center [710, 90] width 74 height 24
type textarea "x"
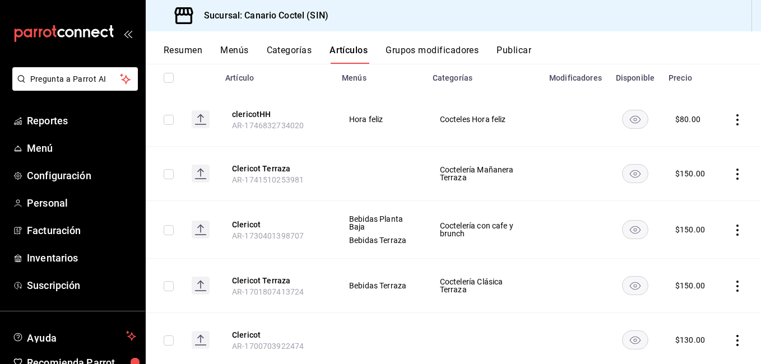
scroll to position [160, 0]
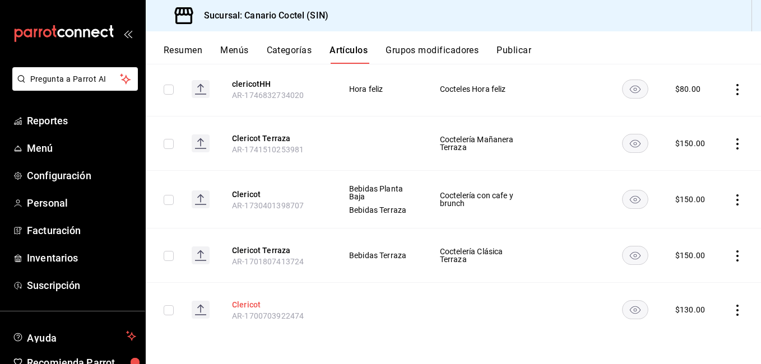
click at [245, 310] on button "Clericot" at bounding box center [277, 304] width 90 height 11
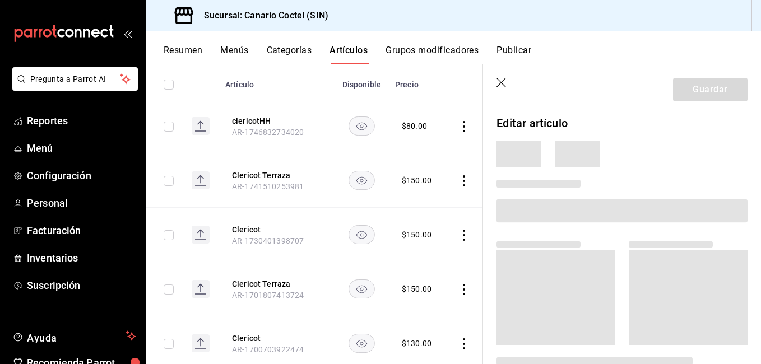
scroll to position [157, 0]
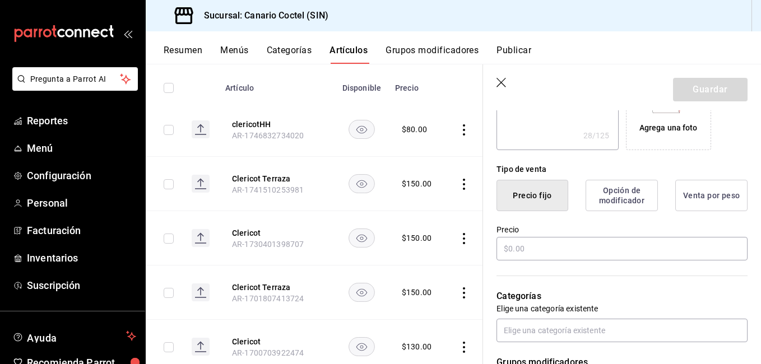
type textarea "x"
type input "$130.00"
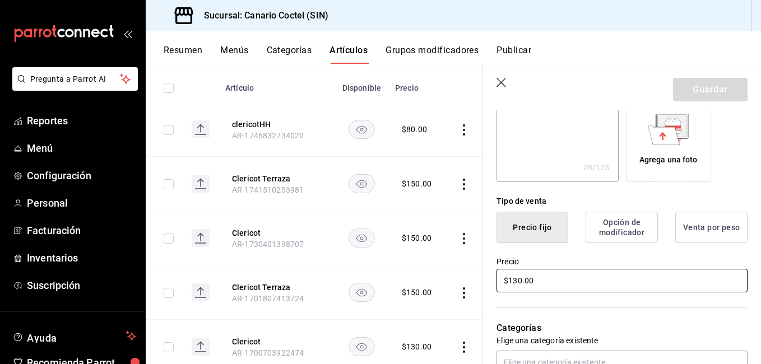
scroll to position [259, 0]
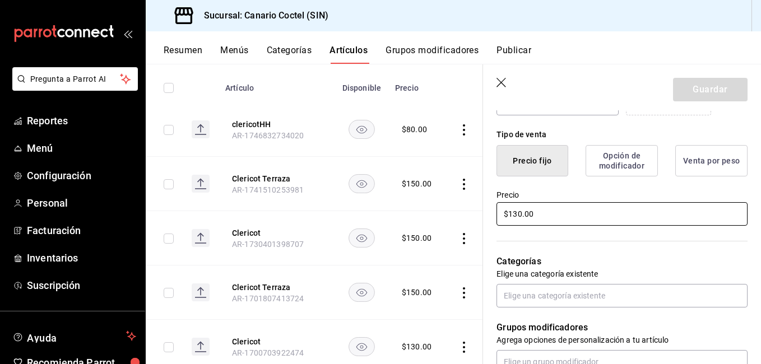
drag, startPoint x: 535, startPoint y: 214, endPoint x: 462, endPoint y: 214, distance: 73.4
click at [462, 214] on main "Artículos sucursal Para editar los artículos o cambios generales, ve a “Organiz…" at bounding box center [453, 214] width 615 height 300
click at [462, 214] on td at bounding box center [466, 238] width 43 height 54
click at [536, 213] on input "$130.00" at bounding box center [621, 214] width 251 height 24
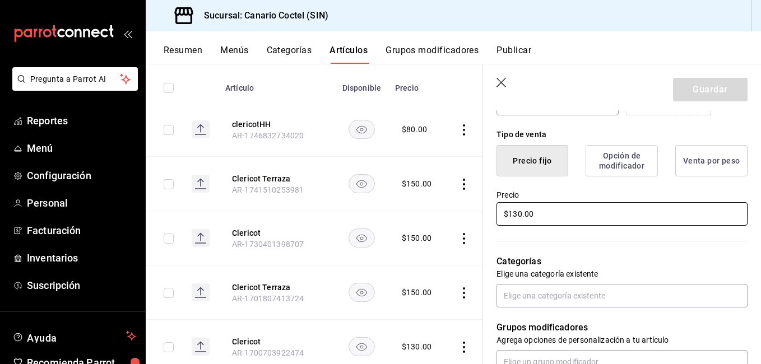
type textarea "x"
type input "$1.00"
type textarea "x"
type input "$159.00"
type textarea "x"
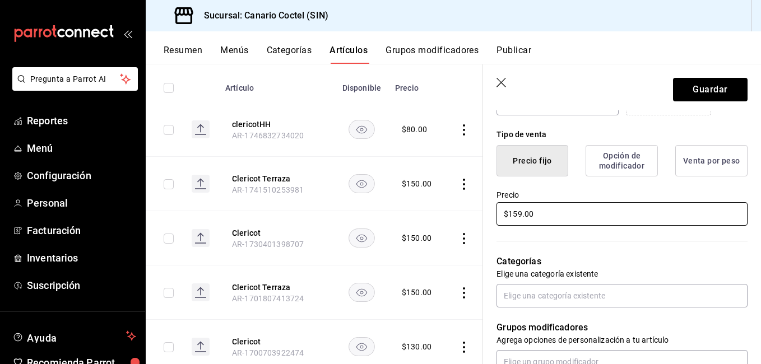
type input "$15.00"
type textarea "x"
type input "$150.00"
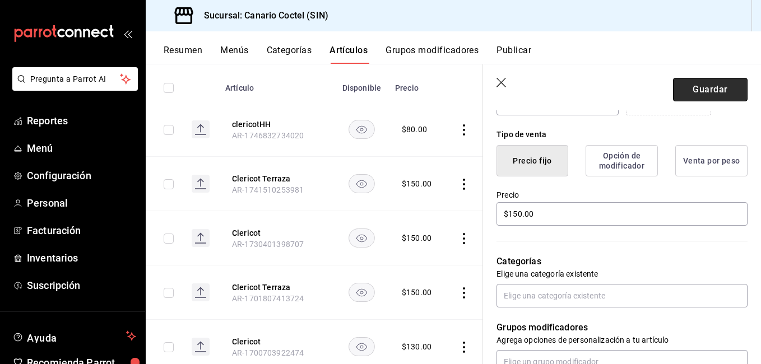
click at [702, 95] on button "Guardar" at bounding box center [710, 90] width 74 height 24
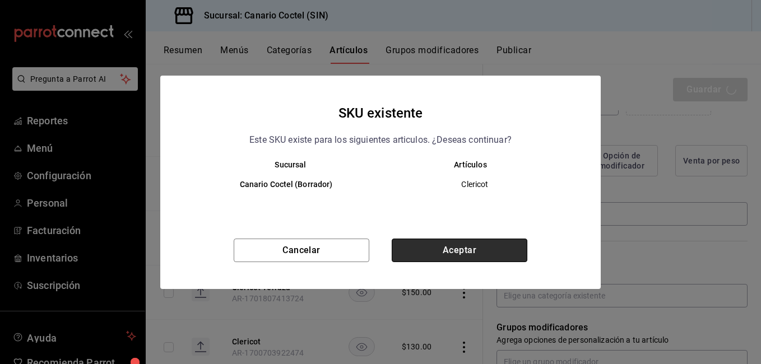
click at [495, 256] on button "Aceptar" at bounding box center [459, 251] width 136 height 24
click at [495, 256] on div "Cancelar Aceptar" at bounding box center [380, 264] width 440 height 50
type textarea "x"
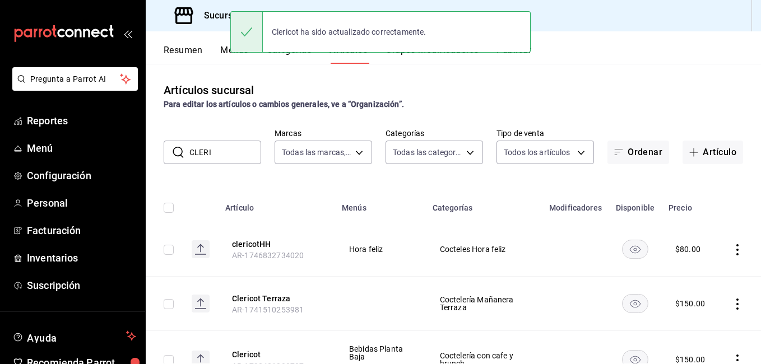
click at [226, 156] on input "CLERI" at bounding box center [225, 152] width 72 height 22
click at [227, 154] on input "CLERI" at bounding box center [225, 152] width 72 height 22
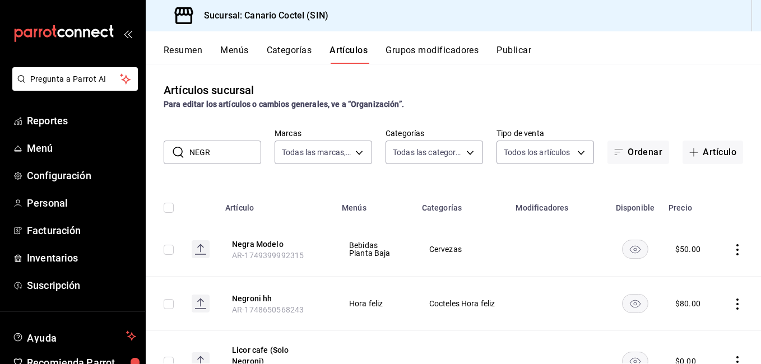
drag, startPoint x: 221, startPoint y: 154, endPoint x: 184, endPoint y: 155, distance: 37.0
click at [184, 155] on div "​ NEGR ​" at bounding box center [212, 153] width 97 height 24
click at [169, 153] on div "​ NEGR ​" at bounding box center [212, 153] width 97 height 24
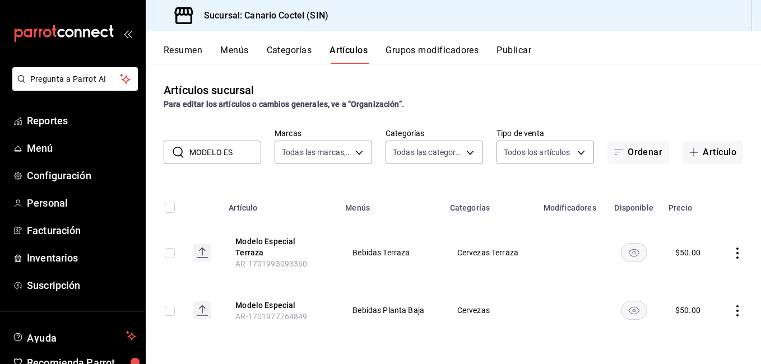
drag, startPoint x: 190, startPoint y: 151, endPoint x: 178, endPoint y: 151, distance: 11.8
click at [178, 151] on div "​ MODELO ES ​" at bounding box center [212, 153] width 97 height 24
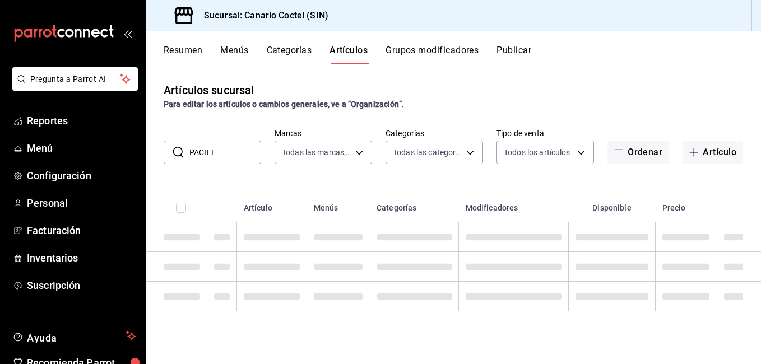
type input "PACIFIC"
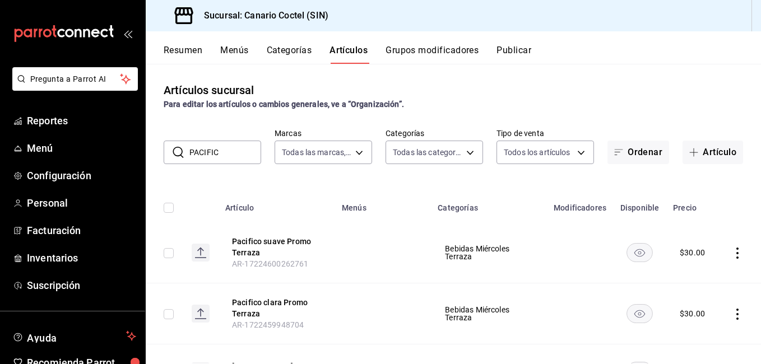
drag, startPoint x: 227, startPoint y: 161, endPoint x: 176, endPoint y: 146, distance: 53.3
click at [176, 146] on div "​ PACIFIC ​" at bounding box center [212, 153] width 97 height 24
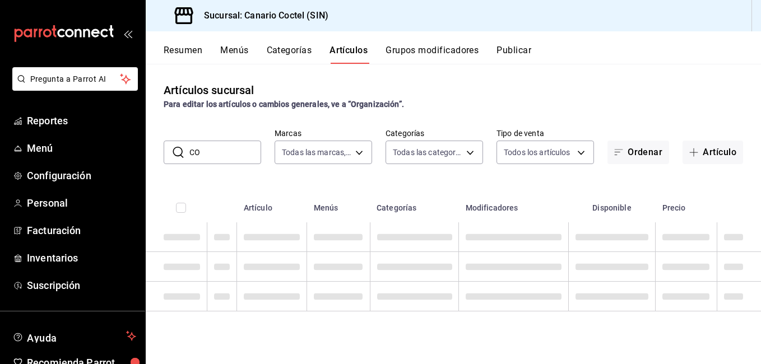
type input "C"
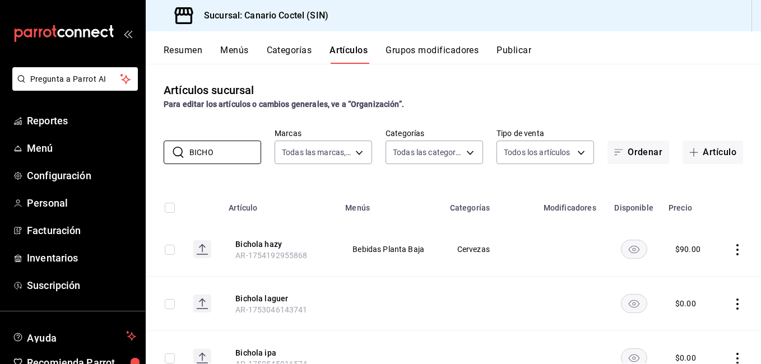
drag, startPoint x: 236, startPoint y: 162, endPoint x: 146, endPoint y: 142, distance: 92.8
click at [146, 142] on div "​ BICHO ​ Marcas Todas las marcas, Sin marca 1961613a-9f1c-4786-8348-f9f968c787…" at bounding box center [453, 146] width 615 height 36
type input "BICHO"
drag, startPoint x: 227, startPoint y: 157, endPoint x: 186, endPoint y: 157, distance: 40.9
click at [186, 157] on div "​ BICHO ​" at bounding box center [212, 153] width 97 height 24
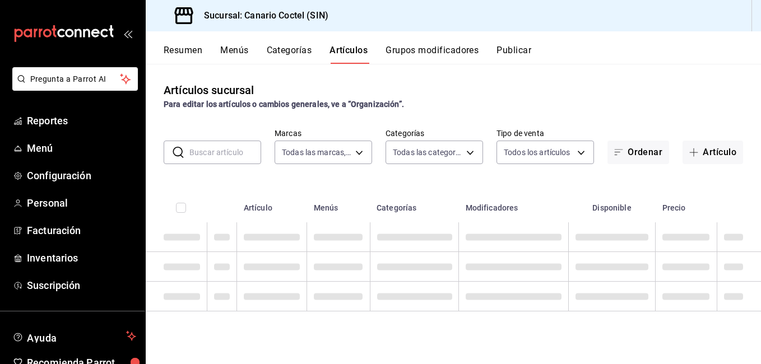
click at [423, 52] on button "Grupos modificadores" at bounding box center [431, 54] width 93 height 19
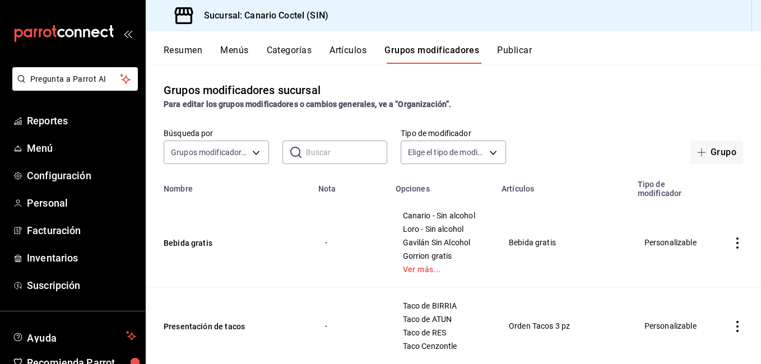
click at [343, 152] on input "text" at bounding box center [347, 152] width 82 height 22
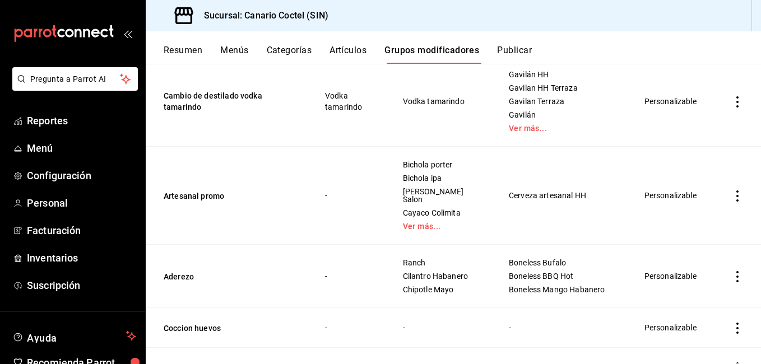
scroll to position [392, 0]
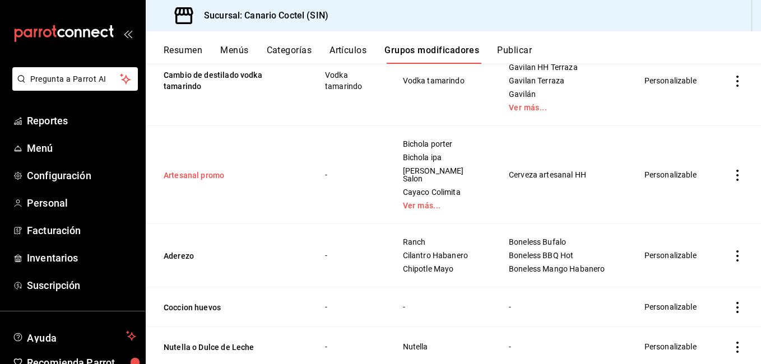
click at [212, 170] on button "Artesanal promo" at bounding box center [231, 175] width 134 height 11
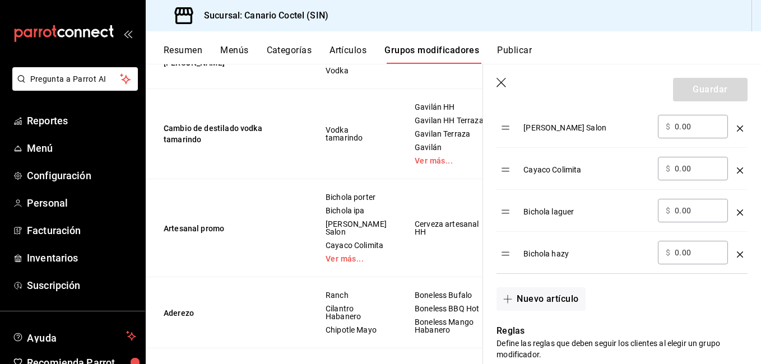
scroll to position [504, 0]
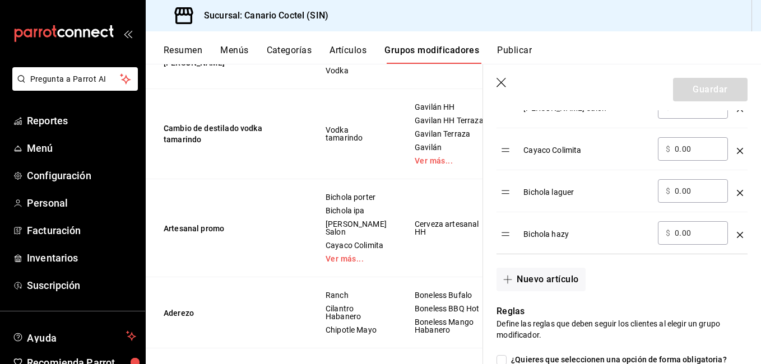
click at [500, 82] on icon "button" at bounding box center [501, 83] width 11 height 11
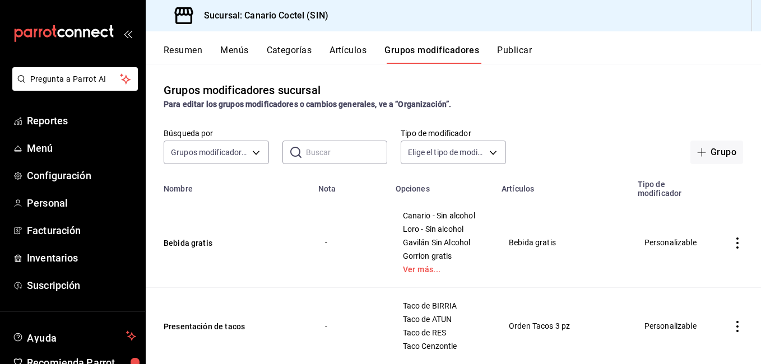
click at [354, 55] on button "Artículos" at bounding box center [347, 54] width 37 height 19
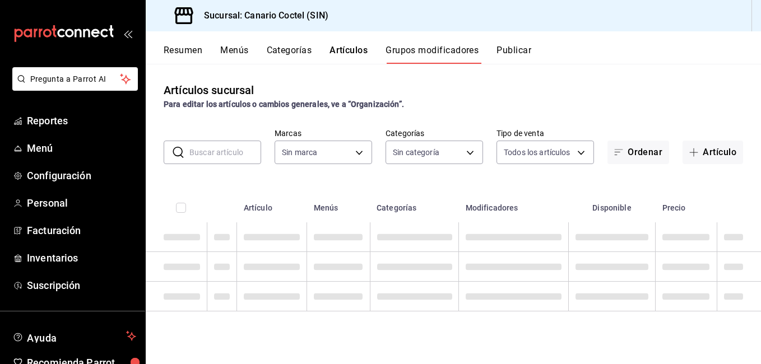
type input "1961613a-9f1c-4786-8348-f9f968c787d0"
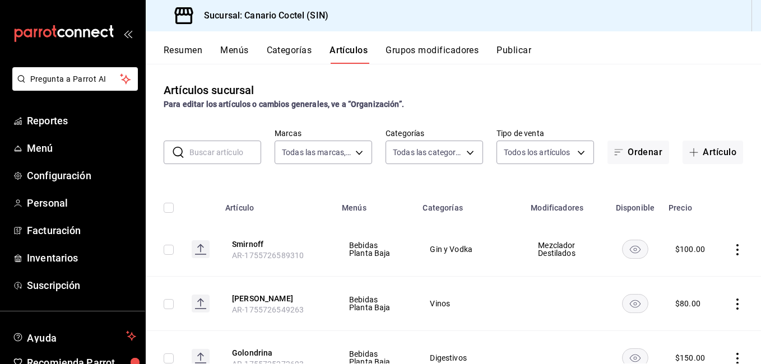
type input "81f50c04-48dd-4536-85a8-4fa36dc87030,e07b92e4-f730-4536-9b04-92e952e5a582,bb78b…"
click at [232, 158] on input "text" at bounding box center [225, 152] width 72 height 22
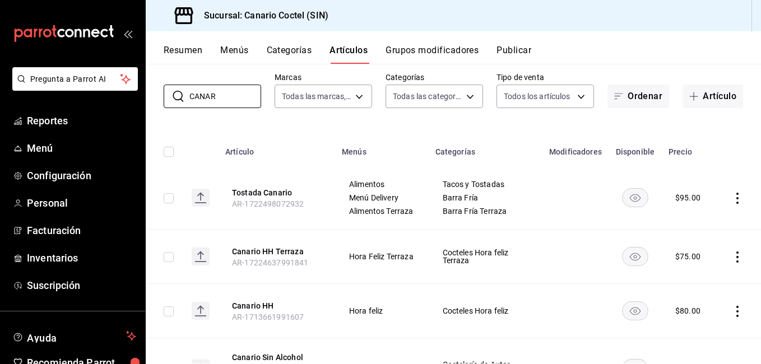
scroll to position [112, 0]
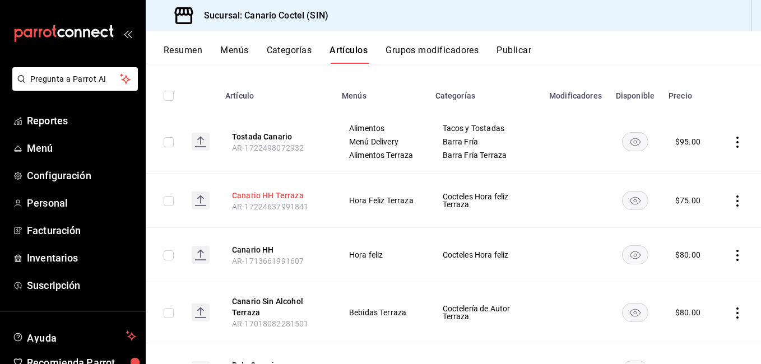
type input "CANAR"
click at [296, 201] on button "Canario HH Terraza" at bounding box center [277, 195] width 90 height 11
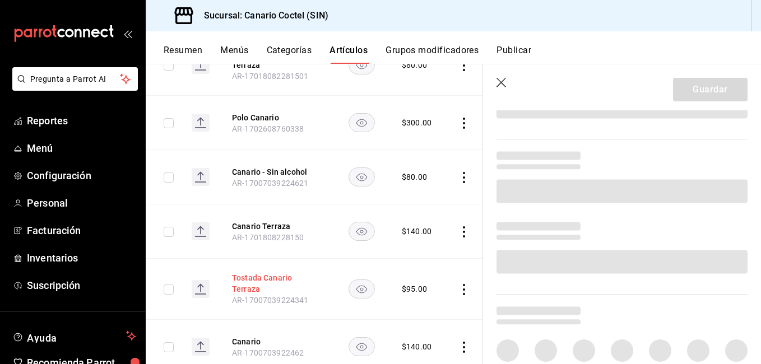
scroll to position [392, 0]
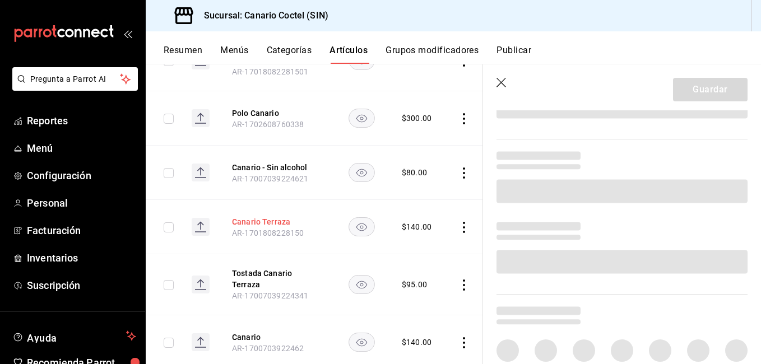
click at [274, 217] on button "Canario Terraza" at bounding box center [277, 221] width 90 height 11
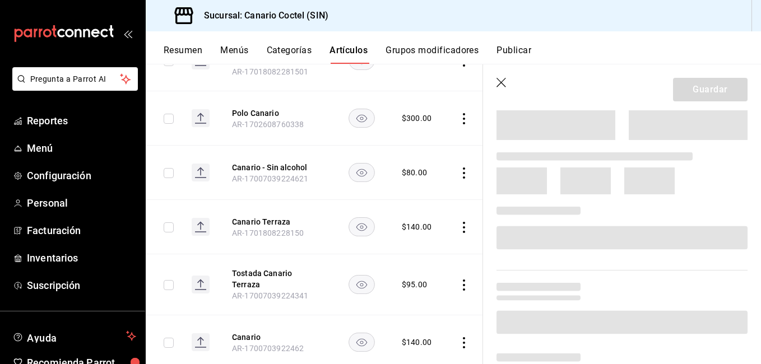
scroll to position [224, 0]
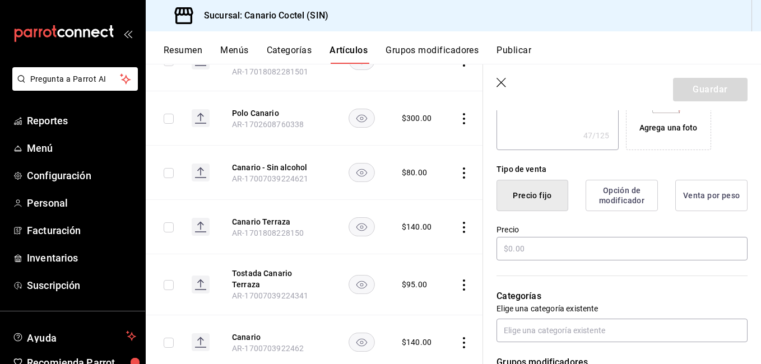
type textarea "x"
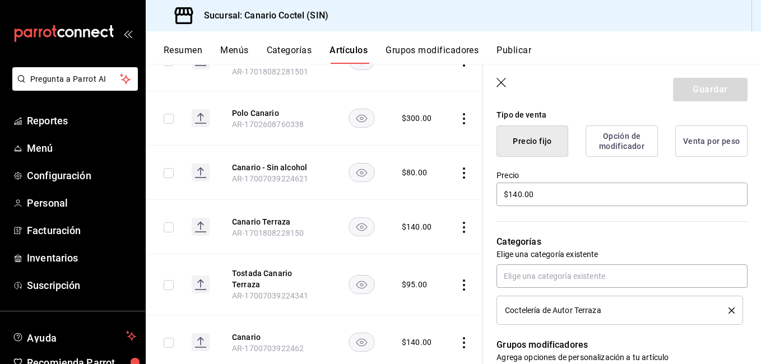
scroll to position [280, 0]
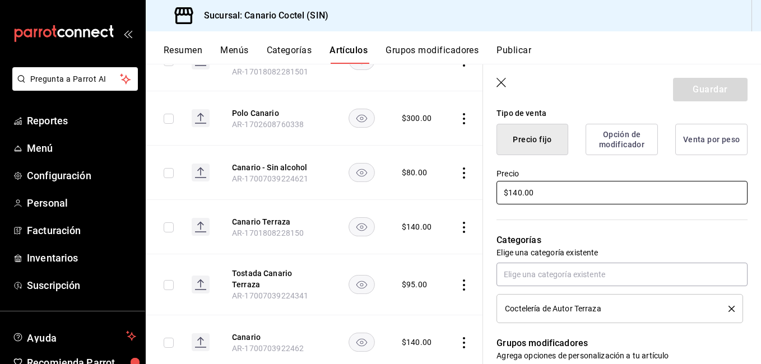
drag, startPoint x: 540, startPoint y: 188, endPoint x: 496, endPoint y: 201, distance: 46.6
click at [501, 198] on input "$140.00" at bounding box center [621, 193] width 251 height 24
type input "$1.00"
type textarea "x"
type input "$15.00"
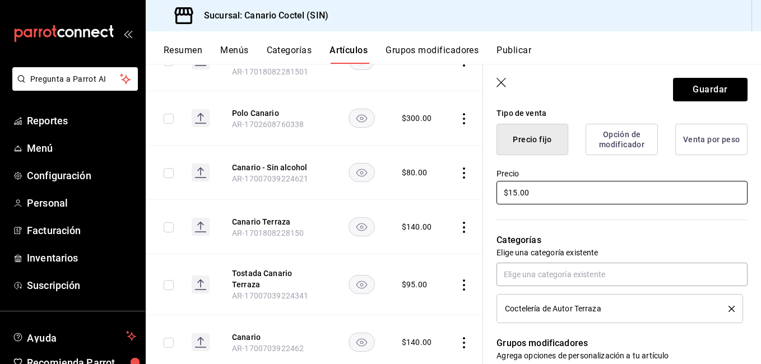
type textarea "x"
type input "$150.00"
type textarea "x"
type input "$150.00"
click at [731, 91] on button "Guardar" at bounding box center [710, 90] width 74 height 24
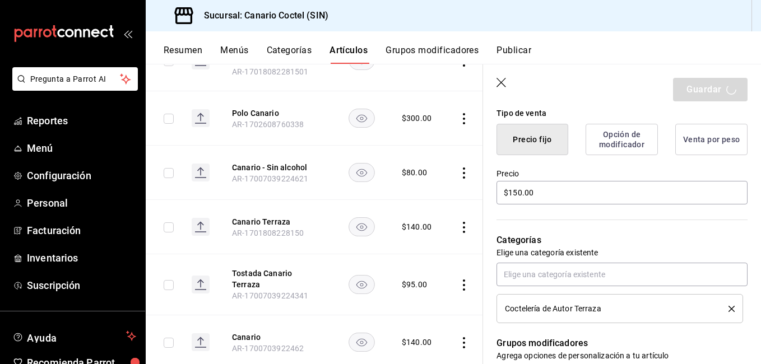
type textarea "x"
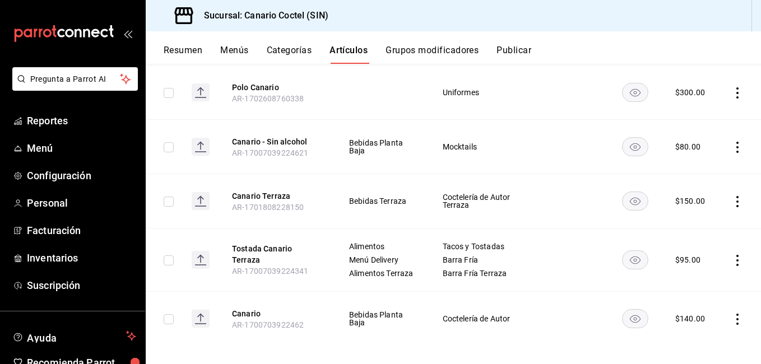
scroll to position [414, 0]
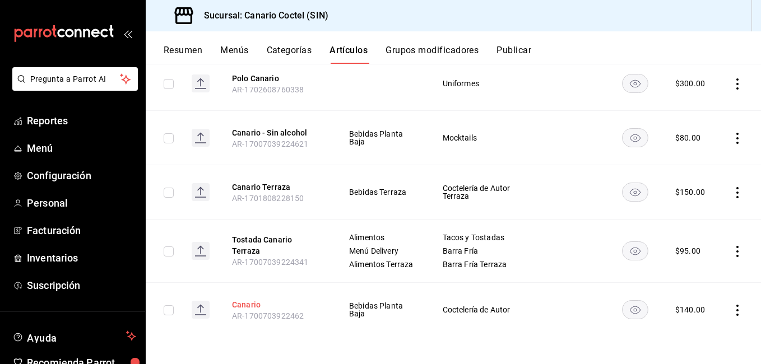
click at [241, 301] on button "Canario" at bounding box center [277, 304] width 90 height 11
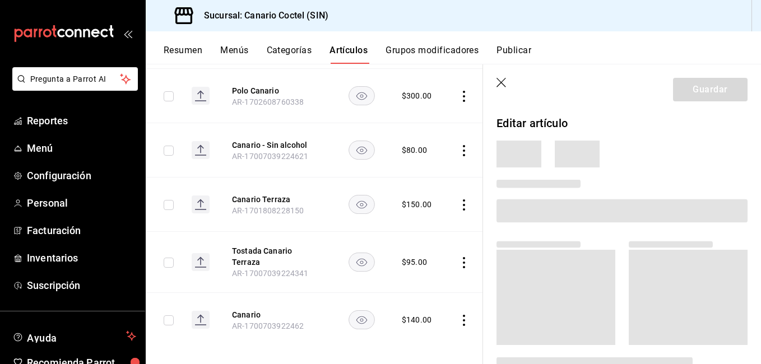
scroll to position [381, 0]
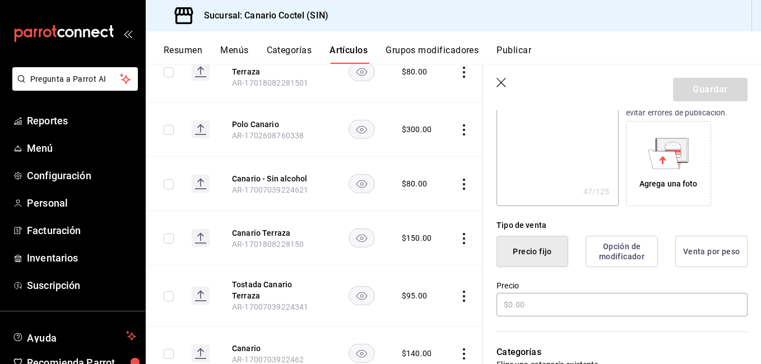
type textarea "x"
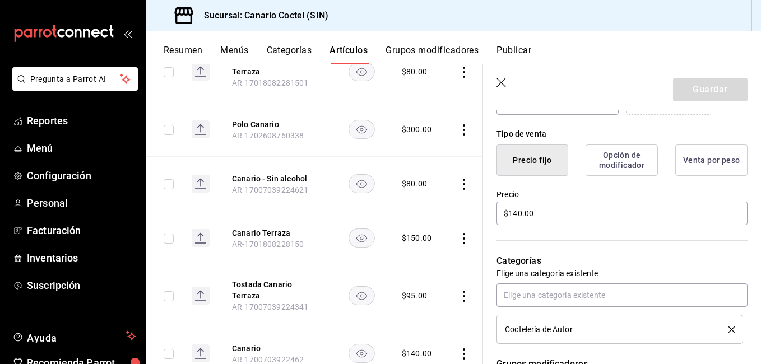
scroll to position [224, 0]
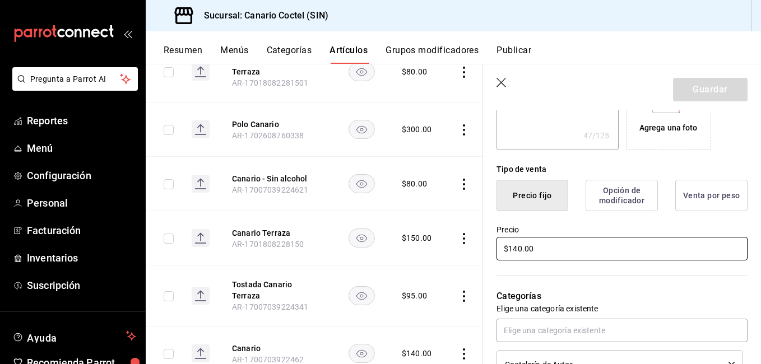
drag, startPoint x: 519, startPoint y: 249, endPoint x: 504, endPoint y: 253, distance: 15.1
click at [508, 251] on input "$140.00" at bounding box center [621, 249] width 251 height 24
type input "$1.00"
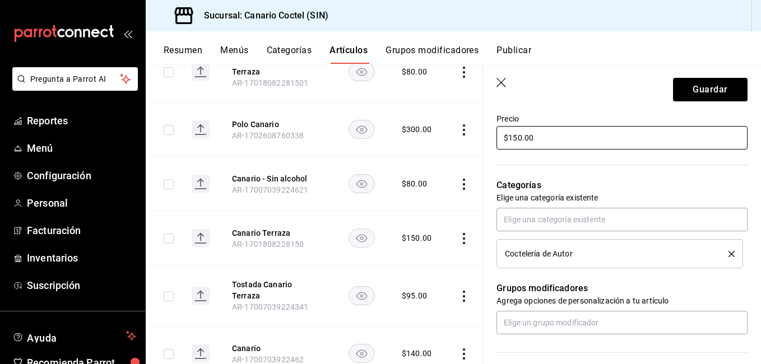
scroll to position [336, 0]
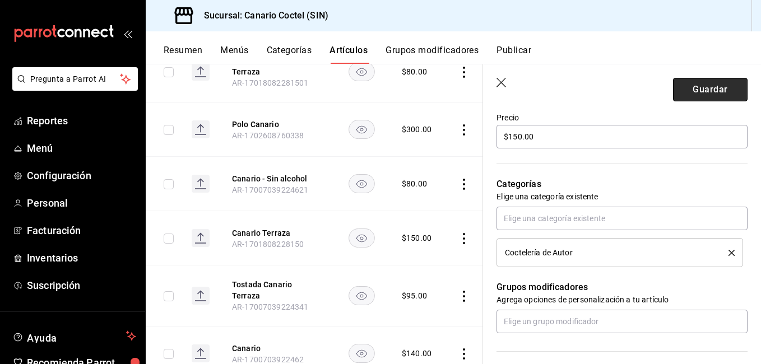
click at [704, 96] on button "Guardar" at bounding box center [710, 90] width 74 height 24
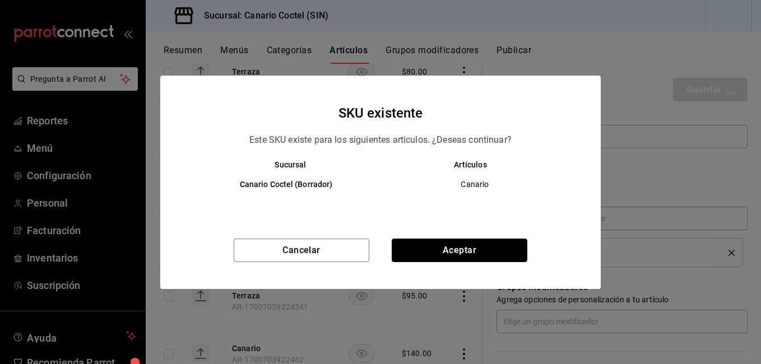
click at [493, 250] on button "Aceptar" at bounding box center [459, 251] width 136 height 24
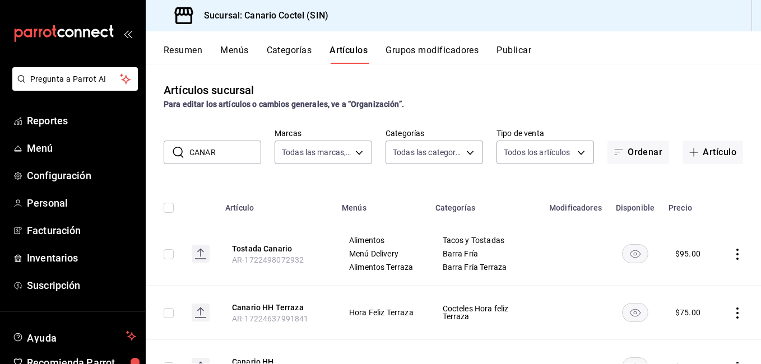
drag, startPoint x: 218, startPoint y: 157, endPoint x: 190, endPoint y: 156, distance: 28.0
click at [190, 156] on input "CANAR" at bounding box center [225, 152] width 72 height 22
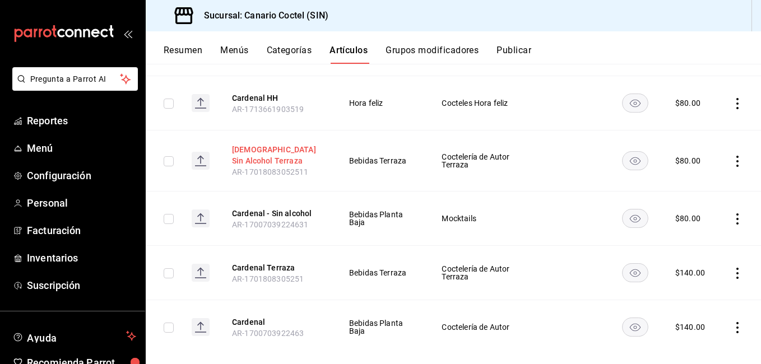
scroll to position [218, 0]
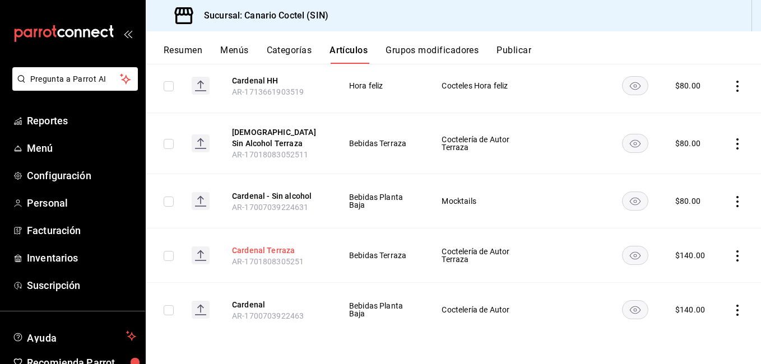
click at [269, 247] on button "Cardenal Terraza" at bounding box center [277, 250] width 90 height 11
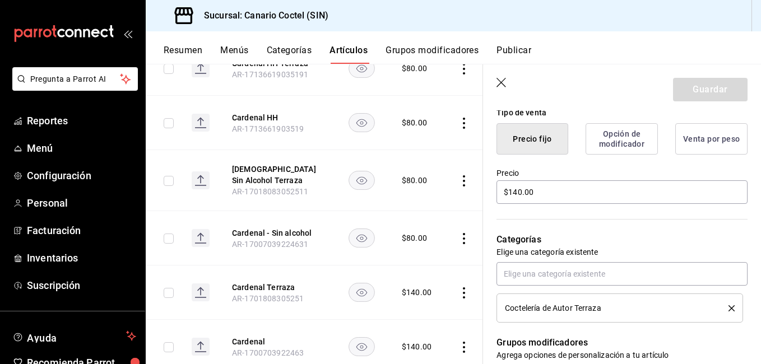
scroll to position [280, 0]
drag, startPoint x: 516, startPoint y: 194, endPoint x: 487, endPoint y: 202, distance: 30.2
click at [492, 200] on div "Precio $140.00" at bounding box center [615, 180] width 264 height 51
drag, startPoint x: 487, startPoint y: 202, endPoint x: 479, endPoint y: 204, distance: 7.8
click at [485, 202] on div "Precio $140.00" at bounding box center [615, 180] width 264 height 51
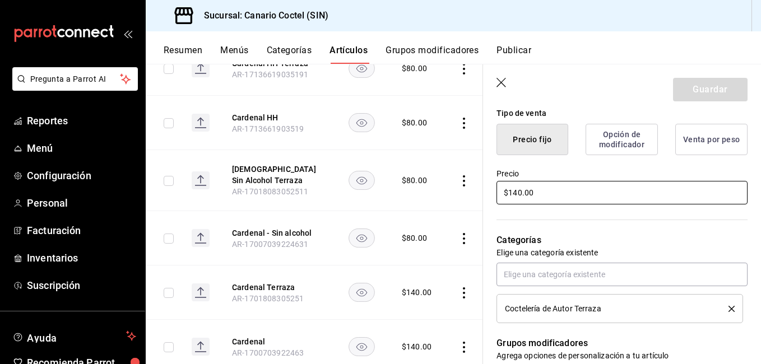
drag, startPoint x: 543, startPoint y: 192, endPoint x: 491, endPoint y: 200, distance: 53.3
click at [491, 200] on div "Precio $140.00" at bounding box center [615, 180] width 264 height 51
drag, startPoint x: 491, startPoint y: 200, endPoint x: 559, endPoint y: 193, distance: 68.8
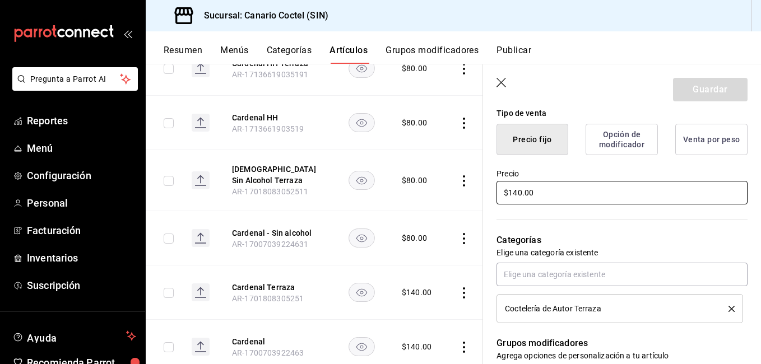
click at [559, 193] on input "$140.00" at bounding box center [621, 193] width 251 height 24
click at [710, 96] on button "Guardar" at bounding box center [710, 90] width 74 height 24
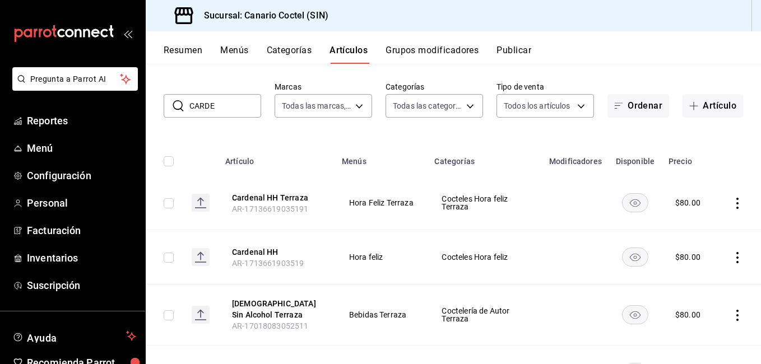
scroll to position [218, 0]
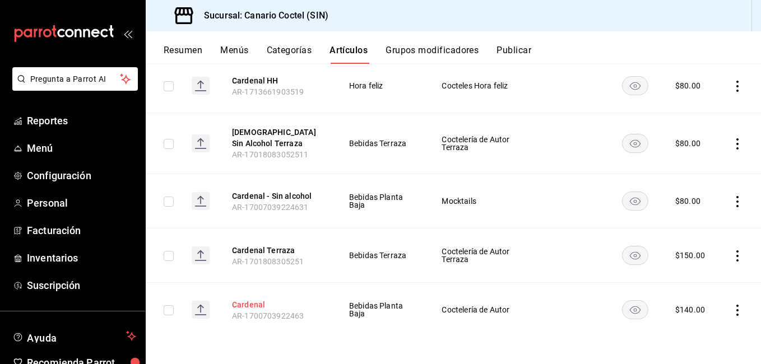
click at [260, 302] on button "Cardenal" at bounding box center [277, 304] width 90 height 11
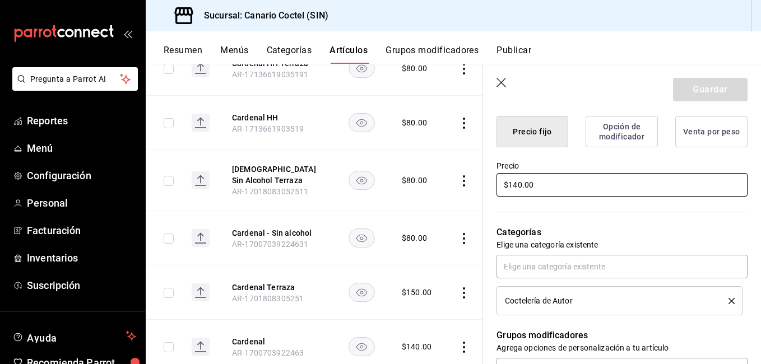
scroll to position [253, 0]
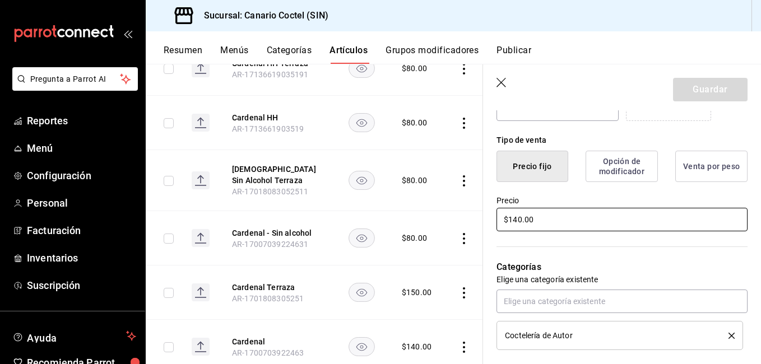
click at [536, 225] on input "$140.00" at bounding box center [621, 220] width 251 height 24
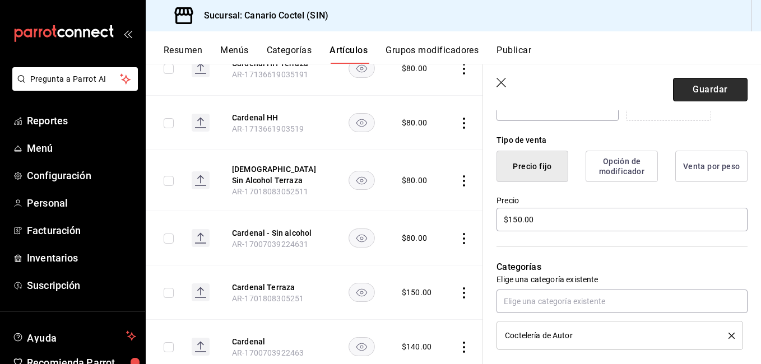
click at [694, 92] on button "Guardar" at bounding box center [710, 90] width 74 height 24
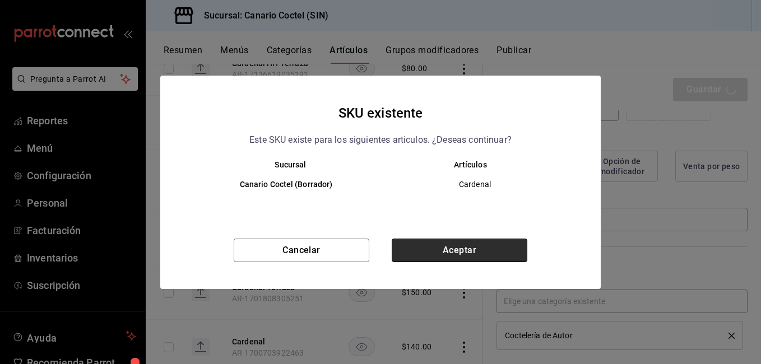
click at [498, 248] on button "Aceptar" at bounding box center [459, 251] width 136 height 24
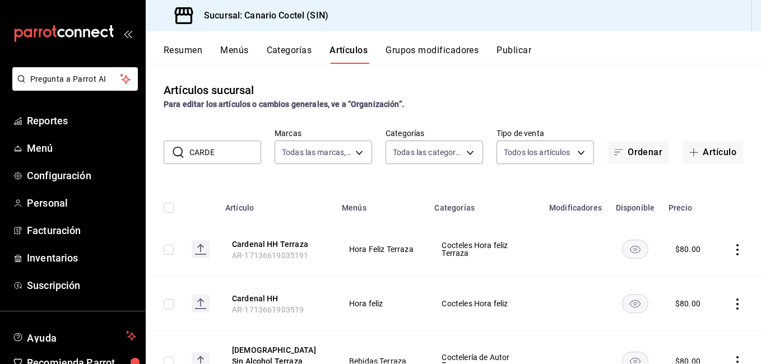
drag, startPoint x: 227, startPoint y: 153, endPoint x: 179, endPoint y: 153, distance: 48.2
click at [179, 153] on div "​ CARDE ​" at bounding box center [212, 153] width 97 height 24
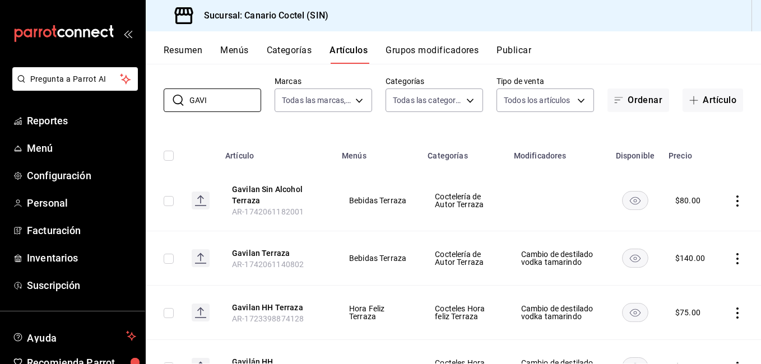
scroll to position [112, 0]
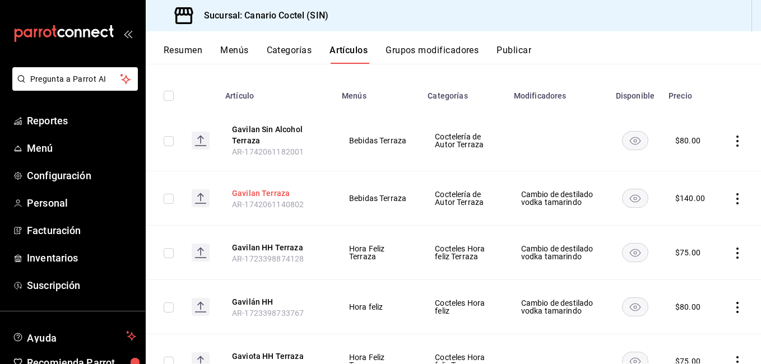
click at [274, 193] on button "Gavilan Terraza" at bounding box center [277, 193] width 90 height 11
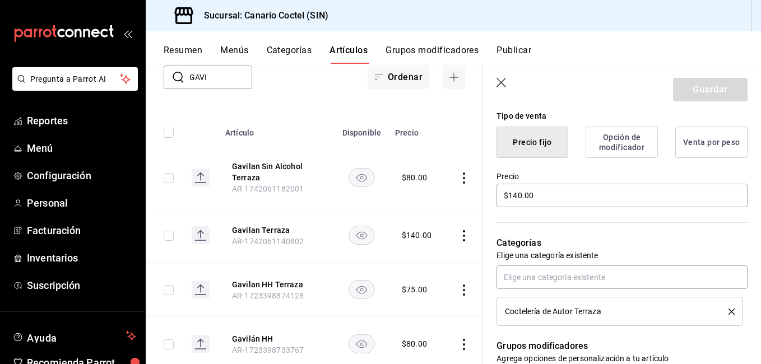
scroll to position [280, 0]
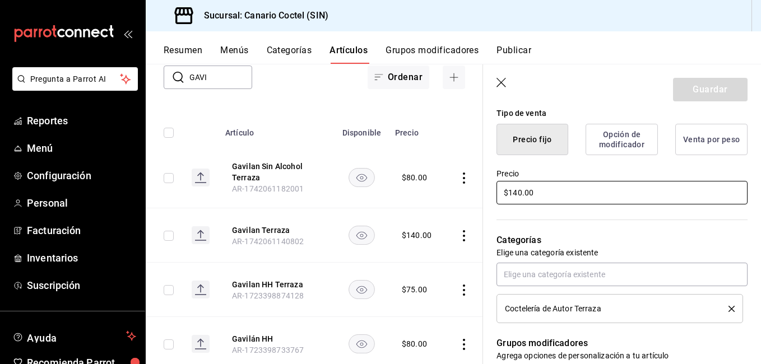
drag, startPoint x: 545, startPoint y: 193, endPoint x: 489, endPoint y: 194, distance: 56.6
click at [489, 194] on div "Precio $140.00" at bounding box center [615, 180] width 264 height 51
click at [707, 72] on header "Guardar" at bounding box center [622, 87] width 278 height 46
click at [707, 83] on button "Guardar" at bounding box center [710, 90] width 74 height 24
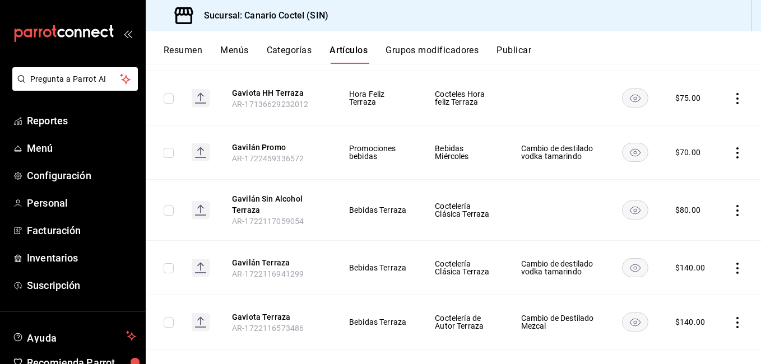
scroll to position [392, 0]
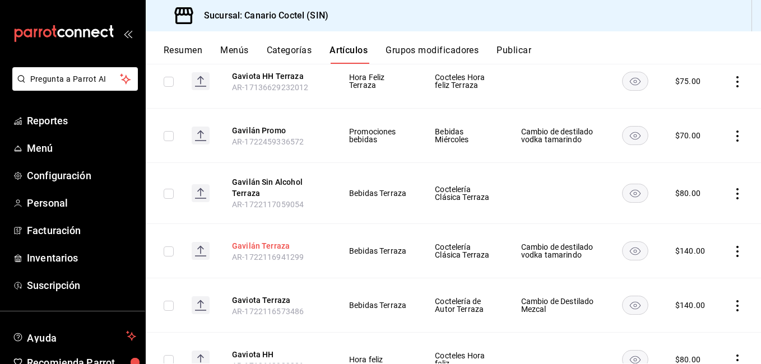
click at [269, 246] on button "Gavilán Terraza" at bounding box center [277, 245] width 90 height 11
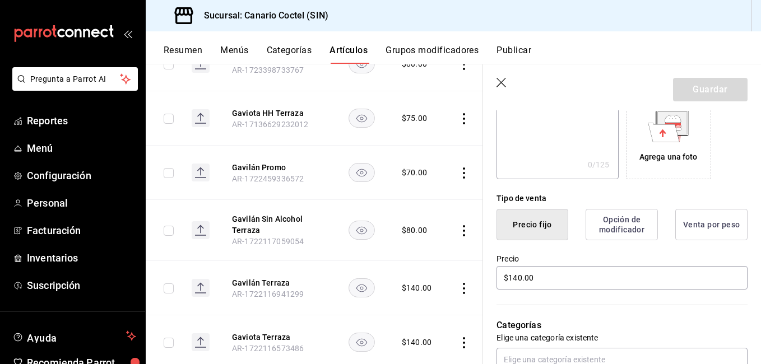
scroll to position [224, 0]
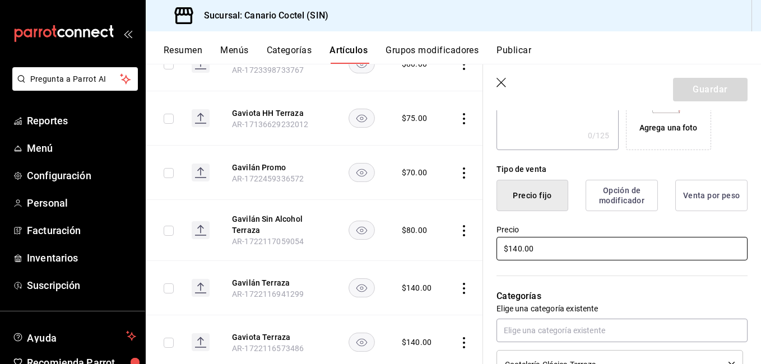
drag, startPoint x: 548, startPoint y: 249, endPoint x: 506, endPoint y: 250, distance: 42.6
click at [509, 249] on input "$140.00" at bounding box center [621, 249] width 251 height 24
click at [691, 96] on button "Guardar" at bounding box center [710, 90] width 74 height 24
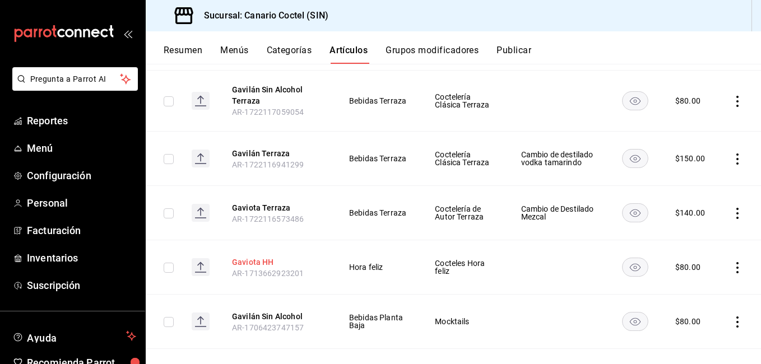
scroll to position [504, 0]
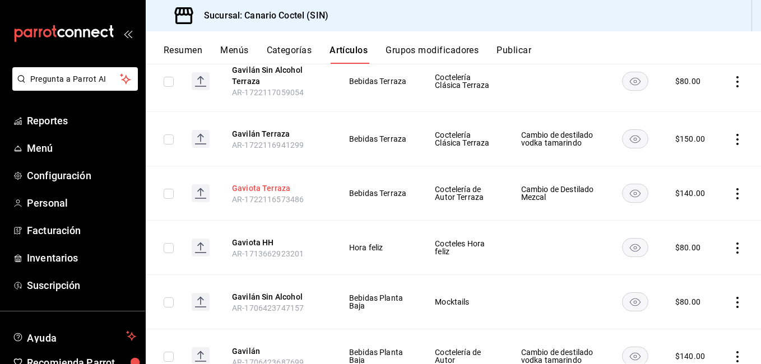
click at [281, 185] on button "Gaviota Terraza" at bounding box center [277, 188] width 90 height 11
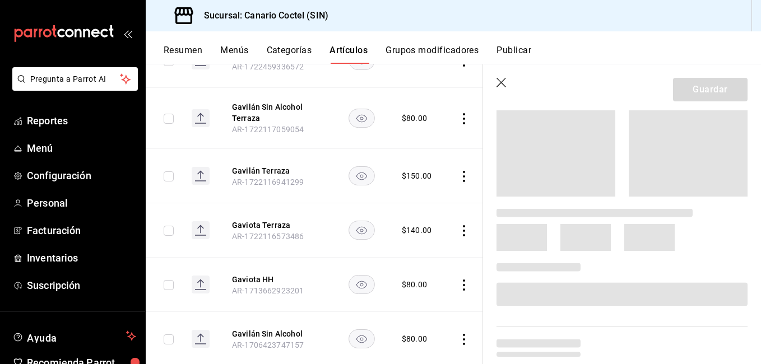
scroll to position [168, 0]
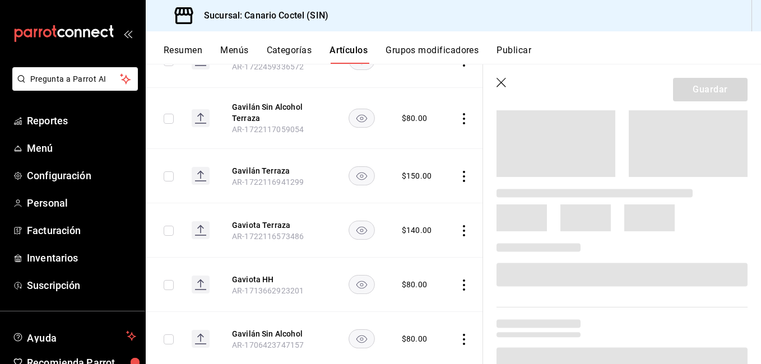
click at [502, 87] on icon "button" at bounding box center [501, 83] width 11 height 11
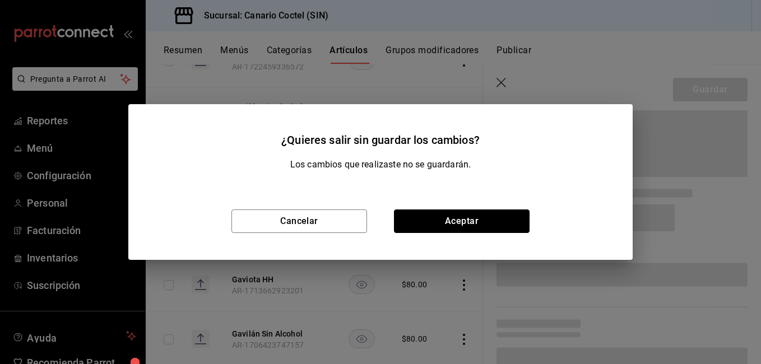
click at [472, 225] on button "Aceptar" at bounding box center [462, 221] width 136 height 24
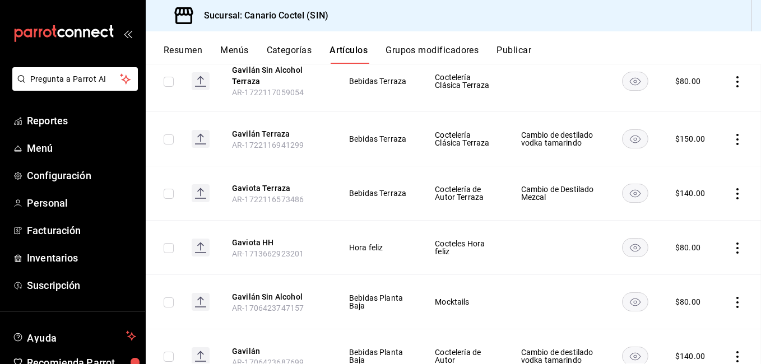
scroll to position [514, 0]
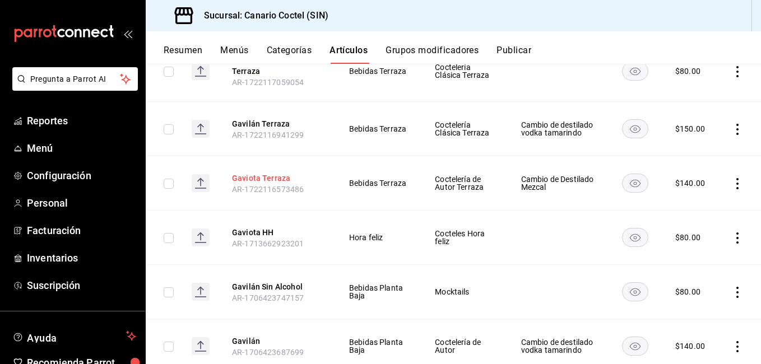
click at [278, 176] on button "Gaviota Terraza" at bounding box center [277, 177] width 90 height 11
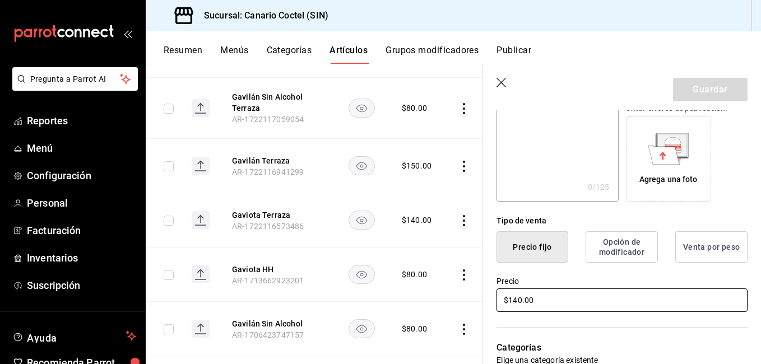
scroll to position [224, 0]
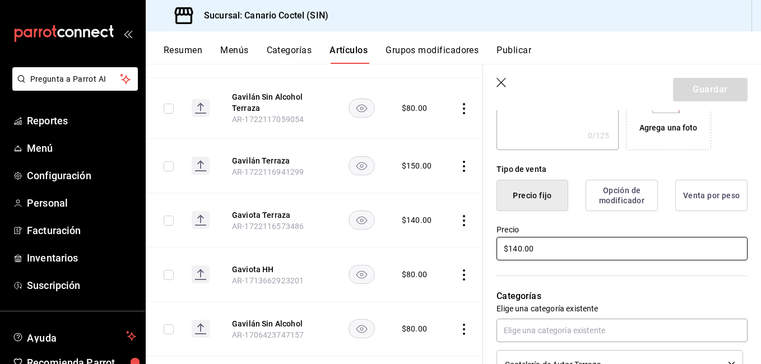
drag, startPoint x: 483, startPoint y: 258, endPoint x: 467, endPoint y: 255, distance: 16.9
click at [467, 255] on main "Artículos sucursal Para editar los artículos o cambios generales, ve a “Organiz…" at bounding box center [453, 214] width 615 height 300
type input "$150.00"
click at [705, 94] on button "Guardar" at bounding box center [710, 90] width 74 height 24
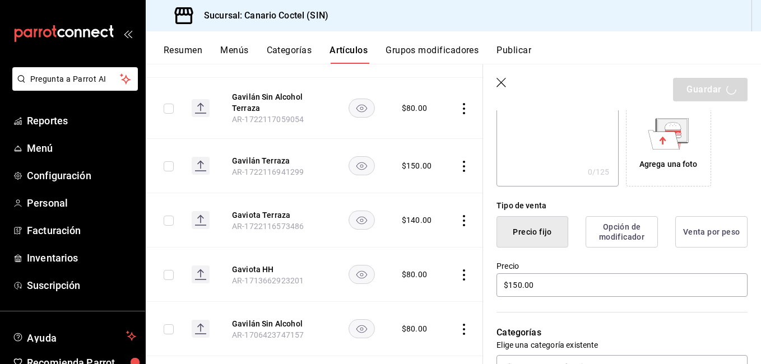
scroll to position [168, 0]
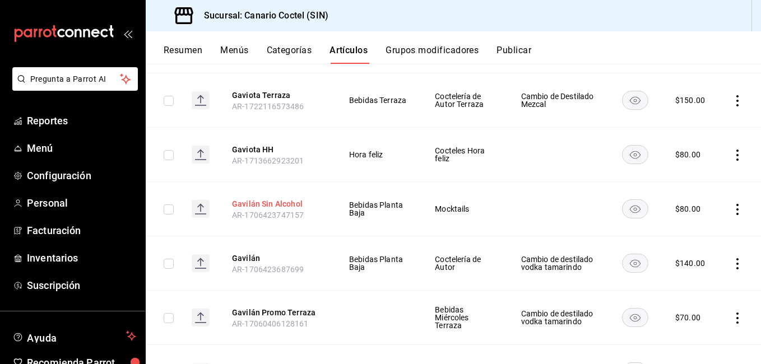
scroll to position [616, 0]
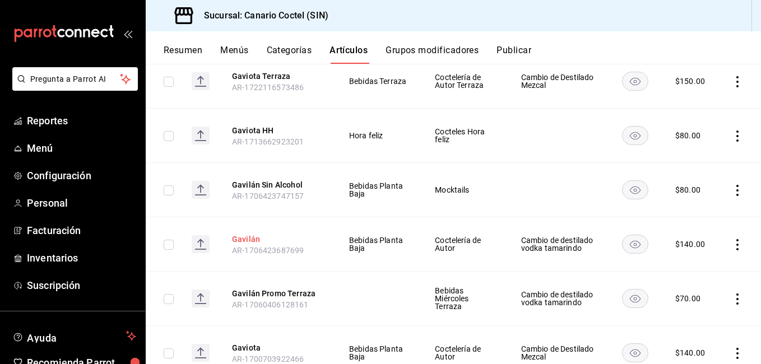
click at [250, 240] on button "Gavilán" at bounding box center [277, 239] width 90 height 11
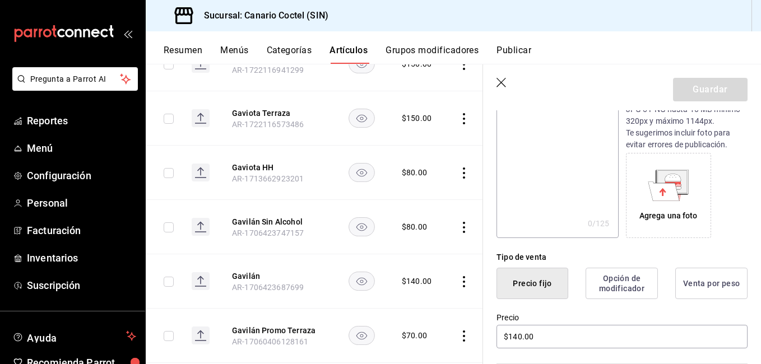
scroll to position [168, 0]
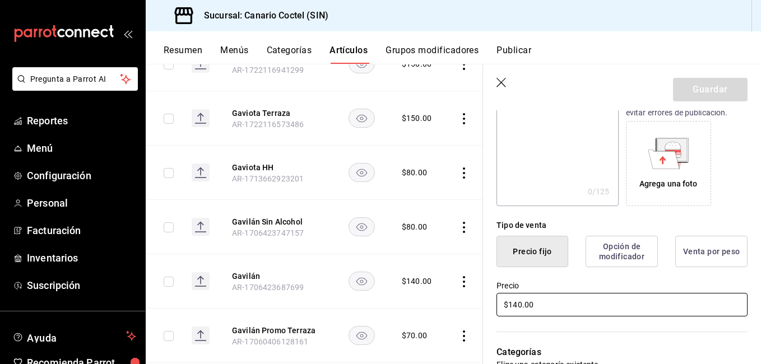
drag, startPoint x: 539, startPoint y: 300, endPoint x: 503, endPoint y: 304, distance: 35.4
click at [507, 304] on input "$140.00" at bounding box center [621, 305] width 251 height 24
click at [503, 304] on input "$140.00" at bounding box center [621, 305] width 251 height 24
drag, startPoint x: 500, startPoint y: 314, endPoint x: 481, endPoint y: 314, distance: 19.0
click at [482, 314] on div "Guardar Editar artículo General Avanzada ¿Cómo se va a llamar? Gavilán 7 /40 ¿C…" at bounding box center [621, 246] width 278 height 364
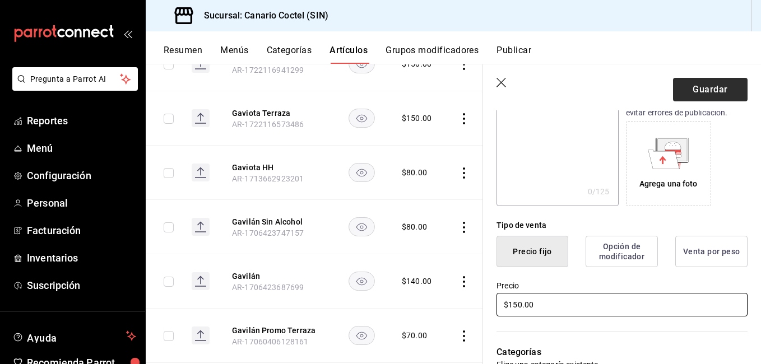
type input "$150.00"
click at [703, 99] on button "Guardar" at bounding box center [710, 90] width 74 height 24
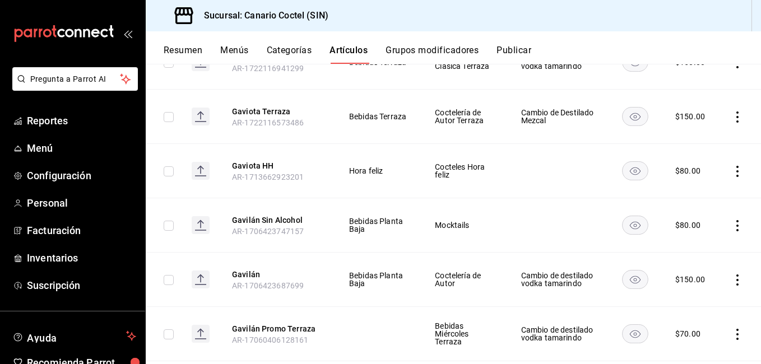
scroll to position [616, 0]
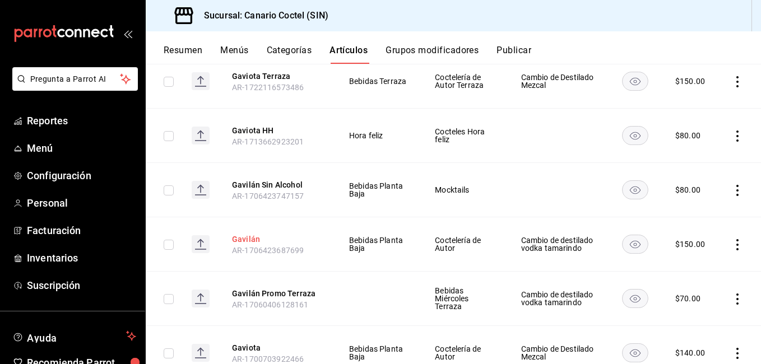
click at [252, 237] on button "Gavilán" at bounding box center [277, 239] width 90 height 11
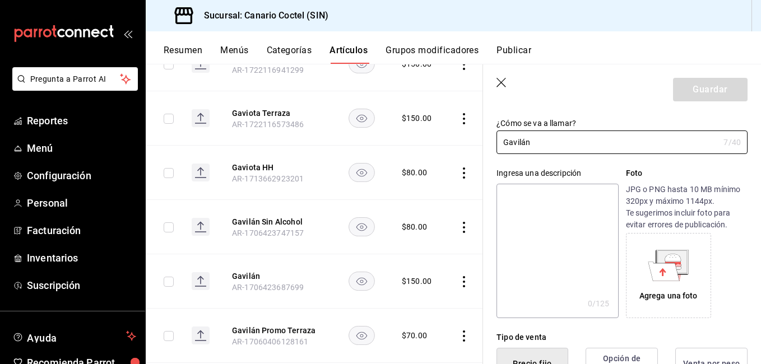
type input "$150.00"
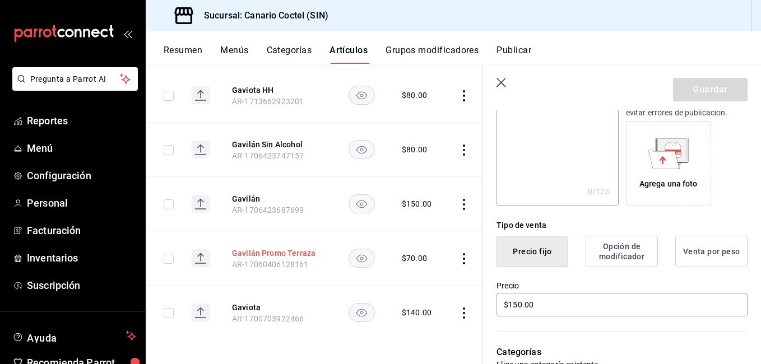
scroll to position [705, 0]
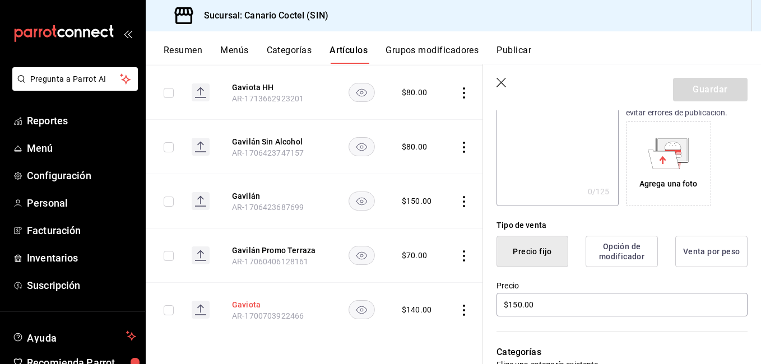
click at [249, 299] on button "Gaviota" at bounding box center [277, 304] width 90 height 11
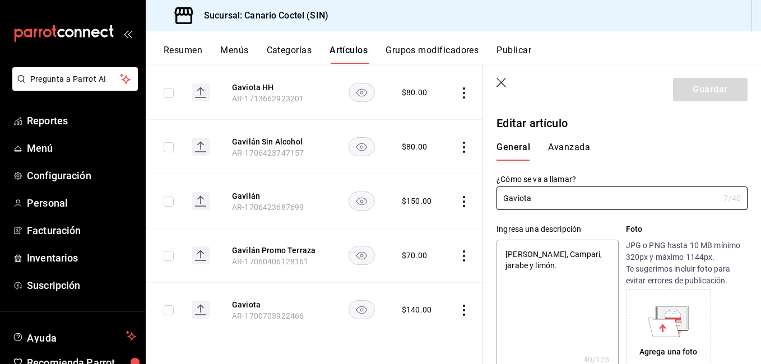
type textarea "x"
type input "$140.00"
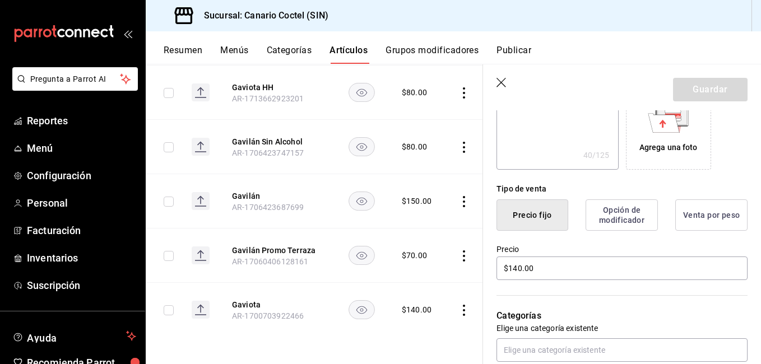
scroll to position [224, 0]
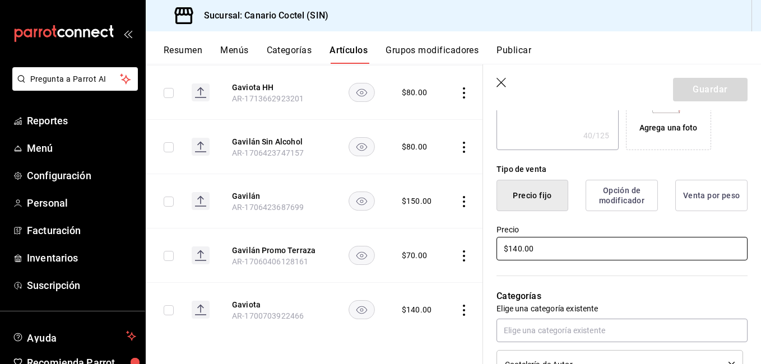
drag, startPoint x: 554, startPoint y: 252, endPoint x: 489, endPoint y: 254, distance: 65.0
click at [489, 254] on div "Precio $140.00" at bounding box center [615, 236] width 264 height 51
type textarea "x"
type input "$1.00"
type textarea "x"
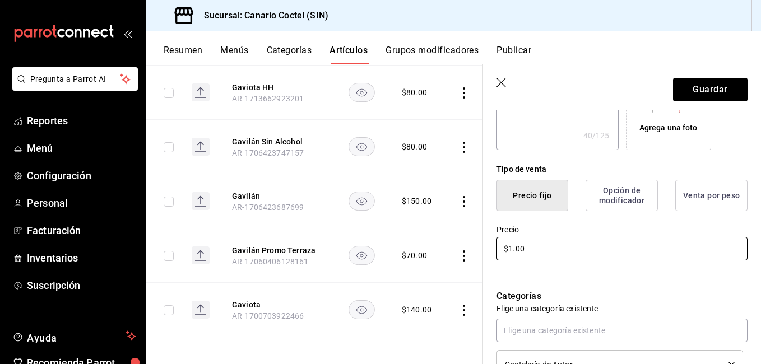
type input "$15.00"
type textarea "x"
type input "$150.00"
click at [720, 99] on button "Guardar" at bounding box center [710, 90] width 74 height 24
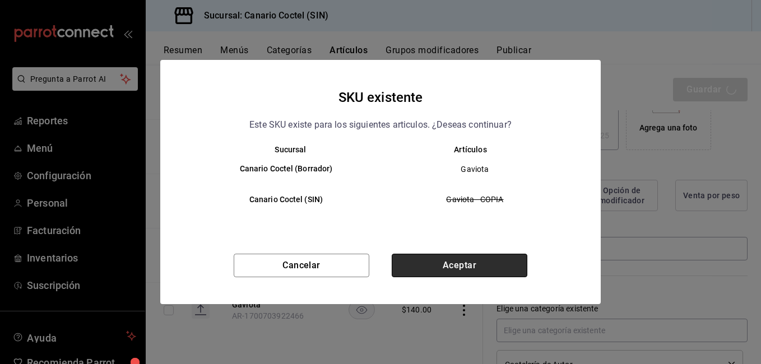
click at [492, 258] on button "Aceptar" at bounding box center [459, 266] width 136 height 24
type textarea "x"
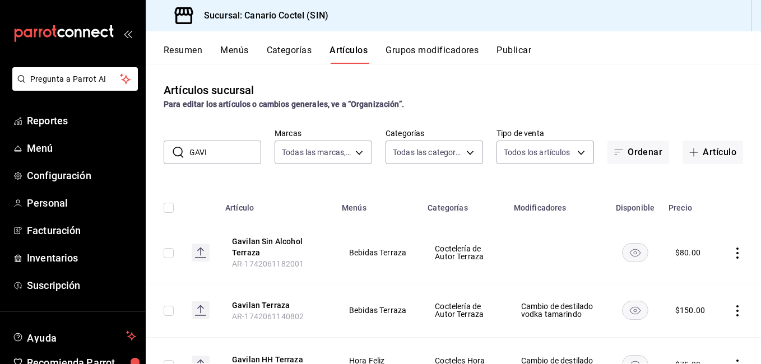
click at [214, 153] on input "GAVI" at bounding box center [225, 152] width 72 height 22
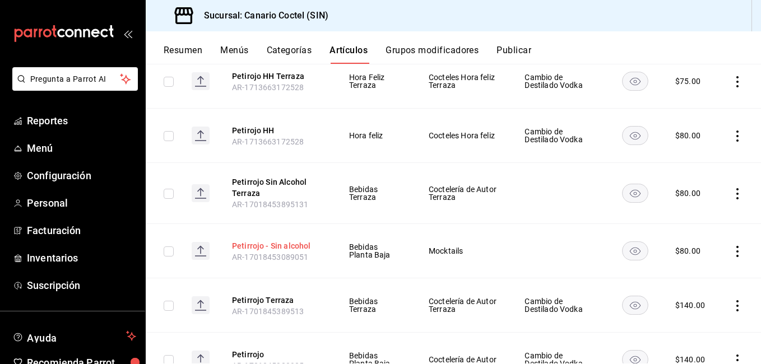
scroll to position [218, 0]
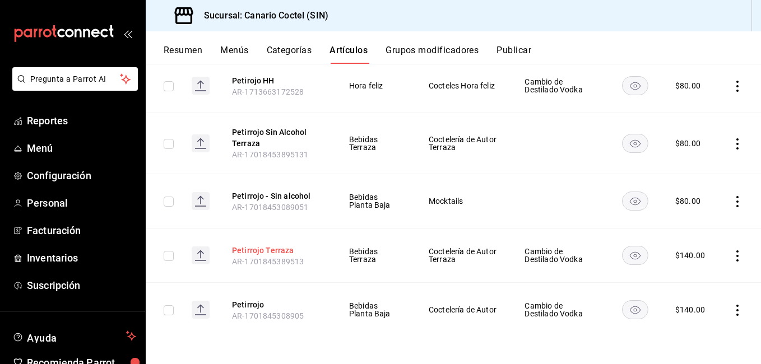
type input "PETIR"
click at [262, 246] on button "Petirrojo Terraza" at bounding box center [277, 250] width 90 height 11
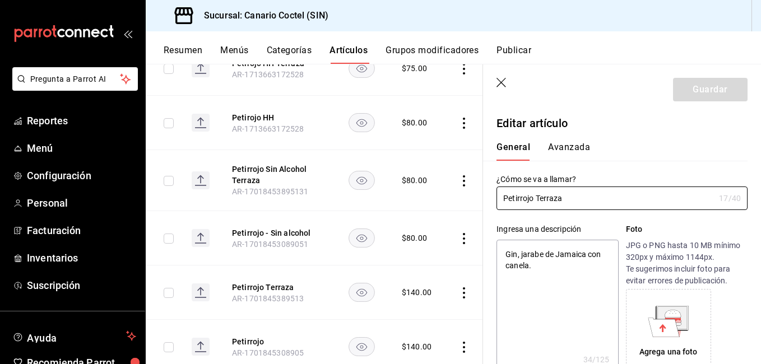
type textarea "x"
type input "$140.00"
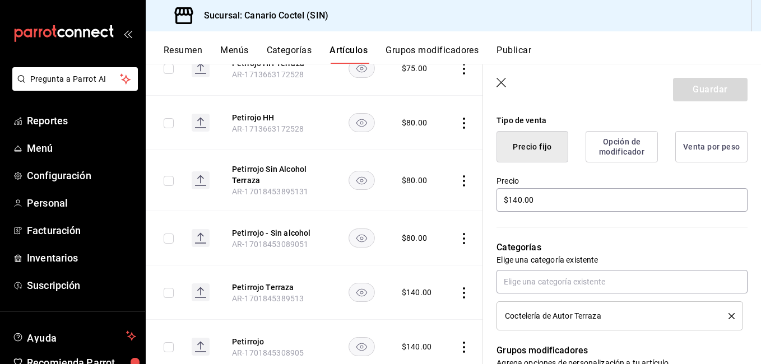
scroll to position [280, 0]
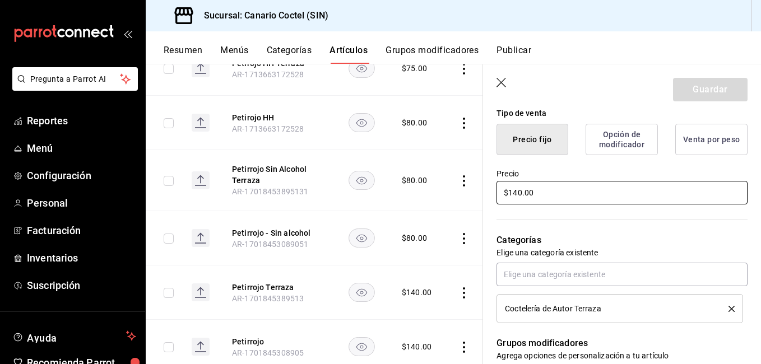
drag, startPoint x: 552, startPoint y: 189, endPoint x: 484, endPoint y: 187, distance: 67.2
click at [488, 186] on div "Precio $140.00" at bounding box center [615, 180] width 264 height 51
type textarea "x"
type input "$1.00"
type textarea "x"
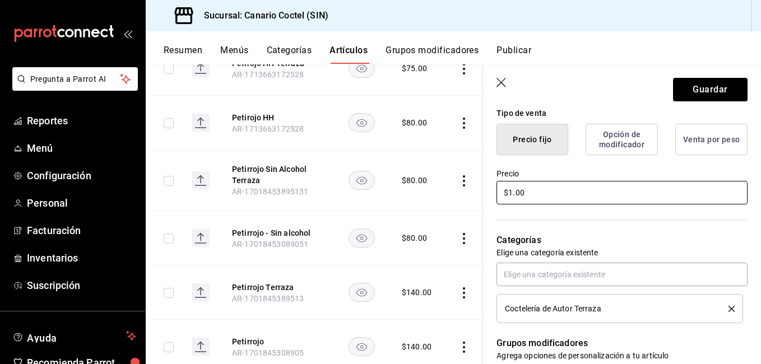
type input "$15.00"
type textarea "x"
type input "$150.00"
click at [691, 90] on button "Guardar" at bounding box center [710, 90] width 74 height 24
type textarea "x"
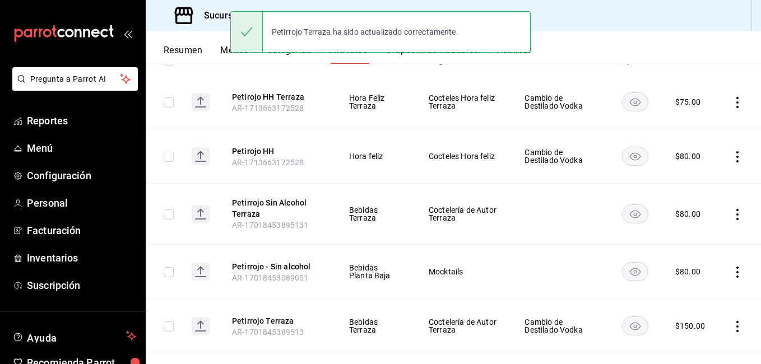
scroll to position [218, 0]
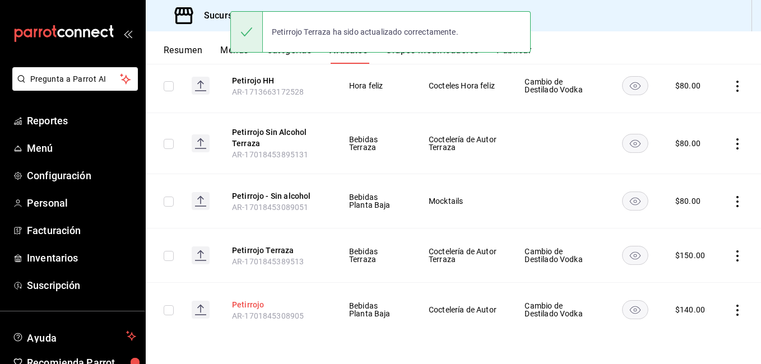
click at [259, 305] on button "Petirrojo" at bounding box center [277, 304] width 90 height 11
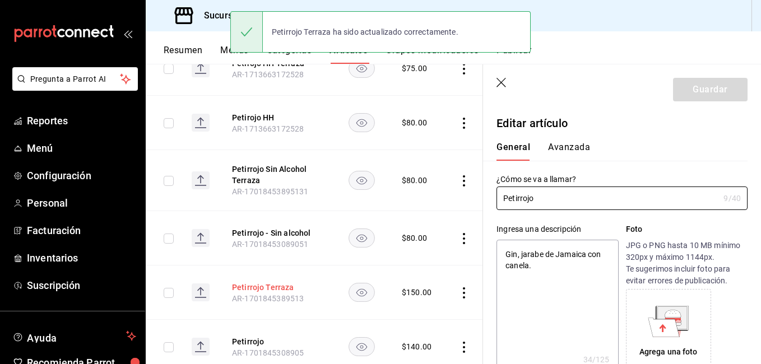
type textarea "x"
type input "$140.00"
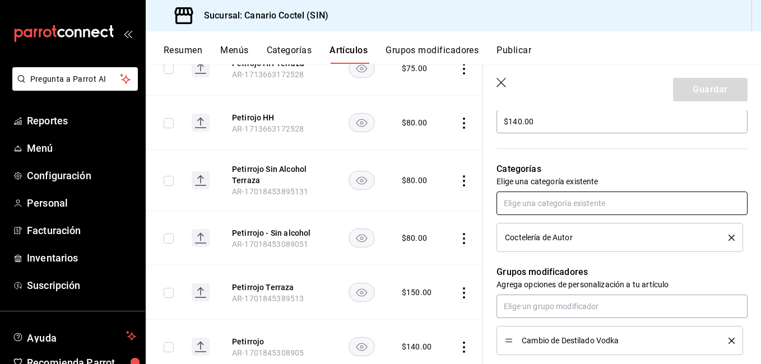
scroll to position [336, 0]
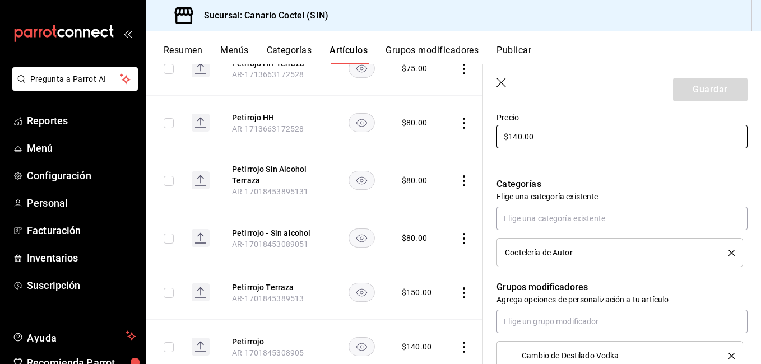
drag, startPoint x: 540, startPoint y: 140, endPoint x: 496, endPoint y: 140, distance: 43.7
click at [496, 140] on input "$140.00" at bounding box center [621, 137] width 251 height 24
click at [530, 135] on input "$140.00" at bounding box center [621, 137] width 251 height 24
click at [529, 136] on input "$140.00" at bounding box center [621, 137] width 251 height 24
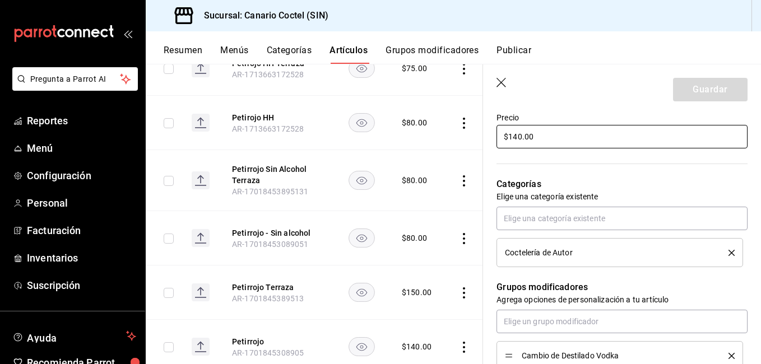
type textarea "x"
type input "$1.00"
type textarea "x"
type input "$15.00"
type textarea "x"
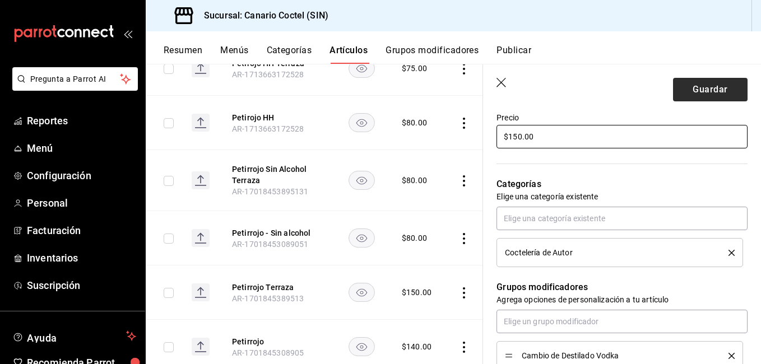
type input "$150.00"
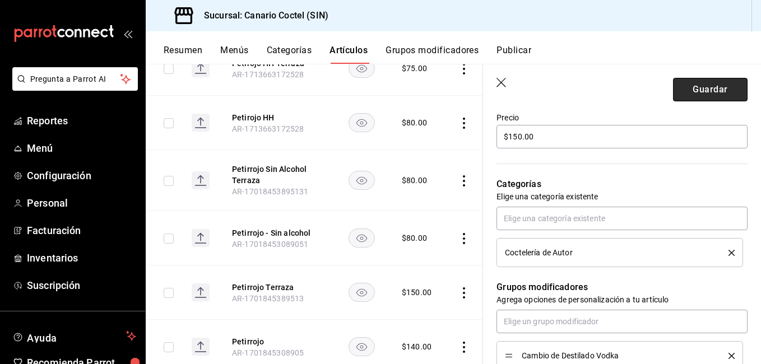
click at [693, 87] on button "Guardar" at bounding box center [710, 90] width 74 height 24
type textarea "x"
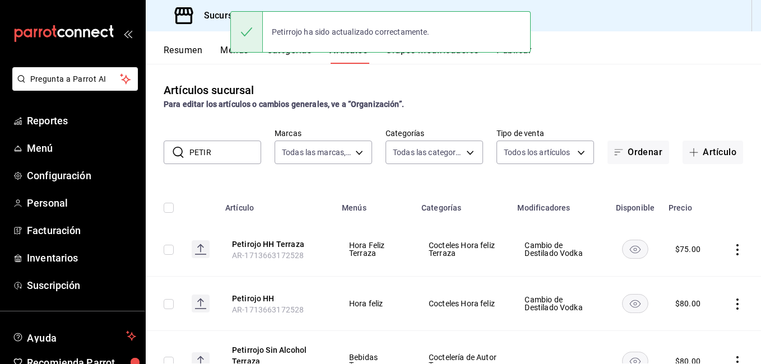
click at [235, 152] on input "PETIR" at bounding box center [225, 152] width 72 height 22
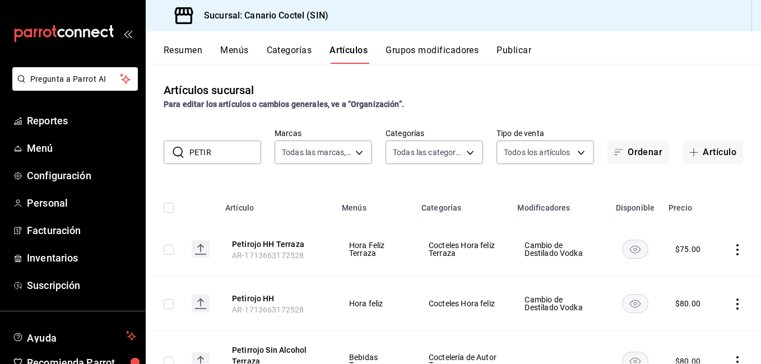
click at [242, 151] on input "PETIR" at bounding box center [225, 152] width 72 height 22
click at [245, 152] on input "PETIR" at bounding box center [225, 152] width 72 height 22
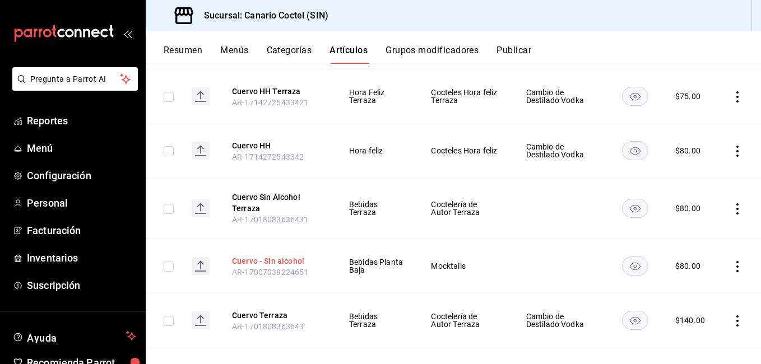
scroll to position [280, 0]
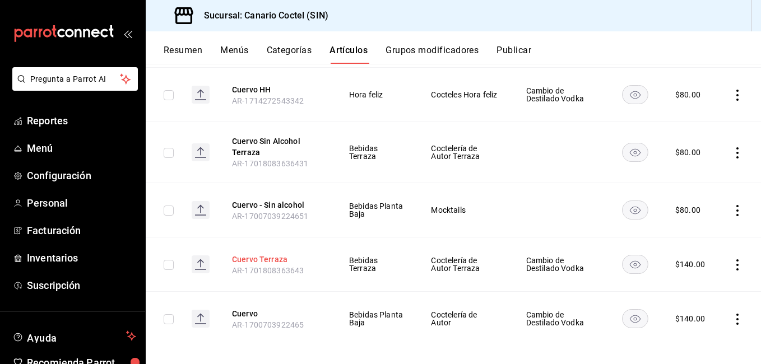
type input "CUER"
click at [276, 257] on button "Cuervo Terraza" at bounding box center [277, 259] width 90 height 11
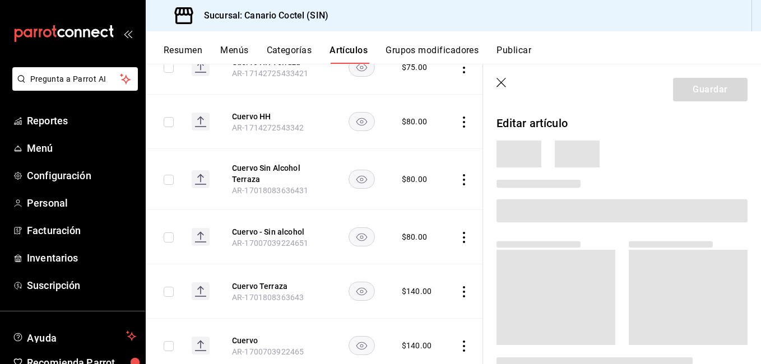
scroll to position [263, 0]
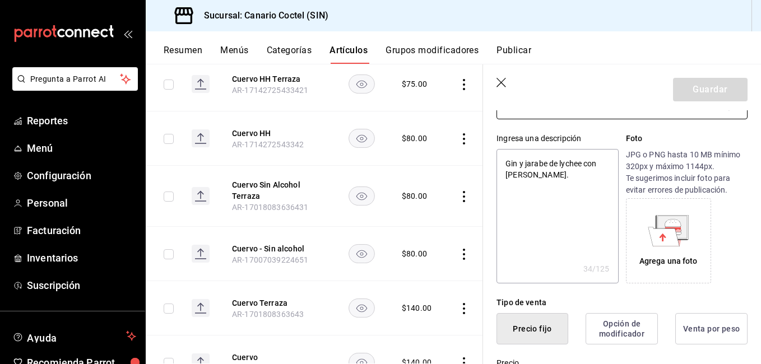
type textarea "x"
type input "$140.00"
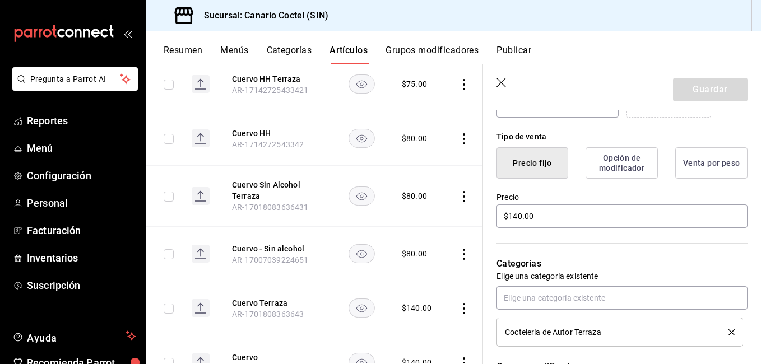
scroll to position [259, 0]
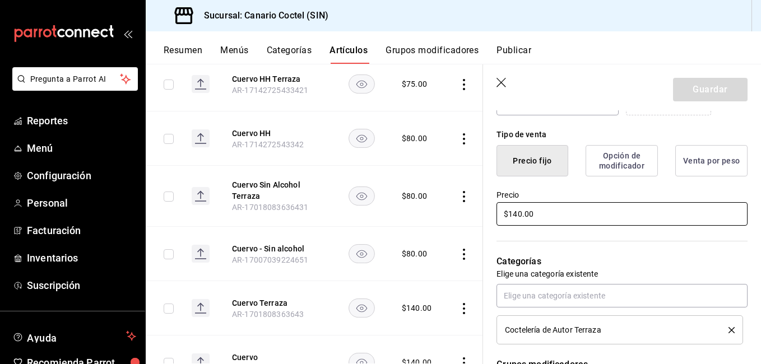
drag, startPoint x: 547, startPoint y: 215, endPoint x: 497, endPoint y: 215, distance: 49.8
click at [499, 215] on input "$140.00" at bounding box center [621, 214] width 251 height 24
type textarea "x"
type input "$1.00"
type textarea "x"
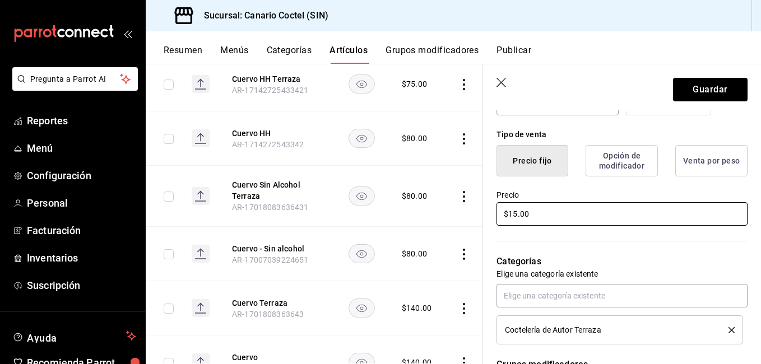
type input "$150.00"
type textarea "x"
type input "$150.00"
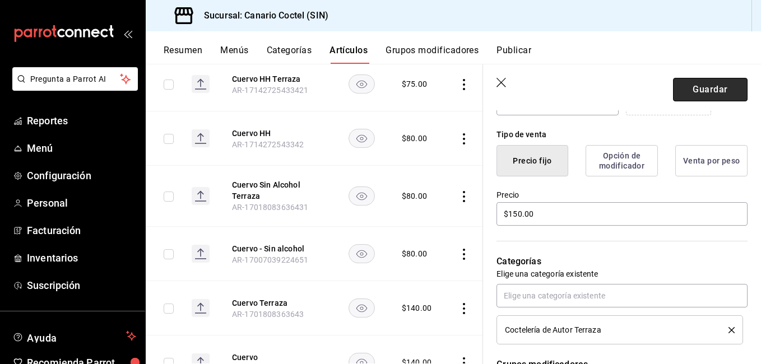
click at [711, 92] on button "Guardar" at bounding box center [710, 90] width 74 height 24
type textarea "x"
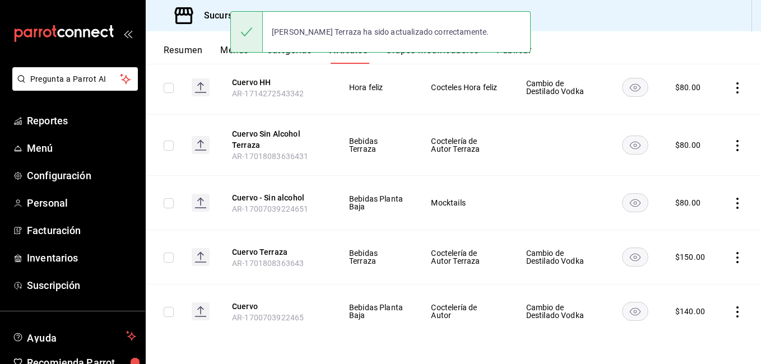
scroll to position [289, 0]
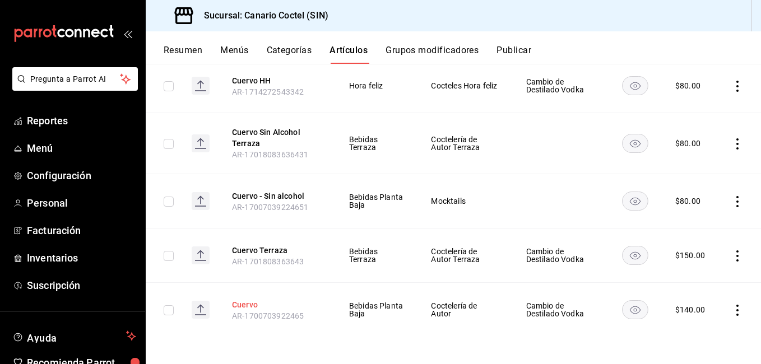
click at [246, 302] on button "Cuervo" at bounding box center [277, 304] width 90 height 11
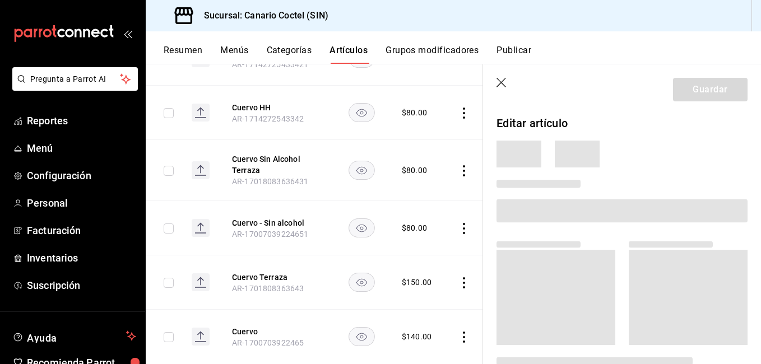
scroll to position [272, 0]
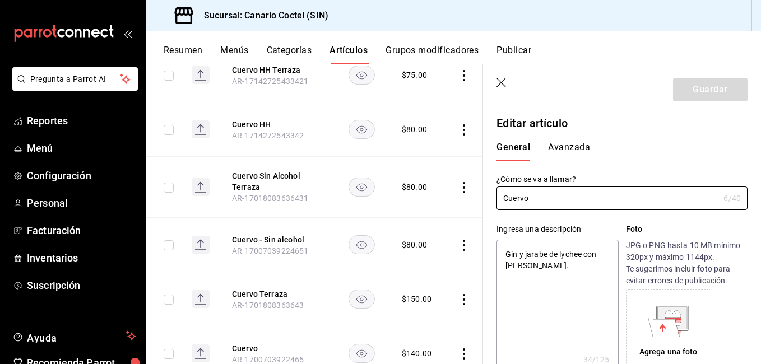
type textarea "x"
type input "$140.00"
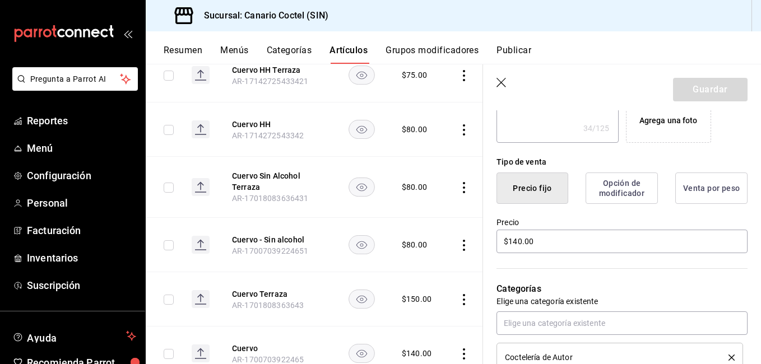
scroll to position [224, 0]
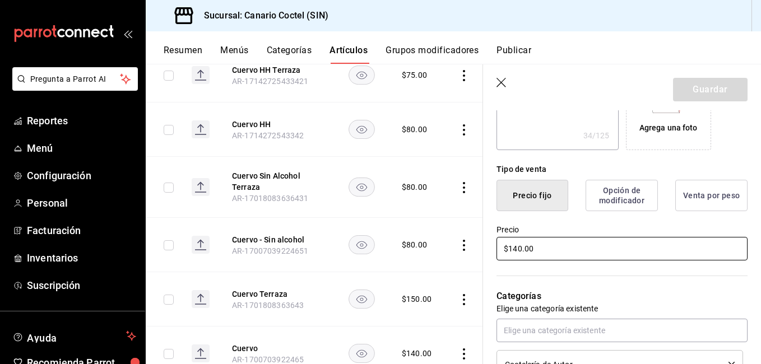
drag, startPoint x: 537, startPoint y: 248, endPoint x: 491, endPoint y: 251, distance: 46.6
click at [491, 251] on div "Precio $140.00" at bounding box center [615, 236] width 264 height 51
type textarea "x"
type input "$1.00"
type textarea "x"
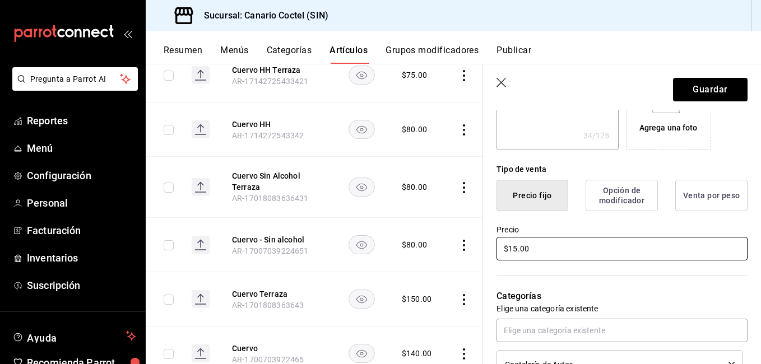
type input "$150.00"
type textarea "x"
type input "$150.00"
click at [702, 96] on button "Guardar" at bounding box center [710, 90] width 74 height 24
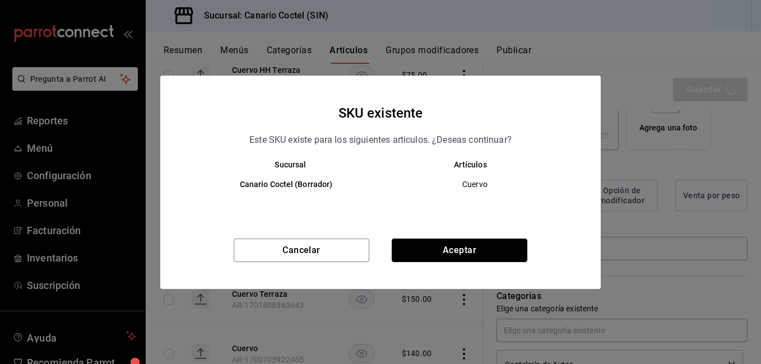
click at [487, 246] on button "Aceptar" at bounding box center [459, 251] width 136 height 24
type textarea "x"
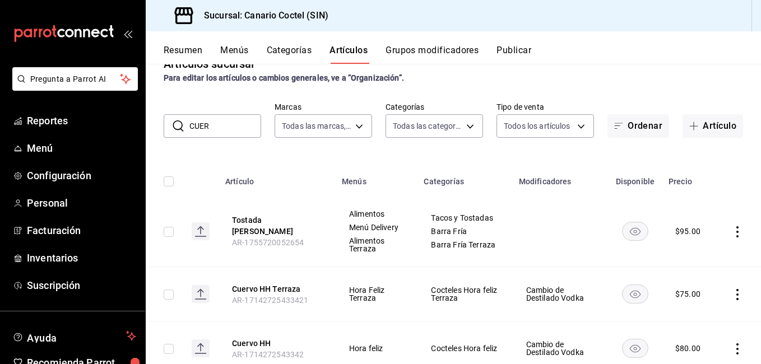
scroll to position [9, 0]
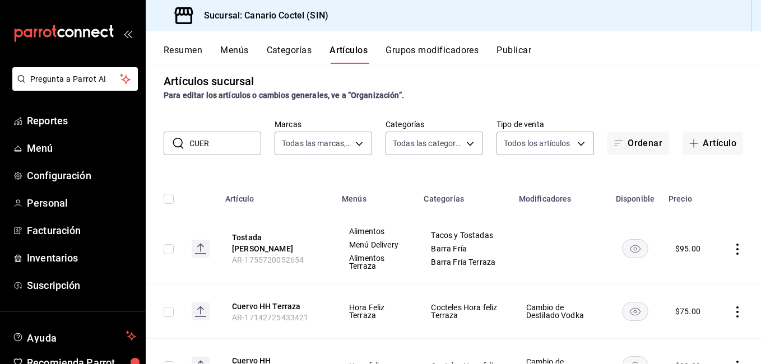
drag, startPoint x: 217, startPoint y: 142, endPoint x: 183, endPoint y: 143, distance: 34.2
click at [183, 143] on div "​ CUER ​" at bounding box center [212, 144] width 97 height 24
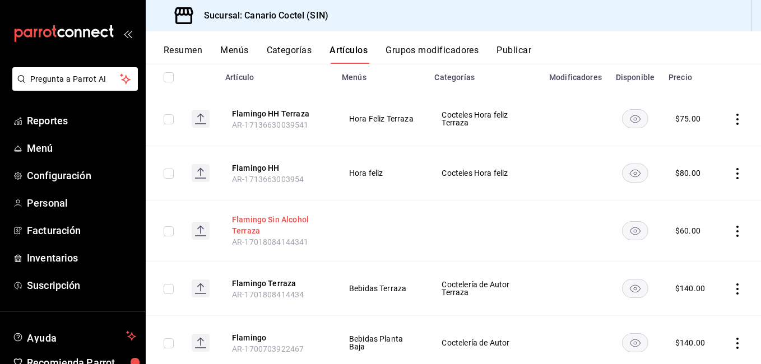
scroll to position [164, 0]
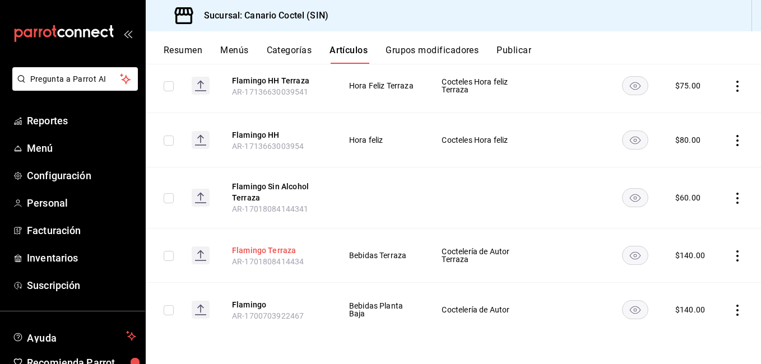
type input "FLAMI"
click at [274, 245] on button "Flamingo Terraza" at bounding box center [277, 250] width 90 height 11
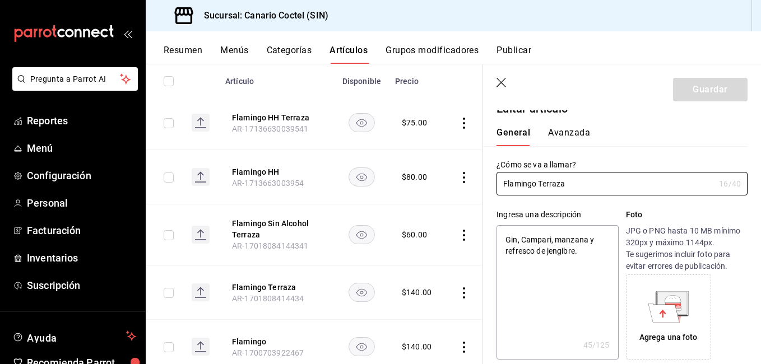
type textarea "x"
type input "$140.00"
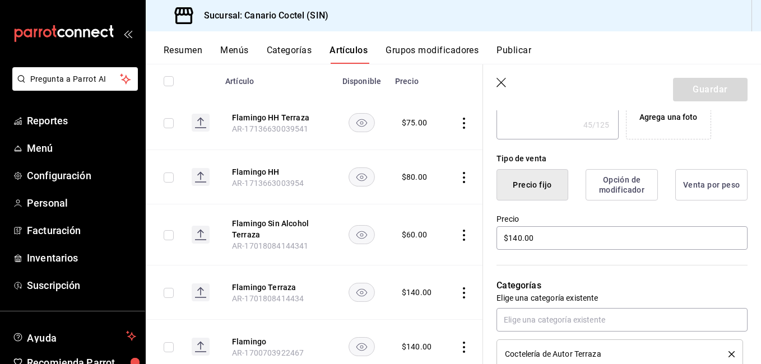
scroll to position [235, 0]
drag, startPoint x: 551, startPoint y: 235, endPoint x: 501, endPoint y: 240, distance: 50.1
click at [501, 239] on input "$140.00" at bounding box center [621, 238] width 251 height 24
click at [501, 240] on input "$140.00" at bounding box center [621, 238] width 251 height 24
type textarea "x"
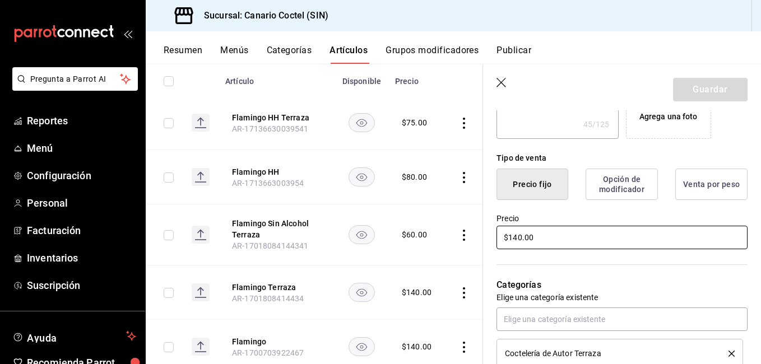
type input "$1.00"
type textarea "x"
type input "$150.00"
type textarea "x"
type input "$150.00"
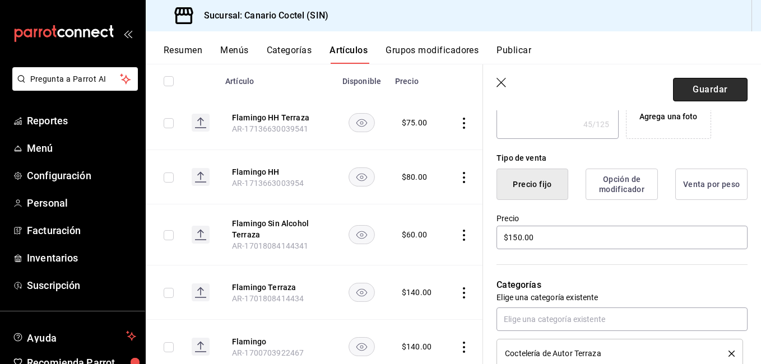
click at [689, 92] on button "Guardar" at bounding box center [710, 90] width 74 height 24
type textarea "x"
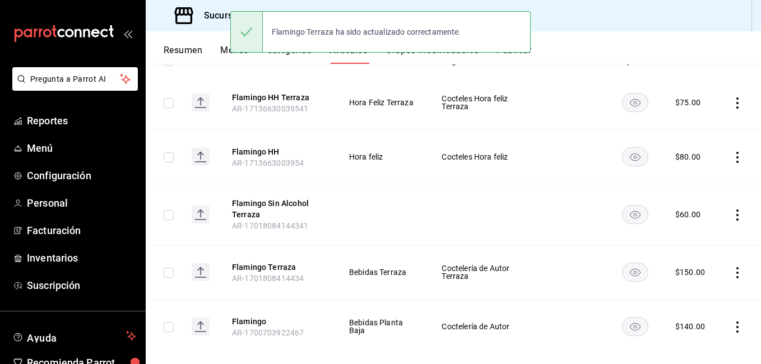
scroll to position [164, 0]
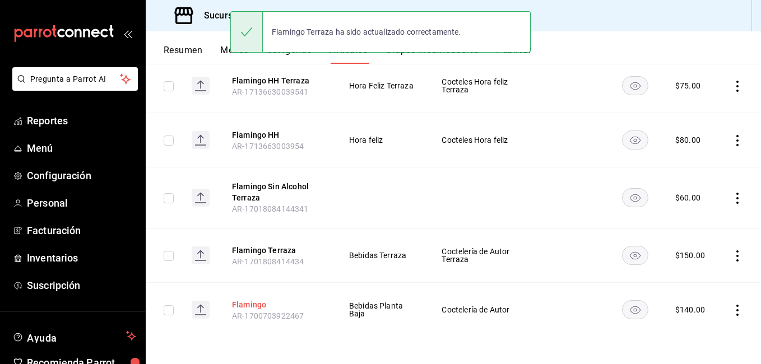
click at [258, 301] on button "Flamingo" at bounding box center [277, 304] width 90 height 11
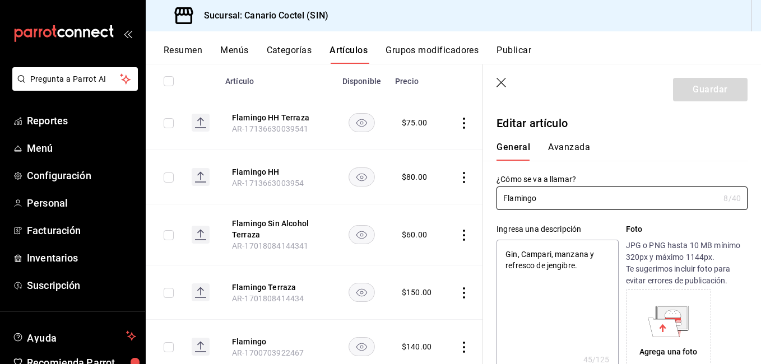
type textarea "x"
type input "$140.00"
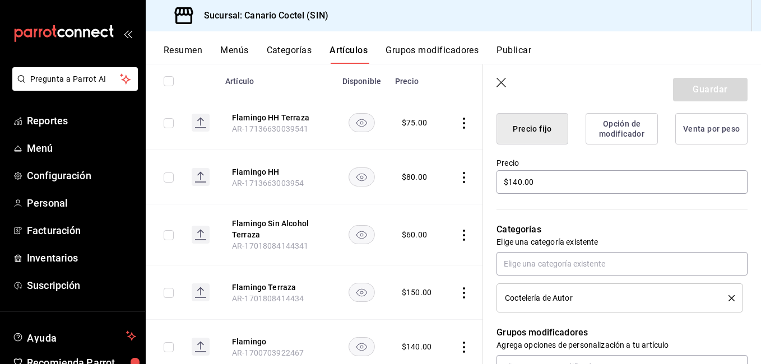
scroll to position [288, 0]
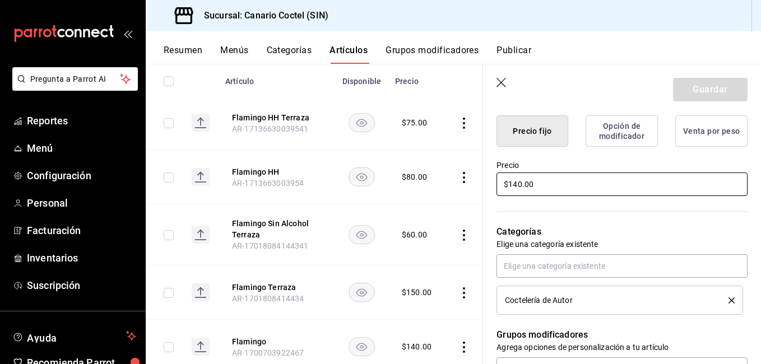
drag, startPoint x: 506, startPoint y: 183, endPoint x: 472, endPoint y: 190, distance: 35.5
click at [481, 189] on main "Artículos sucursal Para editar los artículos o cambios generales, ve a “Organiz…" at bounding box center [453, 214] width 615 height 300
type textarea "x"
type input "$1.00"
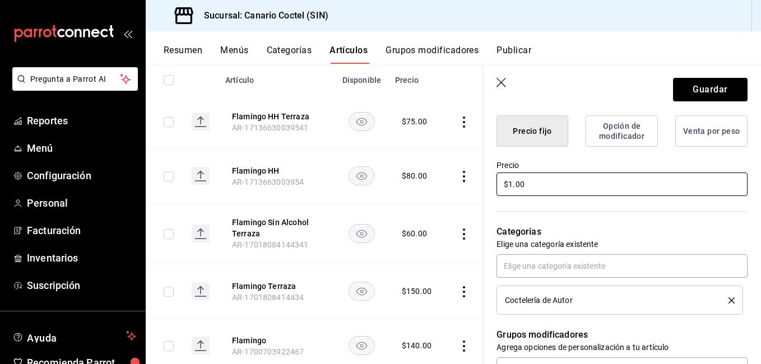
type textarea "x"
type input "$150.00"
type textarea "x"
type input "$150.00"
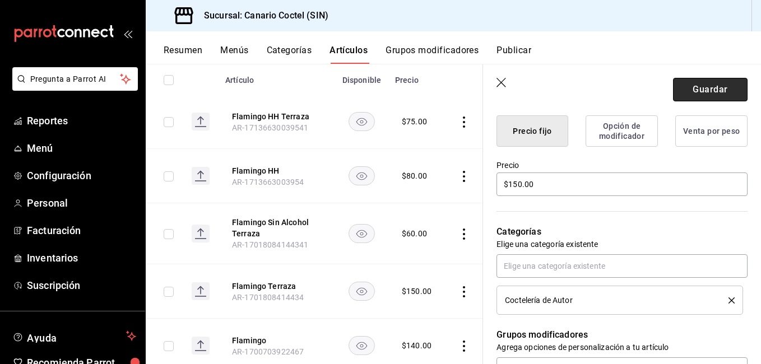
click at [715, 81] on button "Guardar" at bounding box center [710, 90] width 74 height 24
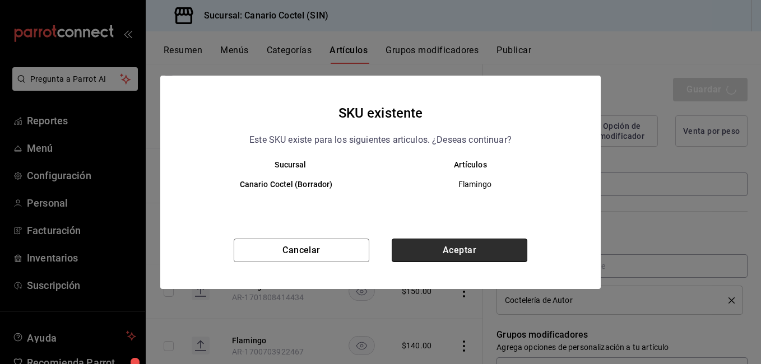
click at [458, 245] on button "Aceptar" at bounding box center [459, 251] width 136 height 24
type textarea "x"
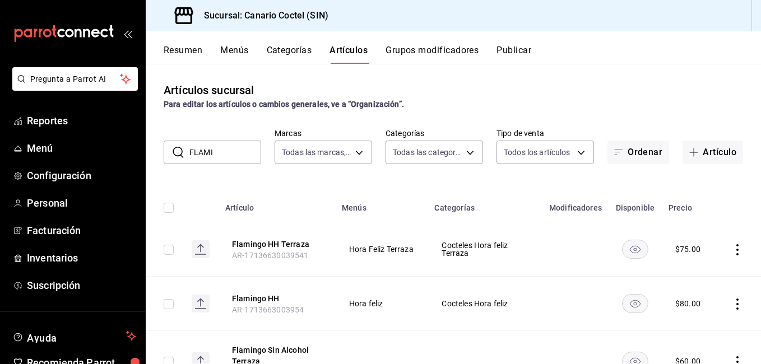
click at [206, 154] on input "FLAMI" at bounding box center [225, 152] width 72 height 22
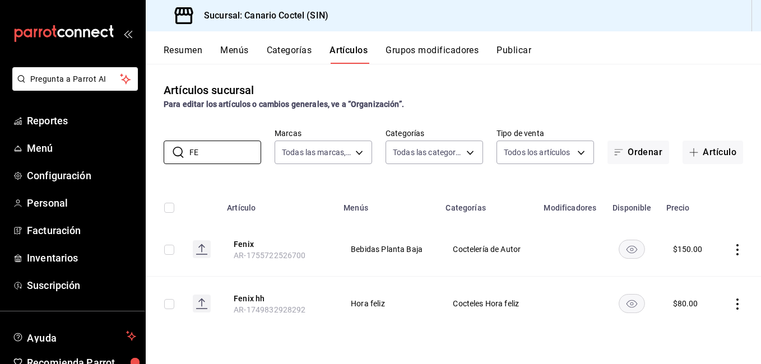
type input "F"
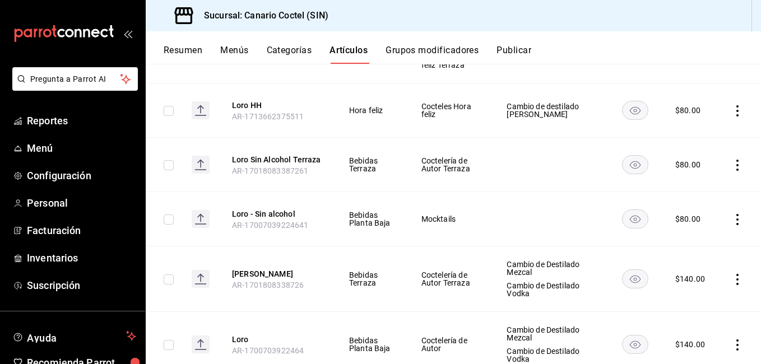
scroll to position [224, 0]
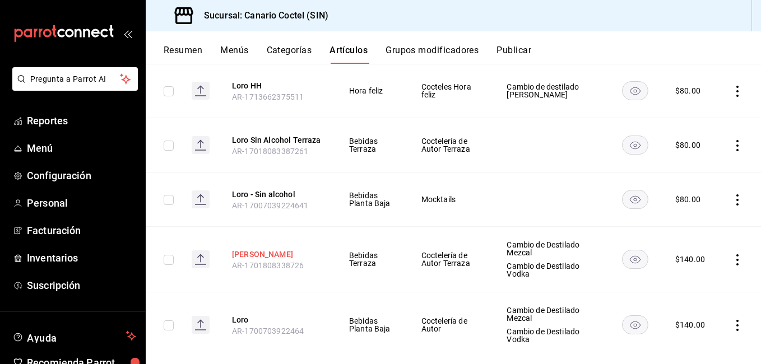
type input "LOR"
click at [272, 250] on button "Loro Terraza" at bounding box center [277, 254] width 90 height 11
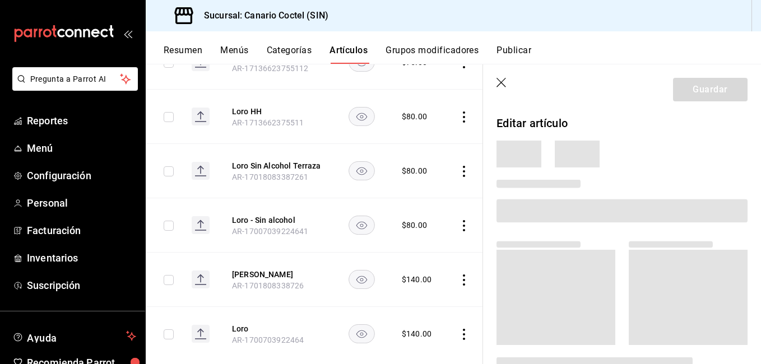
scroll to position [211, 0]
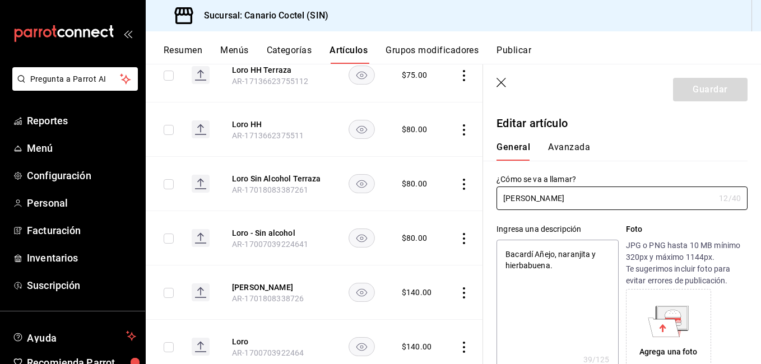
type textarea "x"
type input "$140.00"
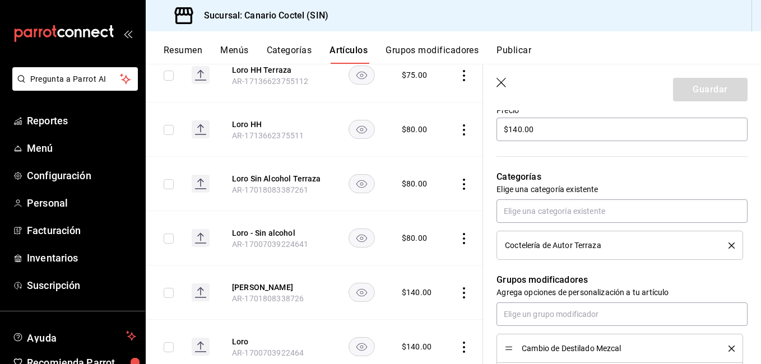
scroll to position [280, 0]
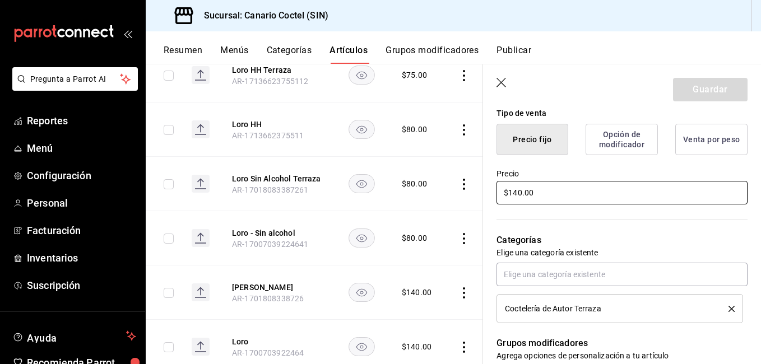
drag, startPoint x: 543, startPoint y: 191, endPoint x: 493, endPoint y: 188, distance: 49.9
click at [494, 188] on div "Precio $140.00" at bounding box center [615, 180] width 264 height 51
click at [489, 189] on div "Precio $140.00" at bounding box center [615, 180] width 264 height 51
click at [530, 190] on input "$140.00" at bounding box center [621, 193] width 251 height 24
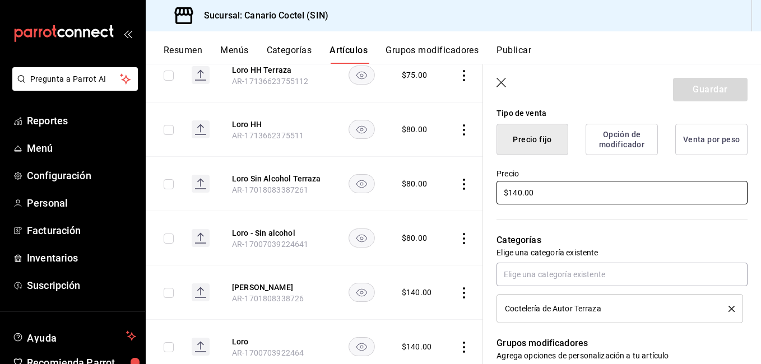
type textarea "x"
type input "$1.00"
type textarea "x"
type input "$150.00"
type textarea "x"
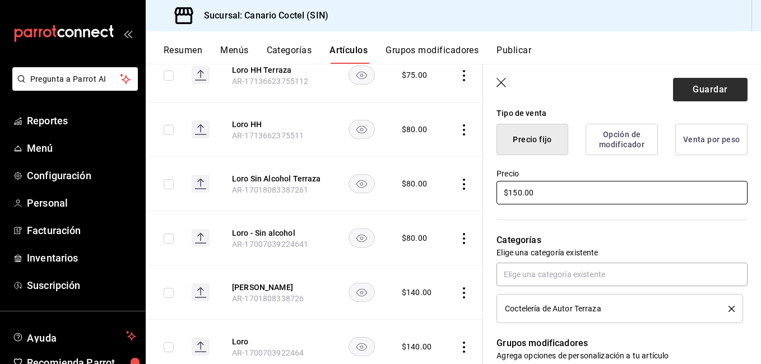
type input "$150.00"
click at [707, 96] on button "Guardar" at bounding box center [710, 90] width 74 height 24
type textarea "x"
type input "AR-1755804190378"
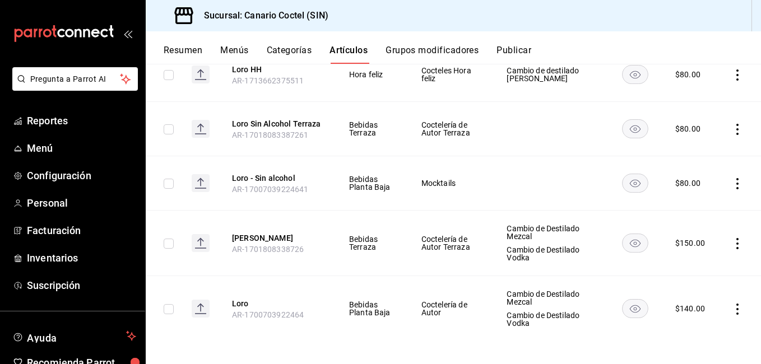
scroll to position [245, 0]
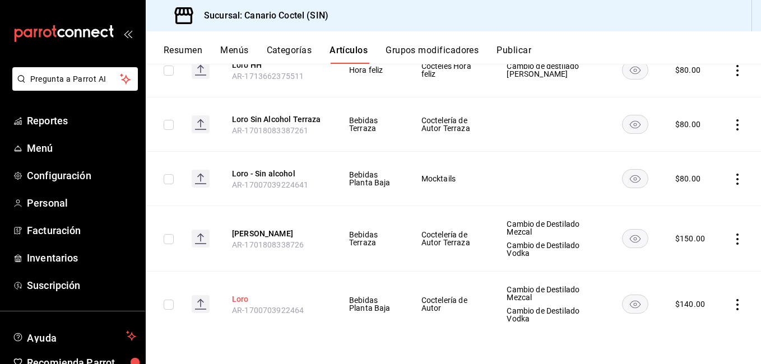
click at [234, 299] on button "Loro" at bounding box center [277, 298] width 90 height 11
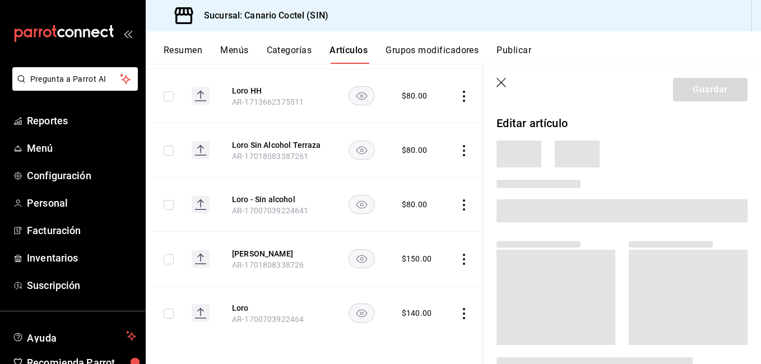
scroll to position [211, 0]
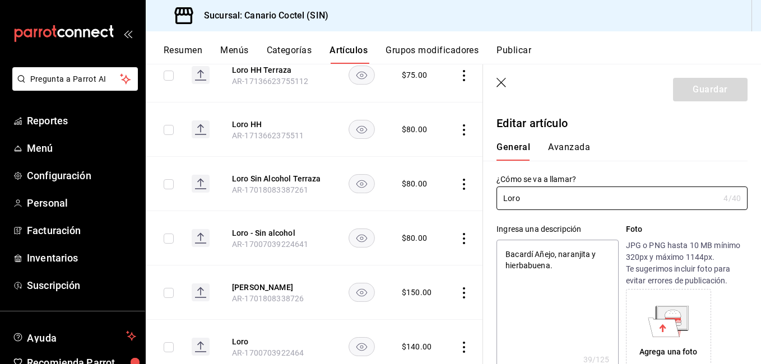
type textarea "x"
type input "$140.00"
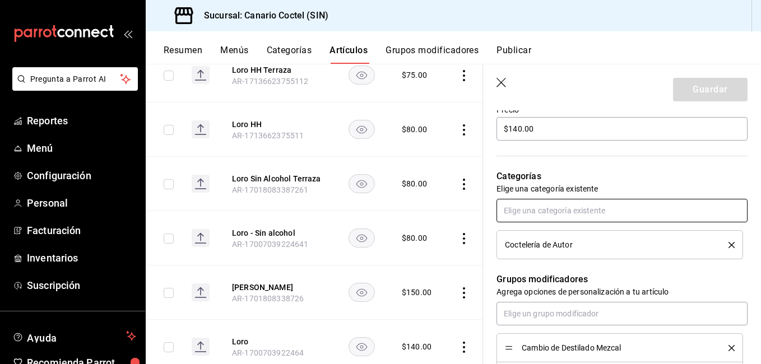
scroll to position [336, 0]
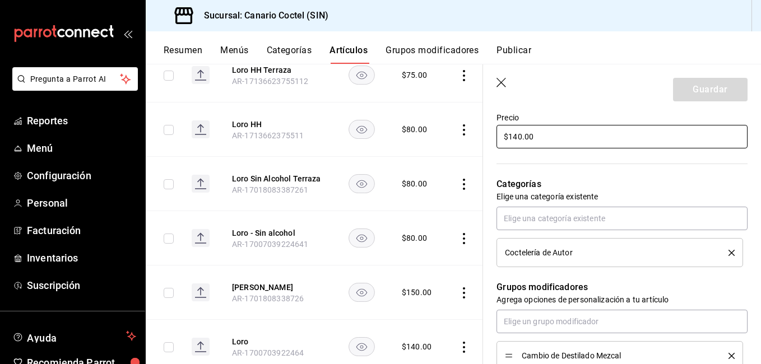
drag, startPoint x: 521, startPoint y: 128, endPoint x: 479, endPoint y: 126, distance: 42.1
click at [485, 125] on div "Precio $140.00" at bounding box center [615, 124] width 264 height 51
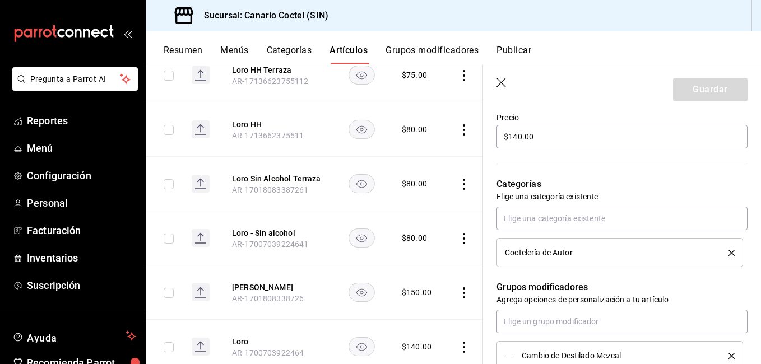
click at [481, 125] on main "Artículos sucursal Para editar los artículos o cambios generales, ve a “Organiz…" at bounding box center [453, 214] width 615 height 300
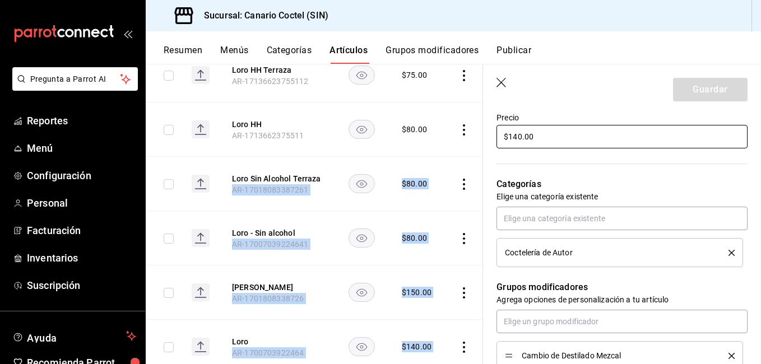
drag, startPoint x: 479, startPoint y: 126, endPoint x: 528, endPoint y: 134, distance: 49.3
click at [528, 134] on input "$140.00" at bounding box center [621, 137] width 251 height 24
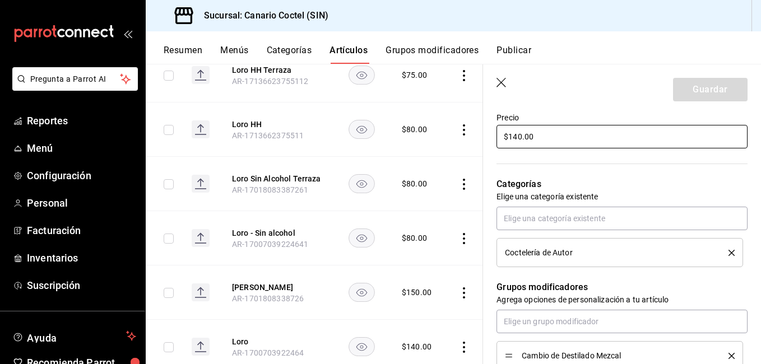
click at [528, 134] on input "$140.00" at bounding box center [621, 137] width 251 height 24
type textarea "x"
type input "$1.00"
type textarea "x"
type input "$15.00"
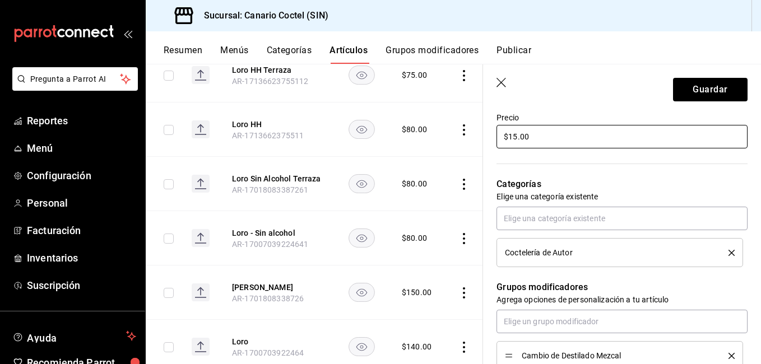
type textarea "x"
type input "$150.00"
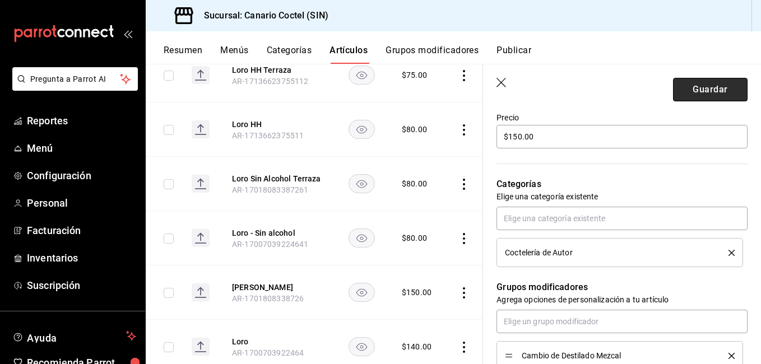
click at [708, 86] on button "Guardar" at bounding box center [710, 90] width 74 height 24
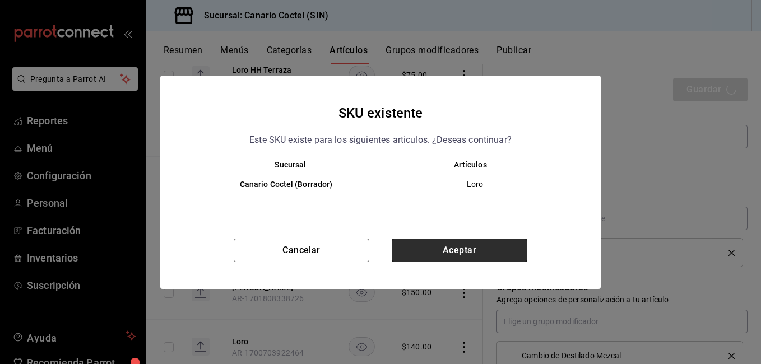
click at [460, 255] on button "Aceptar" at bounding box center [459, 251] width 136 height 24
type textarea "x"
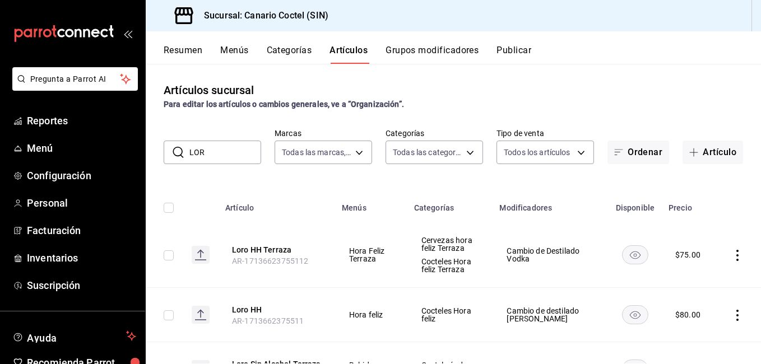
click at [219, 159] on input "LOR" at bounding box center [225, 152] width 72 height 22
click at [218, 159] on input "LOR" at bounding box center [225, 152] width 72 height 22
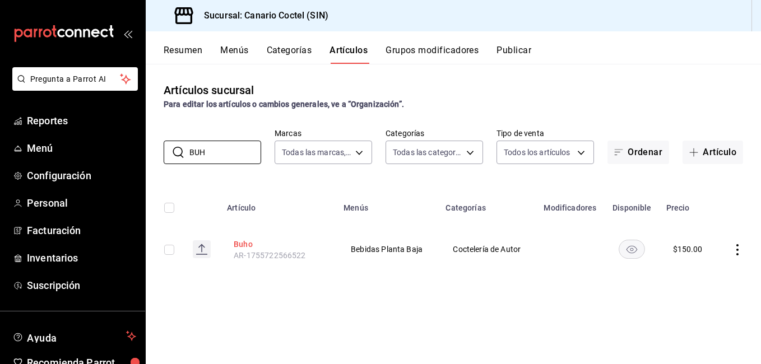
type input "BUH"
click at [242, 242] on button "Buho" at bounding box center [279, 244] width 90 height 11
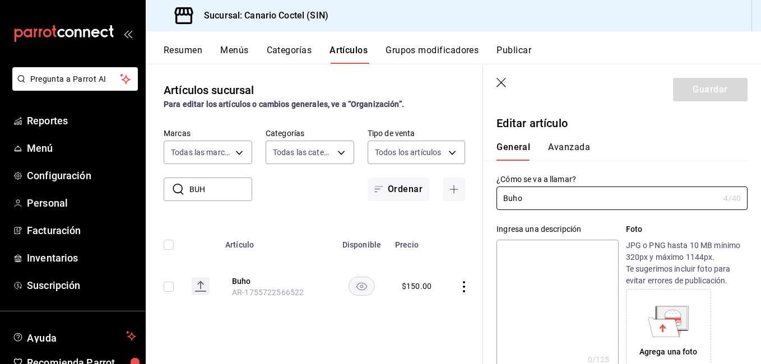
type input "$150.00"
click at [503, 83] on icon "button" at bounding box center [501, 83] width 11 height 11
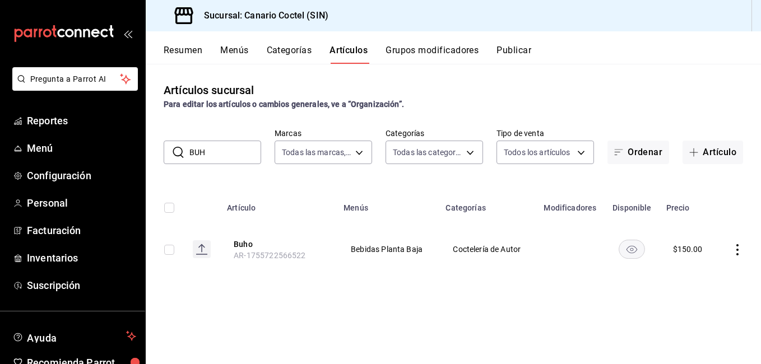
click at [241, 151] on input "BUH" at bounding box center [225, 152] width 72 height 22
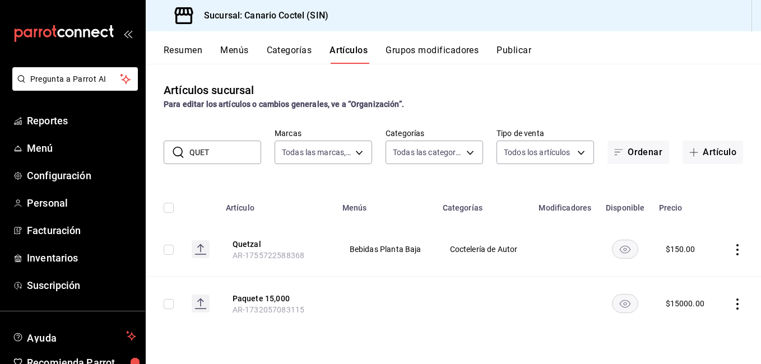
drag, startPoint x: 212, startPoint y: 147, endPoint x: 181, endPoint y: 150, distance: 30.4
click at [181, 150] on div "​ QUET ​" at bounding box center [212, 153] width 97 height 24
click at [181, 150] on icon at bounding box center [178, 152] width 11 height 11
click at [202, 158] on input "QUET" at bounding box center [225, 152] width 72 height 22
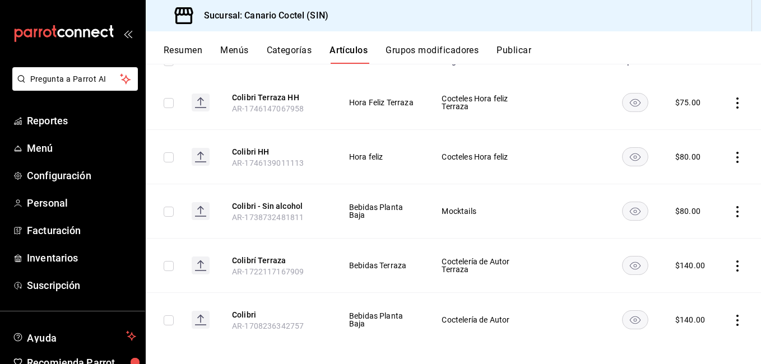
scroll to position [157, 0]
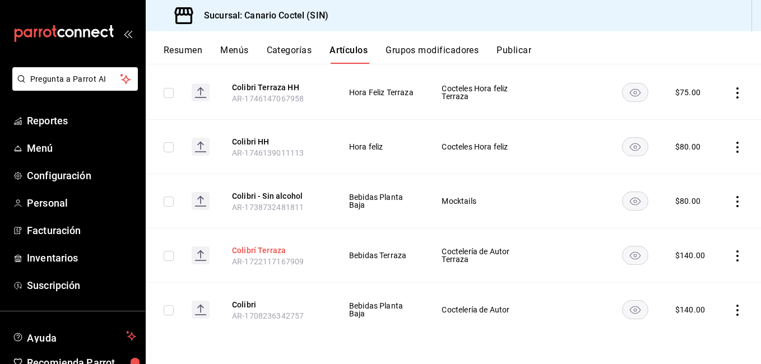
type input "COLIB"
click at [270, 249] on button "Colibrí Terraza" at bounding box center [277, 250] width 90 height 11
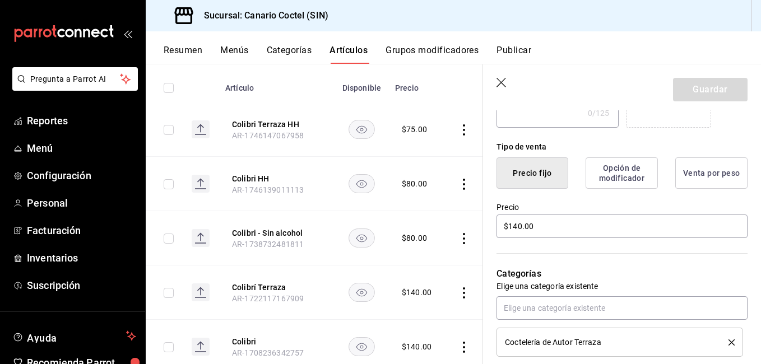
scroll to position [280, 0]
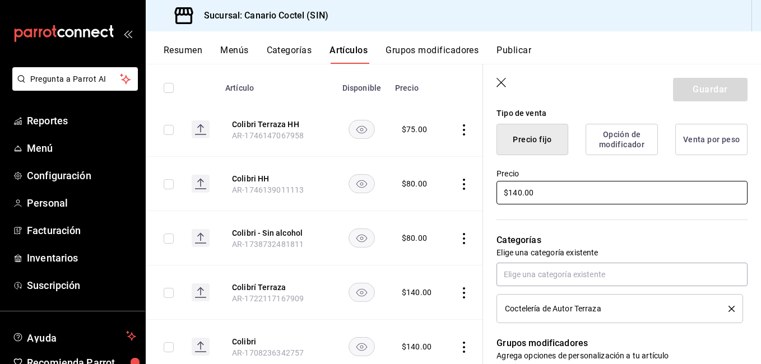
click at [544, 193] on input "$140.00" at bounding box center [621, 193] width 251 height 24
type input "$150.00"
click at [701, 89] on button "Guardar" at bounding box center [710, 90] width 74 height 24
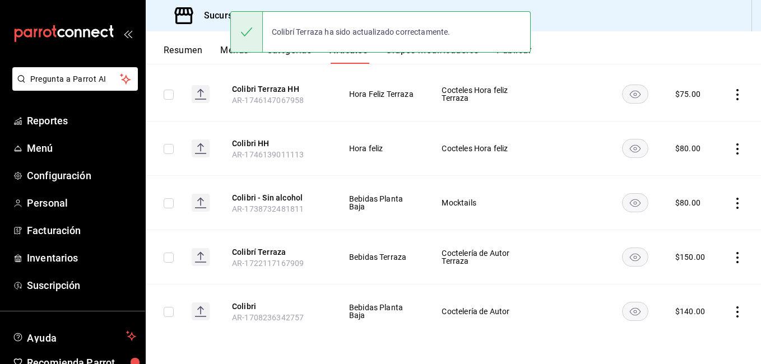
scroll to position [157, 0]
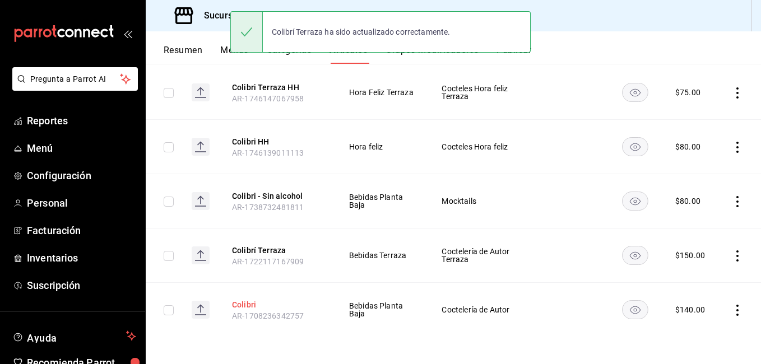
click at [249, 302] on button "Colibri" at bounding box center [277, 304] width 90 height 11
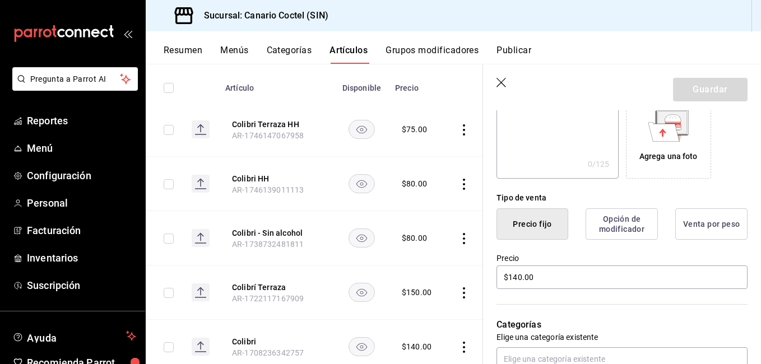
scroll to position [224, 0]
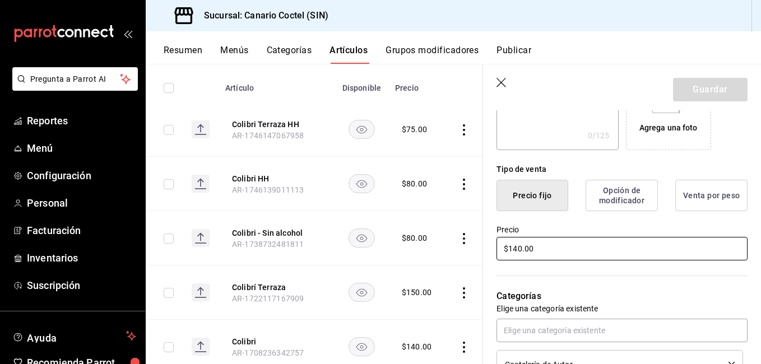
click at [546, 249] on input "$140.00" at bounding box center [621, 249] width 251 height 24
type input "$150.00"
click at [697, 92] on button "Guardar" at bounding box center [710, 90] width 74 height 24
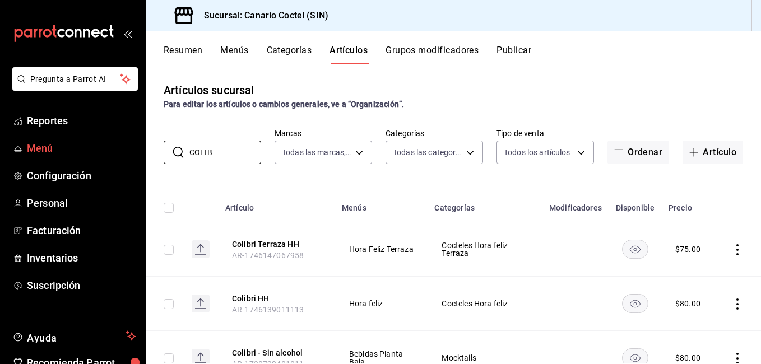
drag, startPoint x: 222, startPoint y: 151, endPoint x: 118, endPoint y: 148, distance: 104.2
click at [118, 148] on div "Pregunta a Parrot AI Reportes Menú Configuración Personal Facturación Inventari…" at bounding box center [380, 182] width 761 height 364
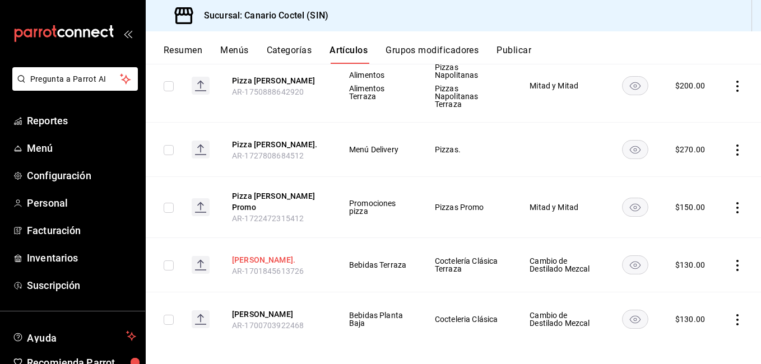
scroll to position [176, 0]
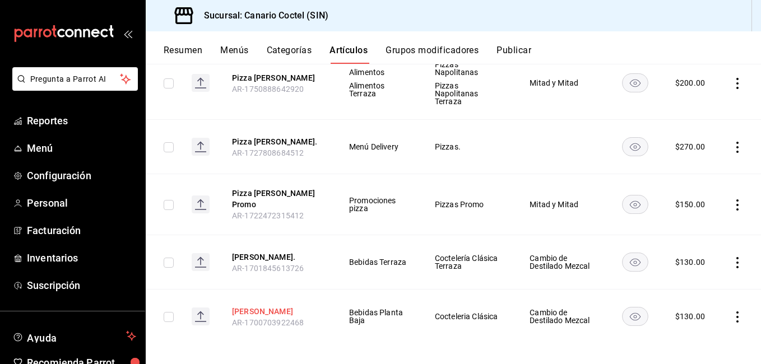
type input "MARGARITA"
click at [281, 306] on button "[PERSON_NAME]" at bounding box center [277, 311] width 90 height 11
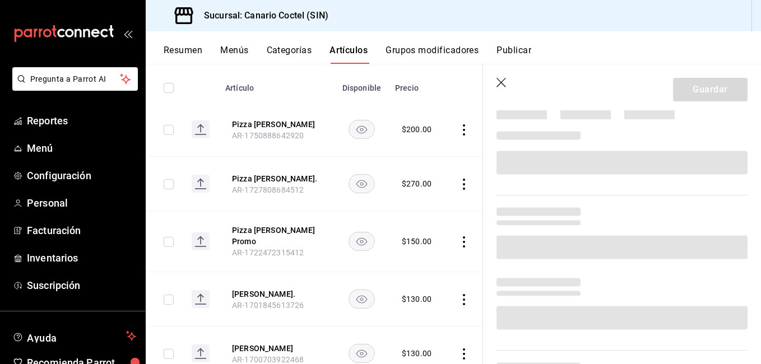
scroll to position [336, 0]
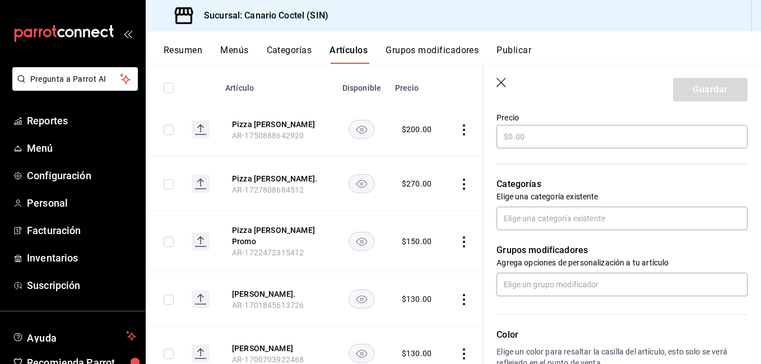
type textarea "x"
type input "$130.00"
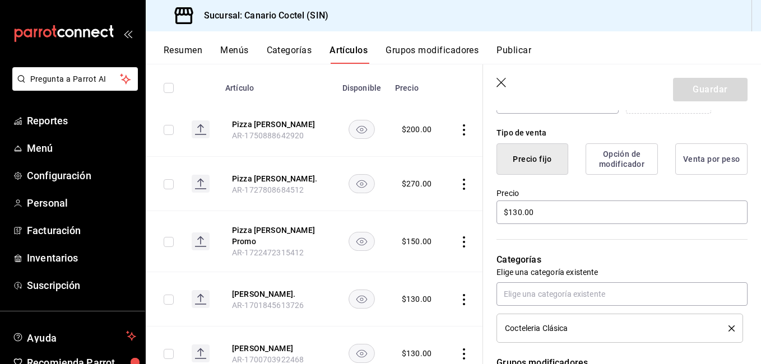
scroll to position [280, 0]
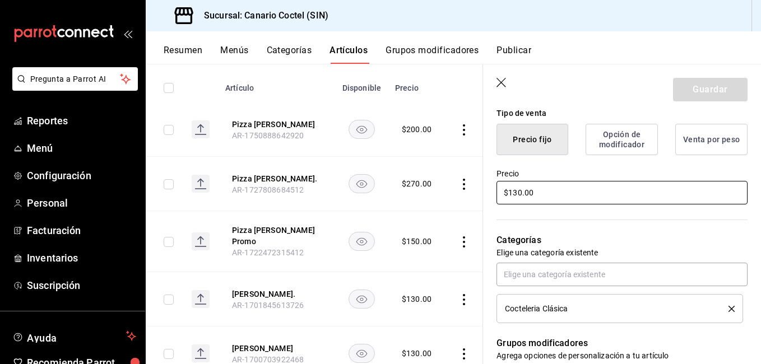
drag, startPoint x: 544, startPoint y: 190, endPoint x: 472, endPoint y: 190, distance: 72.8
click at [472, 190] on main "Artículos sucursal Para editar los artículos o cambios generales, ve a “Organiz…" at bounding box center [453, 214] width 615 height 300
click at [472, 190] on td at bounding box center [466, 184] width 43 height 54
click at [499, 86] on icon "button" at bounding box center [501, 83] width 11 height 11
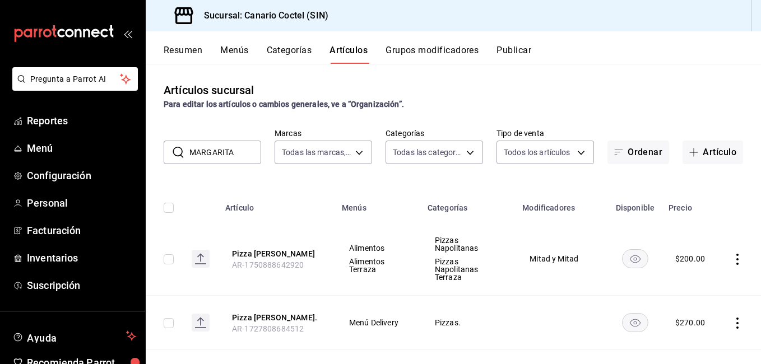
click at [263, 150] on div "​ MARGARITA ​ Marcas Todas las marcas, Sin marca 1961613a-9f1c-4786-8348-f9f968…" at bounding box center [453, 146] width 615 height 36
click at [227, 155] on input "MARGARITA" at bounding box center [225, 152] width 72 height 22
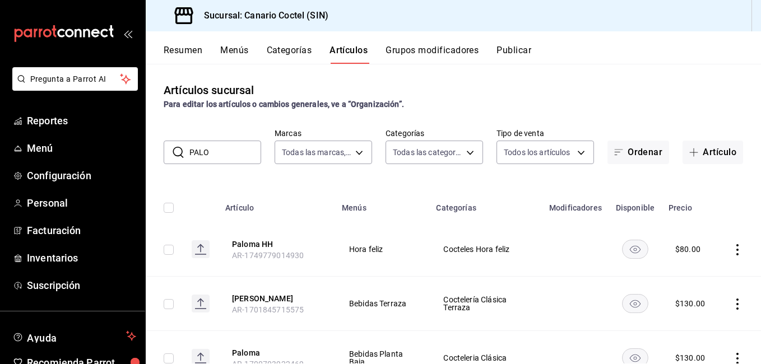
click at [214, 157] on input "PALO" at bounding box center [225, 152] width 72 height 22
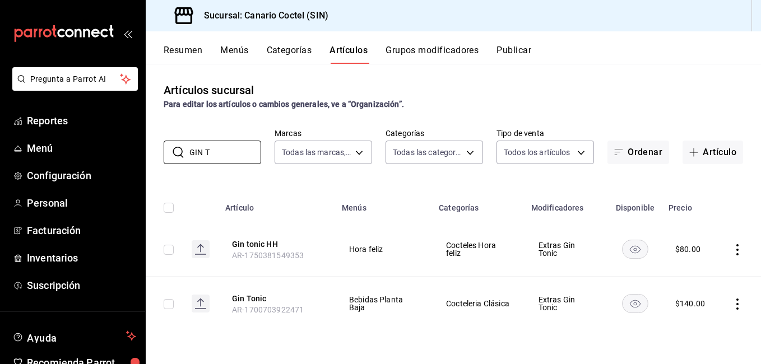
type input "GIN T"
click at [263, 292] on th "Gin Tonic AR-1700703922471" at bounding box center [276, 304] width 116 height 54
click at [259, 294] on button "Gin Tonic" at bounding box center [277, 298] width 90 height 11
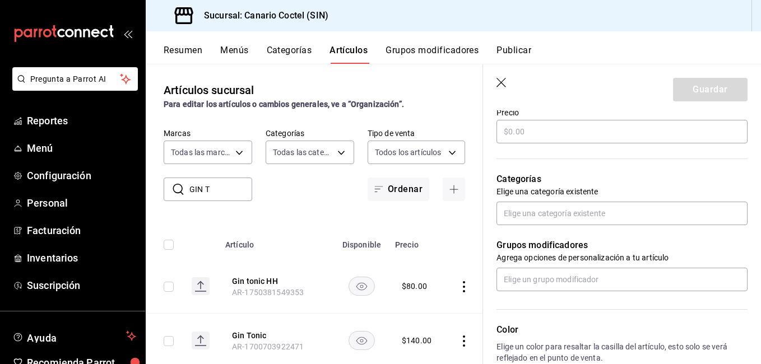
type textarea "x"
type input "$140.00"
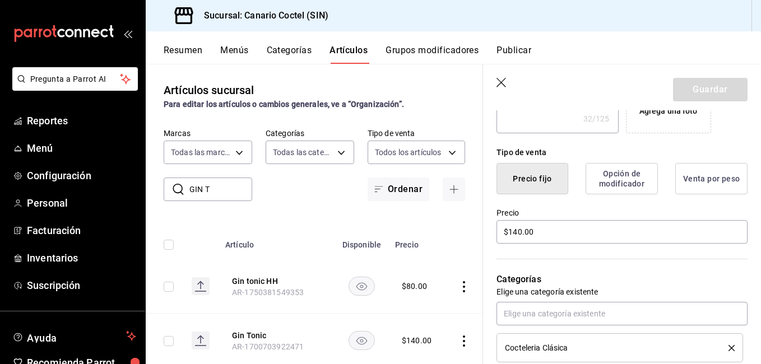
scroll to position [221, 0]
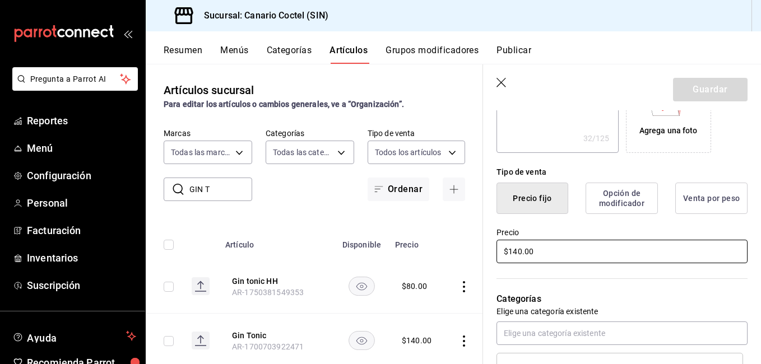
click at [540, 251] on input "$140.00" at bounding box center [621, 252] width 251 height 24
click at [540, 252] on input "$140.00" at bounding box center [621, 252] width 251 height 24
type textarea "x"
type input "$1.00"
type textarea "x"
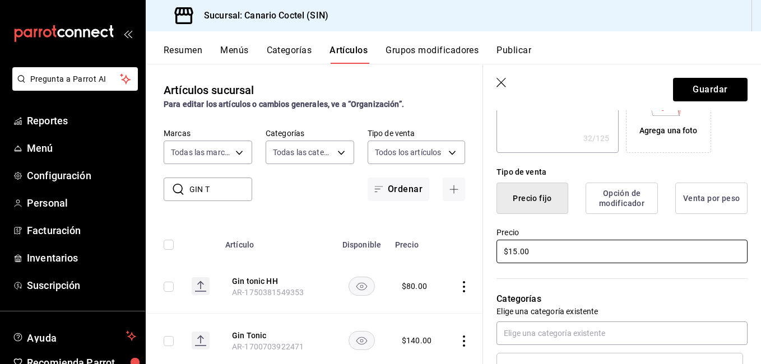
type input "$150.00"
type textarea "x"
type input "$150.00"
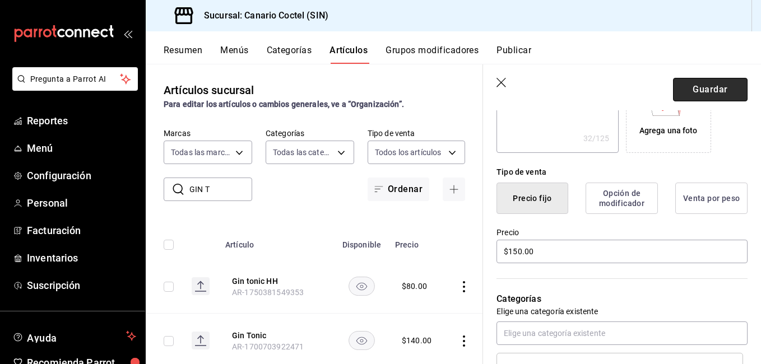
click at [703, 99] on button "Guardar" at bounding box center [710, 90] width 74 height 24
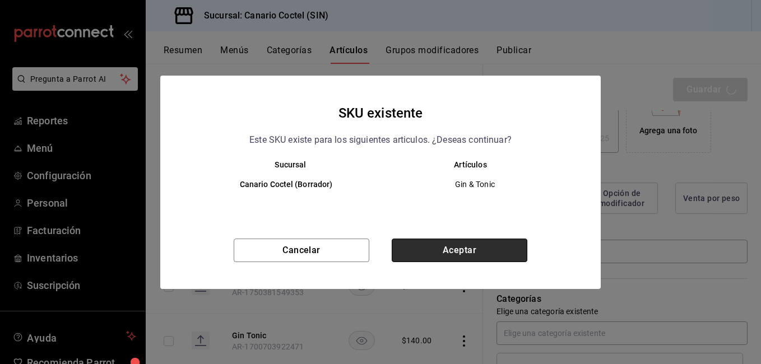
click at [505, 259] on button "Aceptar" at bounding box center [459, 251] width 136 height 24
type textarea "x"
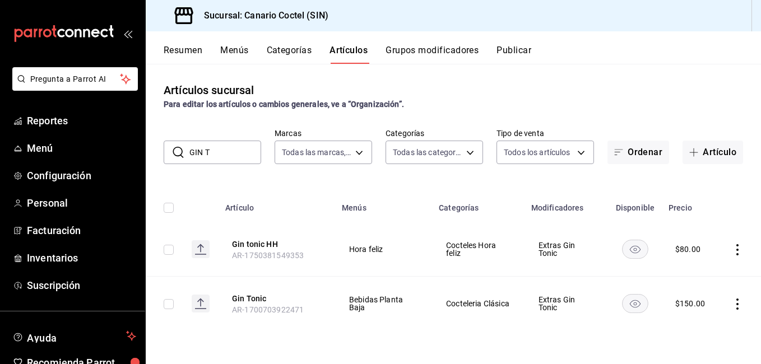
drag, startPoint x: 253, startPoint y: 152, endPoint x: 185, endPoint y: 147, distance: 68.0
click at [185, 147] on div "​ GIN T ​" at bounding box center [212, 153] width 97 height 24
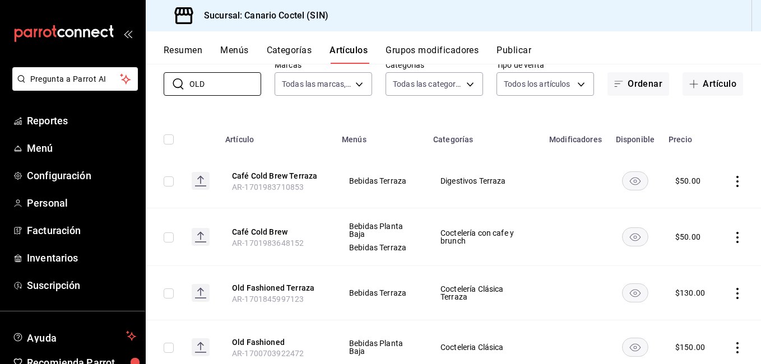
scroll to position [106, 0]
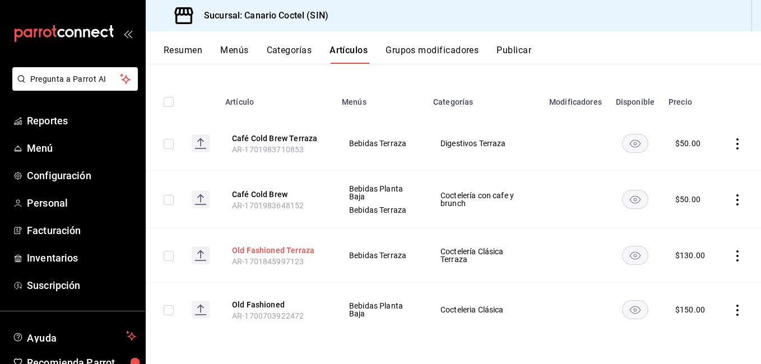
type input "OLD"
click at [265, 247] on button "Old Fashioned Terraza" at bounding box center [277, 250] width 90 height 11
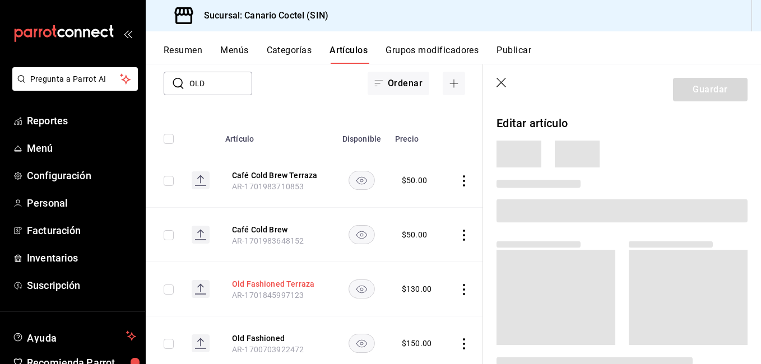
scroll to position [102, 0]
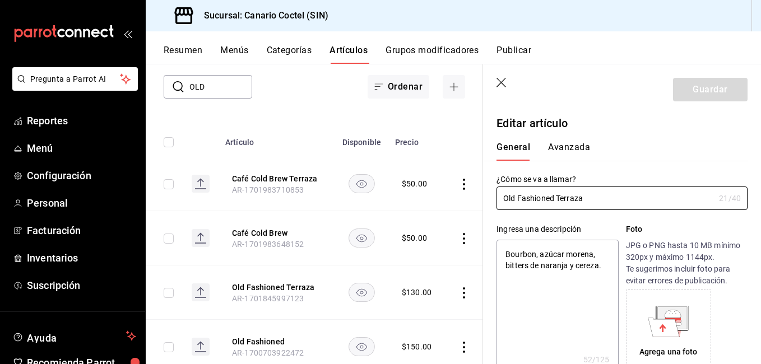
type textarea "x"
type input "$130.00"
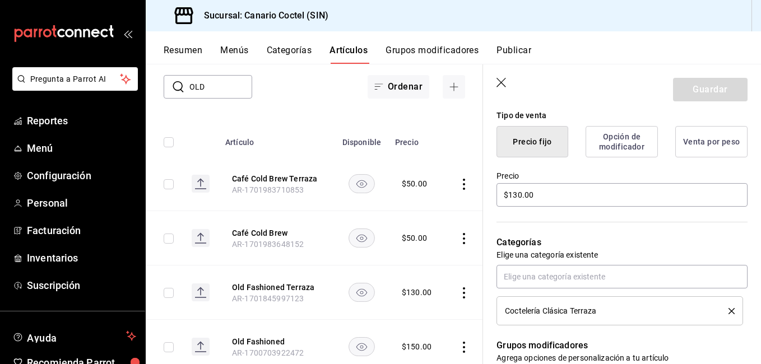
scroll to position [280, 0]
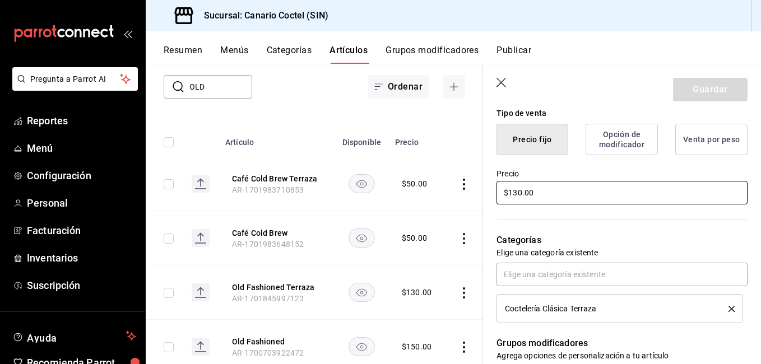
click at [553, 202] on input "$130.00" at bounding box center [621, 193] width 251 height 24
type textarea "x"
type input "$1.00"
type textarea "x"
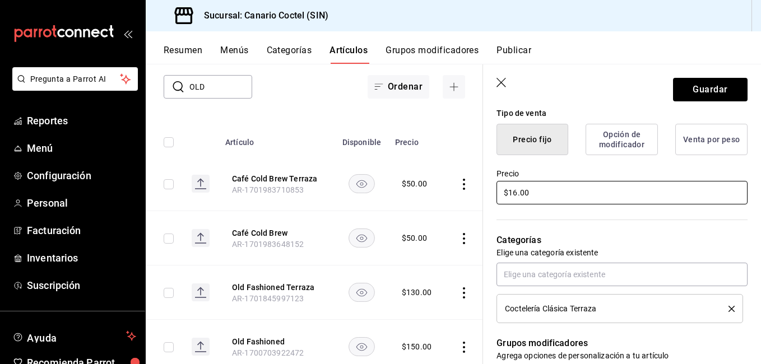
type input "$160.00"
type textarea "x"
type input "$160.00"
click at [723, 94] on button "Guardar" at bounding box center [710, 90] width 74 height 24
type textarea "x"
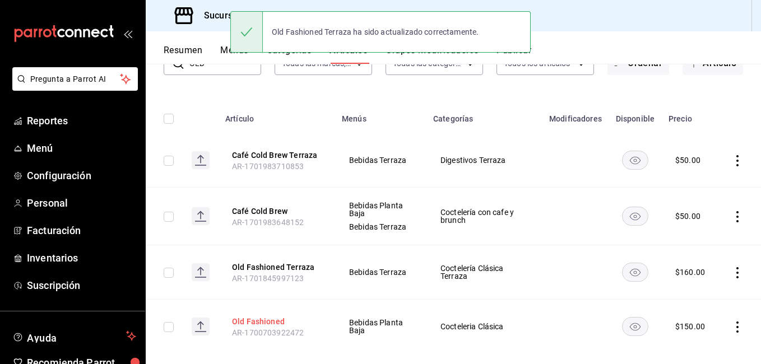
scroll to position [106, 0]
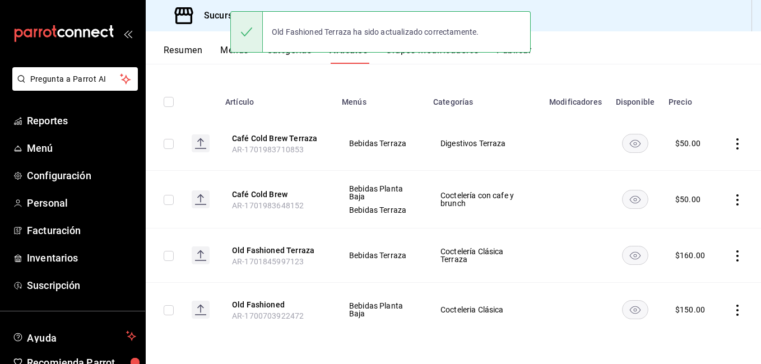
click at [276, 297] on th "Old Fashioned AR-1700703922472" at bounding box center [276, 310] width 116 height 54
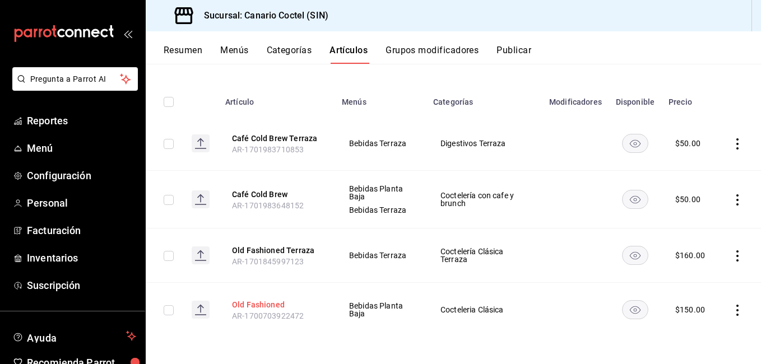
click at [255, 305] on button "Old Fashioned" at bounding box center [277, 304] width 90 height 11
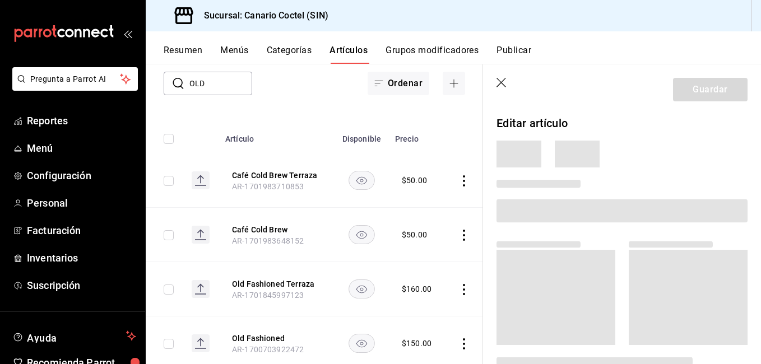
scroll to position [102, 0]
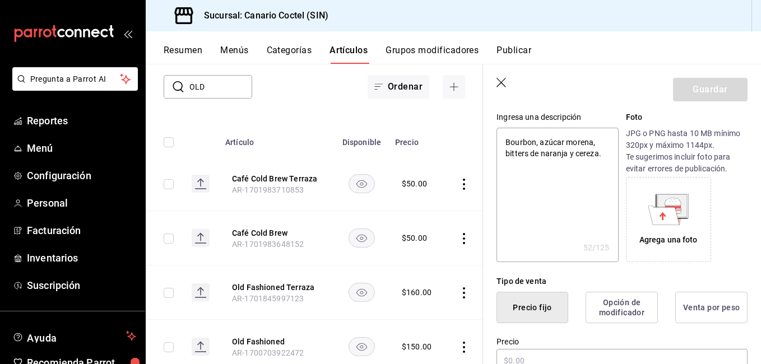
type textarea "x"
type input "$150.00"
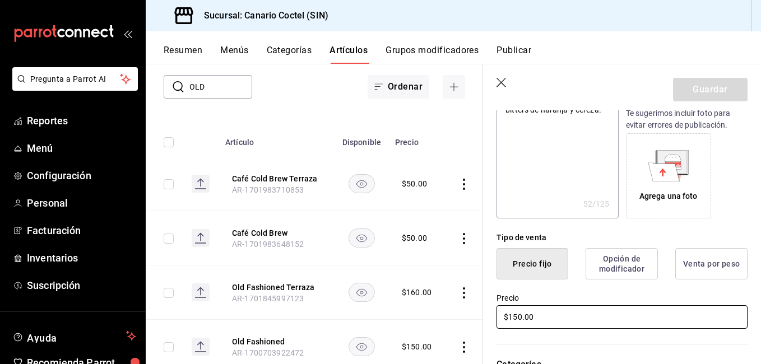
scroll to position [224, 0]
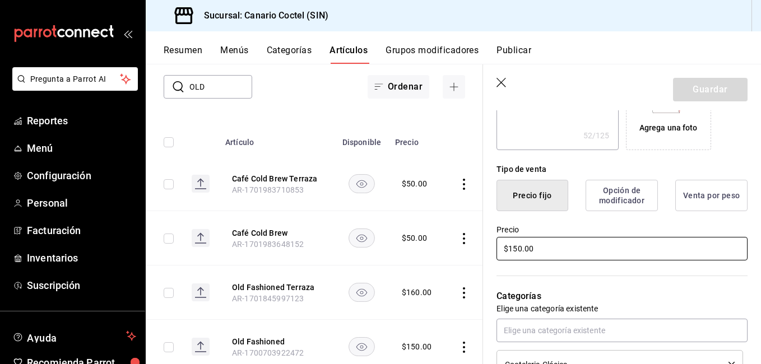
drag, startPoint x: 533, startPoint y: 256, endPoint x: 500, endPoint y: 254, distance: 33.2
click at [500, 254] on input "$150.00" at bounding box center [621, 249] width 251 height 24
click at [528, 242] on input "$150.00" at bounding box center [621, 249] width 251 height 24
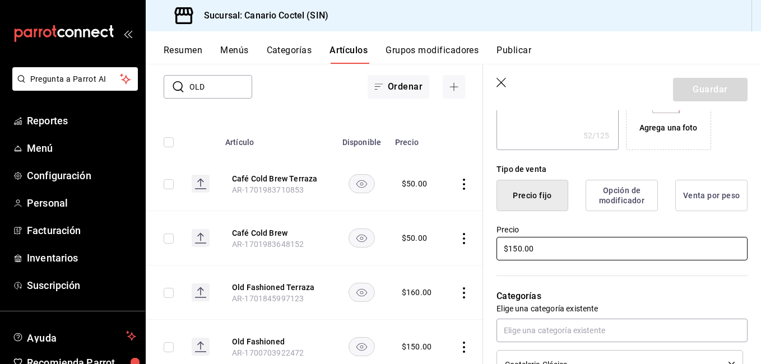
type textarea "x"
type input "$1.00"
type textarea "x"
type input "$160.00"
type textarea "x"
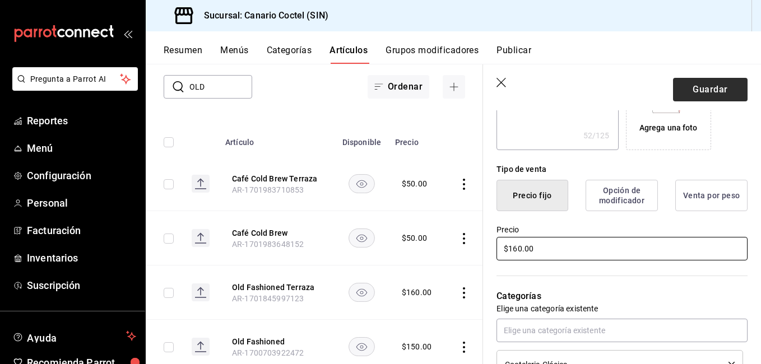
type input "$160.00"
click at [705, 97] on button "Guardar" at bounding box center [710, 90] width 74 height 24
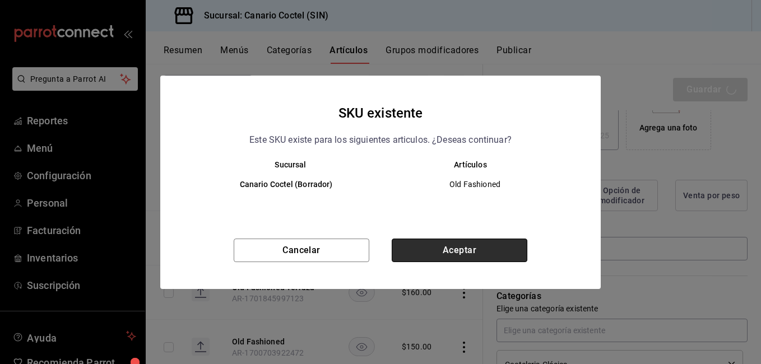
click at [497, 245] on button "Aceptar" at bounding box center [459, 251] width 136 height 24
type textarea "x"
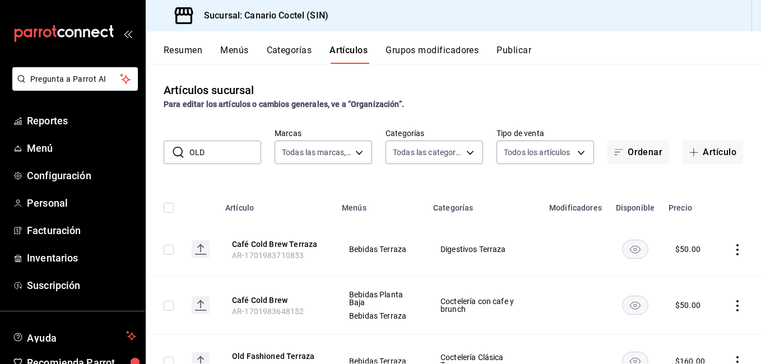
click at [227, 148] on input "OLD" at bounding box center [225, 152] width 72 height 22
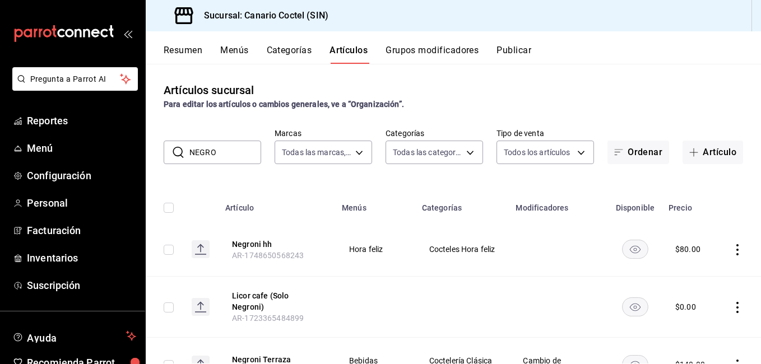
click at [227, 159] on input "NEGRO" at bounding box center [225, 152] width 72 height 22
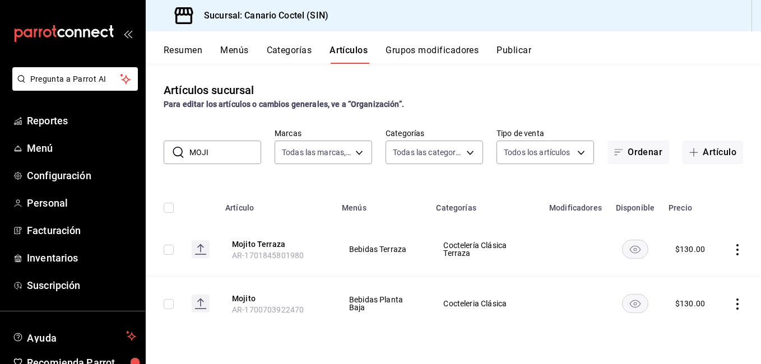
click at [216, 158] on input "MOJI" at bounding box center [225, 152] width 72 height 22
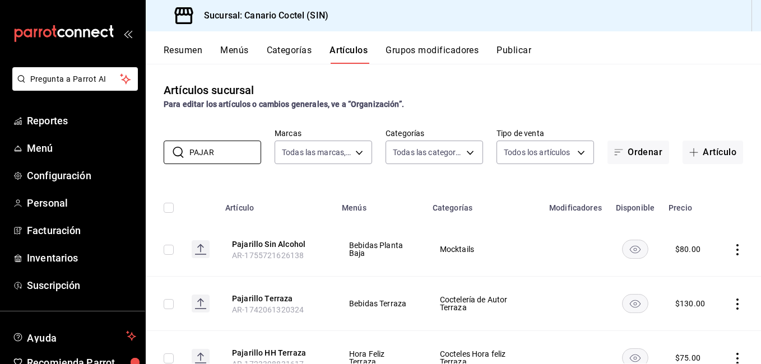
scroll to position [56, 0]
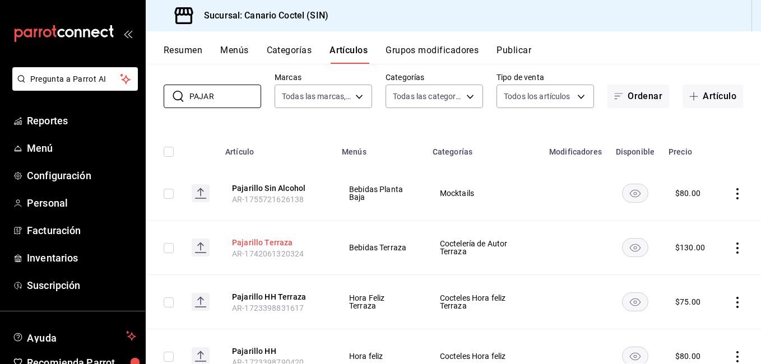
type input "PAJAR"
click at [280, 240] on button "Pajarillo Terraza" at bounding box center [277, 242] width 90 height 11
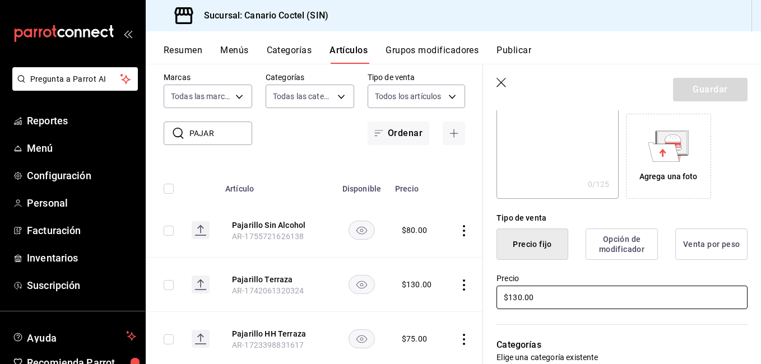
scroll to position [224, 0]
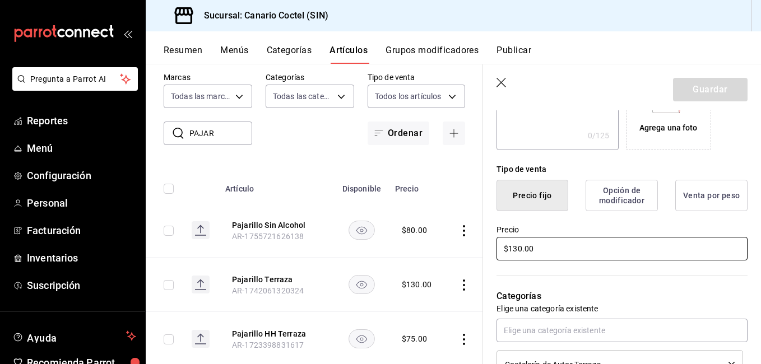
drag, startPoint x: 544, startPoint y: 255, endPoint x: 504, endPoint y: 250, distance: 40.6
click at [504, 250] on input "$130.00" at bounding box center [621, 249] width 251 height 24
type input "$150.00"
click at [696, 99] on button "Guardar" at bounding box center [710, 90] width 74 height 24
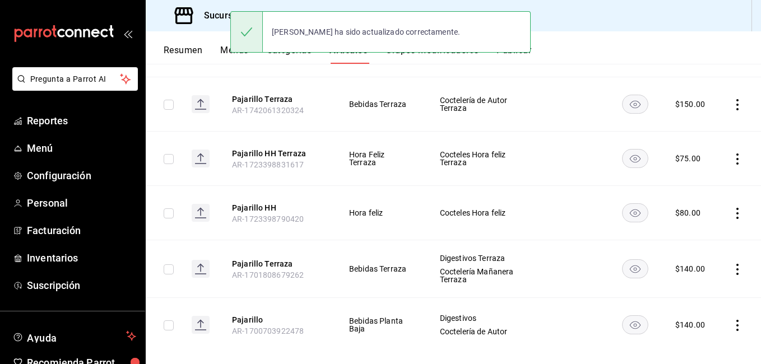
scroll to position [214, 0]
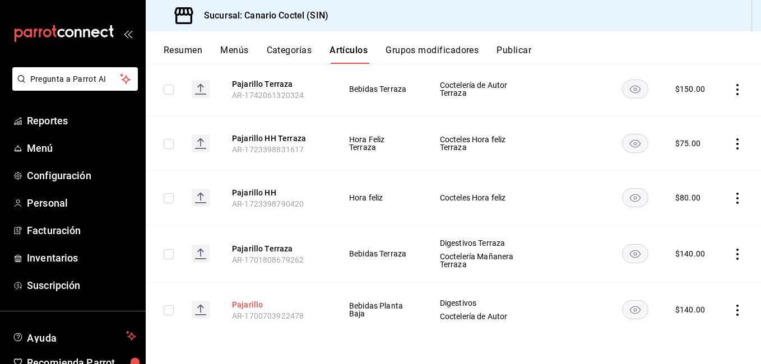
click at [239, 300] on button "Pajarillo" at bounding box center [277, 304] width 90 height 11
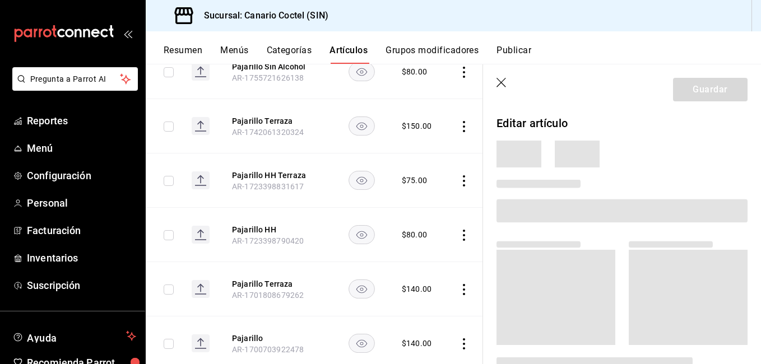
scroll to position [211, 0]
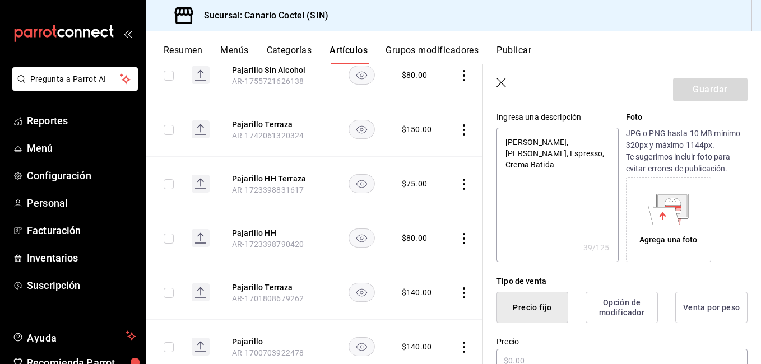
type textarea "x"
type input "$140.00"
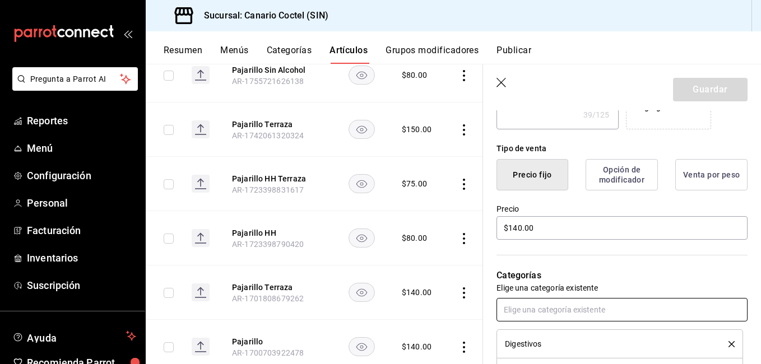
scroll to position [280, 0]
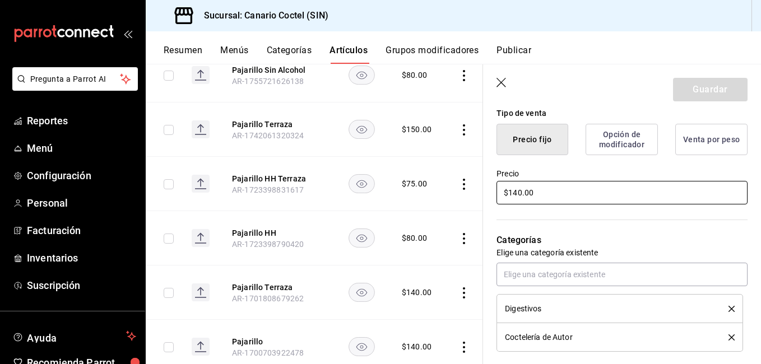
drag, startPoint x: 529, startPoint y: 193, endPoint x: 493, endPoint y: 197, distance: 36.7
click at [493, 197] on div "Precio $140.00" at bounding box center [615, 180] width 264 height 51
type textarea "x"
type input "$1.00"
type textarea "x"
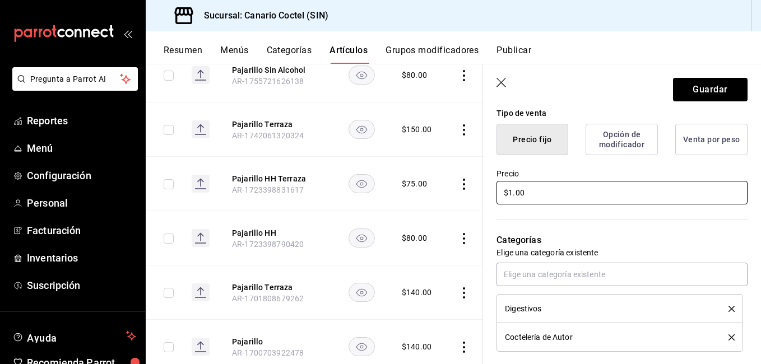
type input "$15.00"
type textarea "x"
type input "$150.00"
drag, startPoint x: 684, startPoint y: 85, endPoint x: 661, endPoint y: 104, distance: 29.4
click at [683, 86] on button "Guardar" at bounding box center [710, 90] width 74 height 24
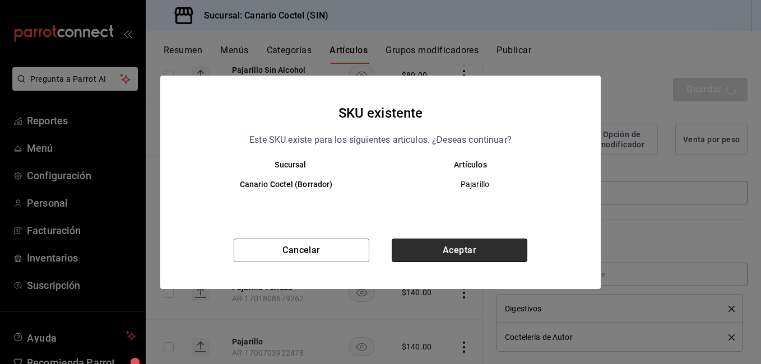
click at [458, 248] on button "Aceptar" at bounding box center [459, 251] width 136 height 24
type textarea "x"
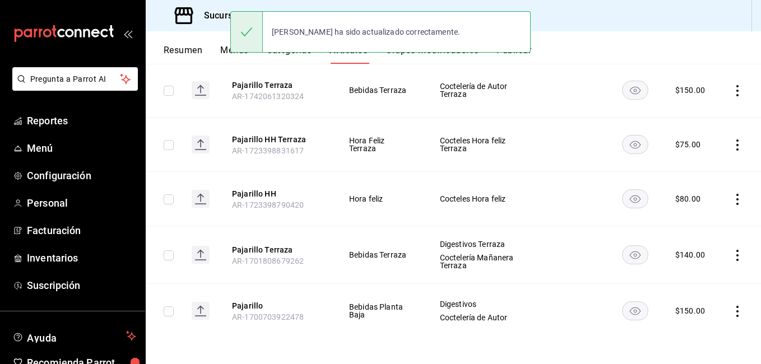
scroll to position [214, 0]
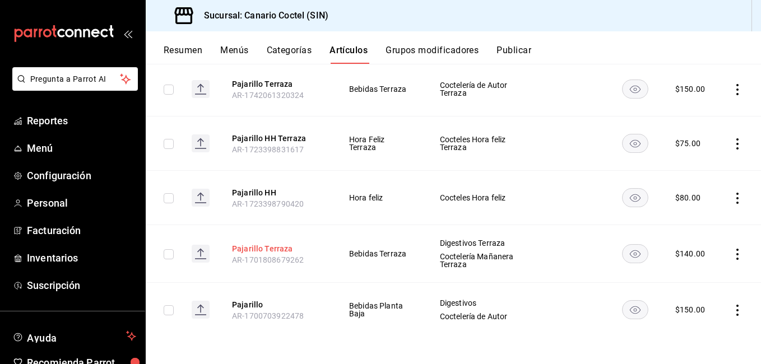
click at [258, 247] on button "Pajarillo Terraza" at bounding box center [277, 248] width 90 height 11
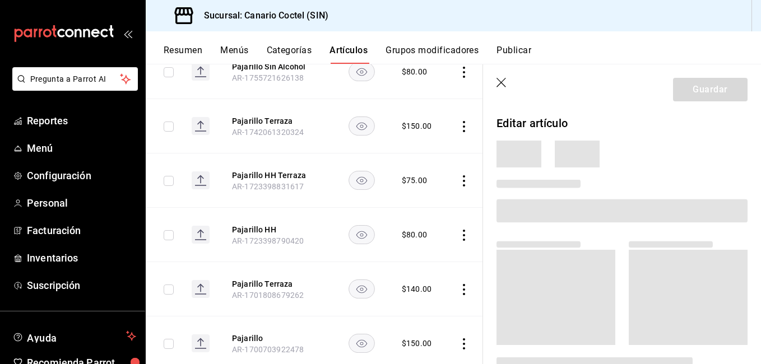
scroll to position [211, 0]
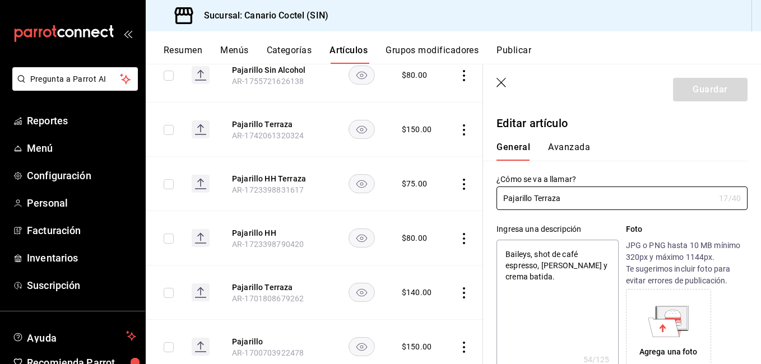
type textarea "x"
type input "$140.00"
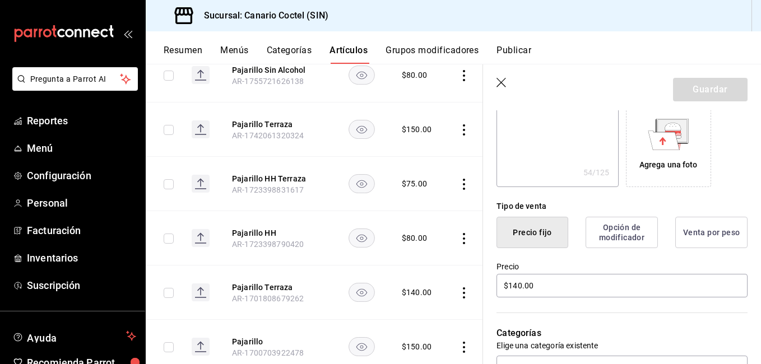
scroll to position [224, 0]
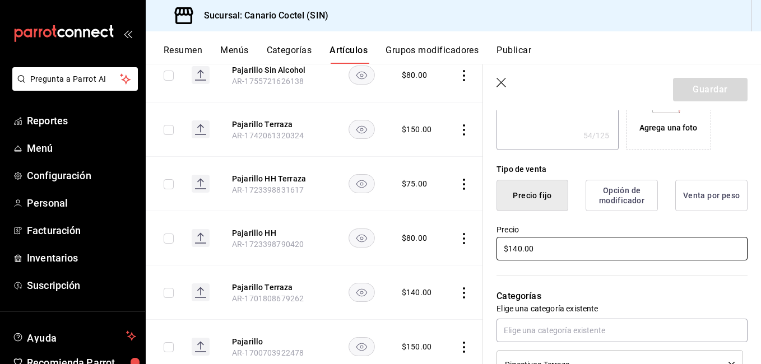
drag, startPoint x: 543, startPoint y: 248, endPoint x: 503, endPoint y: 247, distance: 39.8
click at [503, 247] on input "$140.00" at bounding box center [621, 249] width 251 height 24
type textarea "x"
type input "$1.00"
type textarea "x"
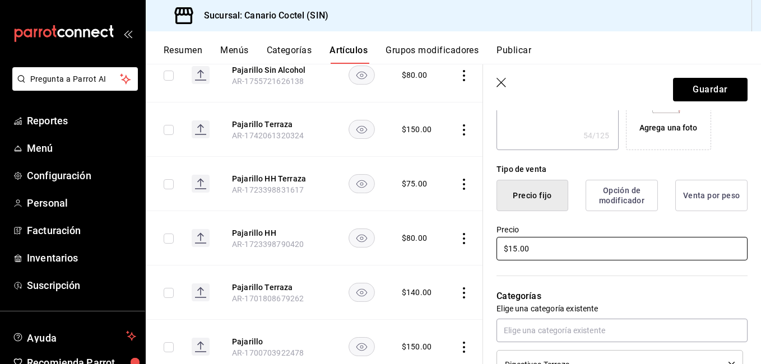
type input "$150.00"
type textarea "x"
type input "$150.00"
click at [719, 88] on button "Guardar" at bounding box center [710, 90] width 74 height 24
type textarea "x"
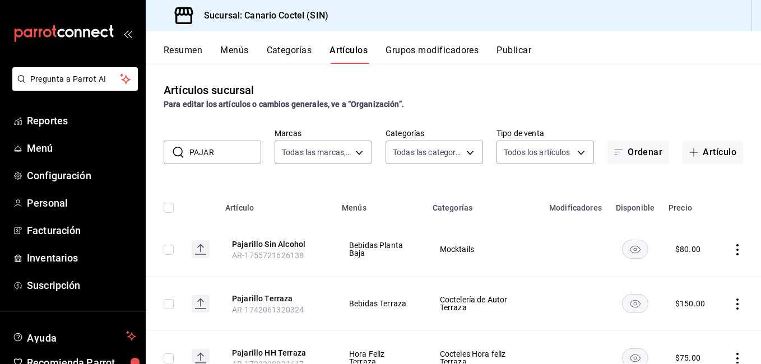
click at [215, 144] on input "PAJAR" at bounding box center [225, 152] width 72 height 22
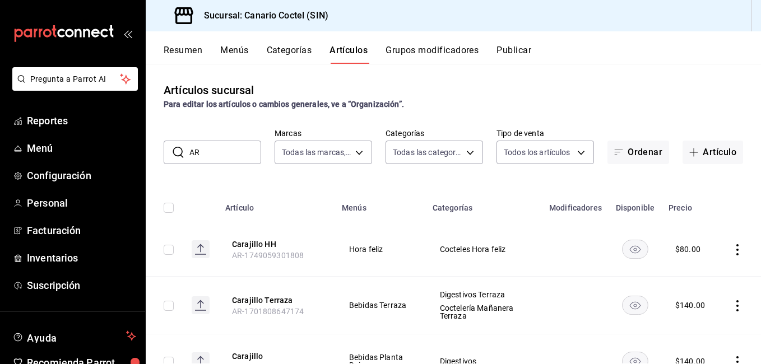
type input "A"
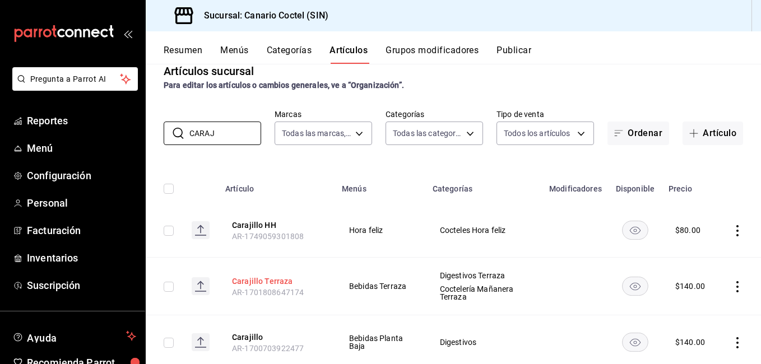
scroll to position [52, 0]
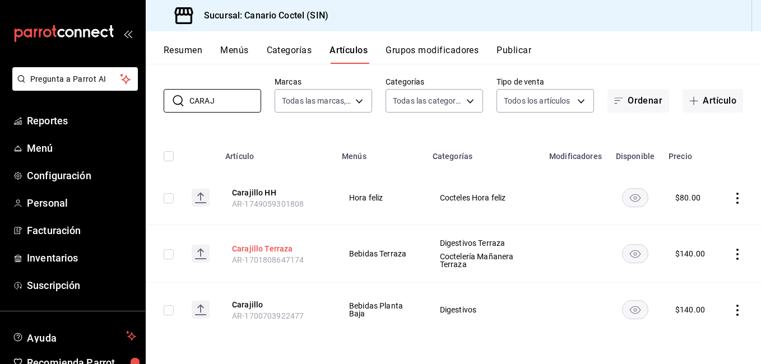
type input "CARAJ"
click at [278, 249] on button "Carajillo Terraza" at bounding box center [277, 248] width 90 height 11
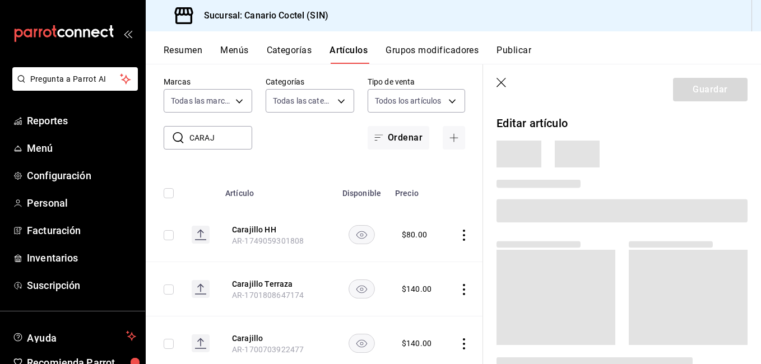
scroll to position [48, 0]
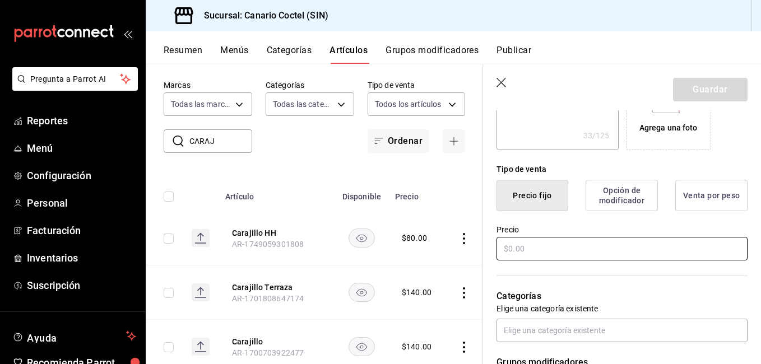
type textarea "x"
type input "$140.00"
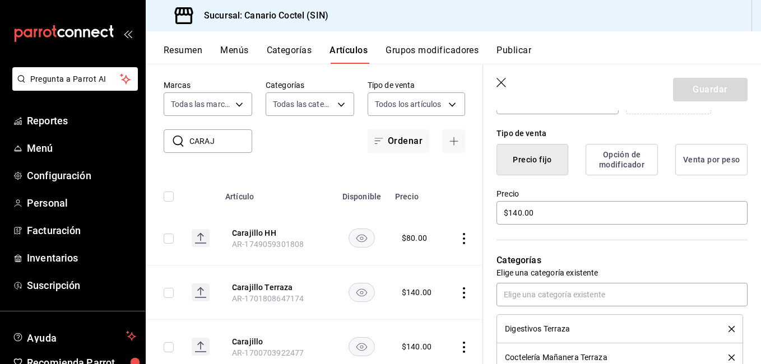
scroll to position [280, 0]
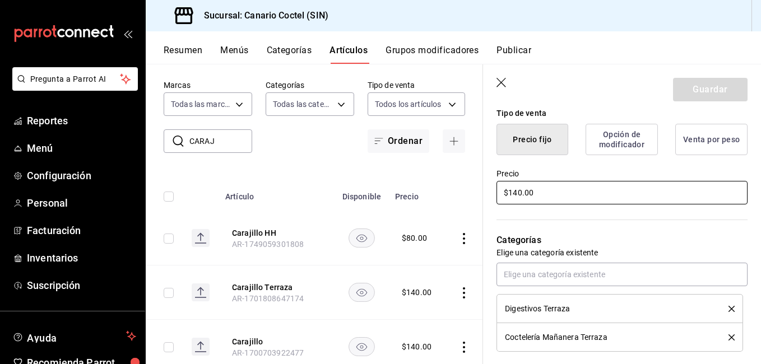
drag, startPoint x: 535, startPoint y: 198, endPoint x: 497, endPoint y: 198, distance: 37.5
click at [497, 198] on input "$140.00" at bounding box center [621, 193] width 251 height 24
type textarea "x"
type input "$1.00"
type textarea "x"
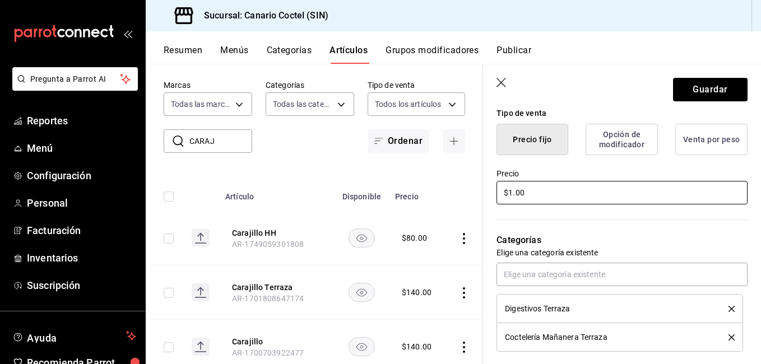
type input "$15.00"
type textarea "x"
type input "$150.00"
click at [721, 96] on button "Guardar" at bounding box center [710, 90] width 74 height 24
type textarea "x"
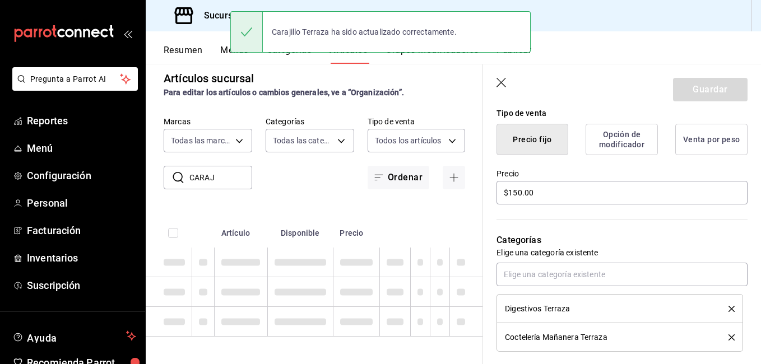
type textarea "x"
type input "AR-1755804436785"
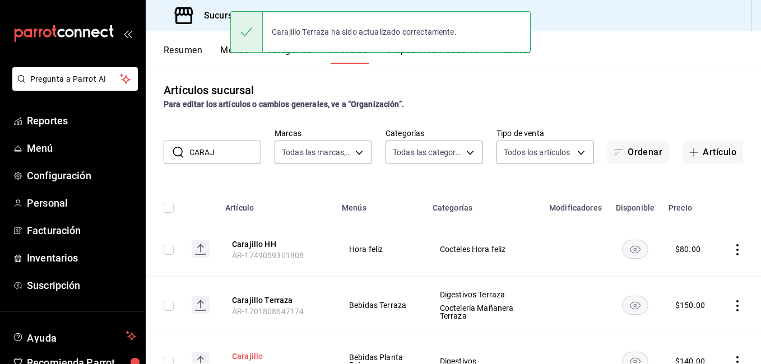
click at [239, 354] on button "Carajillo" at bounding box center [277, 356] width 90 height 11
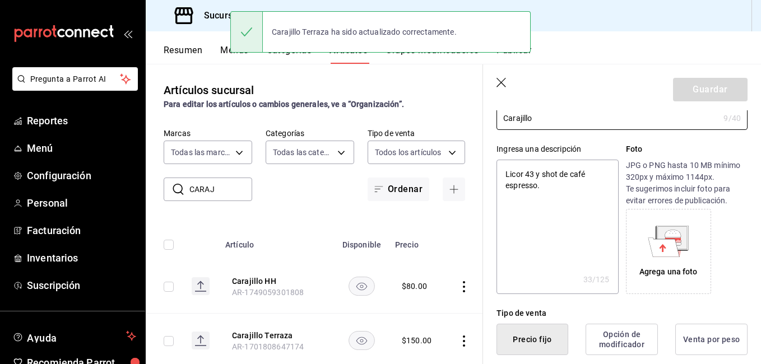
type textarea "x"
type input "$140.00"
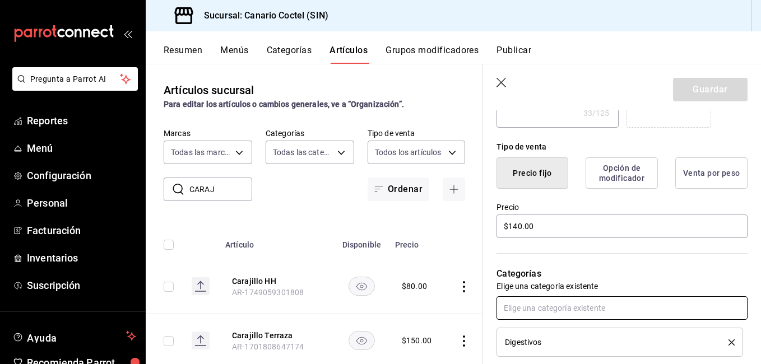
scroll to position [280, 0]
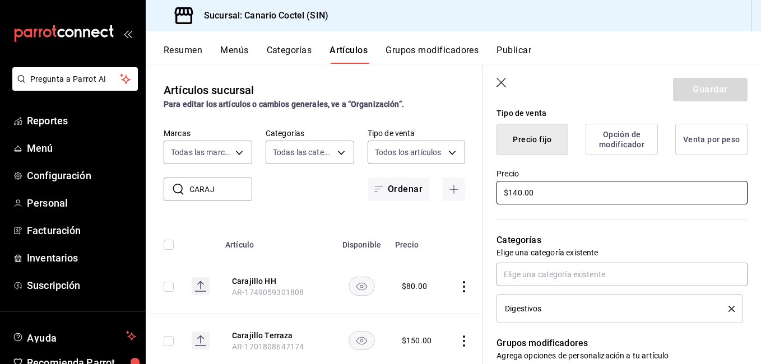
drag, startPoint x: 539, startPoint y: 193, endPoint x: 470, endPoint y: 202, distance: 70.0
click at [477, 198] on main "Artículos sucursal Para editar los artículos o cambios generales, ve a “Organiz…" at bounding box center [453, 214] width 615 height 300
type textarea "x"
type input "$1.00"
type textarea "x"
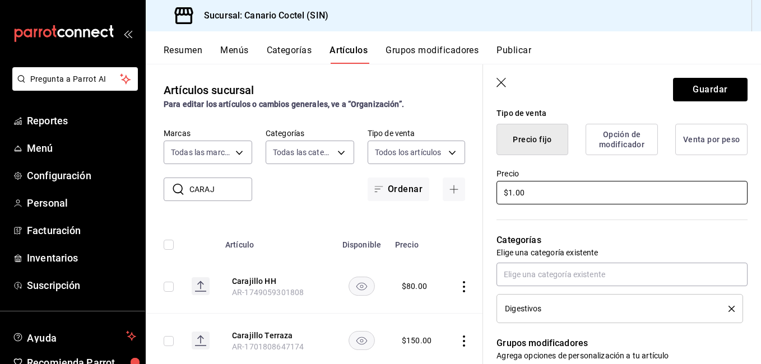
type input "$15.00"
type textarea "x"
type input "$150.00"
click at [691, 92] on button "Guardar" at bounding box center [710, 90] width 74 height 24
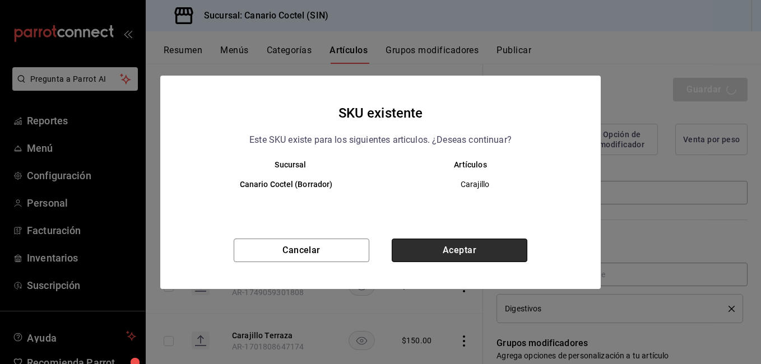
click at [437, 245] on button "Aceptar" at bounding box center [459, 251] width 136 height 24
type textarea "x"
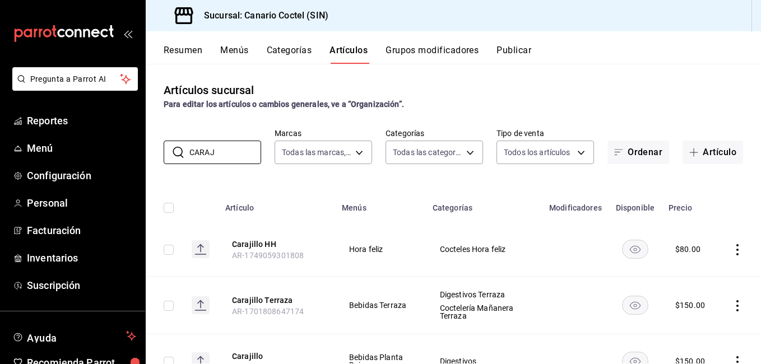
drag, startPoint x: 180, startPoint y: 152, endPoint x: 158, endPoint y: 153, distance: 22.4
click at [158, 153] on div "​ CARAJ ​ Marcas Todas las marcas, Sin marca 1961613a-9f1c-4786-8348-f9f968c787…" at bounding box center [453, 146] width 615 height 36
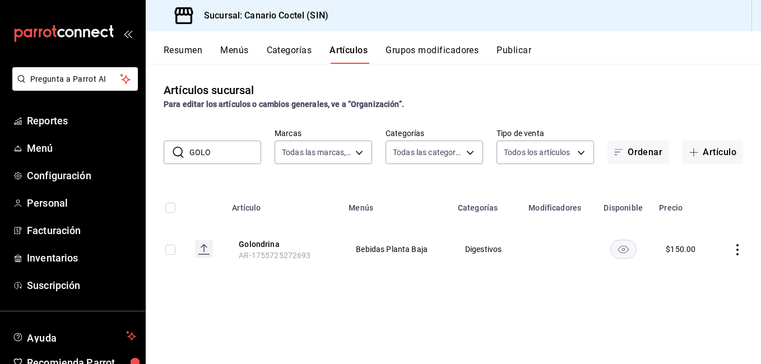
click at [236, 156] on input "GOLO" at bounding box center [225, 152] width 72 height 22
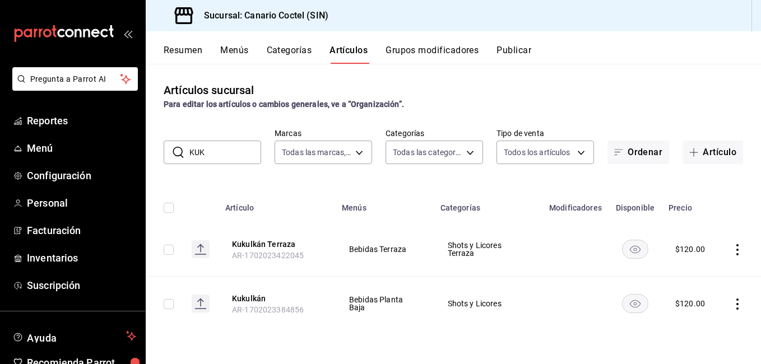
click at [219, 151] on input "KUK" at bounding box center [225, 152] width 72 height 22
click at [200, 152] on input "PERLA" at bounding box center [225, 152] width 72 height 22
click at [199, 153] on input "PERLA" at bounding box center [225, 152] width 72 height 22
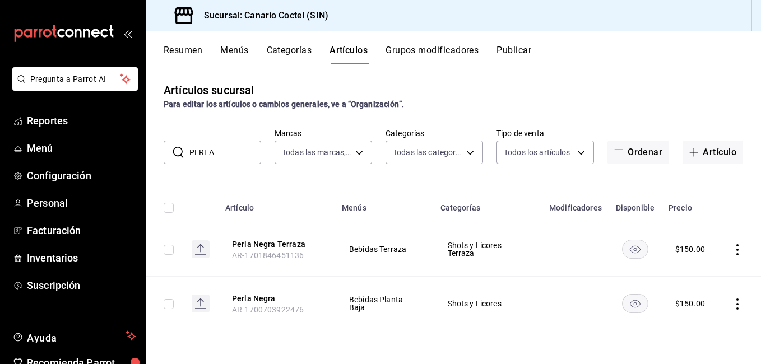
click at [199, 153] on input "PERLA" at bounding box center [225, 152] width 72 height 22
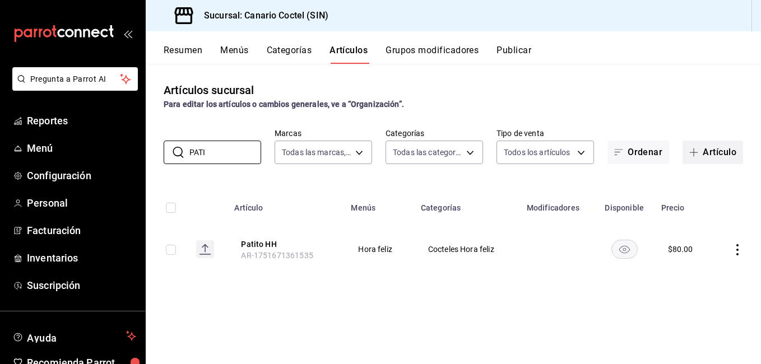
type input "PATI"
click at [713, 153] on button "Artículo" at bounding box center [712, 153] width 60 height 24
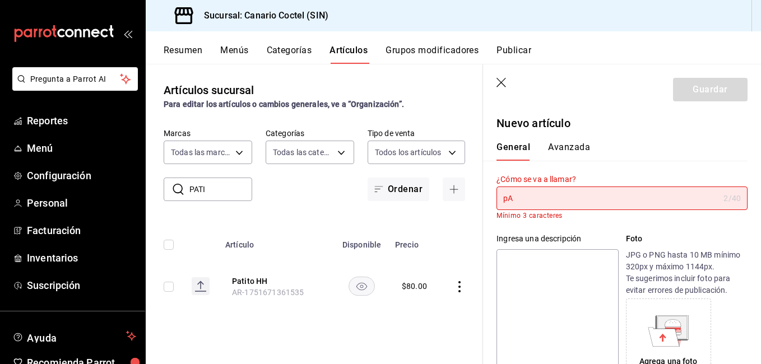
type input "p"
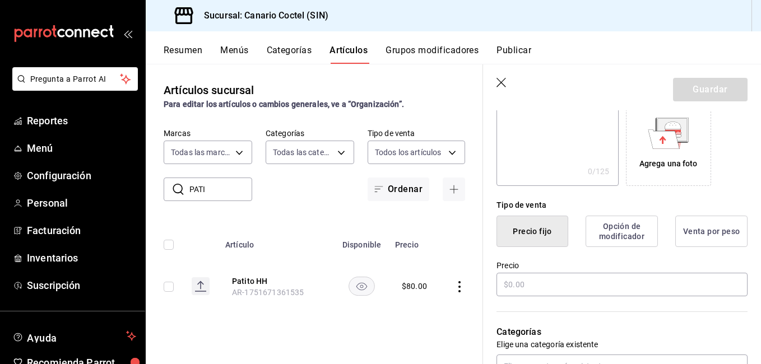
scroll to position [224, 0]
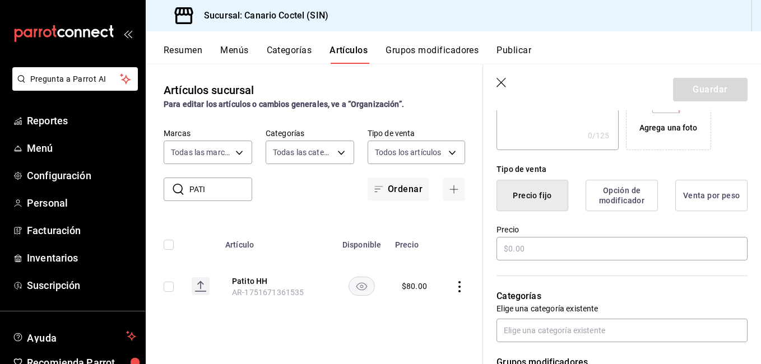
type input "Patito"
click at [544, 236] on div "Precio" at bounding box center [621, 244] width 251 height 38
click at [544, 244] on input "text" at bounding box center [621, 249] width 251 height 24
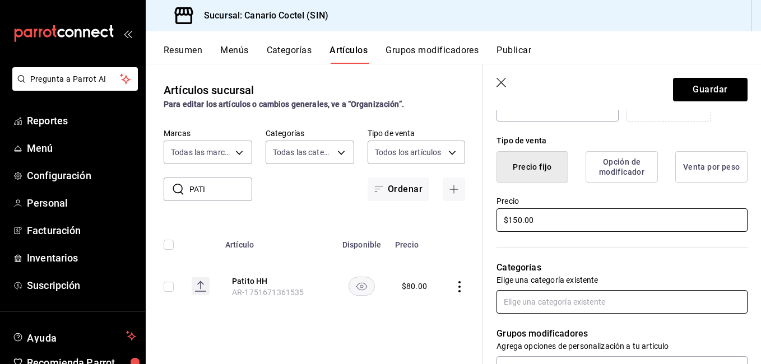
scroll to position [280, 0]
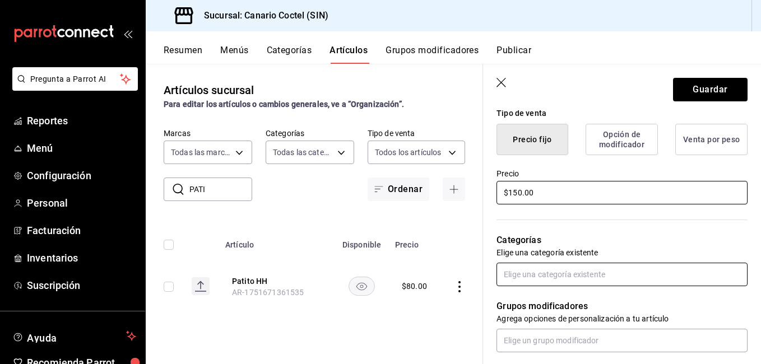
type input "$150.00"
click at [566, 275] on input "text" at bounding box center [621, 275] width 251 height 24
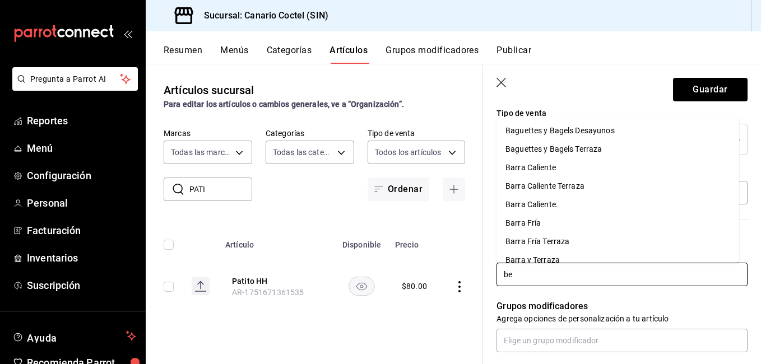
type input "b"
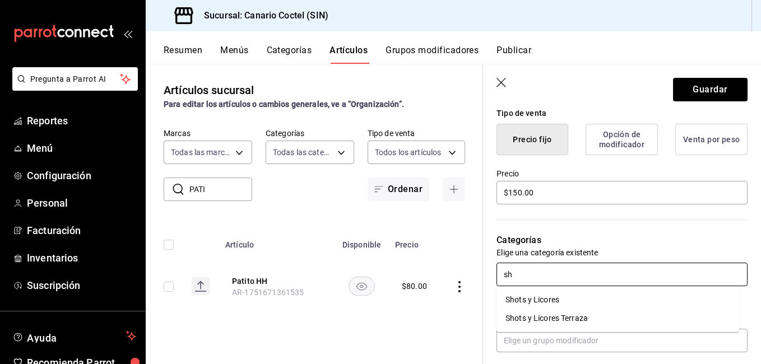
type input "sho"
click at [552, 300] on li "Shots y Licores" at bounding box center [617, 300] width 242 height 18
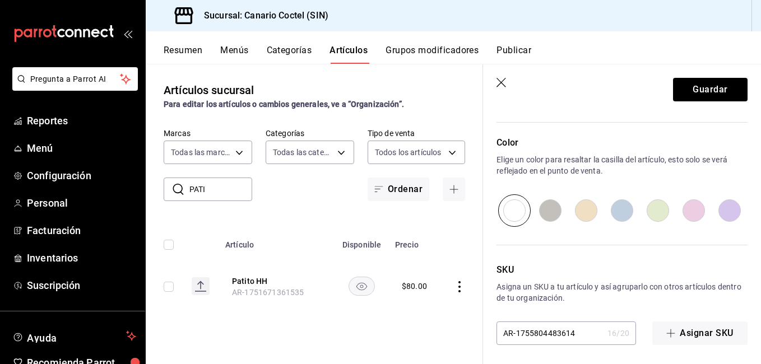
scroll to position [568, 0]
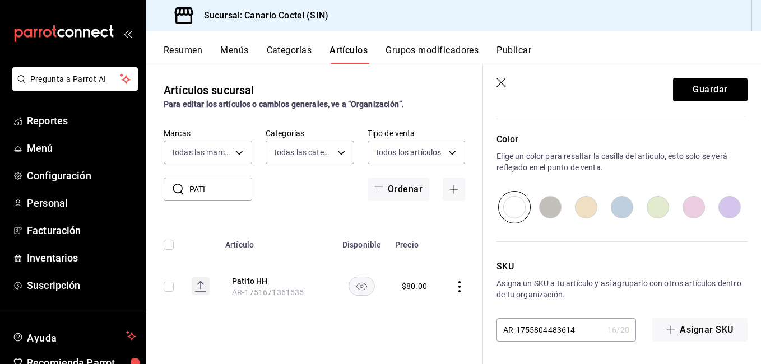
click at [693, 73] on header "Guardar" at bounding box center [622, 87] width 278 height 46
click at [689, 87] on button "Guardar" at bounding box center [710, 90] width 74 height 24
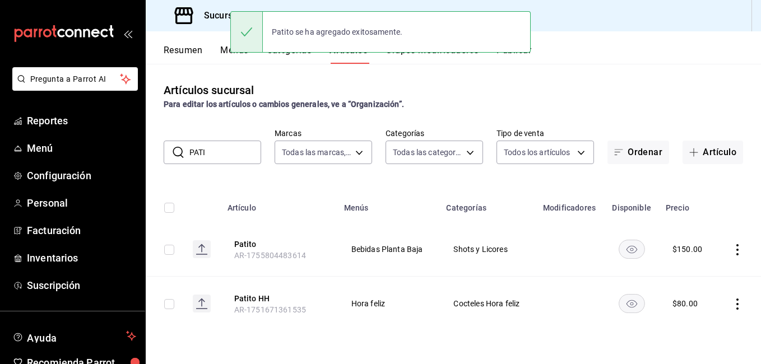
drag, startPoint x: 208, startPoint y: 158, endPoint x: 199, endPoint y: 153, distance: 10.6
click at [200, 156] on input "PATI" at bounding box center [225, 152] width 72 height 22
click at [199, 153] on input "PATI" at bounding box center [225, 152] width 72 height 22
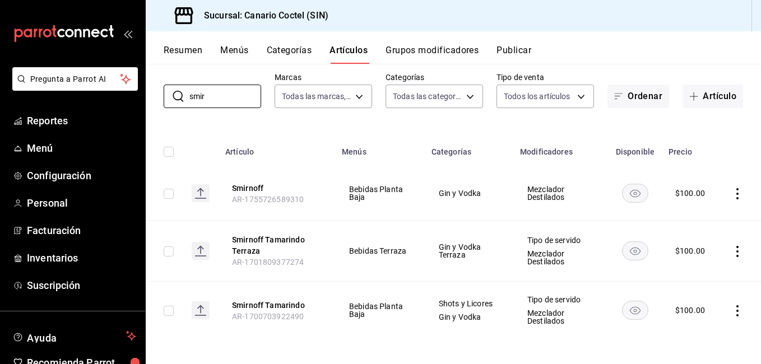
scroll to position [58, 0]
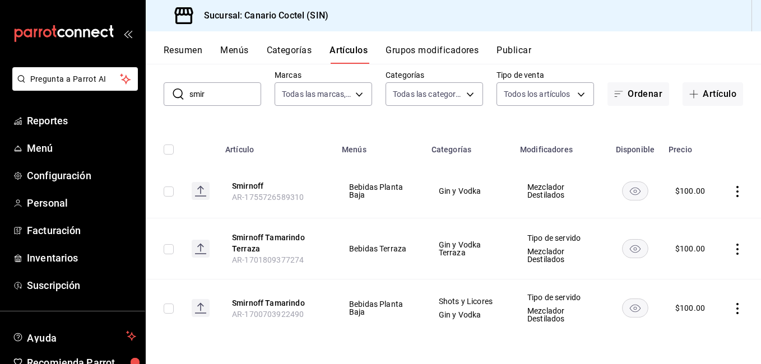
click at [228, 97] on input "smir" at bounding box center [225, 94] width 72 height 22
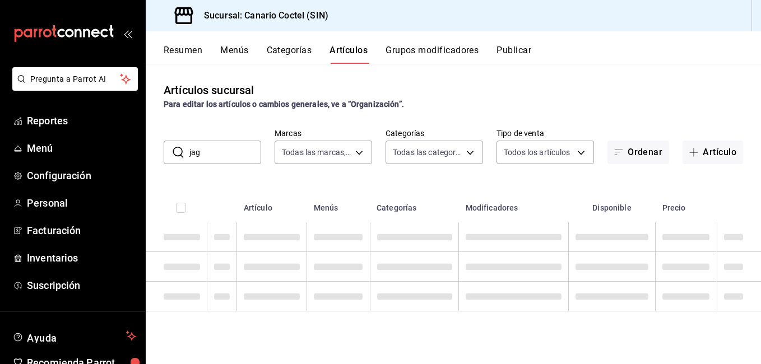
scroll to position [0, 0]
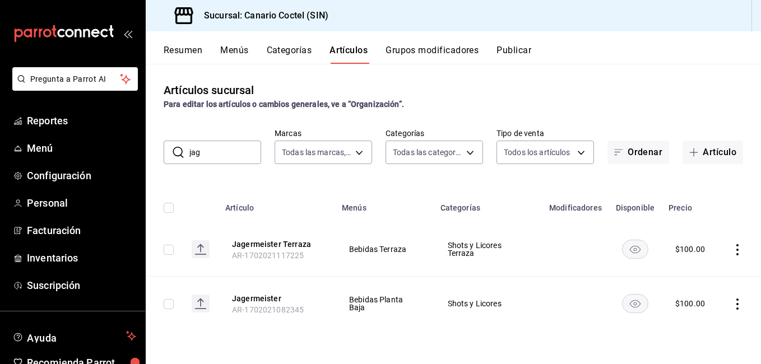
click at [234, 144] on input "jag" at bounding box center [225, 152] width 72 height 22
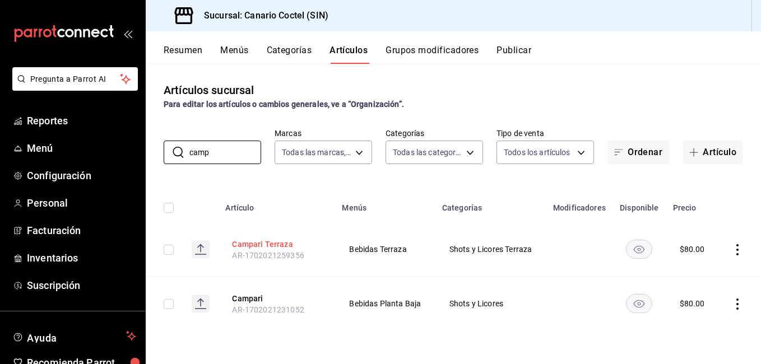
type input "camp"
click at [290, 239] on button "Campari Terraza" at bounding box center [277, 244] width 90 height 11
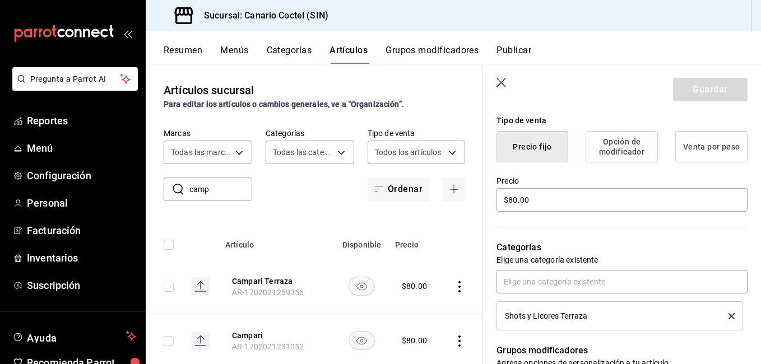
scroll to position [280, 0]
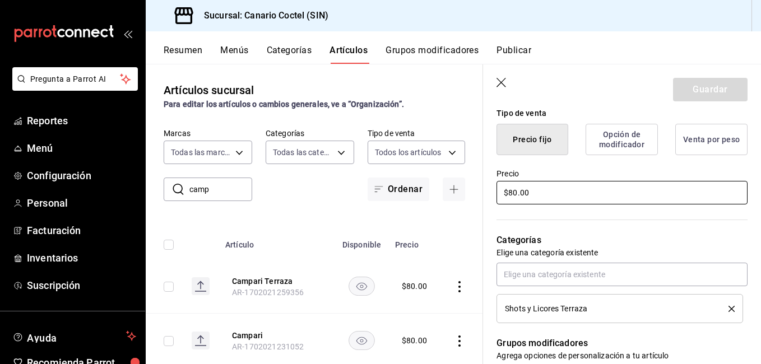
drag, startPoint x: 554, startPoint y: 194, endPoint x: 481, endPoint y: 181, distance: 73.8
click at [481, 181] on main "Artículos sucursal Para editar los artículos o cambios generales, ve a “Organiz…" at bounding box center [453, 214] width 615 height 300
type input "$100.00"
click at [716, 81] on button "Guardar" at bounding box center [710, 90] width 74 height 24
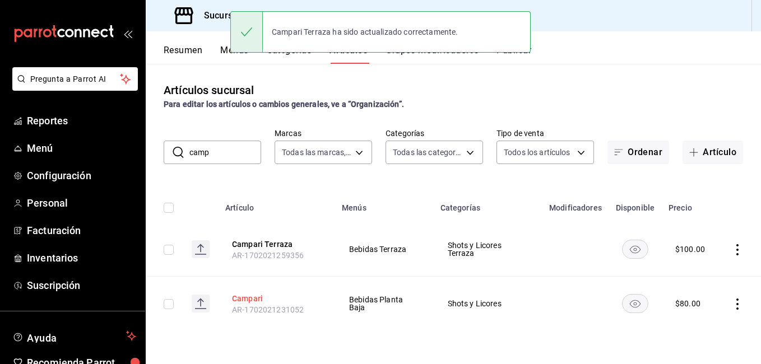
click at [242, 298] on button "Campari" at bounding box center [277, 298] width 90 height 11
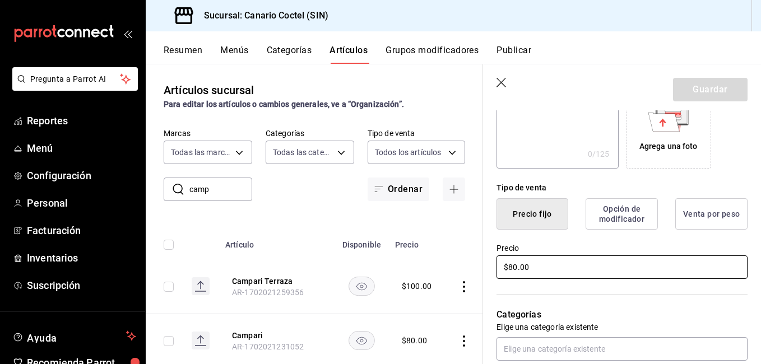
scroll to position [225, 0]
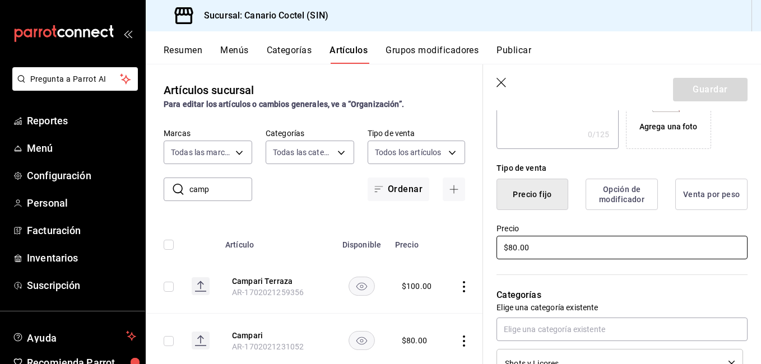
click at [549, 248] on input "$80.00" at bounding box center [621, 248] width 251 height 24
type input "$100.00"
click at [689, 96] on button "Guardar" at bounding box center [710, 90] width 74 height 24
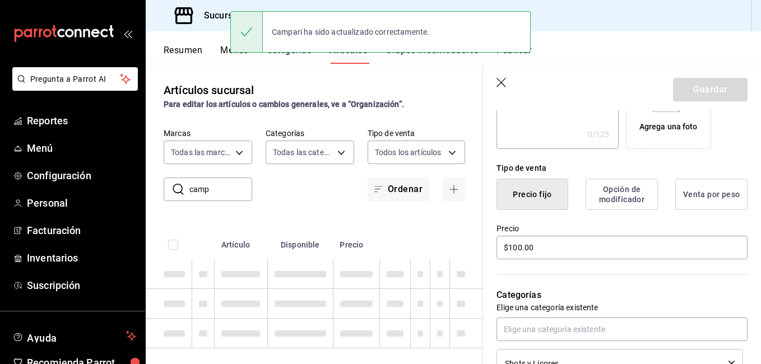
click at [214, 223] on th at bounding box center [203, 241] width 22 height 36
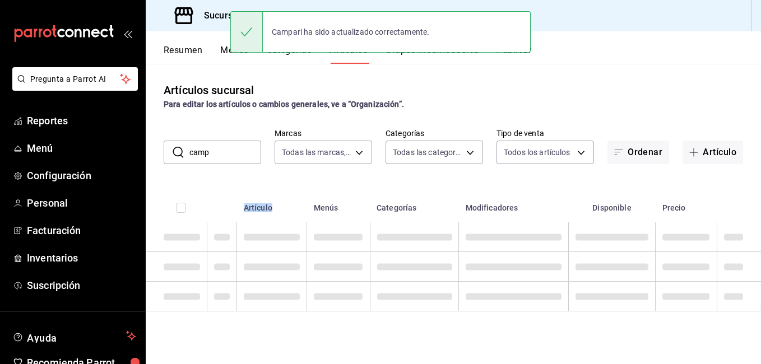
click at [237, 191] on th "Artículo" at bounding box center [272, 204] width 70 height 36
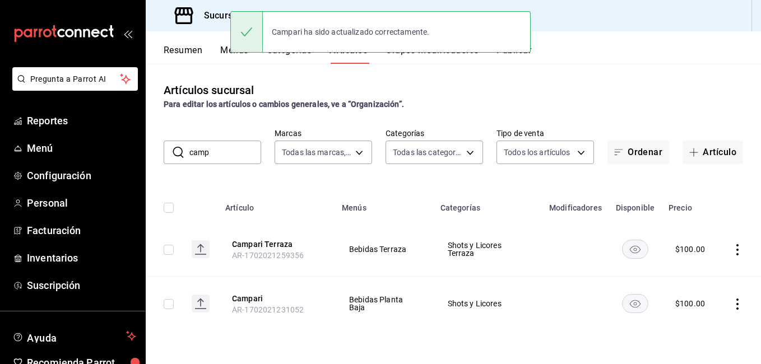
drag, startPoint x: 219, startPoint y: 191, endPoint x: 211, endPoint y: 162, distance: 29.8
click at [188, 151] on div "​ camp ​" at bounding box center [212, 153] width 97 height 24
click at [211, 162] on input "camp" at bounding box center [225, 152] width 72 height 22
click at [211, 163] on input "camp" at bounding box center [225, 152] width 72 height 22
type input "3"
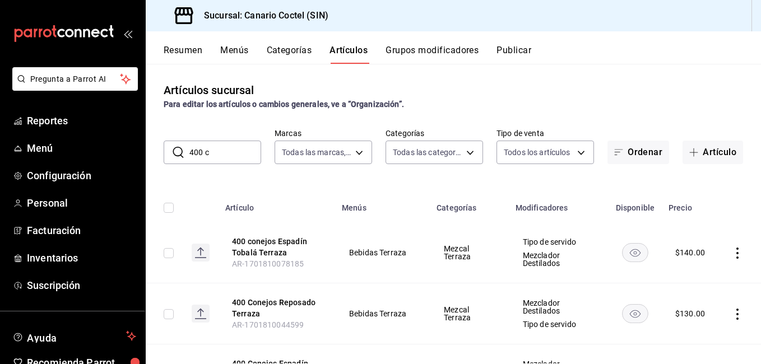
drag, startPoint x: 203, startPoint y: 156, endPoint x: 180, endPoint y: 157, distance: 23.5
click at [180, 156] on div "​ 400 c ​" at bounding box center [212, 153] width 97 height 24
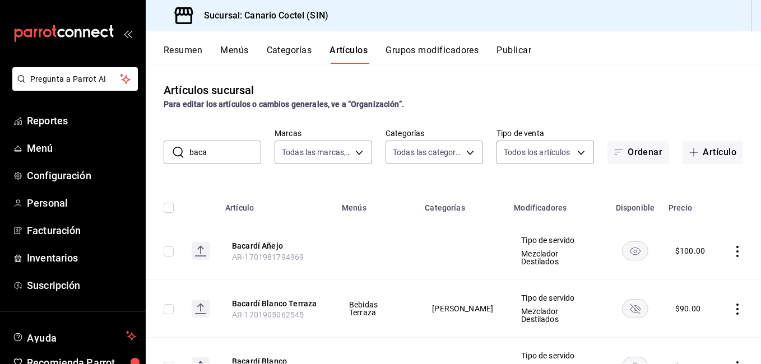
click at [210, 150] on input "baca" at bounding box center [225, 152] width 72 height 22
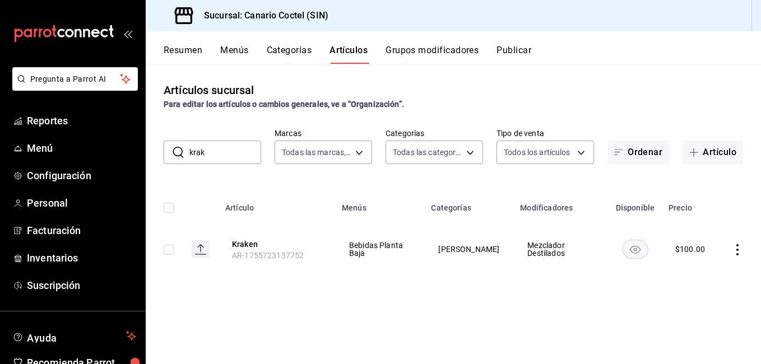
click at [242, 151] on input "krak" at bounding box center [225, 152] width 72 height 22
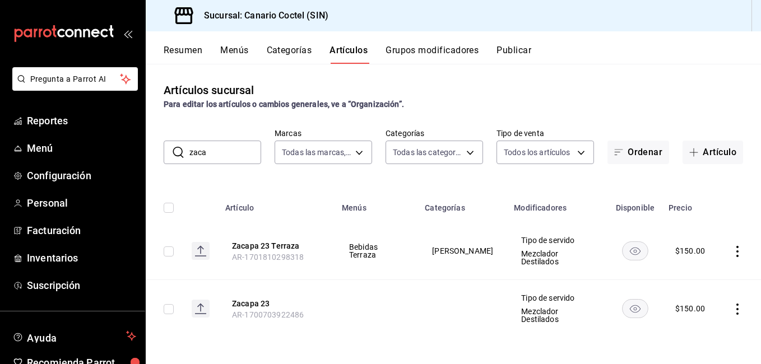
click at [227, 156] on input "zaca" at bounding box center [225, 152] width 72 height 22
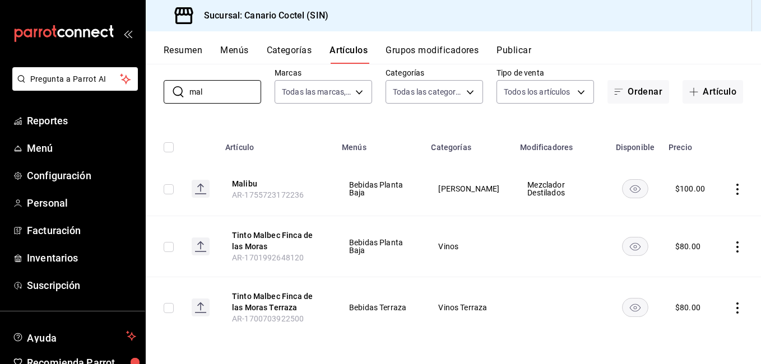
scroll to position [62, 0]
click at [216, 90] on input "mal" at bounding box center [225, 91] width 72 height 22
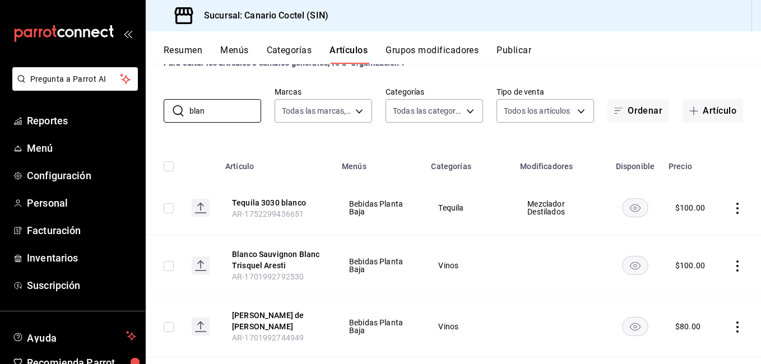
scroll to position [0, 0]
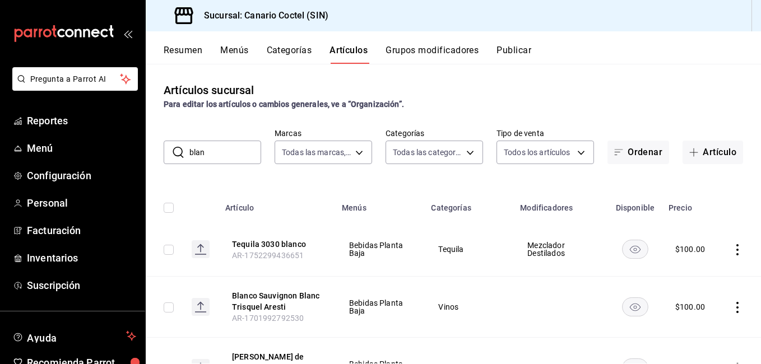
click at [228, 150] on input "blan" at bounding box center [225, 152] width 72 height 22
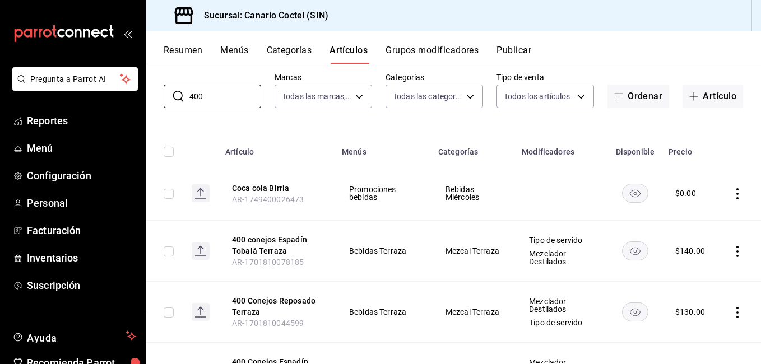
scroll to position [112, 0]
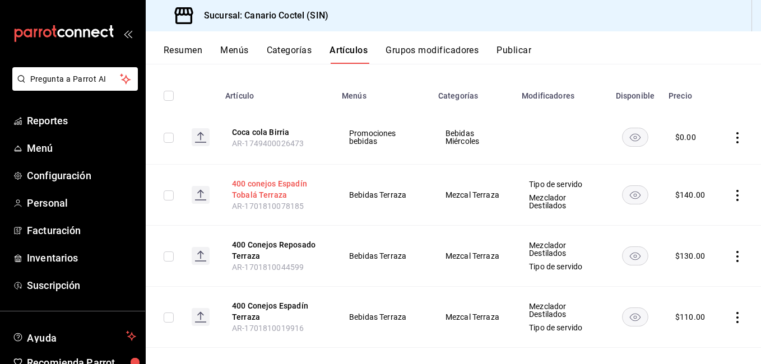
type input "400"
click at [278, 192] on button "400 conejos Espadín Tobalá Terraza" at bounding box center [277, 189] width 90 height 22
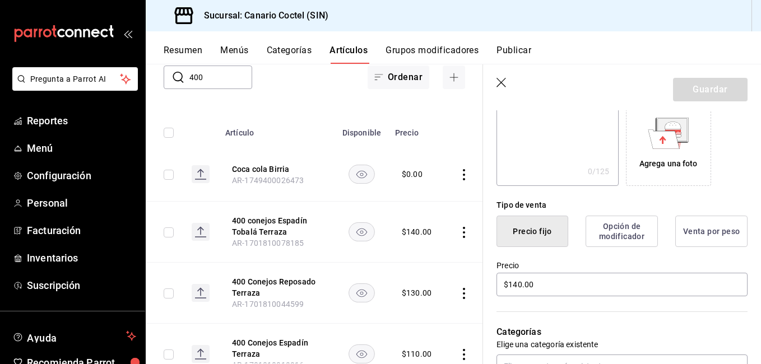
scroll to position [224, 0]
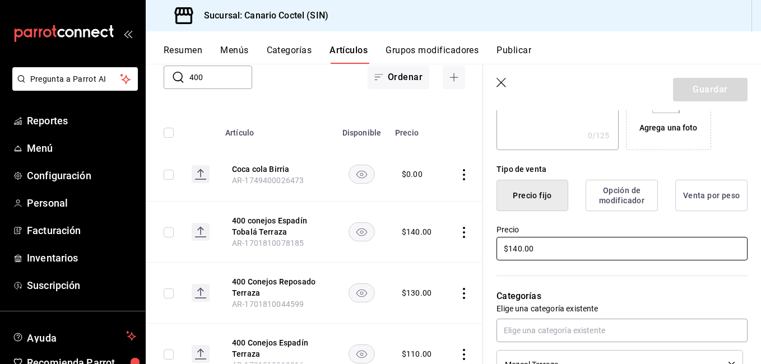
drag, startPoint x: 534, startPoint y: 249, endPoint x: 487, endPoint y: 248, distance: 47.1
click at [487, 248] on div "Precio $140.00" at bounding box center [615, 236] width 264 height 51
click at [528, 251] on input "$140.00" at bounding box center [621, 249] width 251 height 24
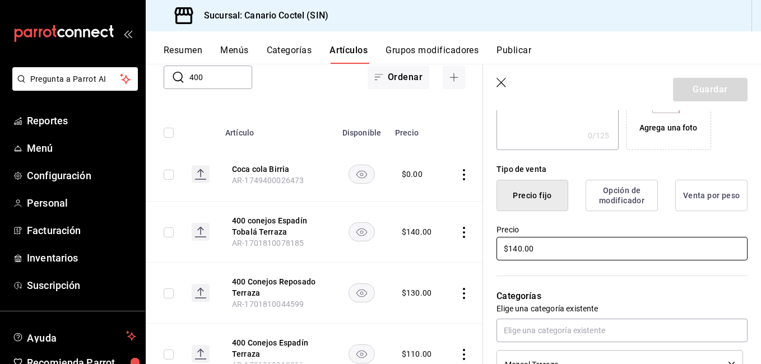
click at [528, 251] on input "$140.00" at bounding box center [621, 249] width 251 height 24
type input "$150.00"
click at [697, 93] on button "Guardar" at bounding box center [710, 90] width 74 height 24
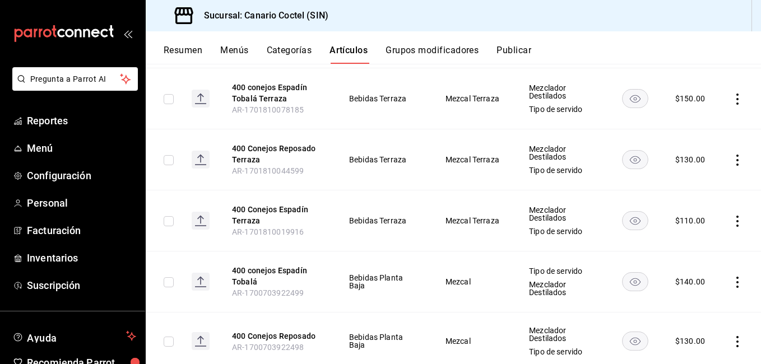
scroll to position [224, 0]
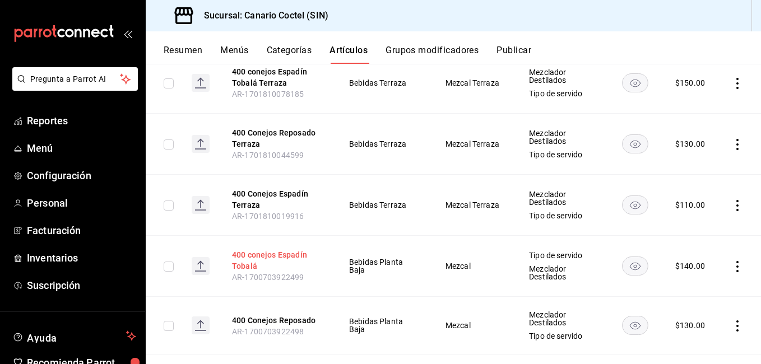
click at [284, 256] on button "400 conejos Espadín Tobalá" at bounding box center [277, 260] width 90 height 22
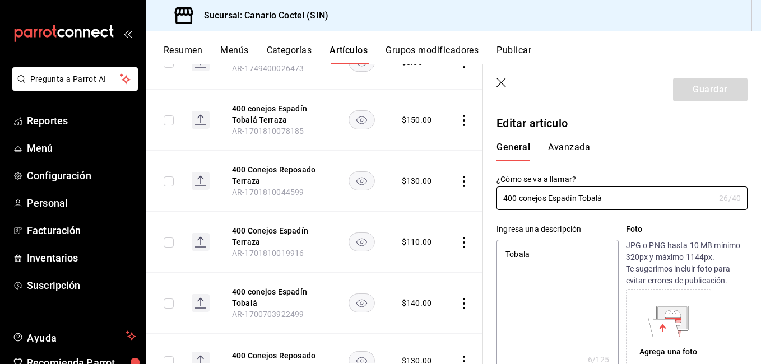
type textarea "x"
type input "$140.00"
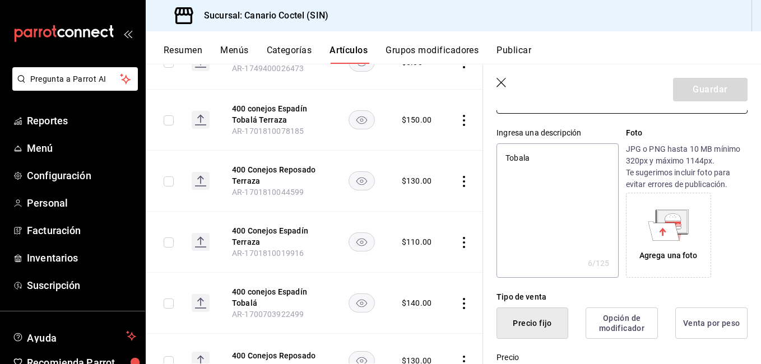
scroll to position [224, 0]
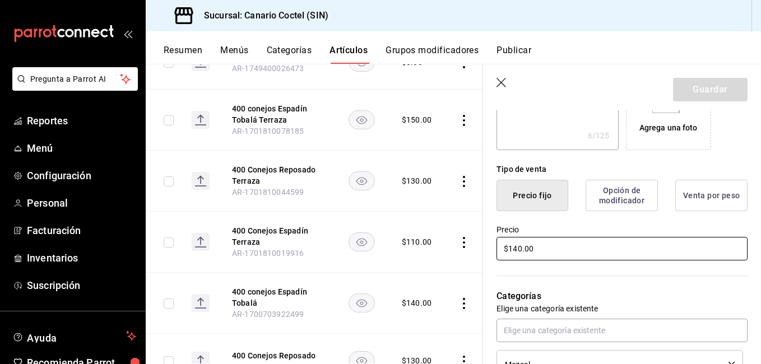
click at [538, 257] on input "$140.00" at bounding box center [621, 249] width 251 height 24
type textarea "x"
type input "$1.00"
type textarea "x"
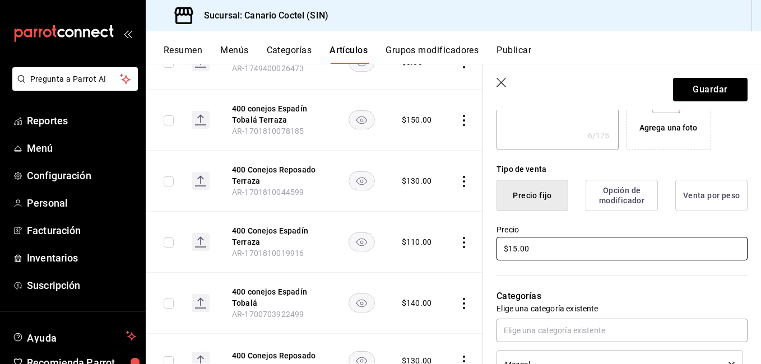
type input "$150.00"
type textarea "x"
type input "$150.00"
click at [707, 91] on button "Guardar" at bounding box center [710, 90] width 74 height 24
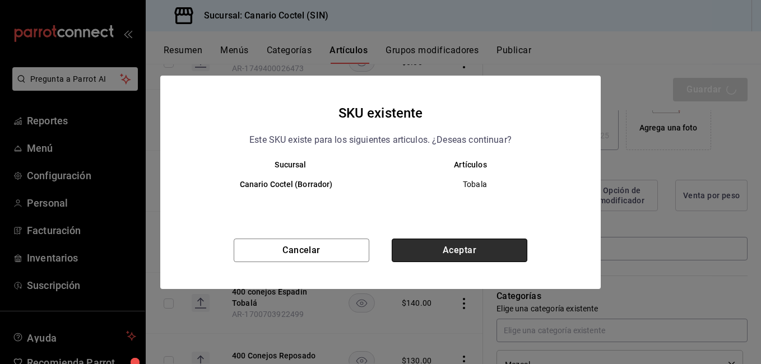
click at [469, 240] on button "Aceptar" at bounding box center [459, 251] width 136 height 24
type textarea "x"
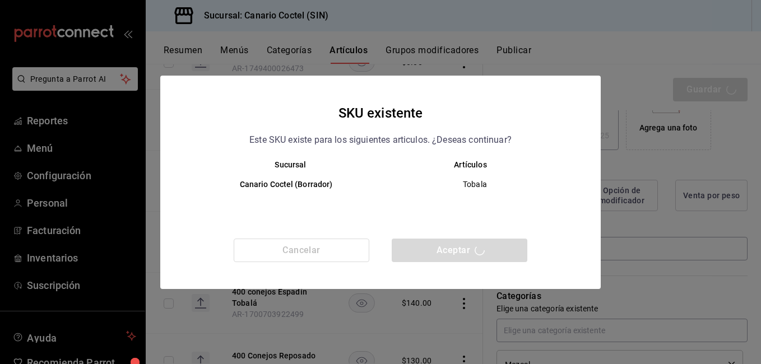
type textarea "x"
type input "AR-1755804661396"
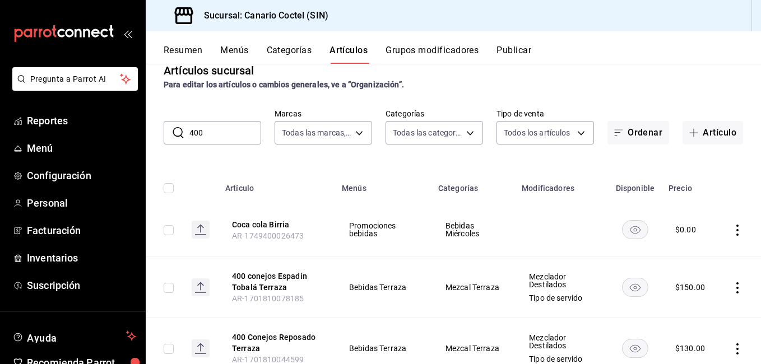
scroll to position [19, 0]
drag, startPoint x: 240, startPoint y: 130, endPoint x: 218, endPoint y: 129, distance: 21.8
click at [219, 129] on input "400" at bounding box center [225, 133] width 72 height 22
click at [218, 129] on input "400" at bounding box center [225, 133] width 72 height 22
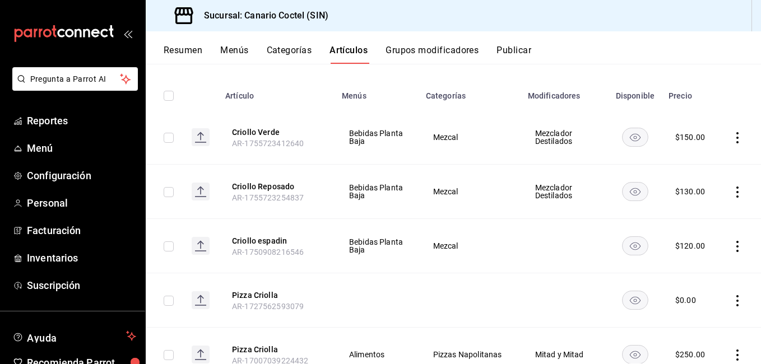
scroll to position [168, 0]
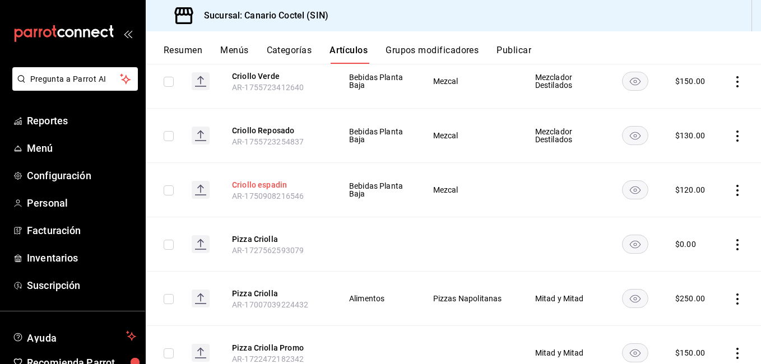
click at [264, 183] on button "Criollo espadin" at bounding box center [277, 184] width 90 height 11
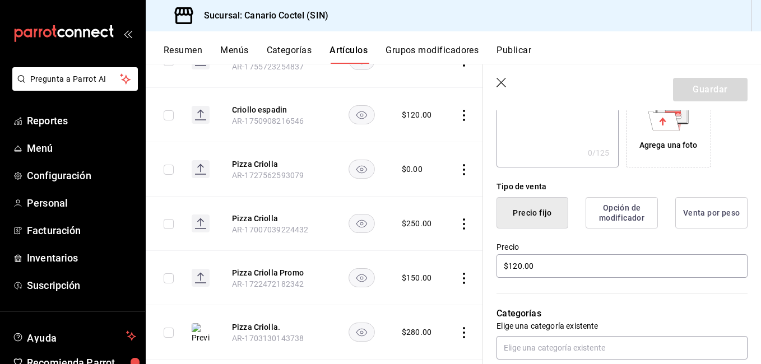
scroll to position [224, 0]
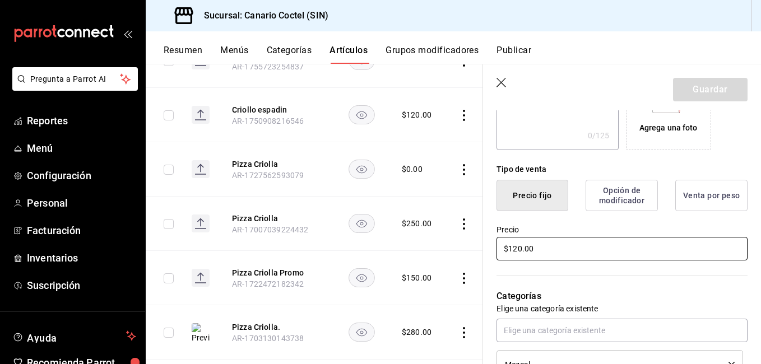
click at [537, 251] on input "$120.00" at bounding box center [621, 249] width 251 height 24
click at [701, 91] on button "Guardar" at bounding box center [710, 90] width 74 height 24
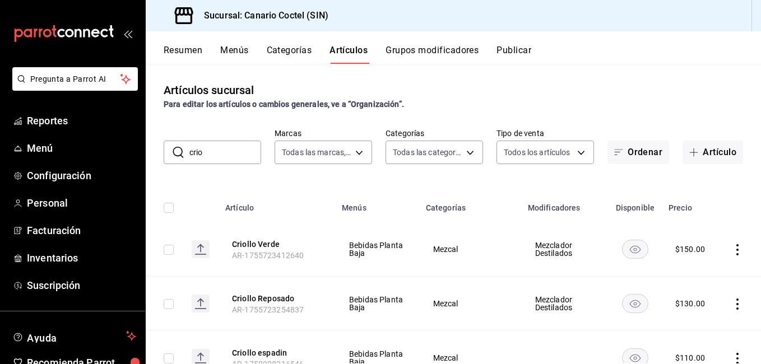
click at [197, 157] on input "crio" at bounding box center [225, 152] width 72 height 22
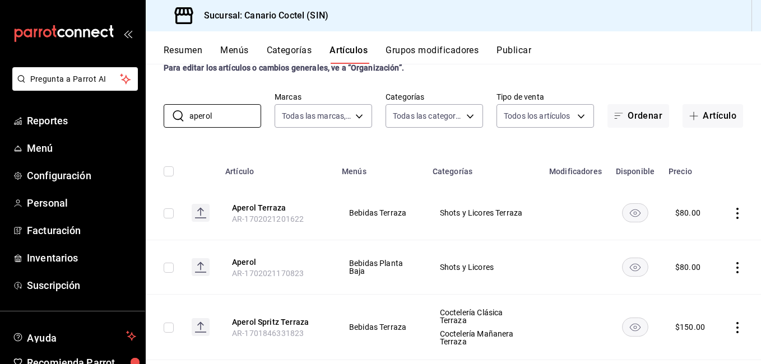
scroll to position [56, 0]
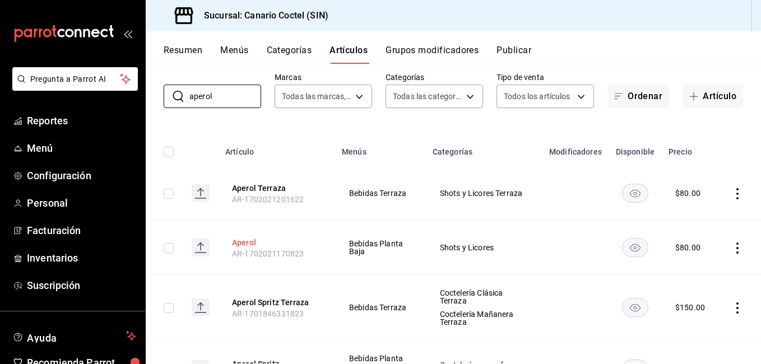
click at [248, 241] on button "Aperol" at bounding box center [277, 242] width 90 height 11
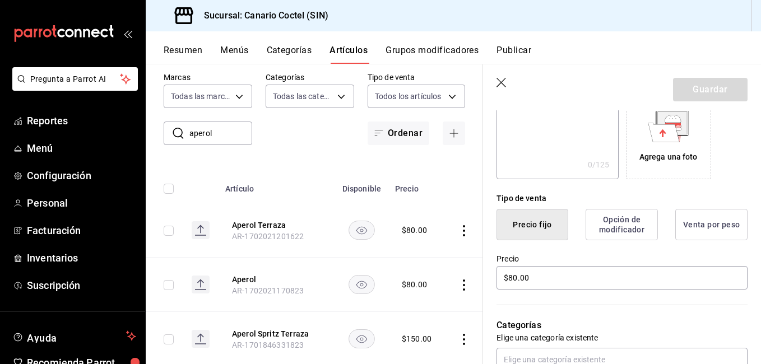
scroll to position [224, 0]
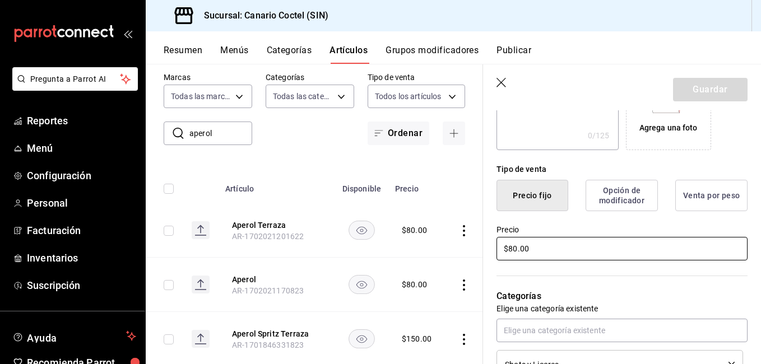
click at [535, 253] on input "$80.00" at bounding box center [621, 249] width 251 height 24
click at [715, 94] on button "Guardar" at bounding box center [710, 90] width 74 height 24
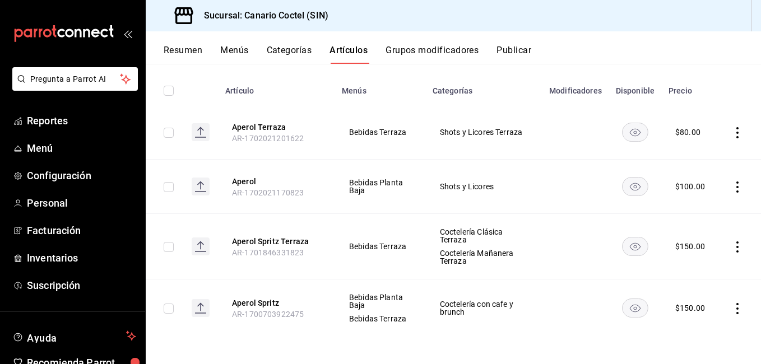
scroll to position [61, 0]
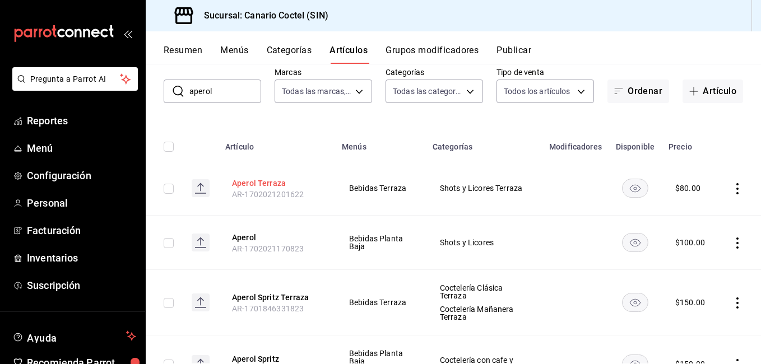
click at [278, 186] on button "Aperol Terraza" at bounding box center [277, 183] width 90 height 11
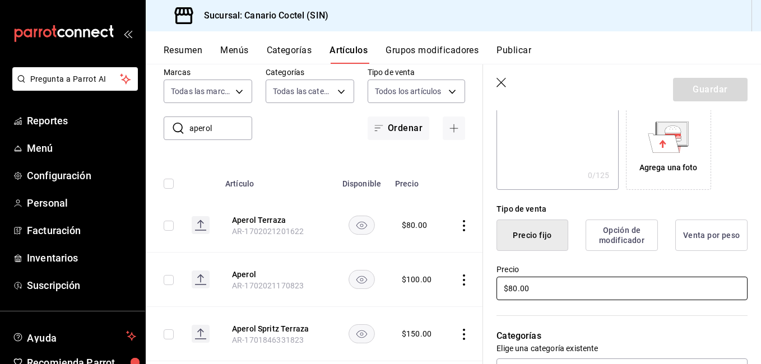
scroll to position [227, 0]
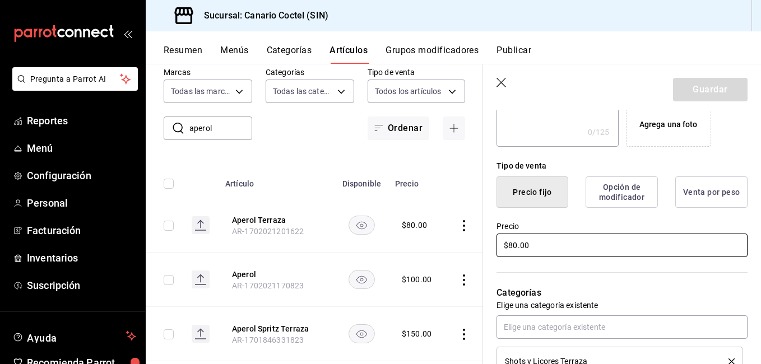
click at [545, 253] on input "$80.00" at bounding box center [621, 246] width 251 height 24
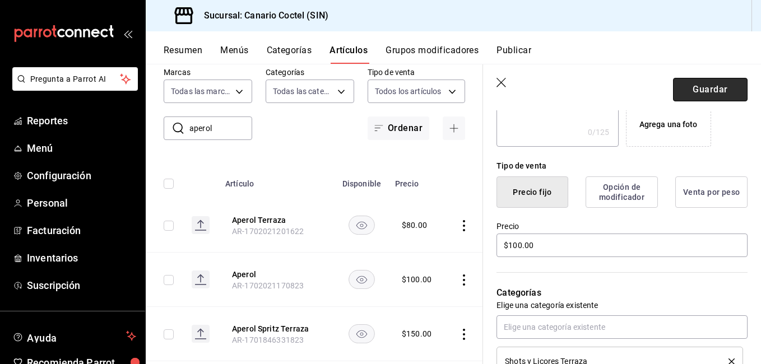
click at [707, 82] on button "Guardar" at bounding box center [710, 90] width 74 height 24
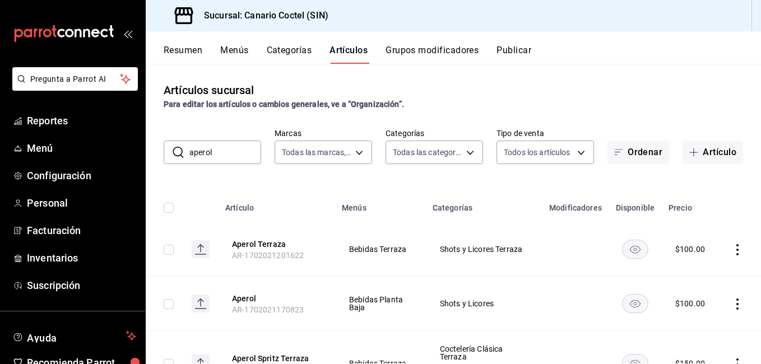
click at [223, 160] on input "aperol" at bounding box center [225, 152] width 72 height 22
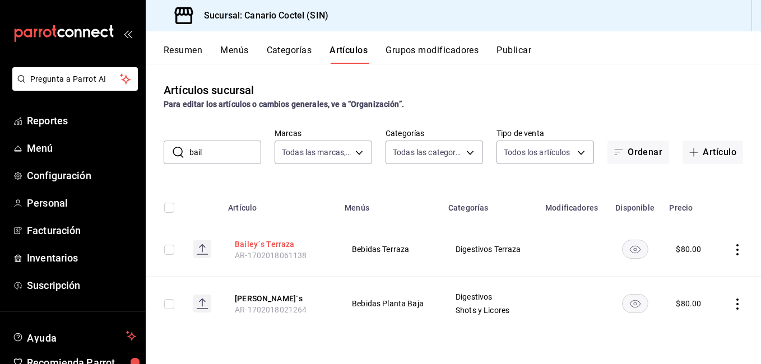
click at [282, 249] on button "Bailey´s Terraza" at bounding box center [280, 244] width 90 height 11
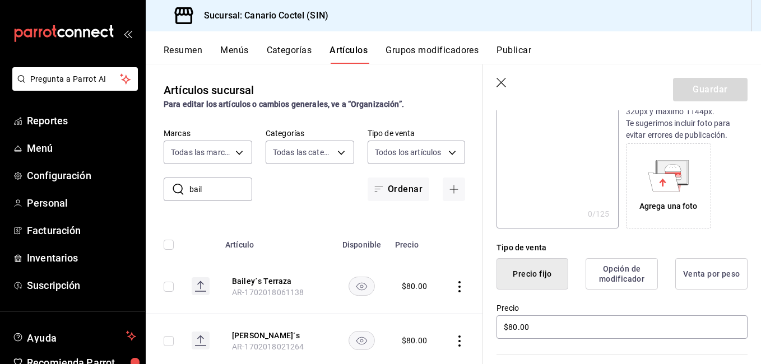
scroll to position [320, 0]
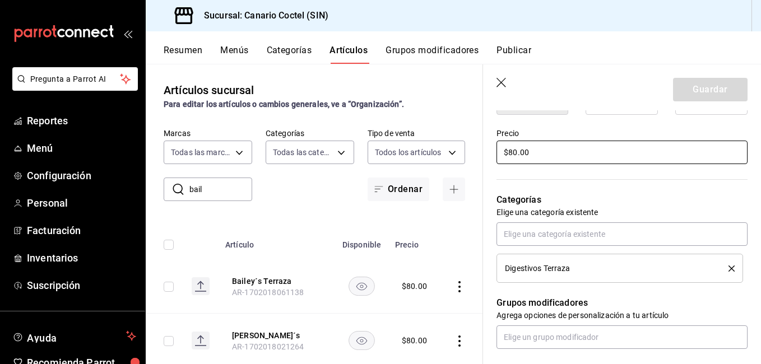
click at [553, 160] on input "$80.00" at bounding box center [621, 153] width 251 height 24
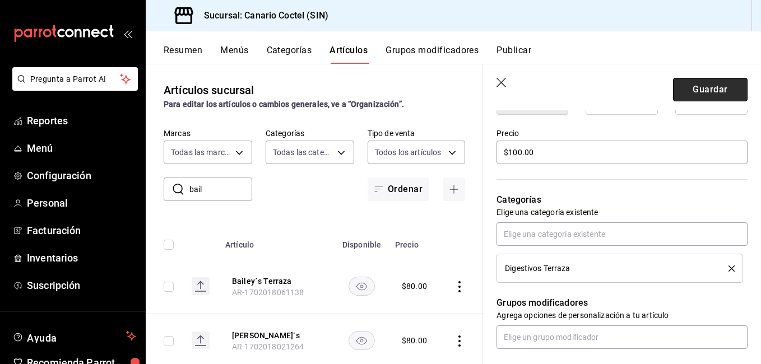
click at [697, 88] on button "Guardar" at bounding box center [710, 90] width 74 height 24
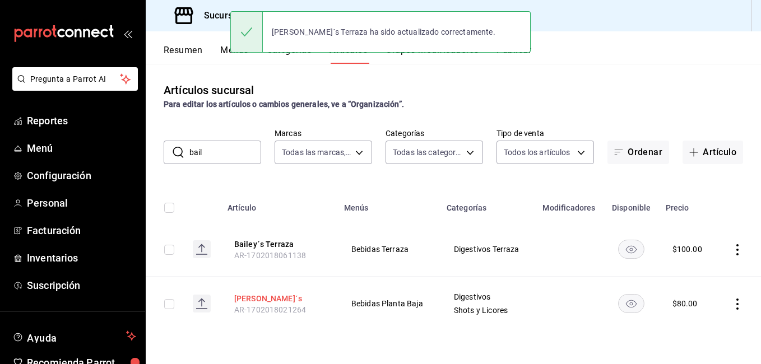
click at [246, 302] on button "Bailey´s" at bounding box center [279, 298] width 90 height 11
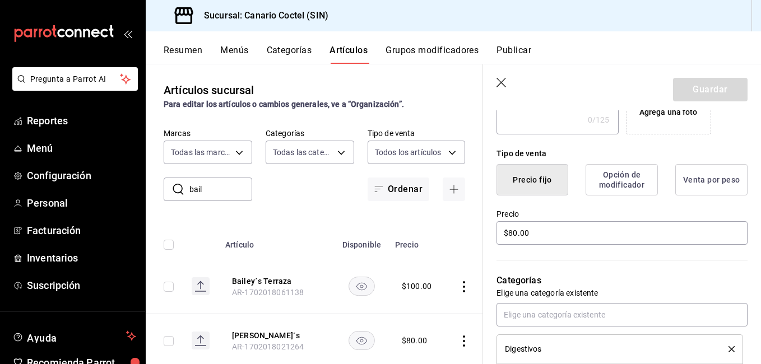
scroll to position [280, 0]
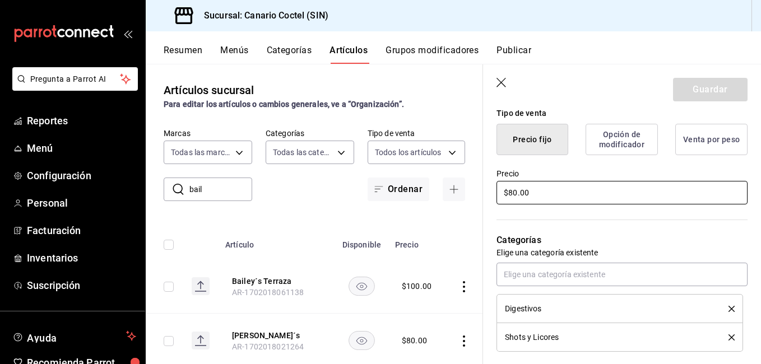
click at [542, 195] on input "$80.00" at bounding box center [621, 193] width 251 height 24
click at [720, 86] on button "Guardar" at bounding box center [710, 90] width 74 height 24
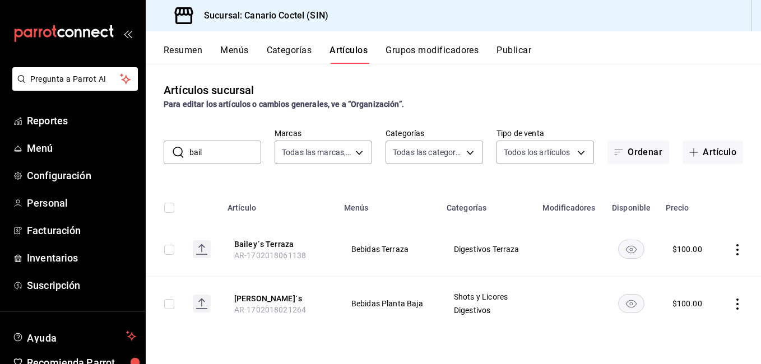
click at [200, 137] on div "​ bail ​ Marcas Todas las marcas, Sin marca 1961613a-9f1c-4786-8348-f9f968c787d…" at bounding box center [453, 146] width 615 height 36
click at [207, 153] on input "bail" at bounding box center [225, 152] width 72 height 22
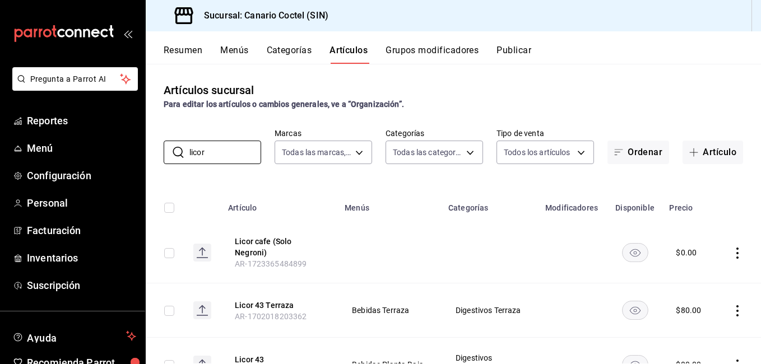
scroll to position [48, 0]
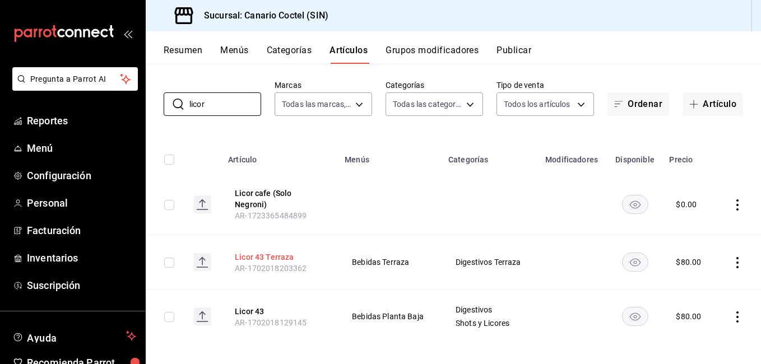
click at [267, 251] on button "Licor 43 Terraza" at bounding box center [280, 256] width 90 height 11
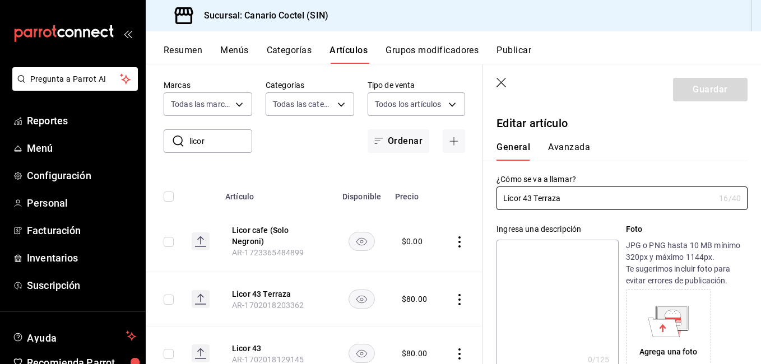
scroll to position [217, 0]
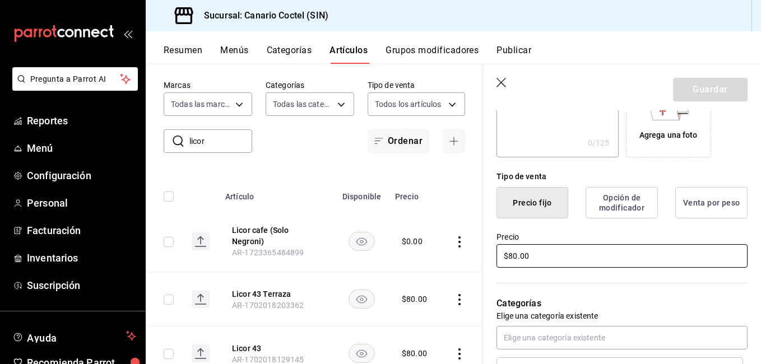
click at [557, 255] on input "$80.00" at bounding box center [621, 256] width 251 height 24
click at [695, 86] on button "Guardar" at bounding box center [710, 90] width 74 height 24
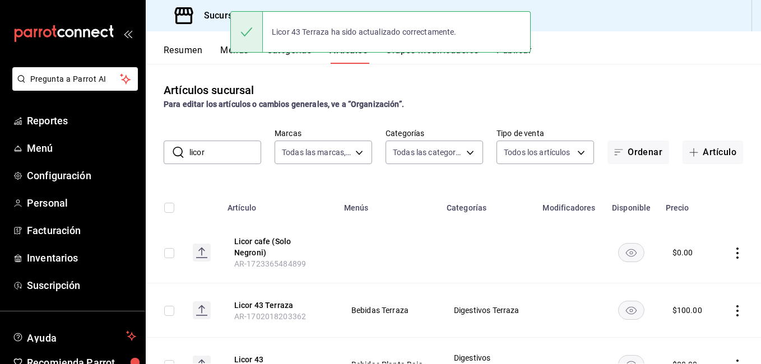
scroll to position [48, 0]
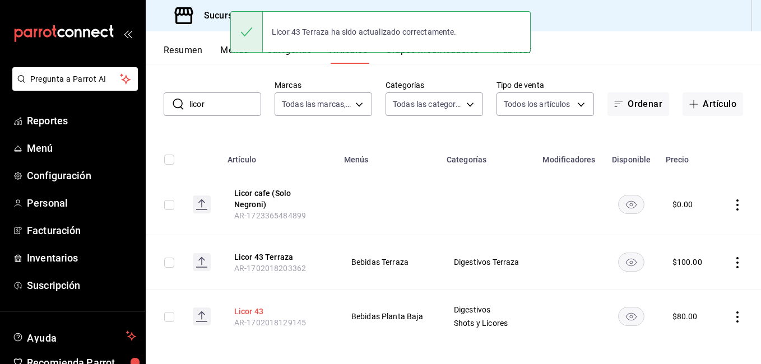
click at [254, 306] on button "Licor 43" at bounding box center [279, 311] width 90 height 11
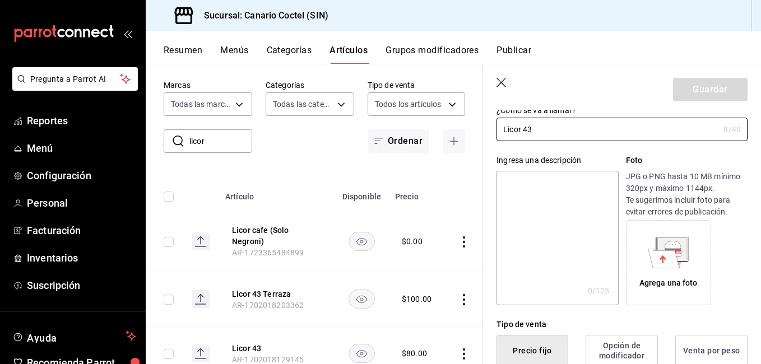
scroll to position [168, 0]
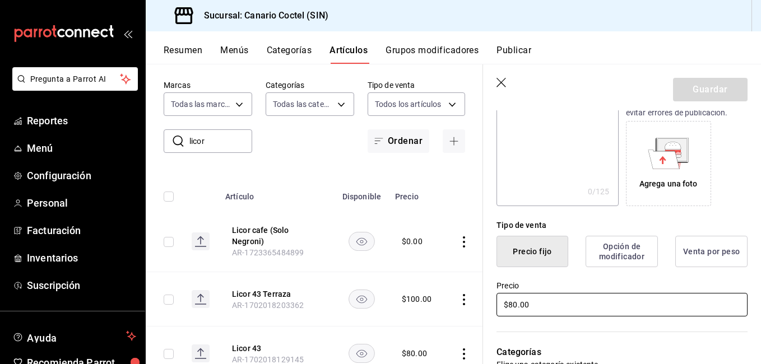
click at [541, 302] on input "$80.00" at bounding box center [621, 305] width 251 height 24
click at [707, 90] on button "Guardar" at bounding box center [710, 90] width 74 height 24
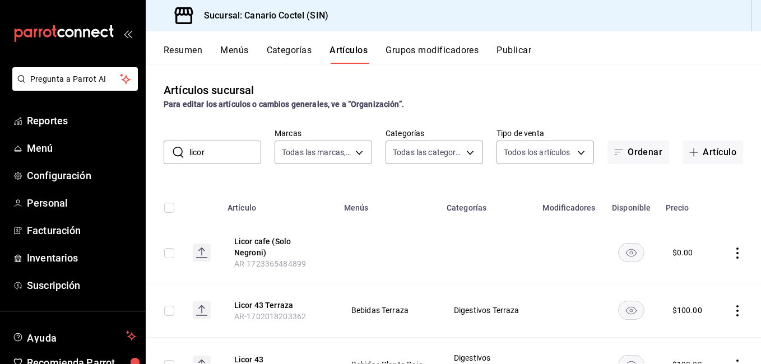
click at [219, 166] on div "Artículos sucursal Para editar los artículos o cambios generales, ve a “Organiz…" at bounding box center [453, 214] width 615 height 300
click at [224, 153] on input "licor" at bounding box center [225, 152] width 72 height 22
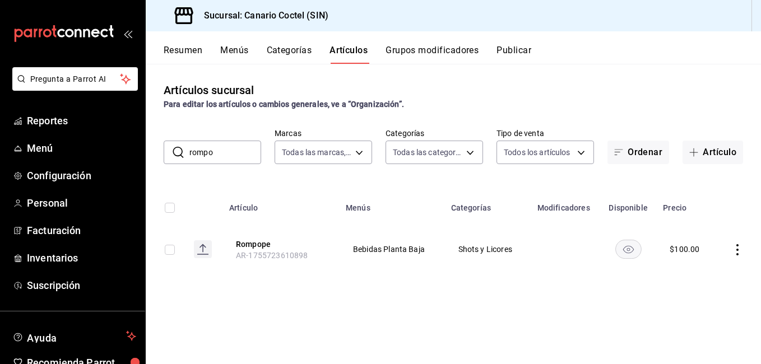
click at [246, 235] on th "Rompope AR-1755723610898" at bounding box center [280, 249] width 116 height 54
click at [207, 148] on input "rompo" at bounding box center [225, 152] width 72 height 22
click at [208, 148] on input "rompo" at bounding box center [225, 152] width 72 height 22
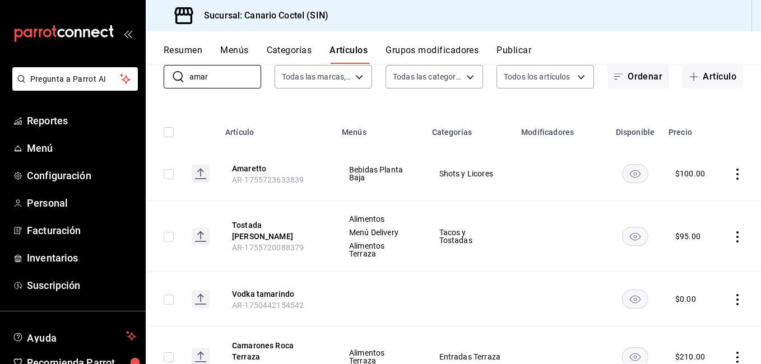
scroll to position [56, 0]
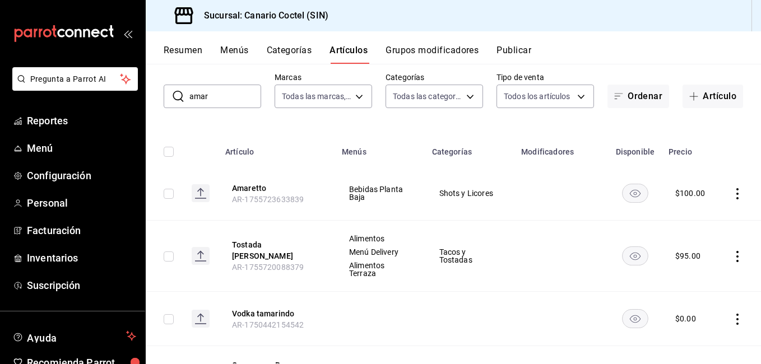
click at [227, 99] on input "amar" at bounding box center [225, 96] width 72 height 22
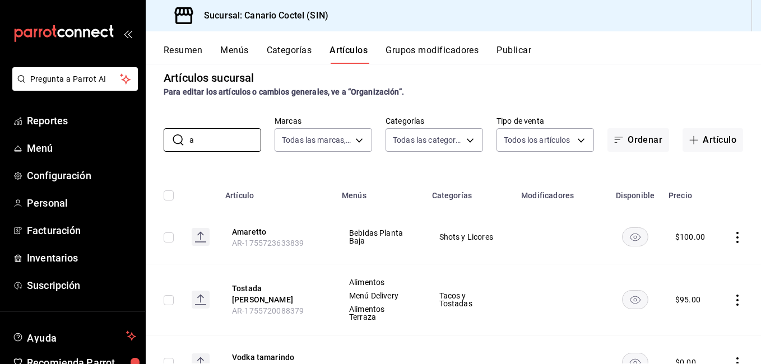
scroll to position [0, 0]
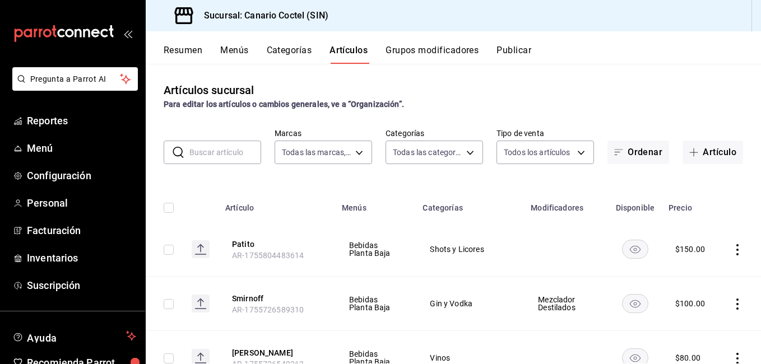
drag, startPoint x: 267, startPoint y: 156, endPoint x: 259, endPoint y: 157, distance: 8.5
click at [265, 156] on div "​ ​ Marcas Todas las marcas, Sin marca 1961613a-9f1c-4786-8348-f9f968c787d0 Cat…" at bounding box center [453, 146] width 615 height 36
click at [231, 155] on input "text" at bounding box center [225, 152] width 72 height 22
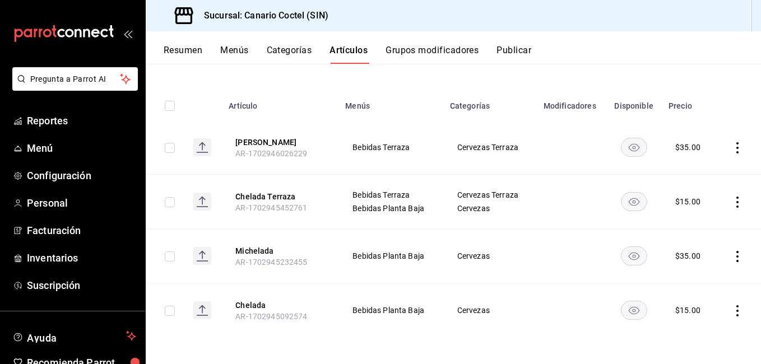
scroll to position [102, 0]
click at [249, 246] on button "Michelada" at bounding box center [280, 250] width 90 height 11
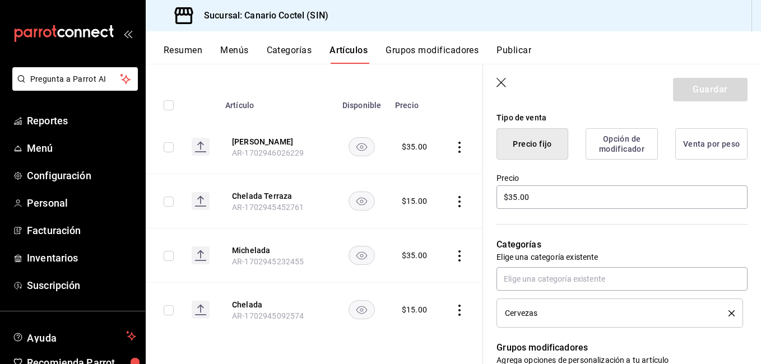
scroll to position [280, 0]
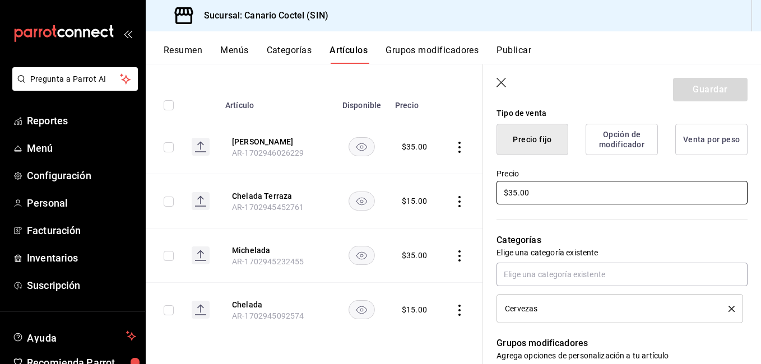
click at [549, 195] on input "$35.00" at bounding box center [621, 193] width 251 height 24
click at [692, 88] on button "Guardar" at bounding box center [710, 90] width 74 height 24
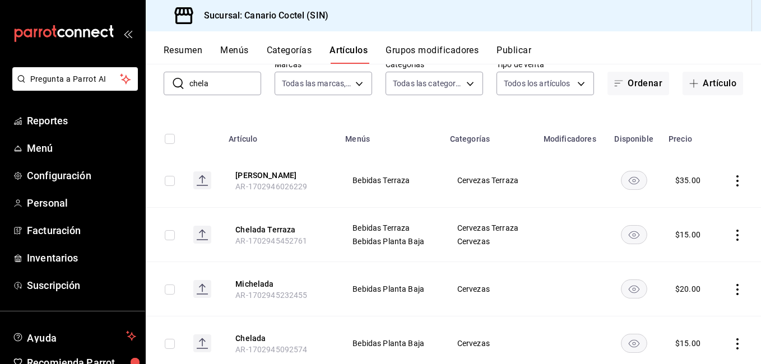
scroll to position [102, 0]
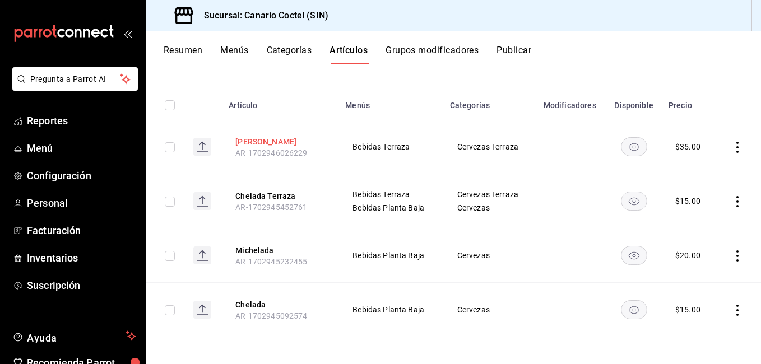
click at [269, 142] on button "Michelada Terraza" at bounding box center [280, 141] width 90 height 11
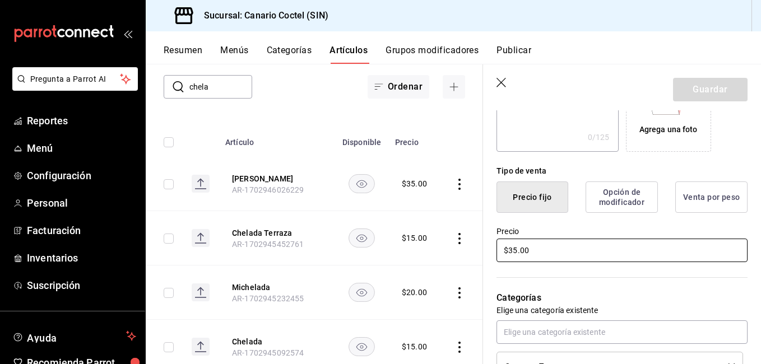
scroll to position [224, 0]
click at [560, 242] on input "$35.00" at bounding box center [621, 249] width 251 height 24
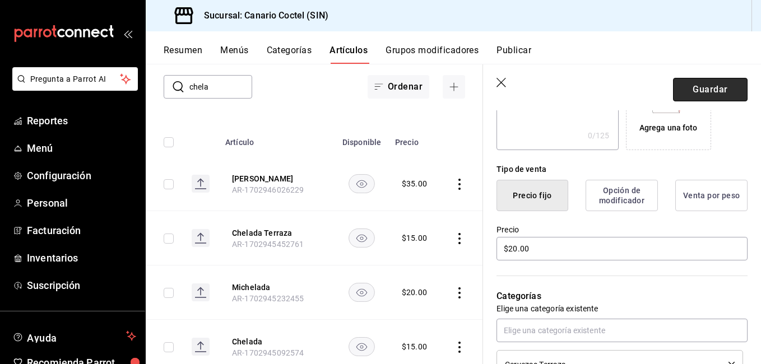
click at [699, 80] on button "Guardar" at bounding box center [710, 90] width 74 height 24
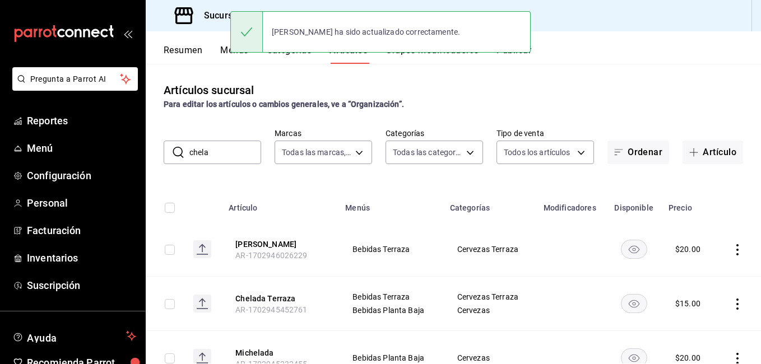
click at [240, 150] on input "chela" at bounding box center [225, 152] width 72 height 22
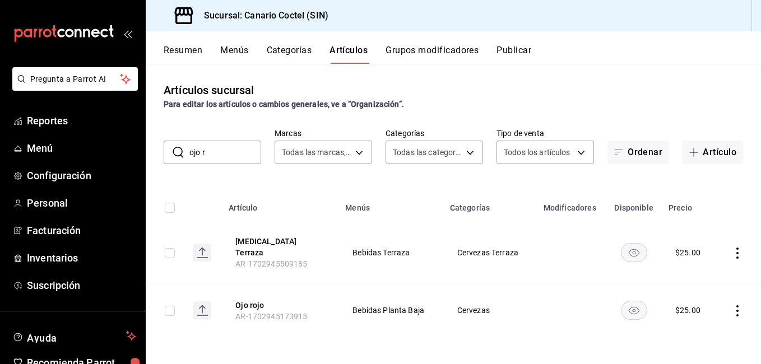
click at [203, 151] on input "ojo r" at bounding box center [225, 152] width 72 height 22
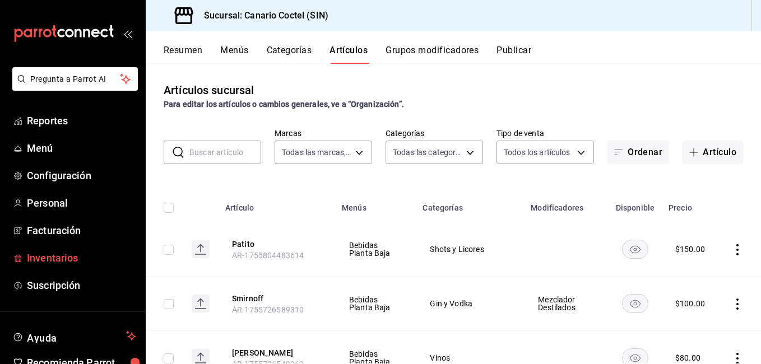
click at [75, 255] on span "Inventarios" at bounding box center [81, 257] width 109 height 15
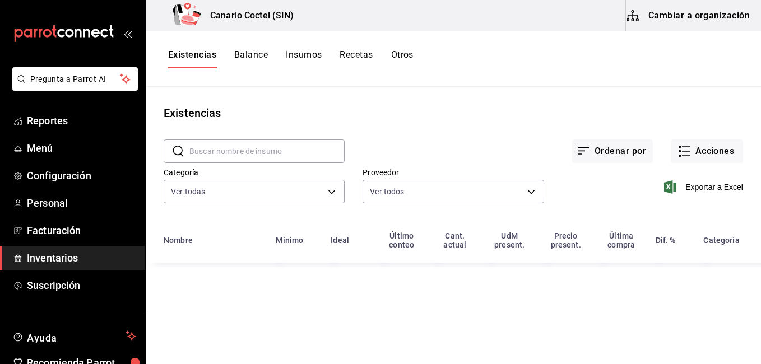
click at [699, 21] on button "Cambiar a organización" at bounding box center [689, 15] width 126 height 31
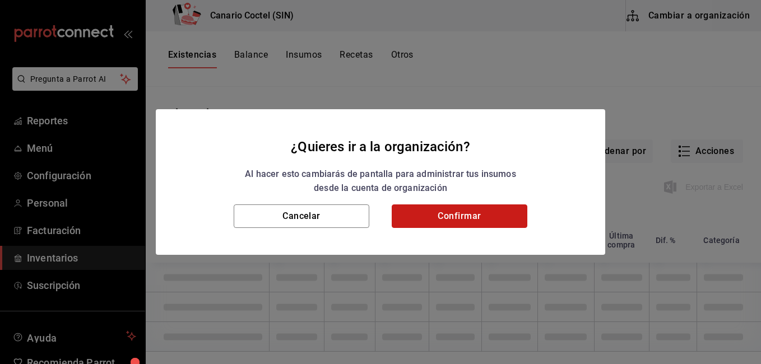
click at [483, 213] on button "Confirmar" at bounding box center [459, 216] width 136 height 24
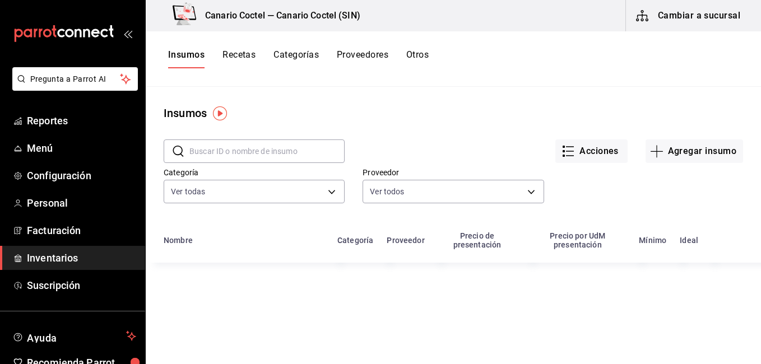
click at [244, 60] on button "Recetas" at bounding box center [238, 58] width 33 height 19
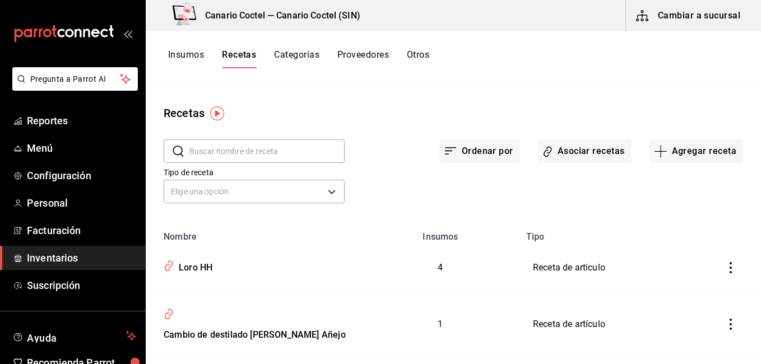
click at [253, 156] on input "text" at bounding box center [266, 151] width 155 height 22
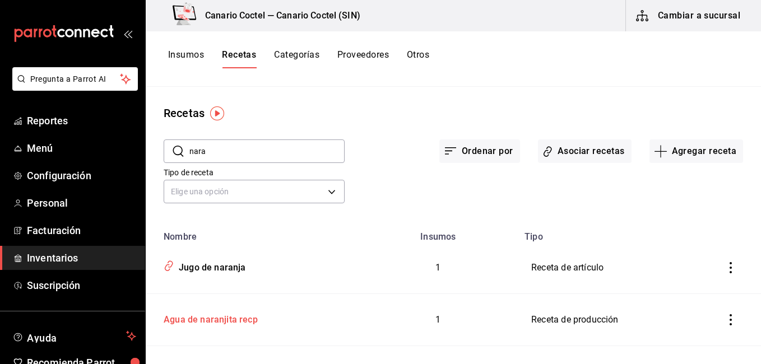
drag, startPoint x: 214, startPoint y: 334, endPoint x: 222, endPoint y: 323, distance: 13.2
click at [217, 330] on td "Agua de naranjita recp" at bounding box center [252, 320] width 213 height 52
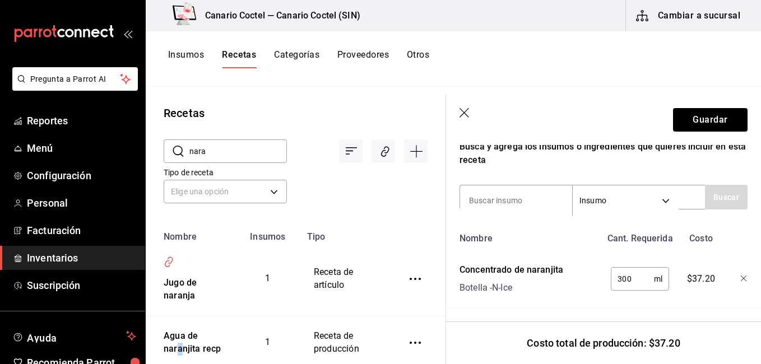
scroll to position [367, 0]
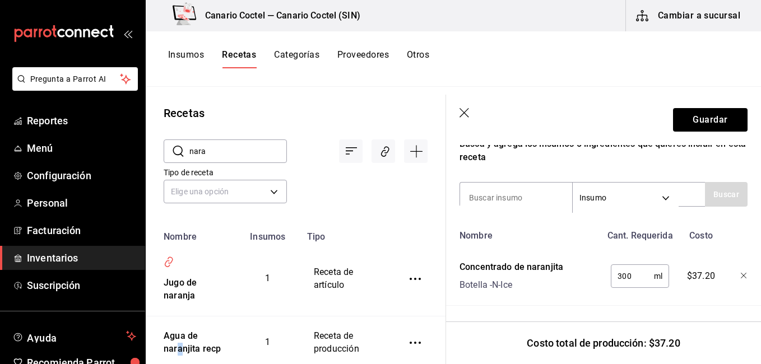
click at [461, 114] on icon "button" at bounding box center [464, 113] width 11 height 11
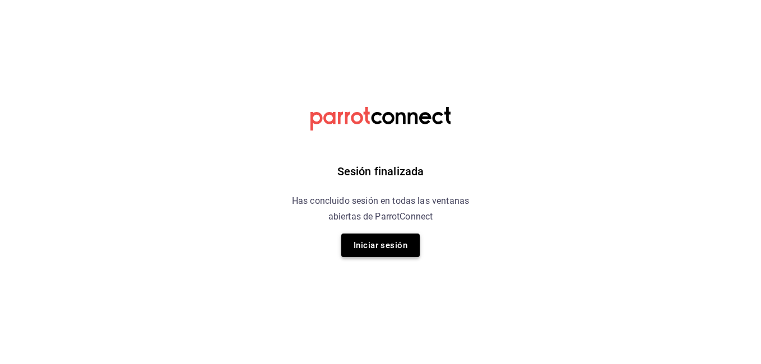
click at [372, 241] on button "Iniciar sesión" at bounding box center [380, 246] width 78 height 24
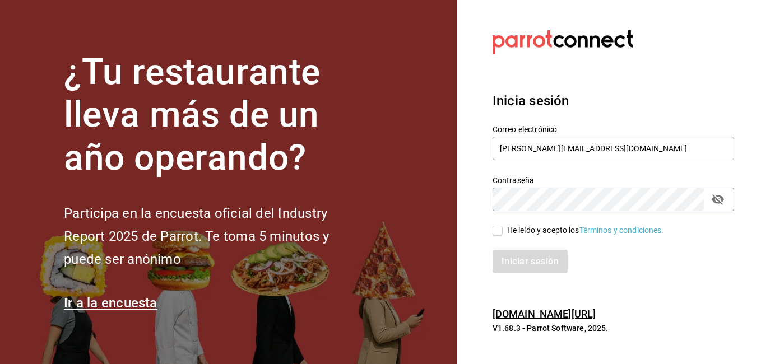
click at [500, 227] on input "He leído y acepto los Términos y condiciones." at bounding box center [497, 231] width 10 height 10
click at [500, 247] on div "Iniciar sesión" at bounding box center [606, 254] width 255 height 37
click at [501, 255] on button "Iniciar sesión" at bounding box center [530, 262] width 76 height 24
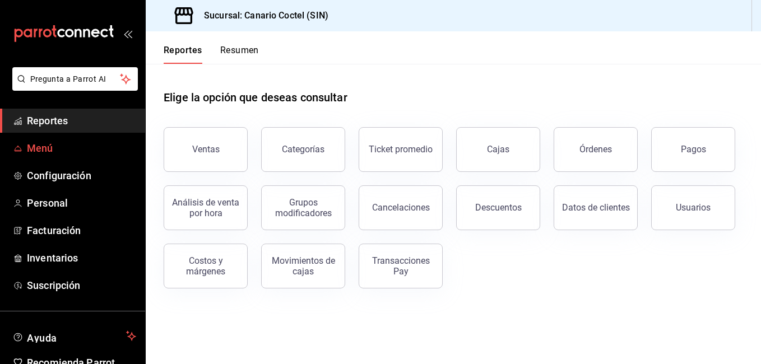
click at [39, 152] on span "Menú" at bounding box center [81, 148] width 109 height 15
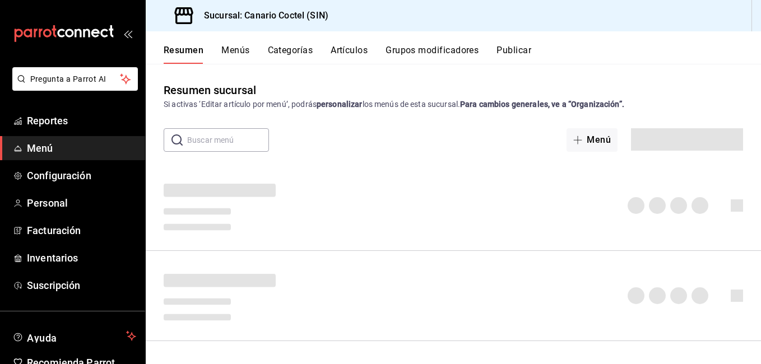
click at [356, 52] on button "Artículos" at bounding box center [348, 54] width 37 height 19
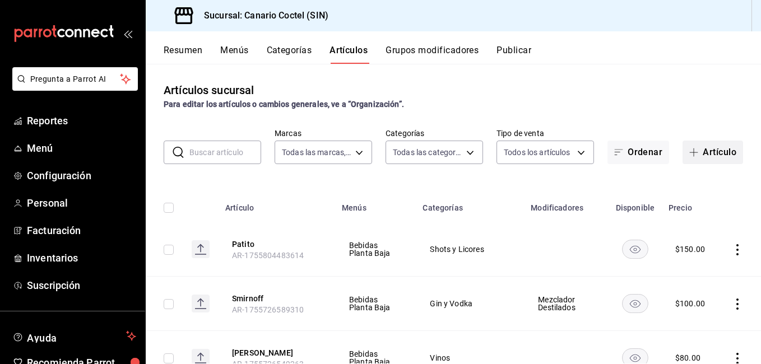
type input "1961613a-9f1c-4786-8348-f9f968c787d0"
type input "81f50c04-48dd-4536-85a8-4fa36dc87030,e07b92e4-f730-4536-9b04-92e952e5a582,bb78b…"
click at [694, 150] on button "Artículo" at bounding box center [712, 153] width 60 height 24
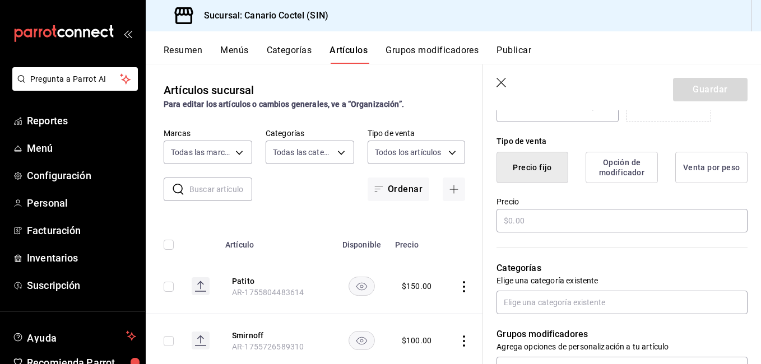
scroll to position [280, 0]
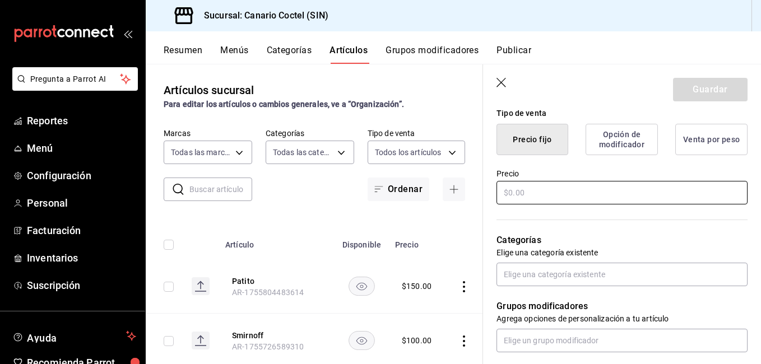
type input "Papas gajo (Personales)"
click at [533, 192] on input "text" at bounding box center [621, 193] width 251 height 24
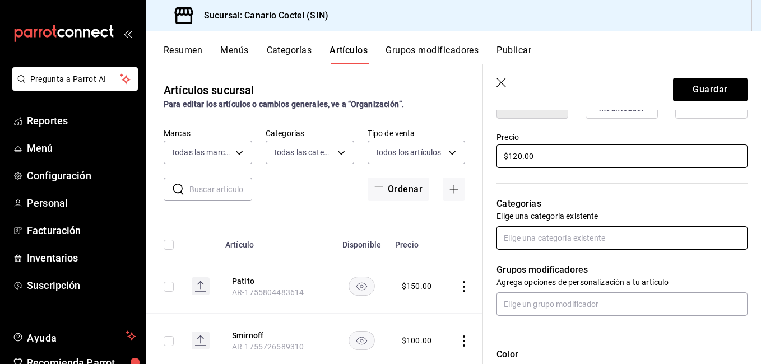
scroll to position [336, 0]
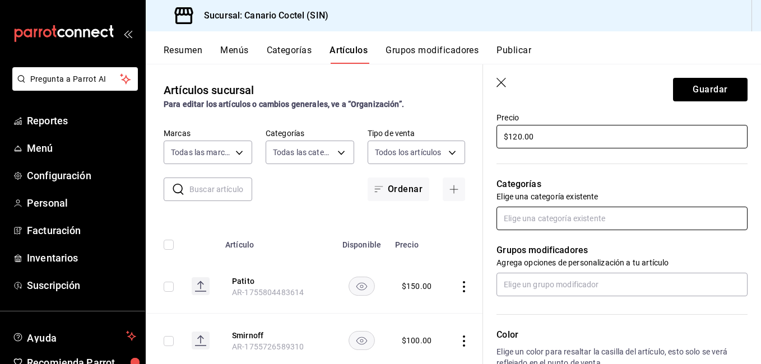
type input "$120.00"
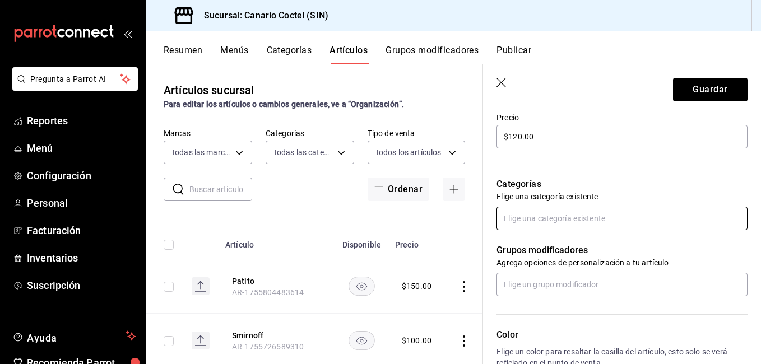
click at [559, 222] on input "text" at bounding box center [621, 219] width 251 height 24
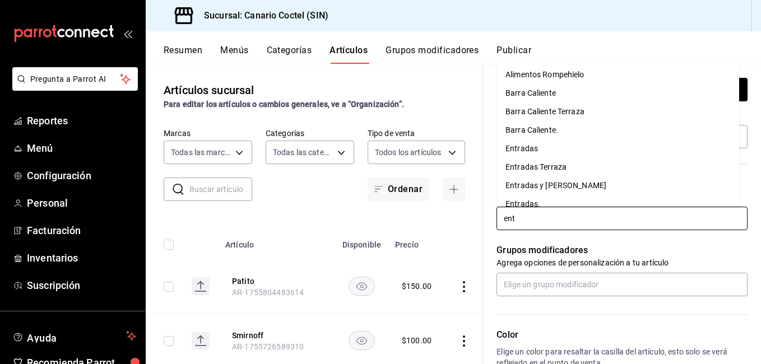
type input "entr"
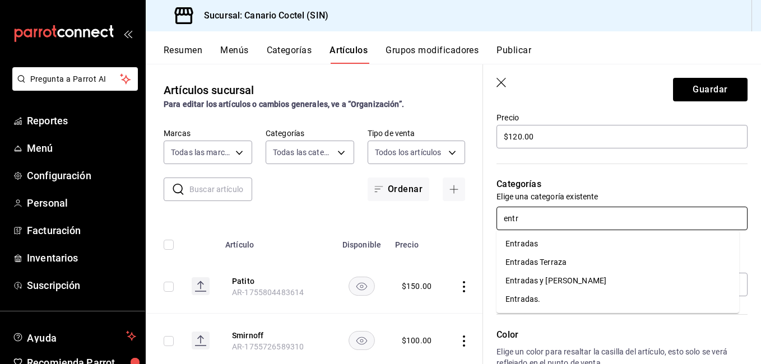
click at [545, 236] on li "Entradas" at bounding box center [617, 244] width 242 height 18
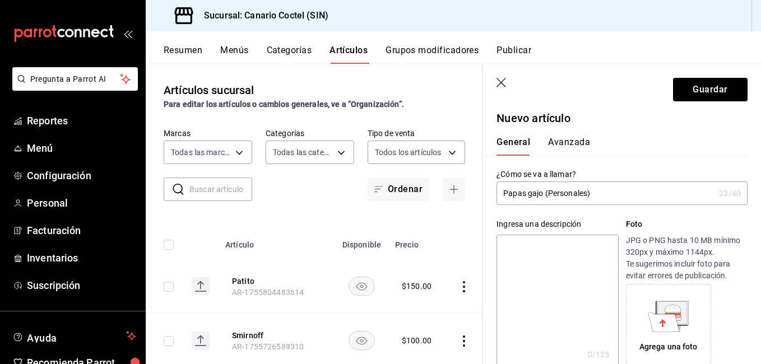
scroll to position [0, 0]
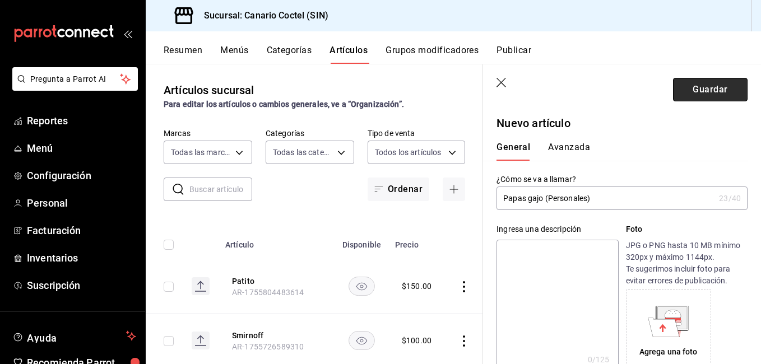
click at [693, 95] on button "Guardar" at bounding box center [710, 90] width 74 height 24
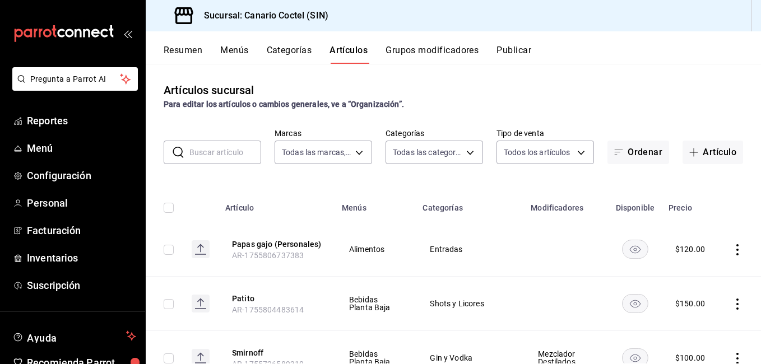
drag, startPoint x: 414, startPoint y: 182, endPoint x: 667, endPoint y: 30, distance: 295.0
click at [56, 258] on span "Inventarios" at bounding box center [81, 257] width 109 height 15
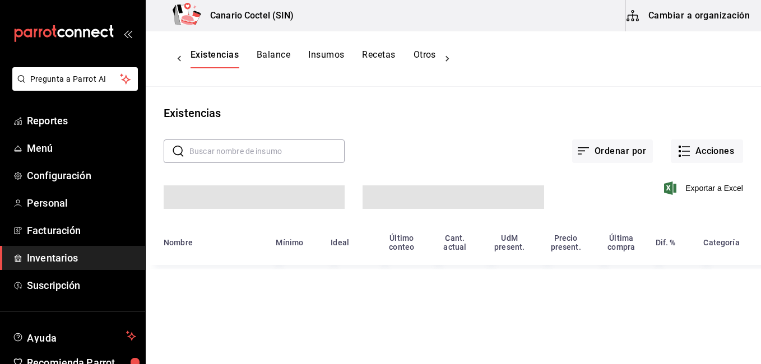
click at [712, 24] on button "Cambiar a organización" at bounding box center [689, 15] width 126 height 31
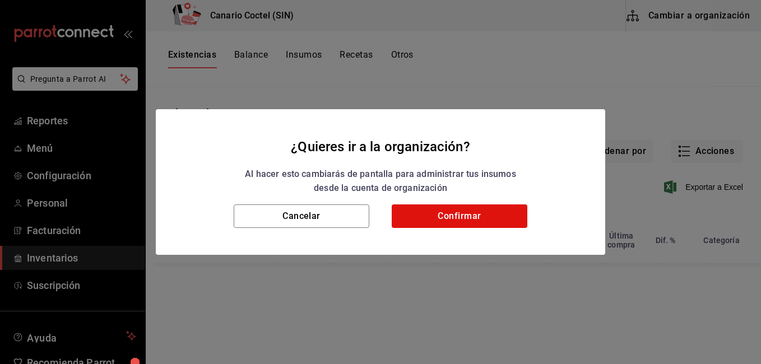
type input "563f52eb-053c-48b7-ad53-9ee251be5005,9a08ec74-f345-4677-a58d-9a3e64d1dcf5,9ef14…"
type input "23d572fd-bc86-468a-ba77-a08da82f26a0,5370e528-5c00-4595-8fdf-444c127f2058,f5db1…"
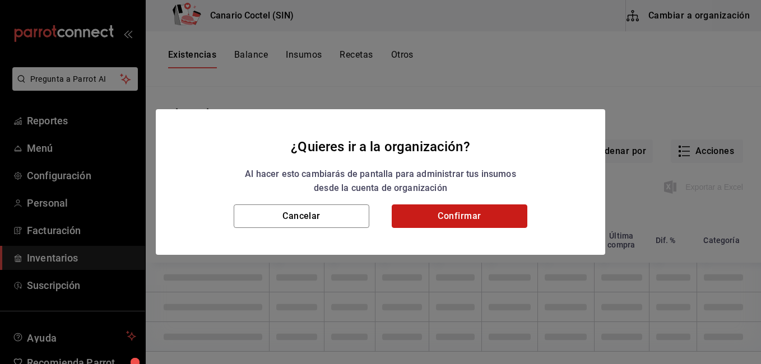
click at [483, 213] on button "Confirmar" at bounding box center [459, 216] width 136 height 24
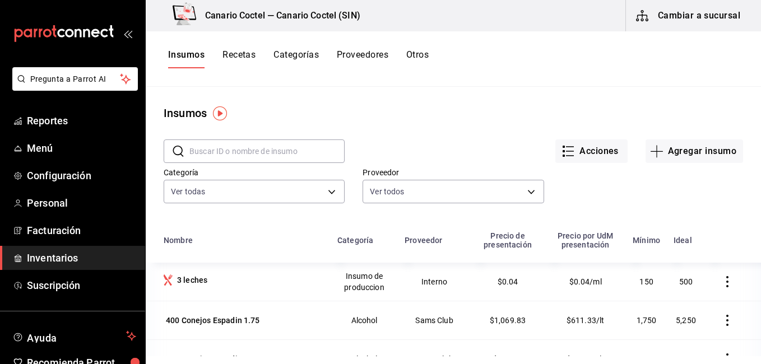
click at [248, 59] on button "Recetas" at bounding box center [238, 58] width 33 height 19
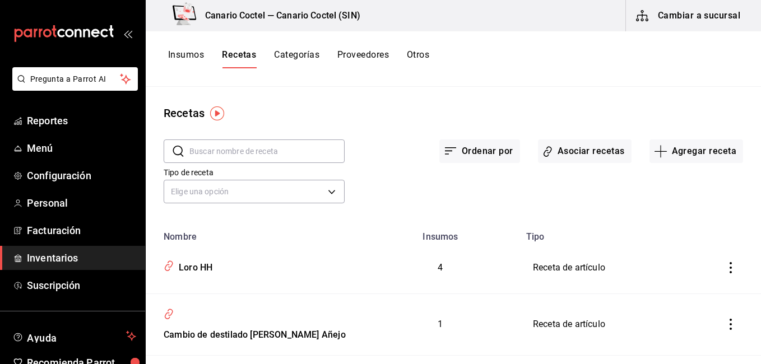
click at [265, 147] on input "text" at bounding box center [266, 151] width 155 height 22
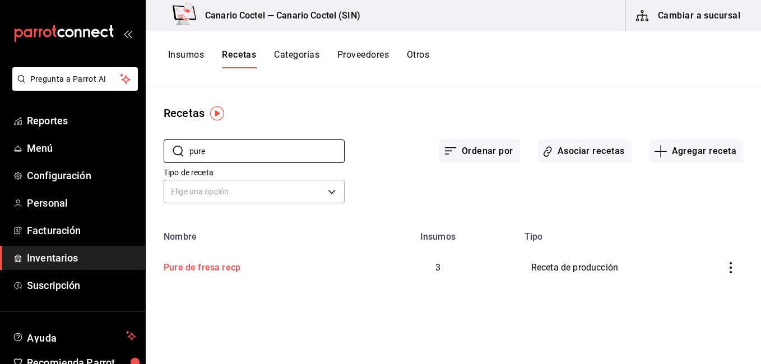
type input "pure"
click at [247, 274] on td "Pure de fresa recp" at bounding box center [252, 268] width 212 height 52
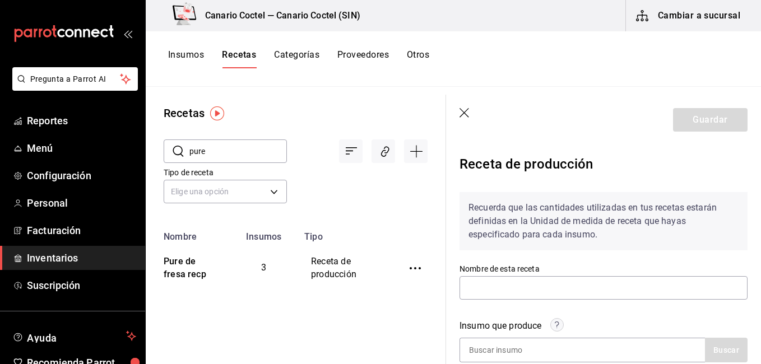
type input "Pure de fresa recp"
type input "700"
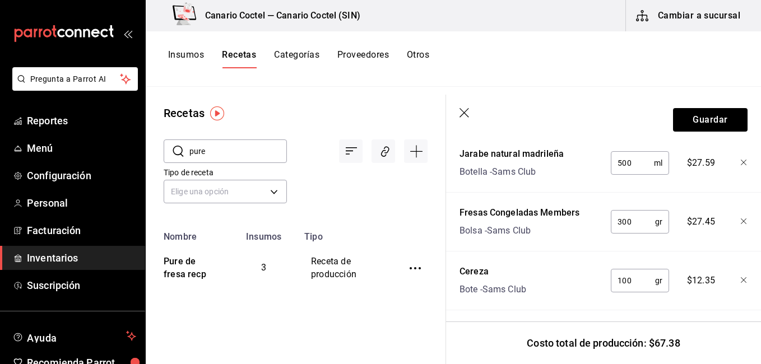
scroll to position [485, 0]
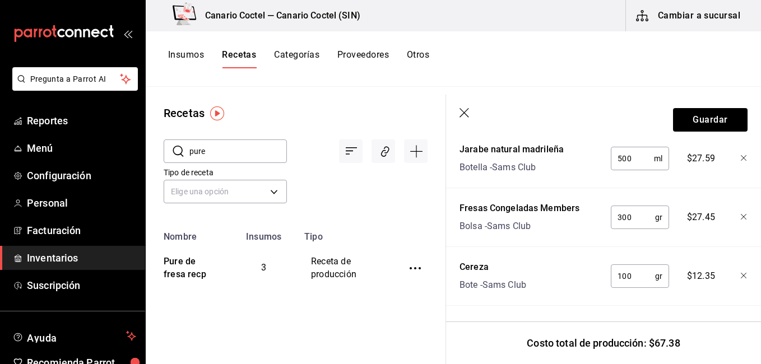
click at [467, 112] on icon "button" at bounding box center [464, 113] width 11 height 11
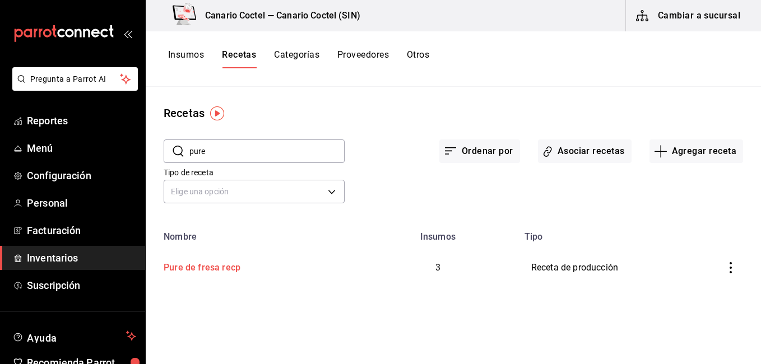
click at [206, 266] on div "Pure de fresa recp" at bounding box center [199, 265] width 81 height 17
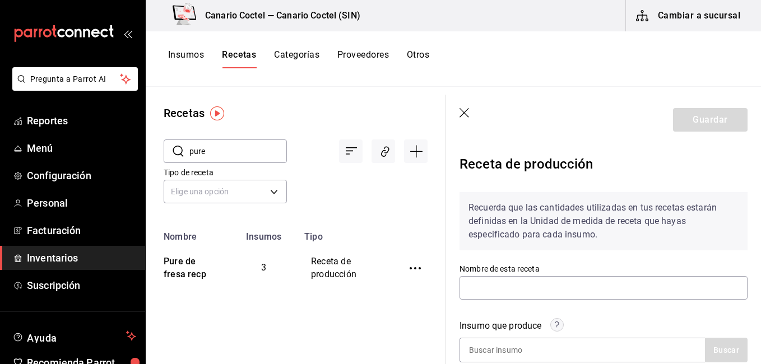
type input "Pure de fresa recp"
type input "700"
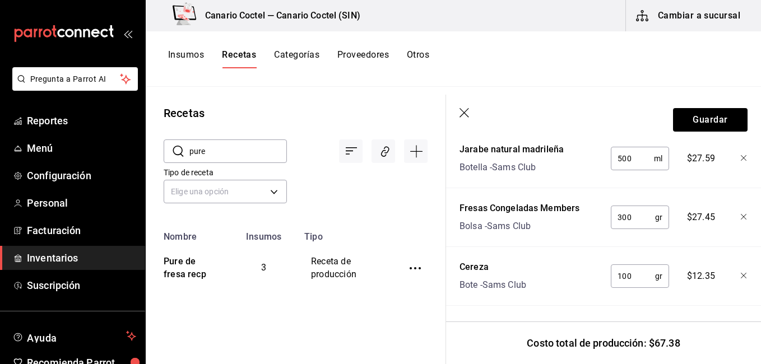
scroll to position [485, 0]
click at [458, 115] on header "Guardar" at bounding box center [603, 120] width 315 height 50
click at [231, 146] on input "pure" at bounding box center [237, 151] width 97 height 22
type input "guaya"
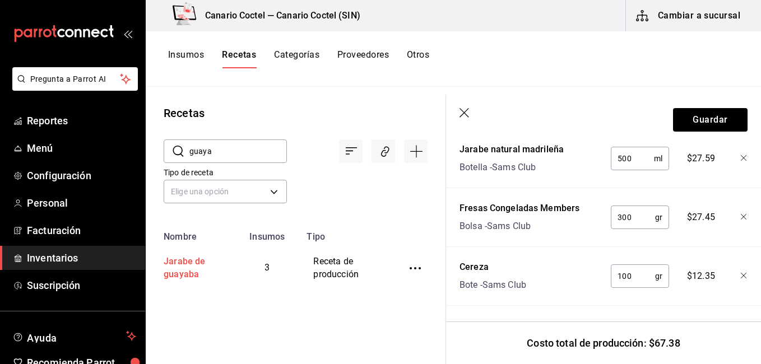
click at [172, 272] on div "Jarabe de guayaba" at bounding box center [190, 266] width 62 height 30
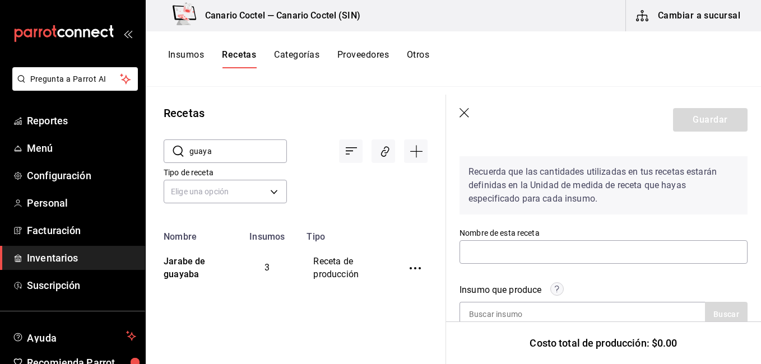
type input "Jarabe de guayaba"
type input "1,000"
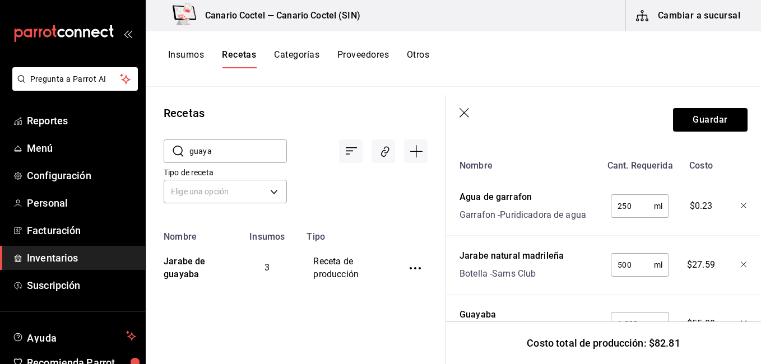
scroll to position [485, 0]
